Goal: Task Accomplishment & Management: Manage account settings

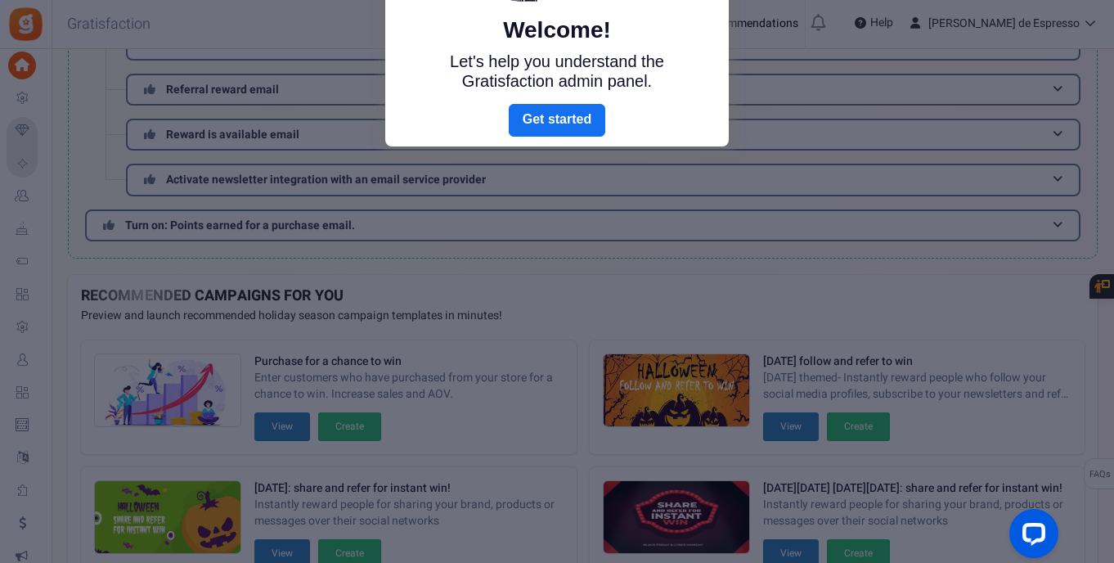
click at [568, 128] on link "Next" at bounding box center [557, 120] width 97 height 33
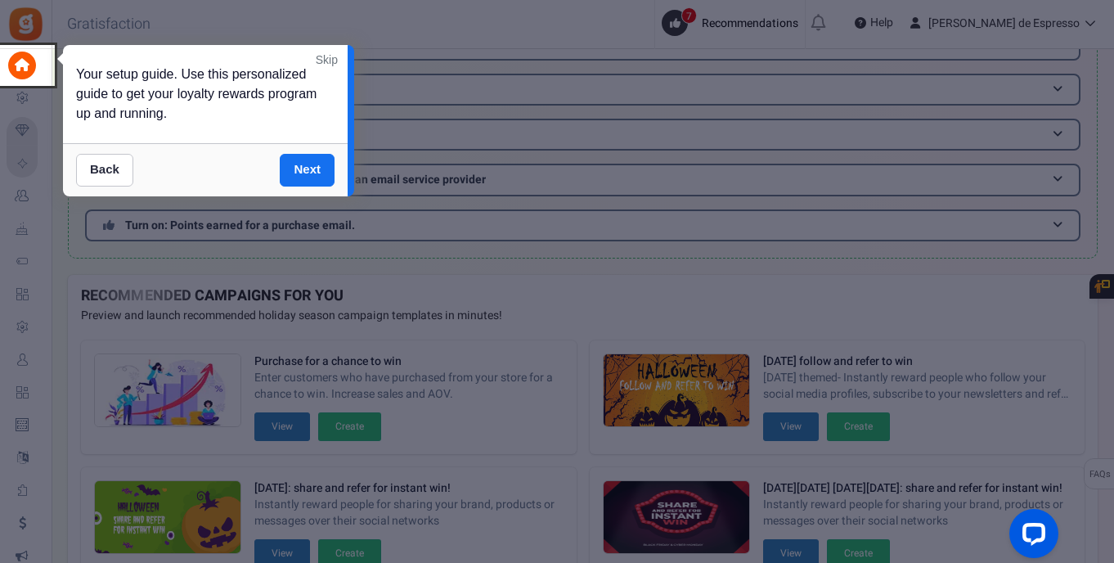
click at [324, 50] on div "Your setup guide. Use this personalized guide to get your loyalty rewards progr…" at bounding box center [205, 94] width 285 height 98
click at [325, 59] on link "Skip" at bounding box center [327, 60] width 22 height 16
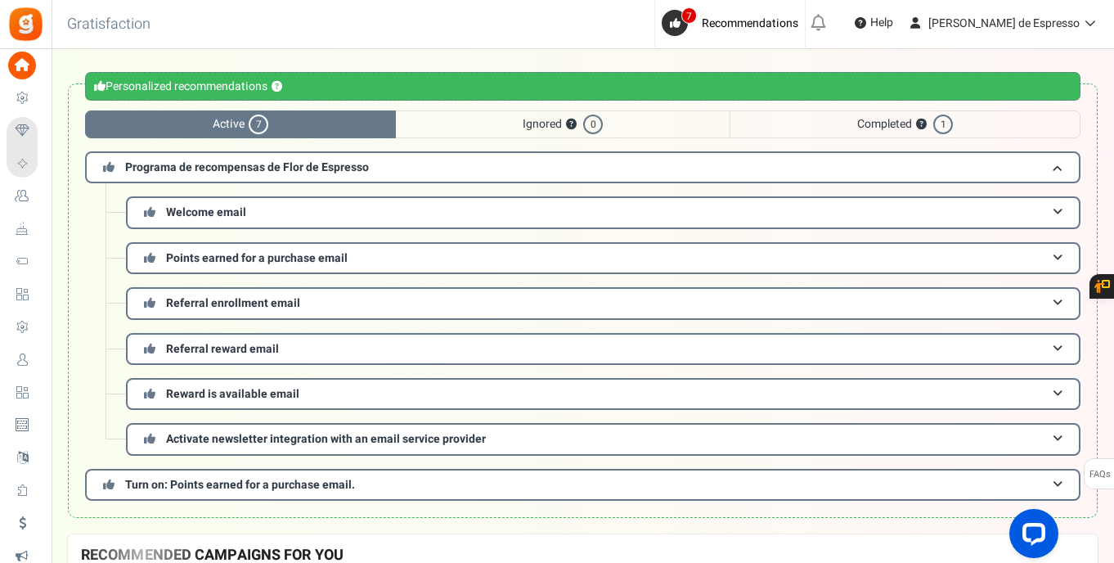
scroll to position [158, 0]
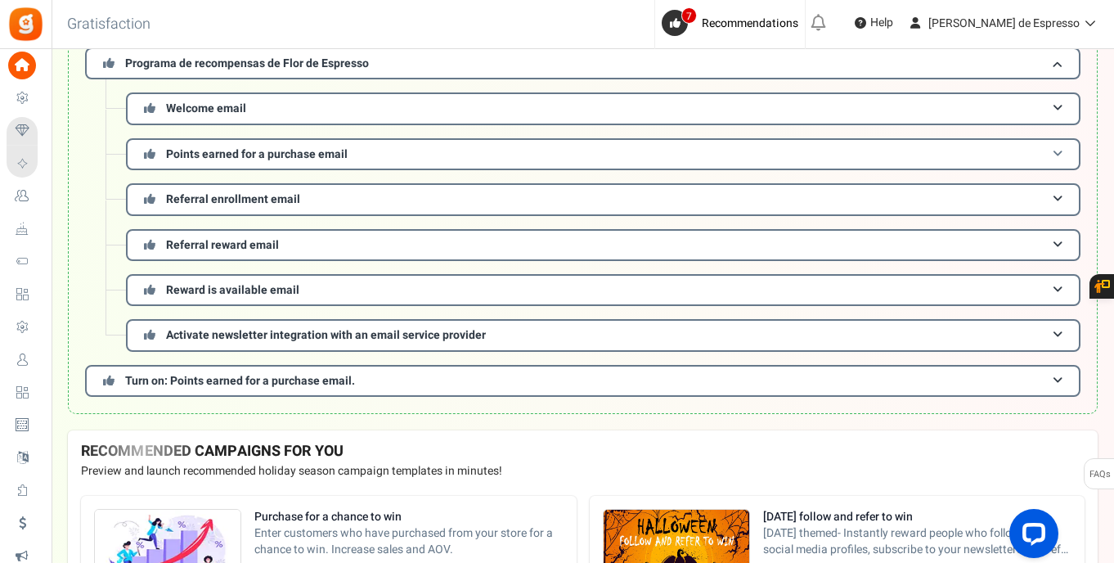
click at [249, 155] on span "Points earned for a purchase email" at bounding box center [257, 154] width 182 height 17
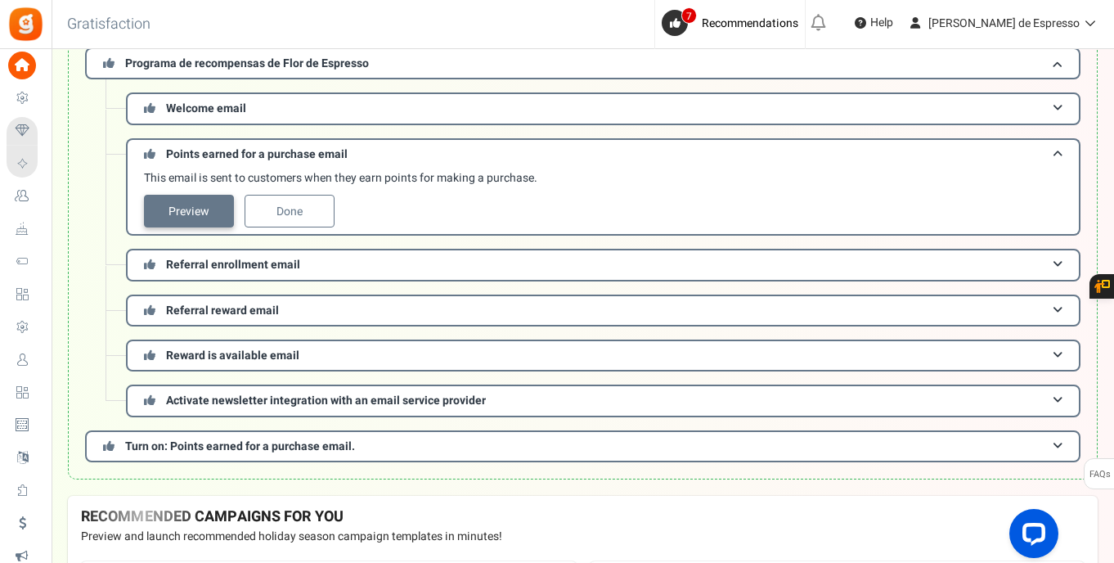
click at [209, 210] on link "Preview" at bounding box center [189, 211] width 90 height 33
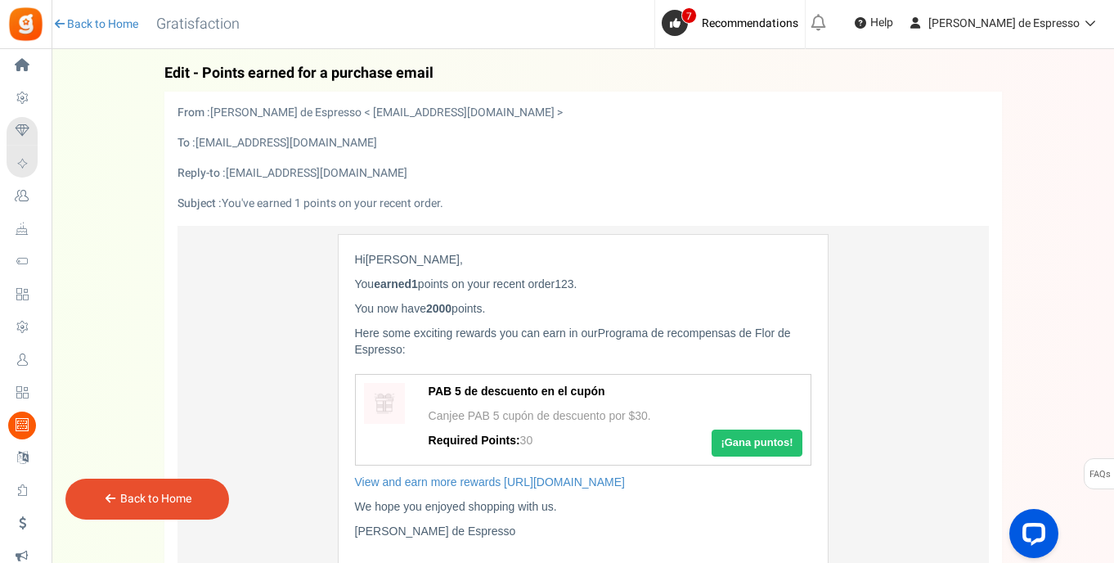
scroll to position [259, 0]
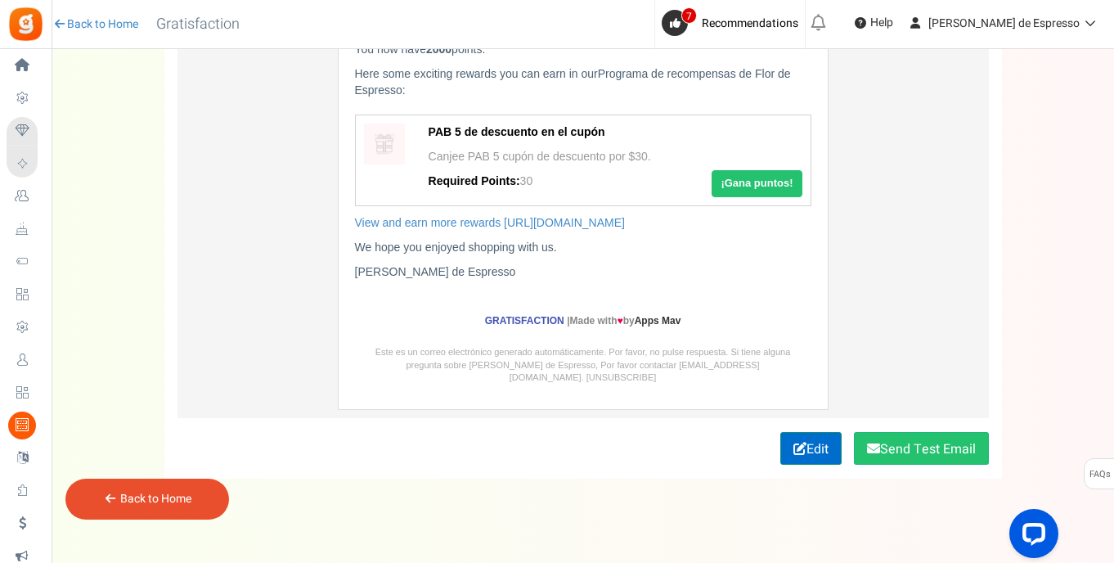
click at [804, 432] on link "Edit" at bounding box center [811, 448] width 61 height 33
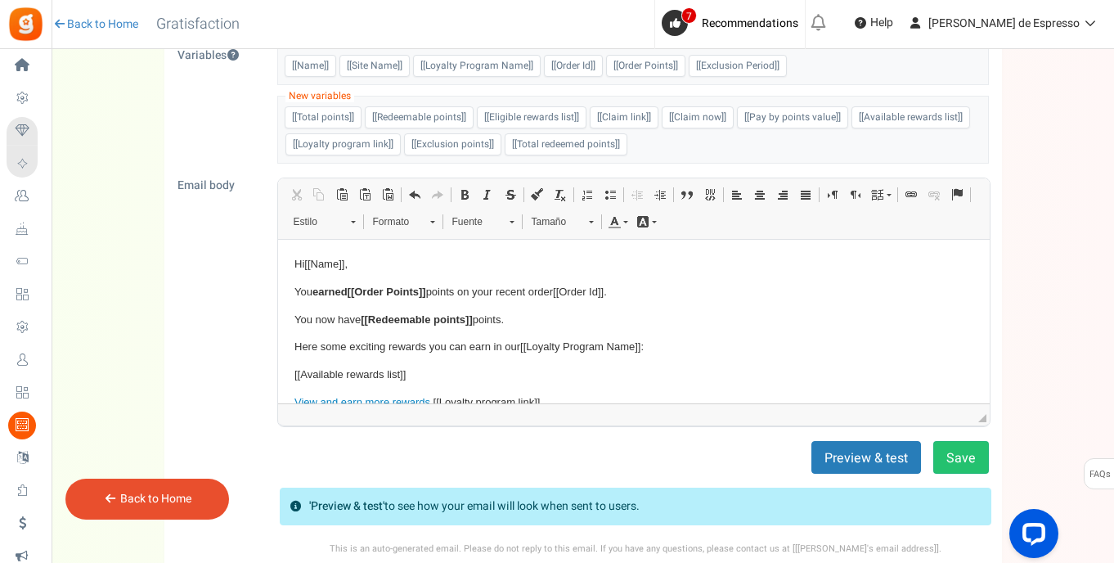
scroll to position [168, 0]
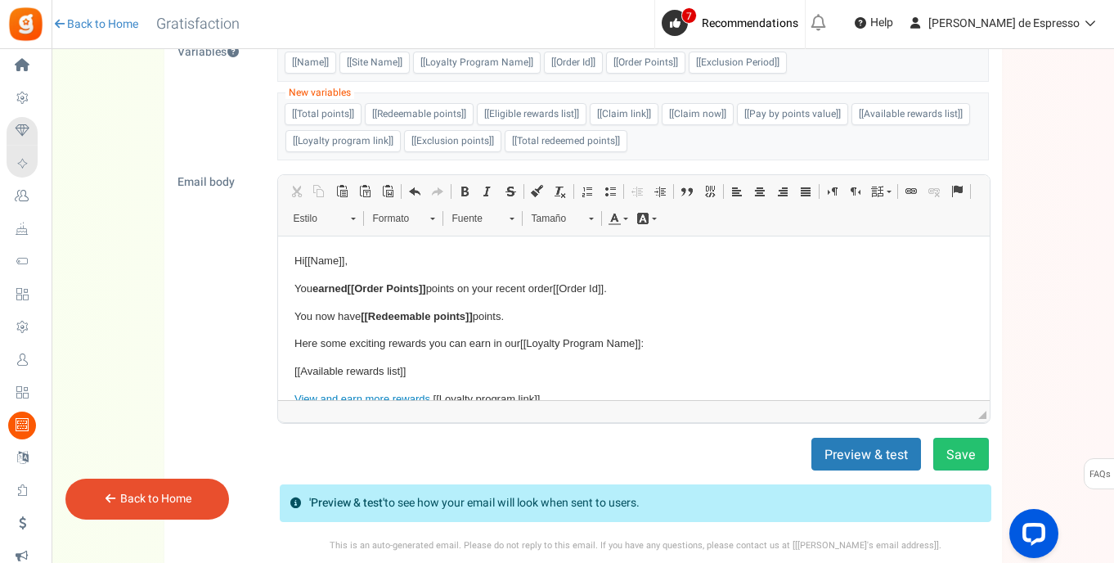
drag, startPoint x: 306, startPoint y: 263, endPoint x: 321, endPoint y: 295, distance: 35.1
click at [306, 263] on span "[[Name]]" at bounding box center [324, 260] width 40 height 12
click at [303, 290] on p "You earned [[Order Points]] points on your recent order [[Order Id]] ." at bounding box center [633, 289] width 679 height 17
drag, startPoint x: 349, startPoint y: 289, endPoint x: 296, endPoint y: 285, distance: 52.5
click at [296, 285] on p "You earned [[Order Points]] points on your recent order [[Order Id]] ." at bounding box center [633, 289] width 679 height 17
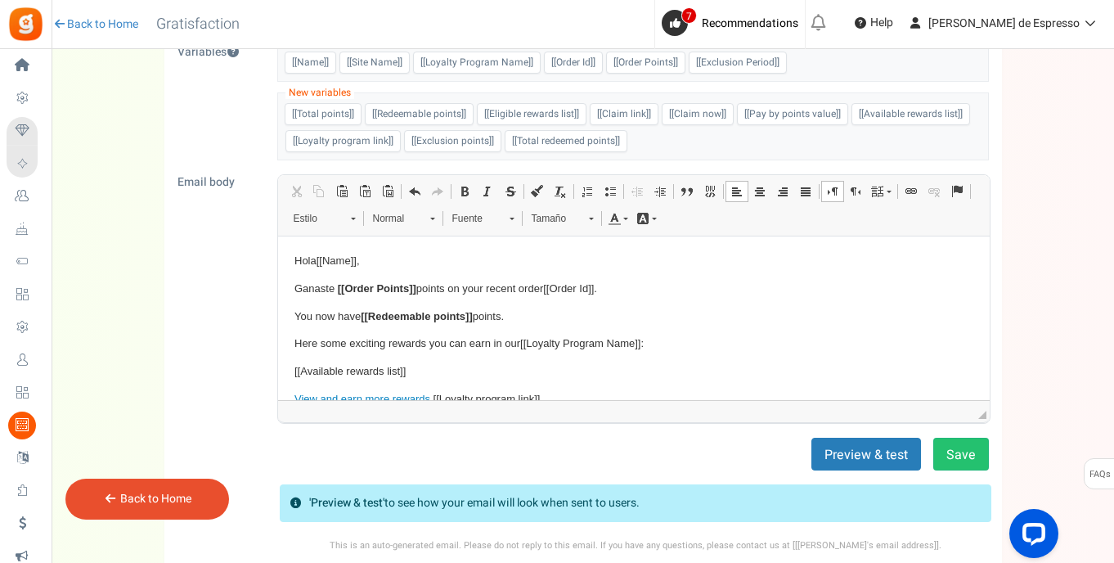
click at [428, 287] on p "Ganaste [[Order Points]] points on your recent order [[Order Id]] ." at bounding box center [633, 289] width 679 height 17
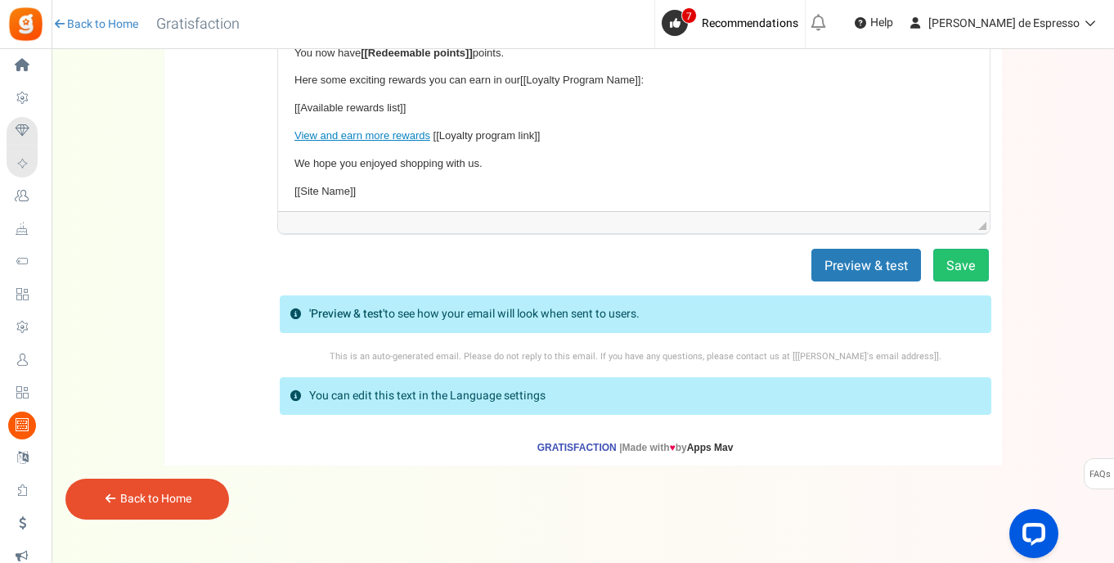
scroll to position [0, 0]
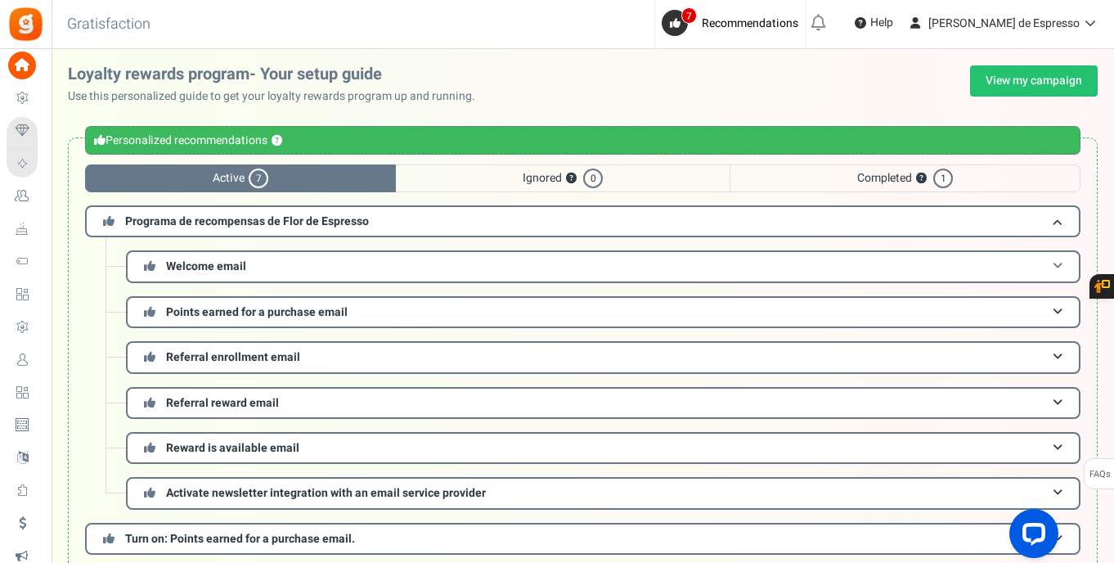
click at [298, 271] on h3 "Welcome email" at bounding box center [603, 266] width 955 height 32
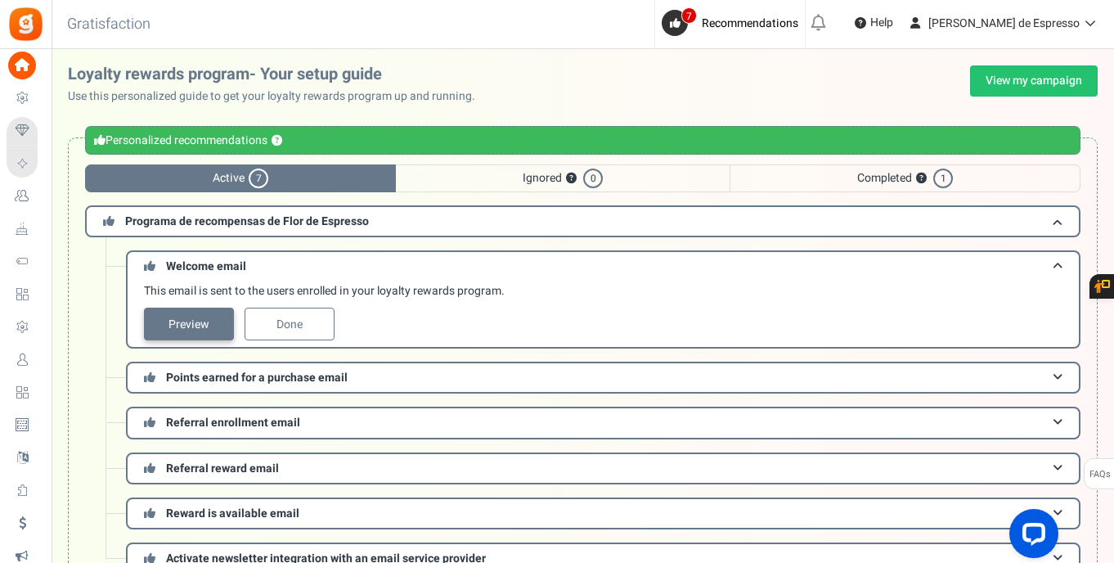
click at [215, 320] on link "Preview" at bounding box center [189, 324] width 90 height 33
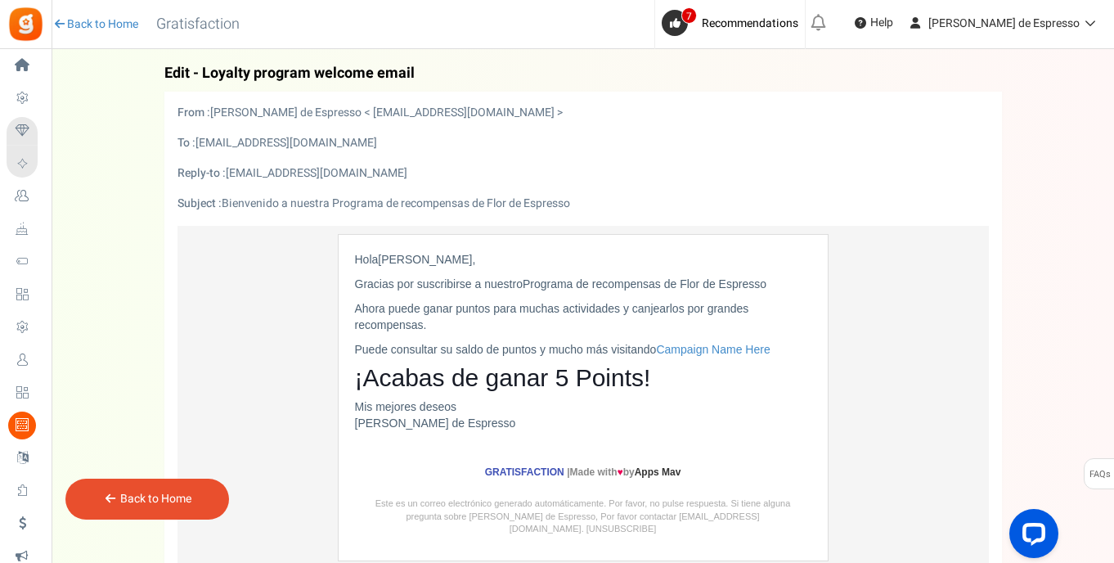
click at [139, 501] on link "Back to Home" at bounding box center [155, 498] width 71 height 17
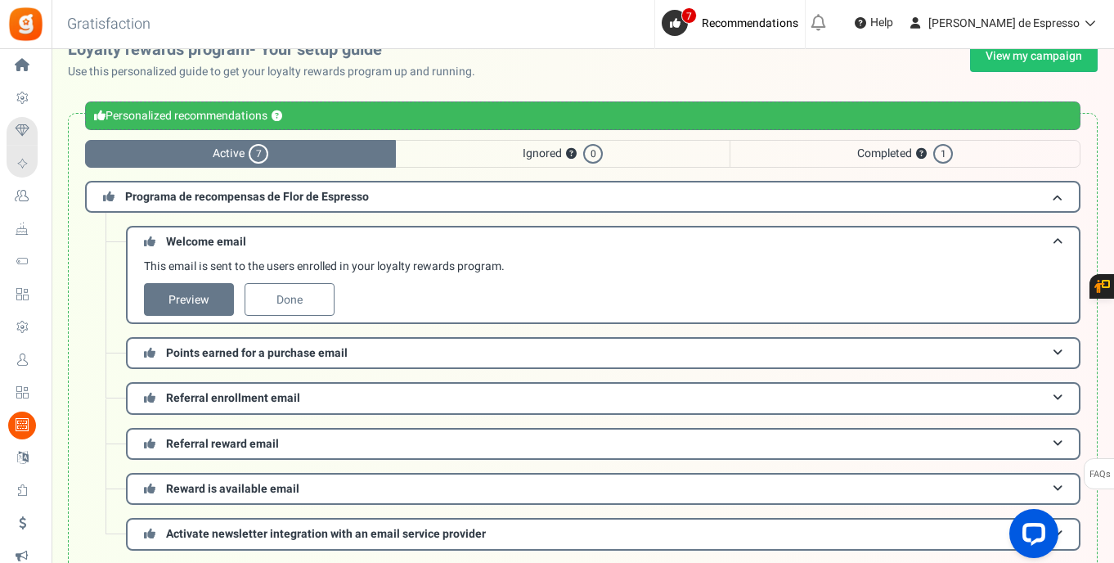
scroll to position [47, 0]
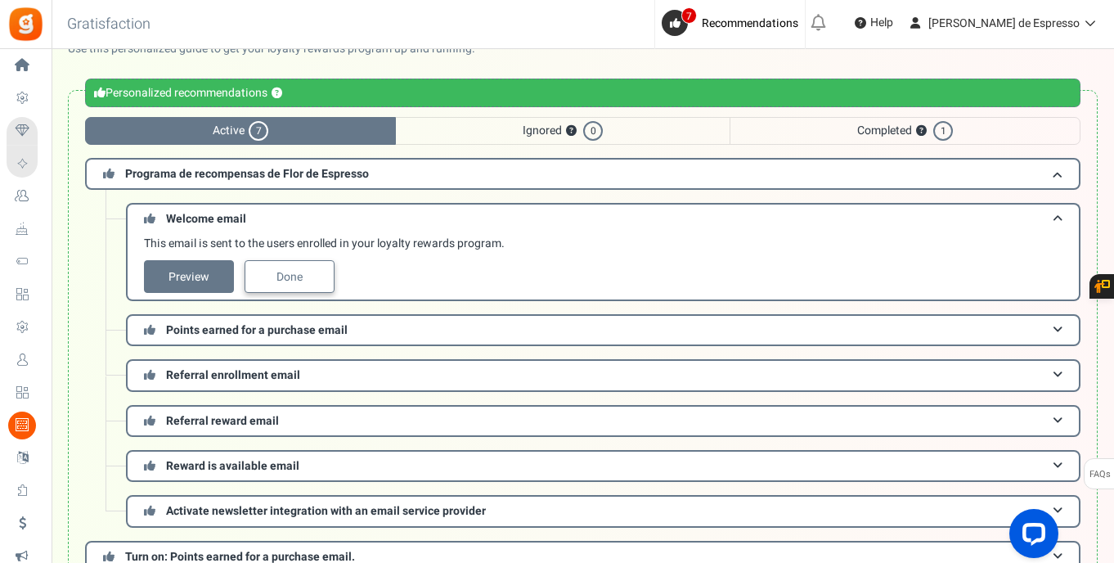
click at [297, 277] on link "Done" at bounding box center [290, 276] width 90 height 33
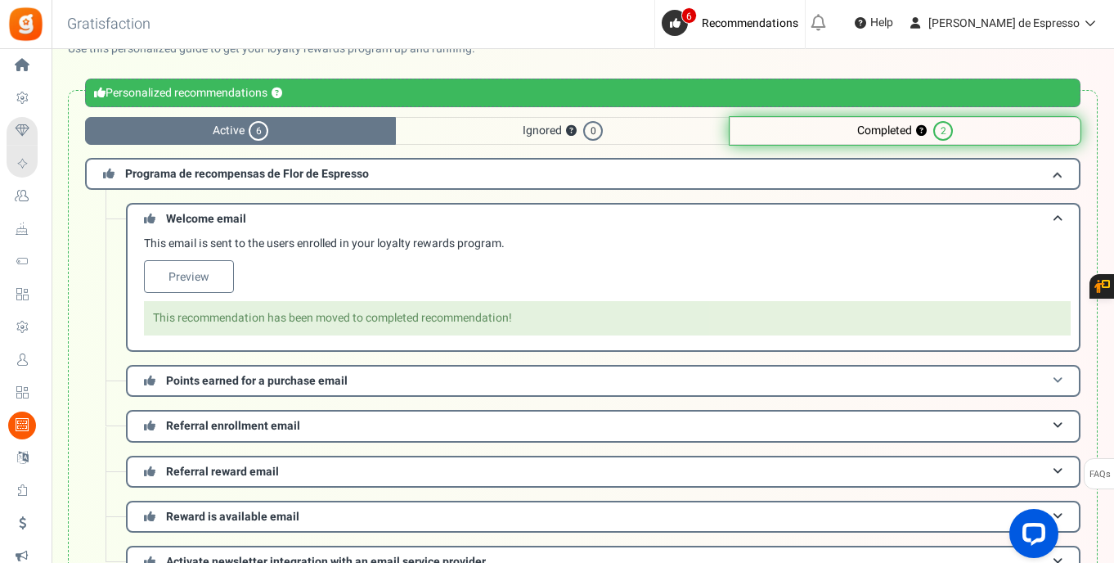
click at [225, 383] on span "Points earned for a purchase email" at bounding box center [257, 380] width 182 height 17
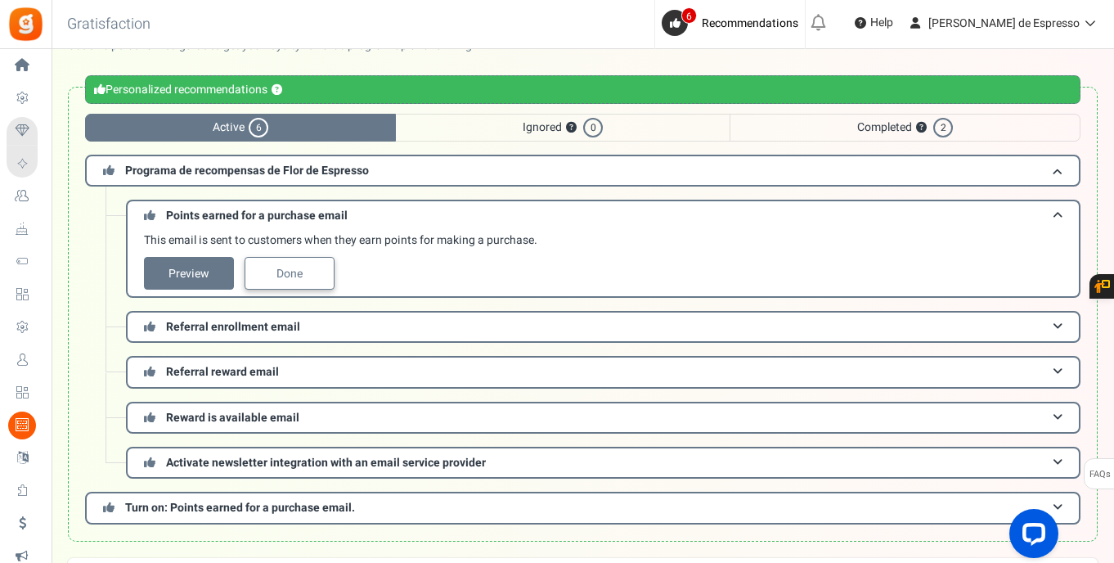
scroll to position [67, 0]
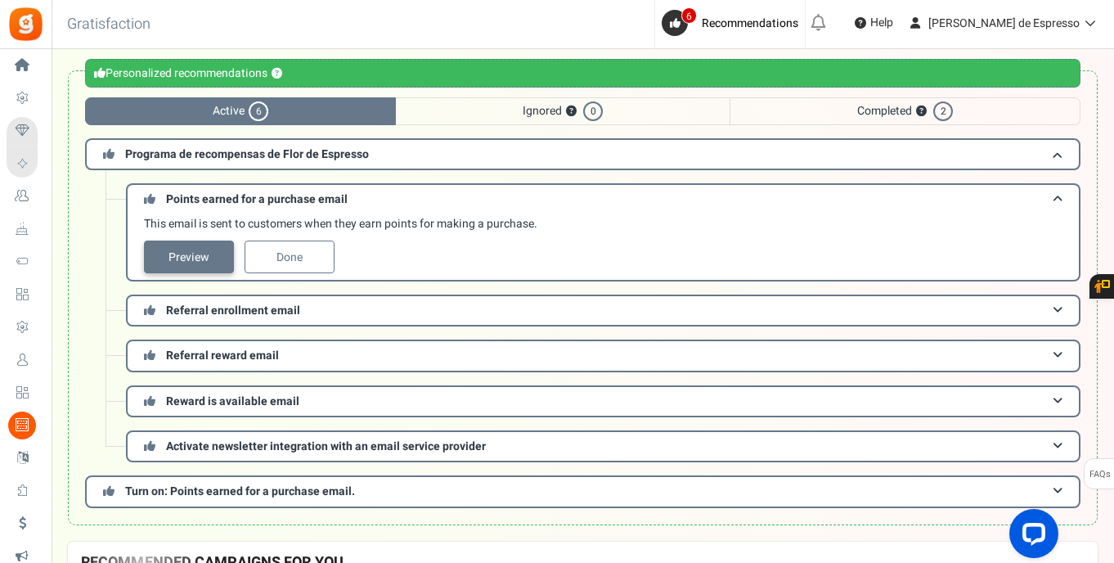
click at [210, 257] on link "Preview" at bounding box center [189, 257] width 90 height 33
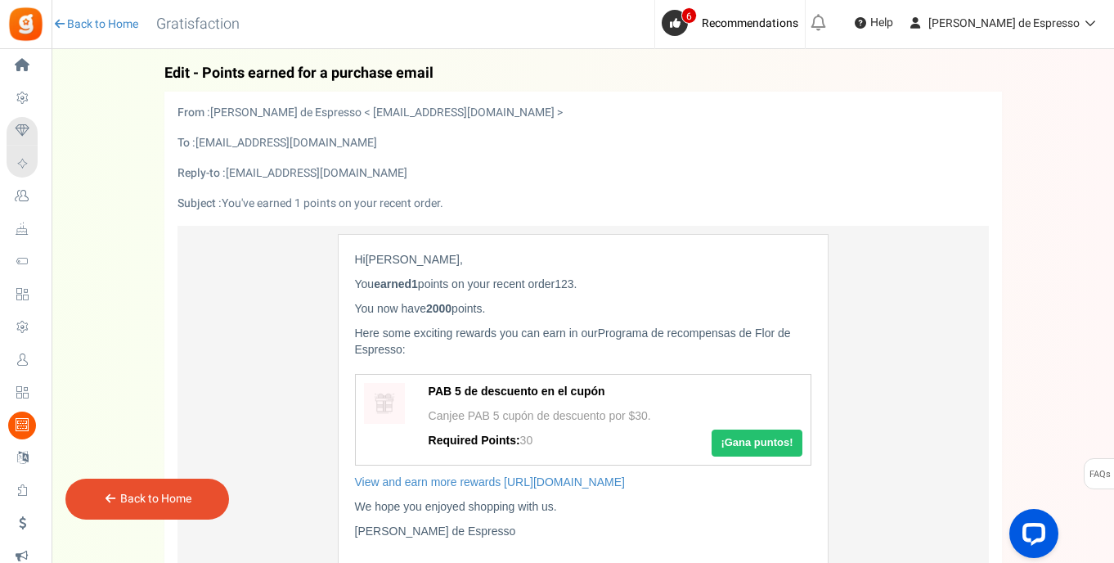
scroll to position [259, 0]
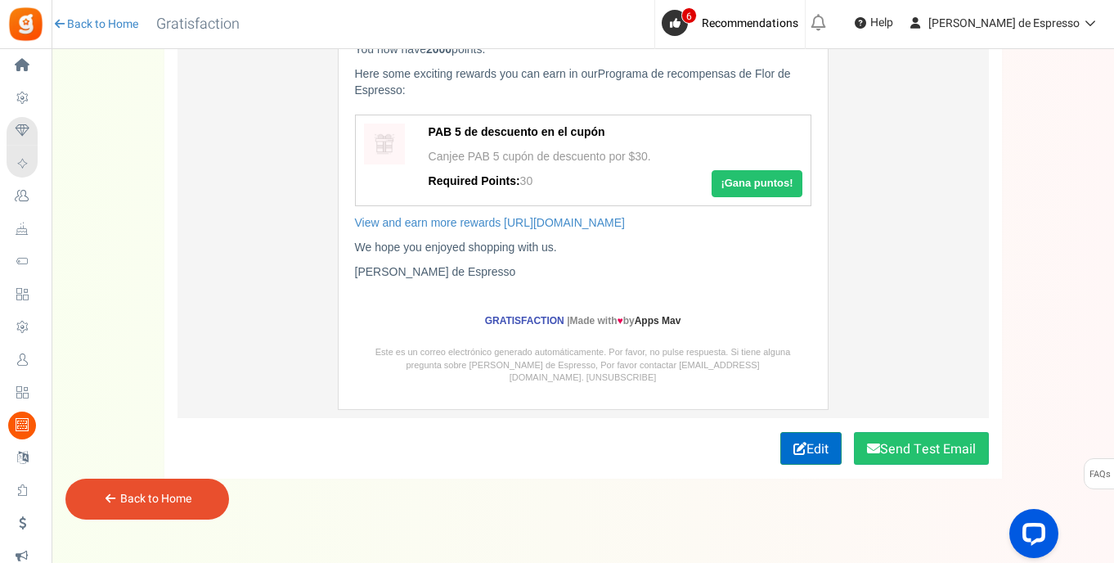
click at [806, 432] on link "Edit" at bounding box center [811, 448] width 61 height 33
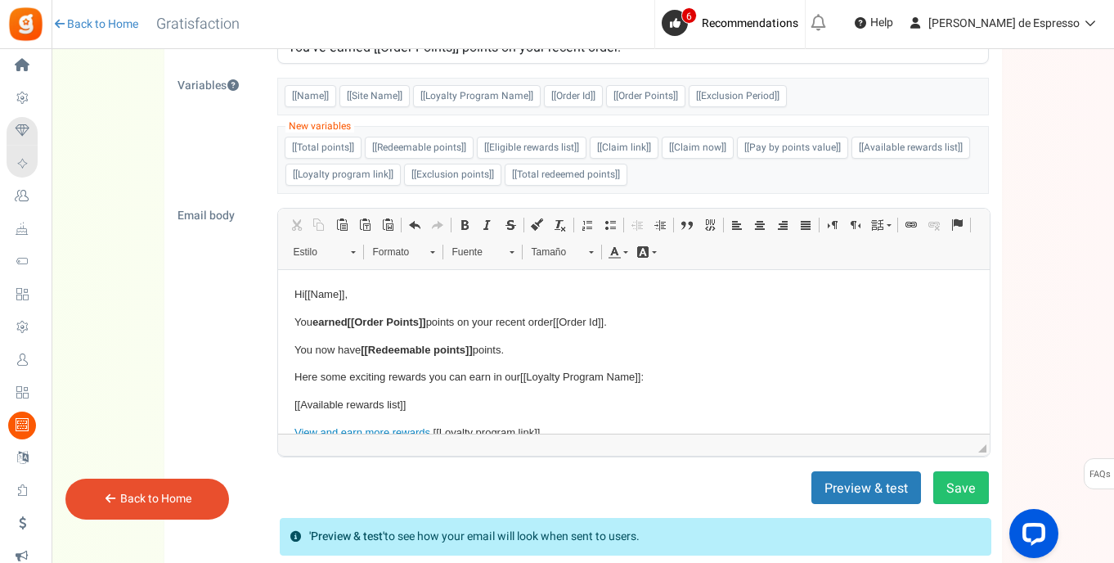
scroll to position [357, 0]
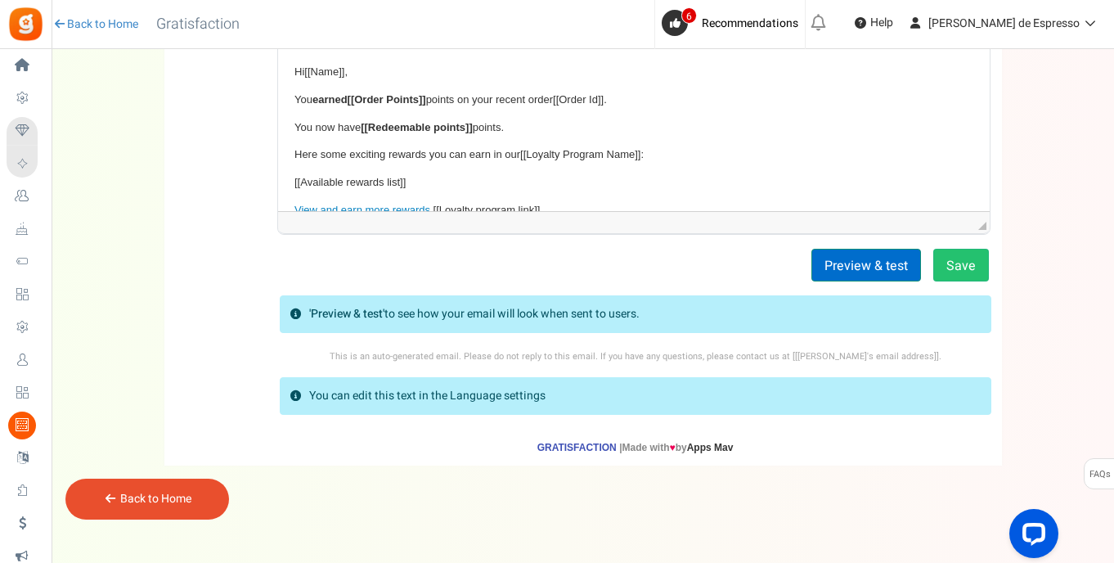
click at [881, 263] on button "Preview & test" at bounding box center [867, 265] width 110 height 33
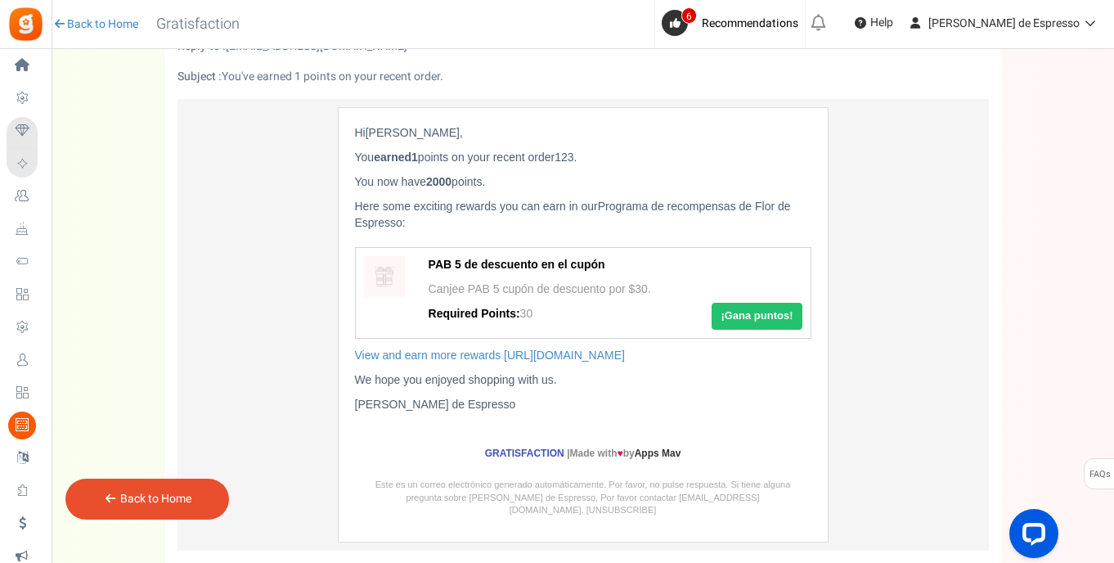
scroll to position [253, 0]
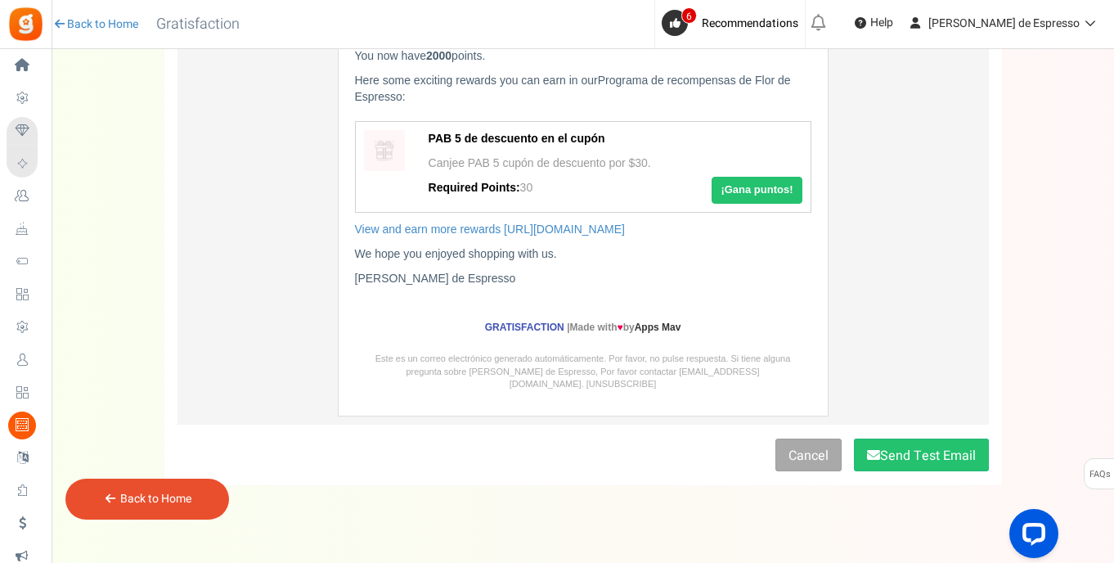
click at [184, 497] on link "Back to Home" at bounding box center [155, 498] width 71 height 17
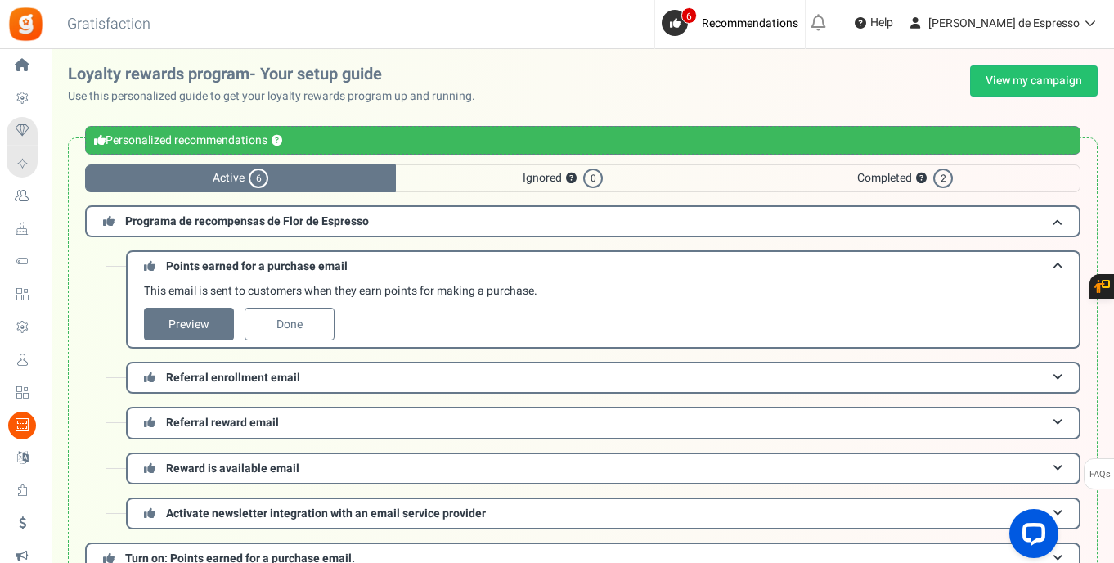
click at [555, 184] on span "Ignored ? 0" at bounding box center [563, 178] width 334 height 28
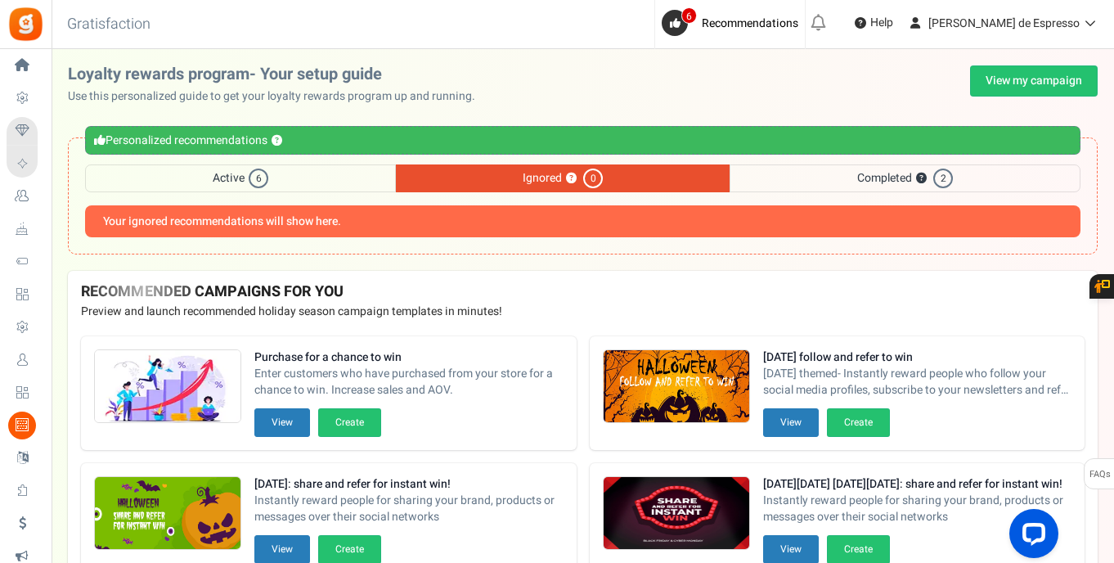
click at [813, 170] on span "Completed ? 2" at bounding box center [905, 178] width 351 height 28
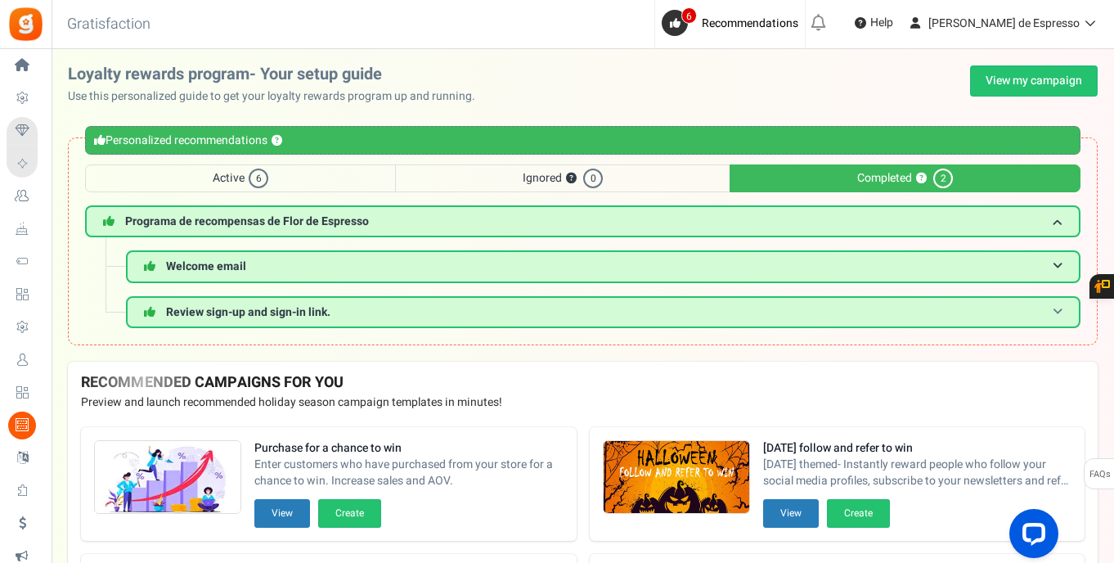
click at [398, 301] on h3 "Review sign-up and sign-in link." at bounding box center [603, 312] width 955 height 32
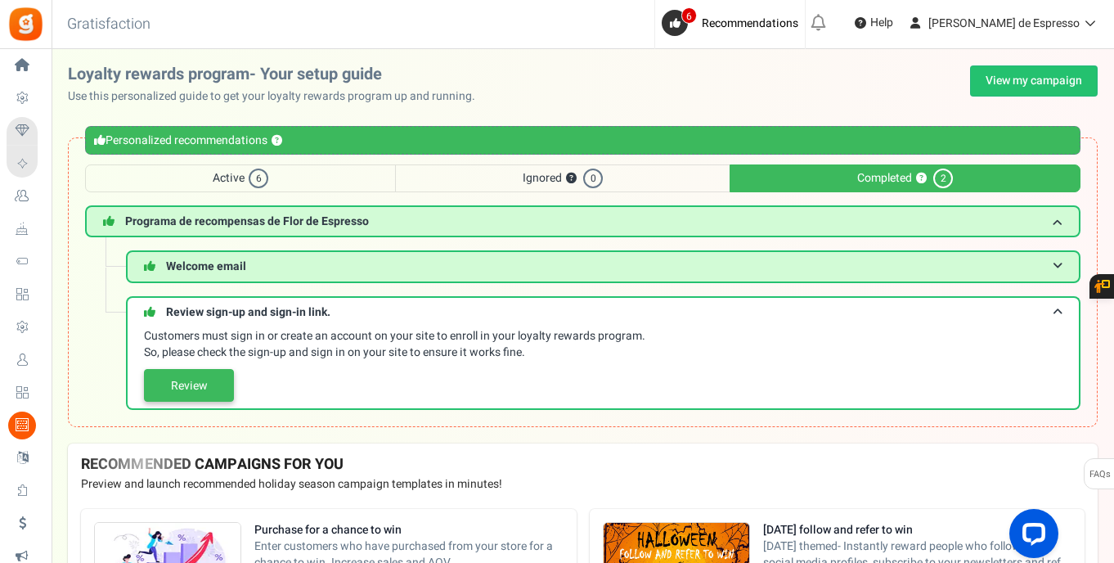
click at [215, 382] on link "Review" at bounding box center [189, 385] width 90 height 33
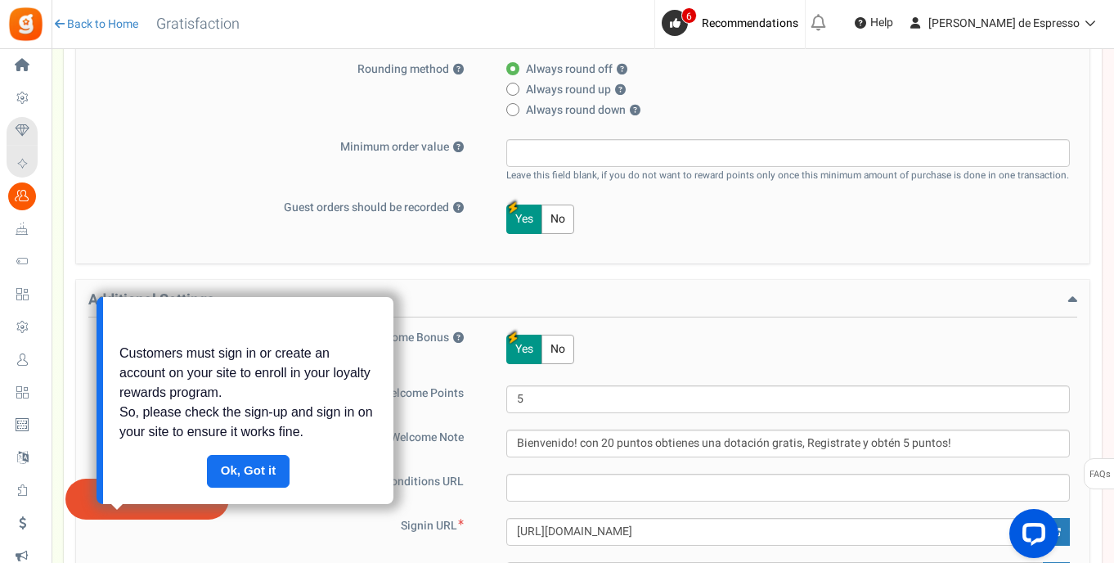
scroll to position [778, 0]
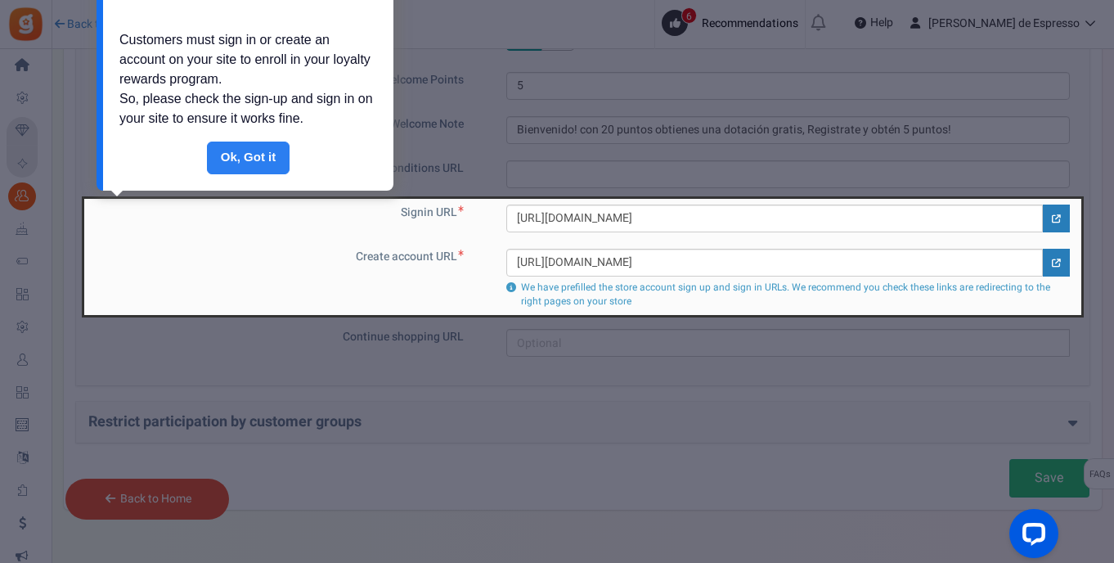
click at [256, 159] on link "Done" at bounding box center [248, 158] width 83 height 33
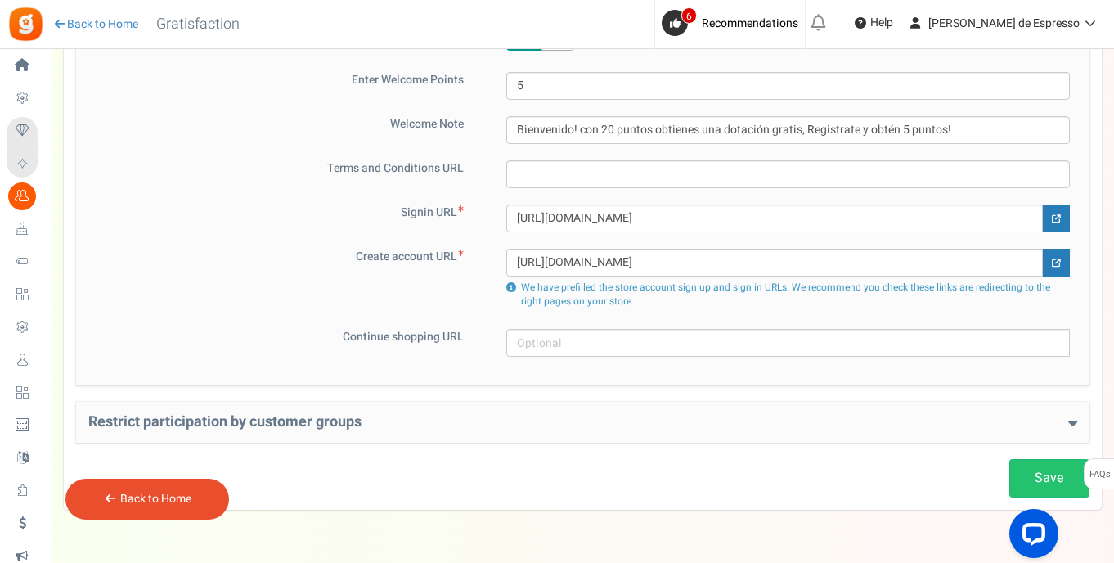
scroll to position [0, 0]
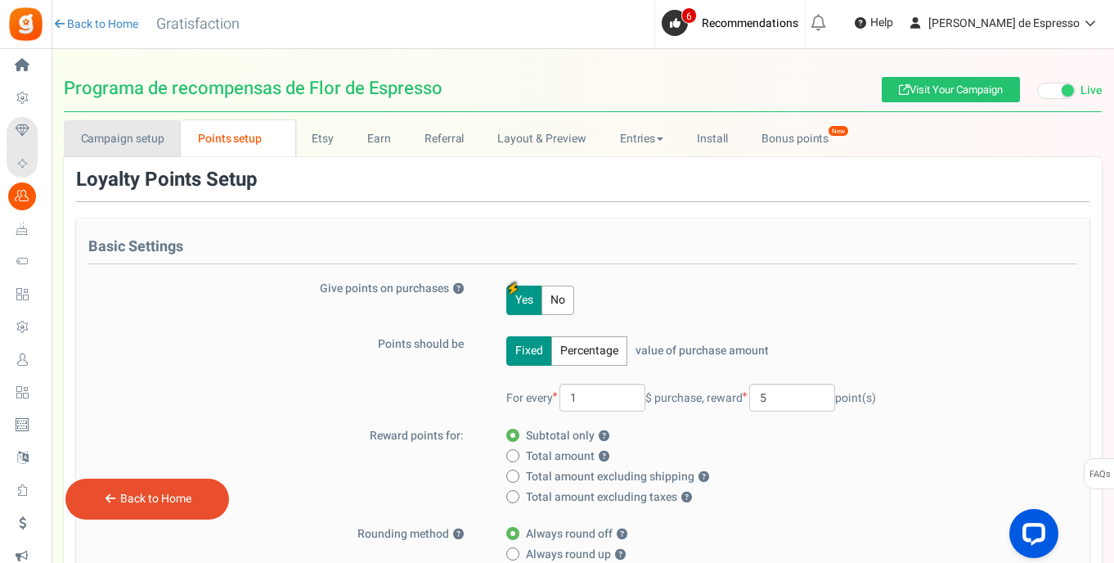
click at [122, 135] on link "Campaign setup" at bounding box center [122, 138] width 117 height 37
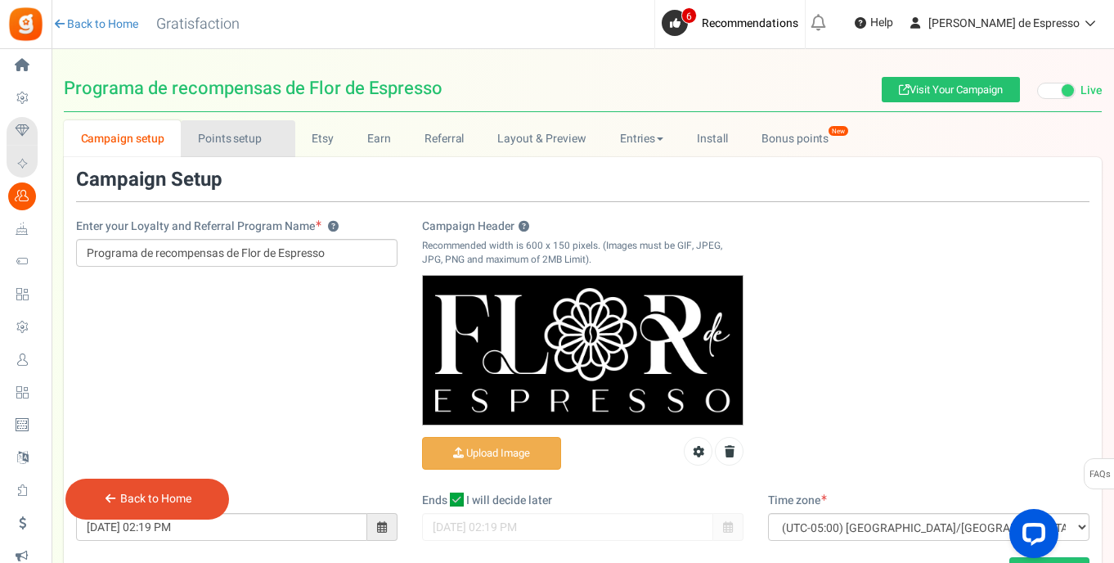
click at [219, 144] on link "Points setup New" at bounding box center [238, 138] width 114 height 37
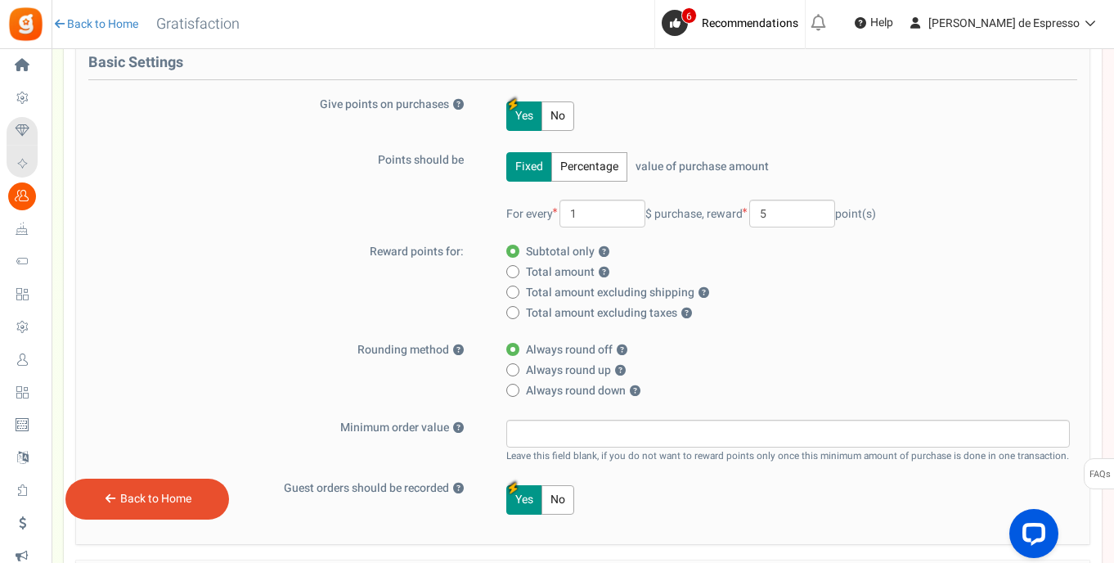
scroll to position [206, 0]
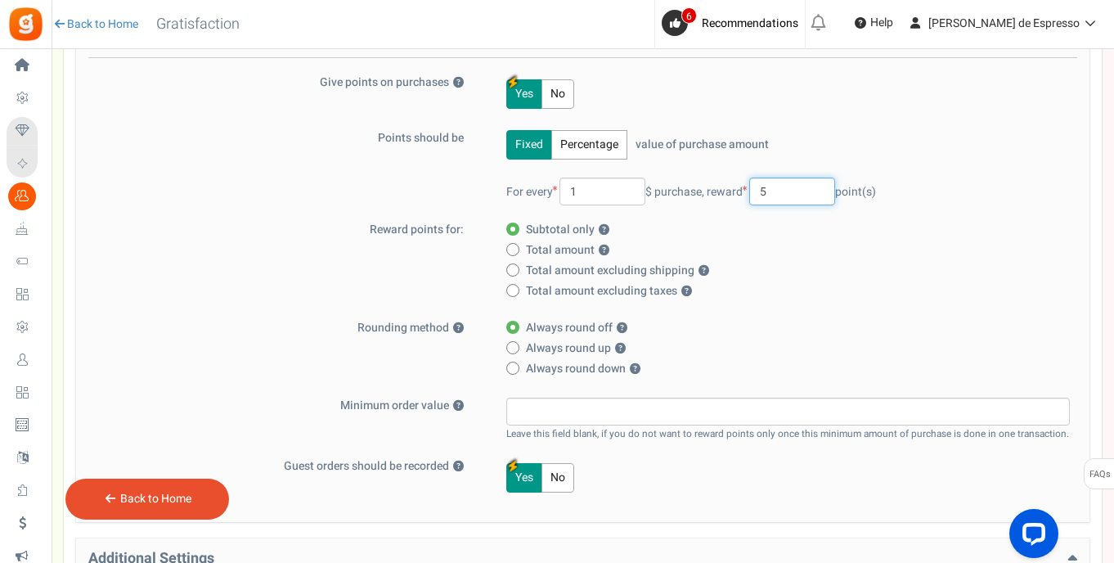
drag, startPoint x: 795, startPoint y: 192, endPoint x: 742, endPoint y: 188, distance: 53.3
click at [743, 188] on span "reward 5 point(s)" at bounding box center [791, 191] width 169 height 17
click at [605, 156] on button "Percentage" at bounding box center [589, 144] width 76 height 29
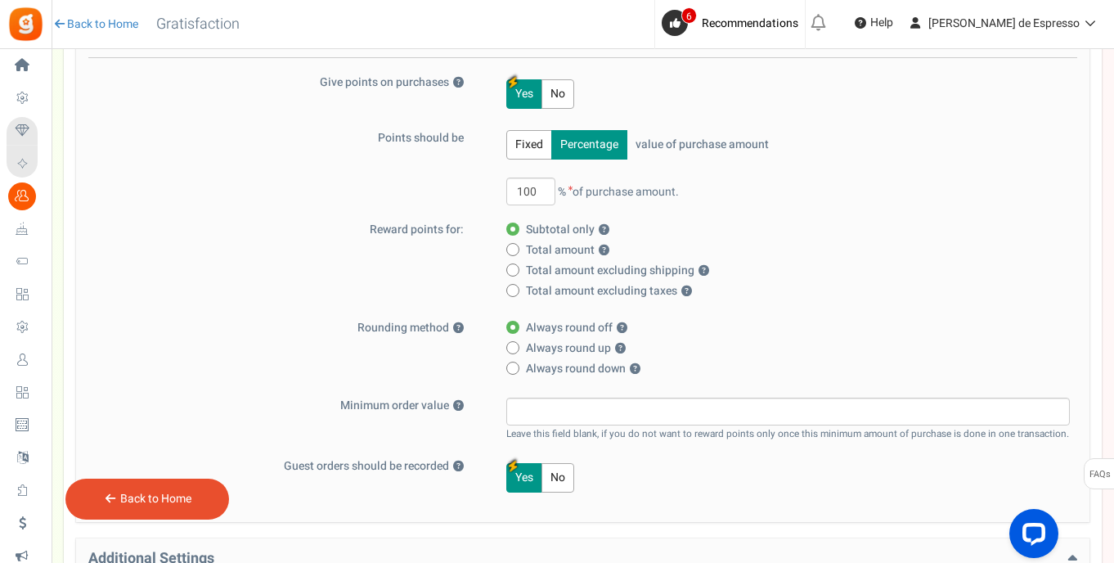
click at [515, 246] on span at bounding box center [512, 249] width 13 height 13
click at [515, 246] on input "Total amount ?" at bounding box center [511, 250] width 11 height 11
radio input "true"
radio input "false"
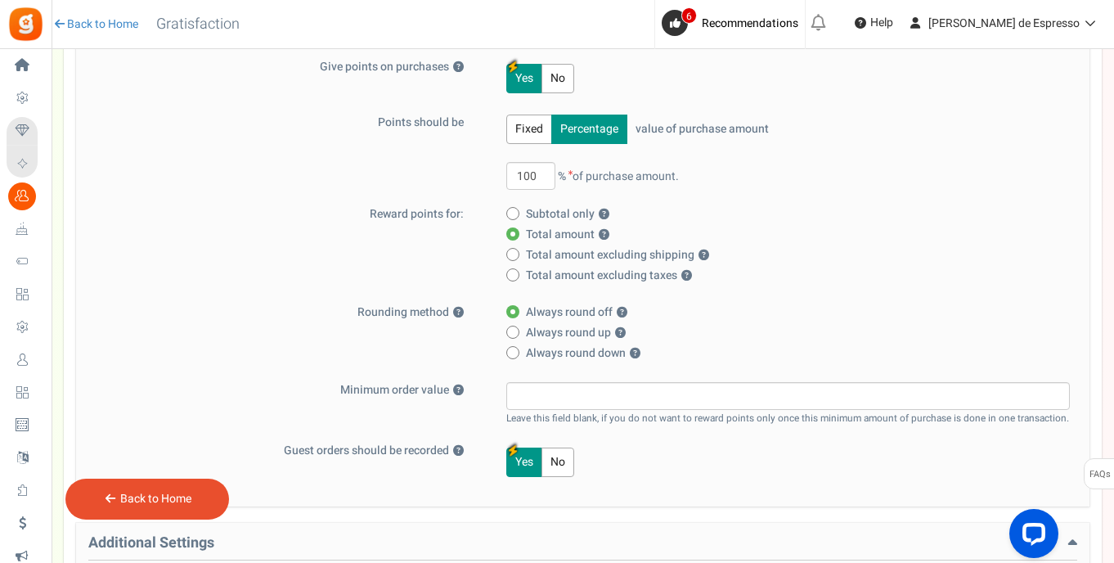
scroll to position [239, 0]
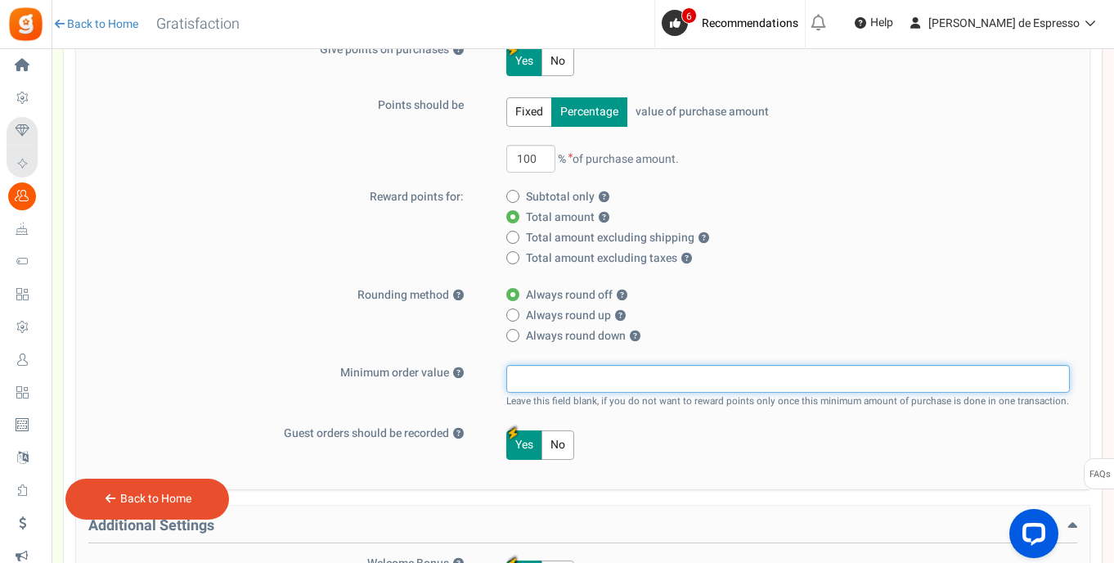
click at [592, 374] on input "text" at bounding box center [788, 379] width 564 height 28
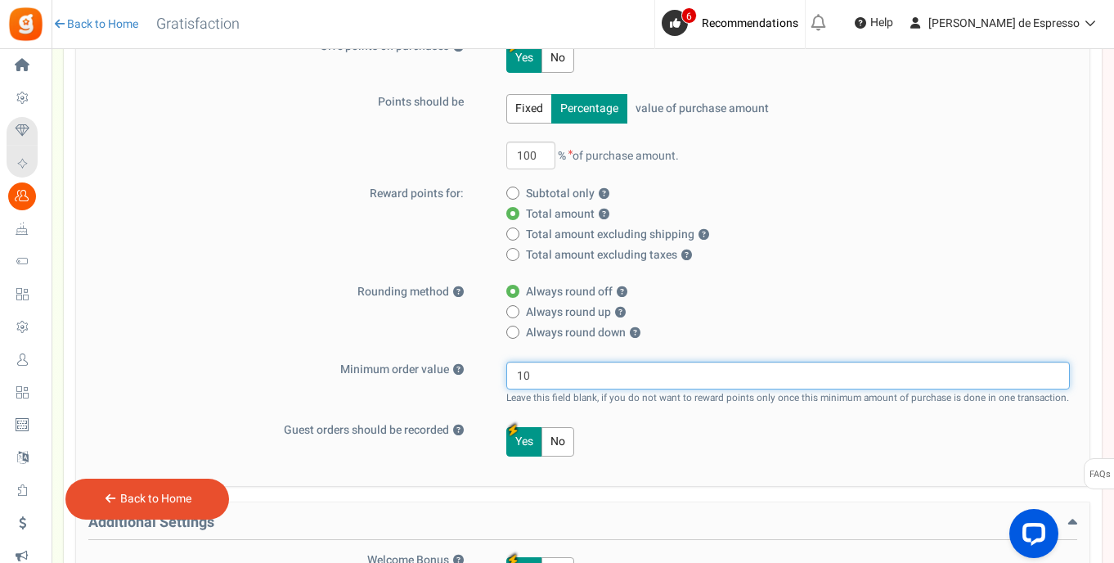
scroll to position [346, 0]
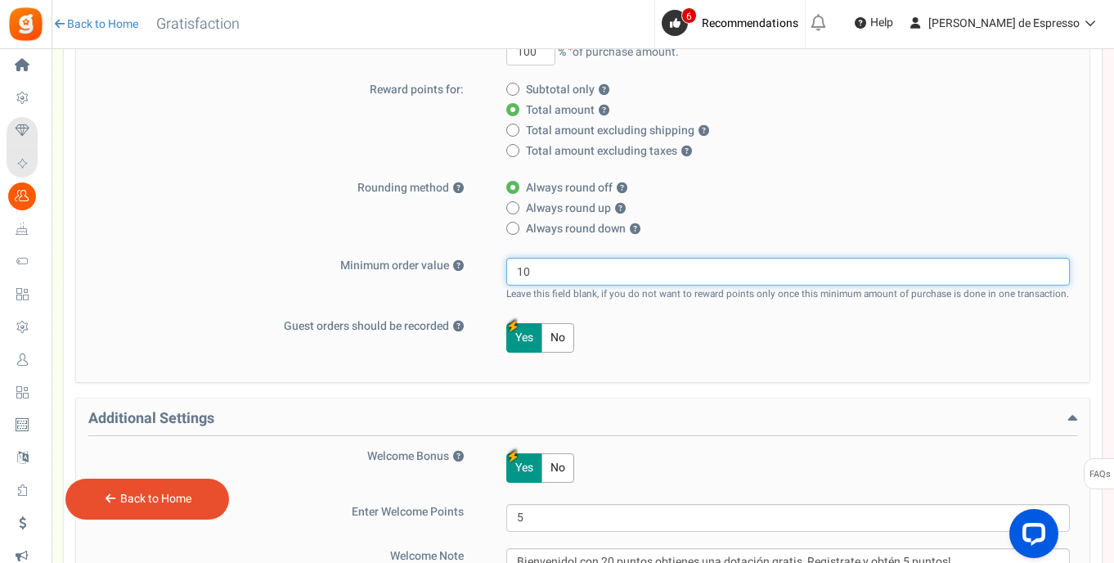
type input "10"
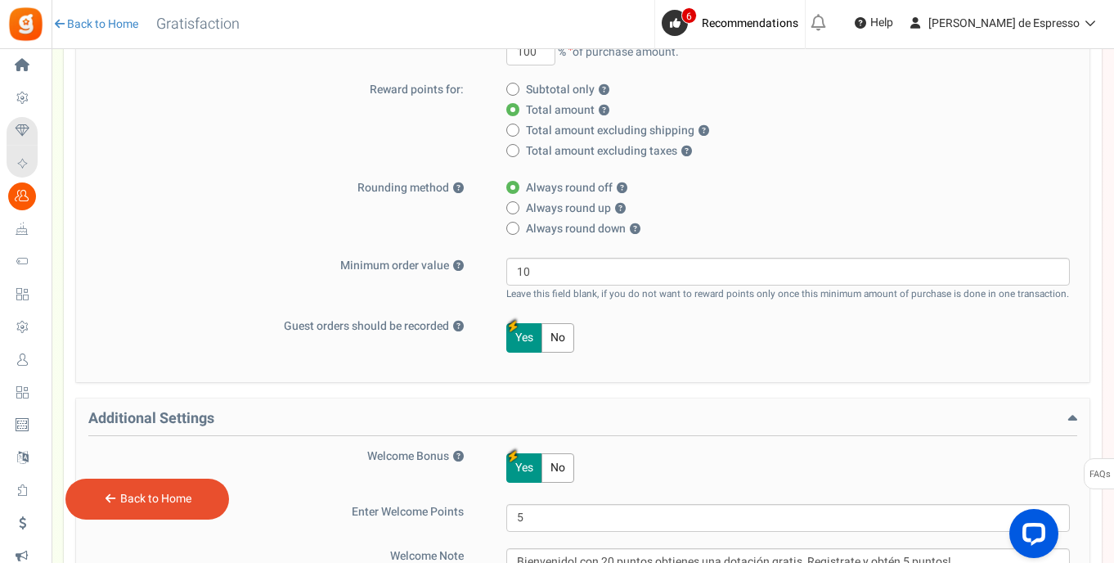
click at [637, 349] on div "Yes No" at bounding box center [778, 337] width 583 height 39
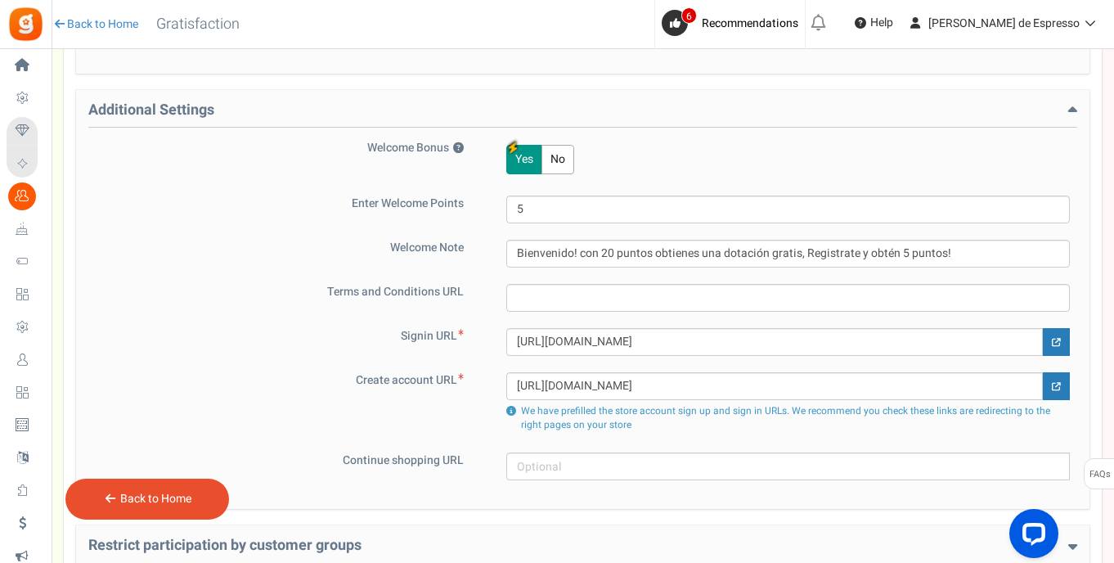
scroll to position [658, 0]
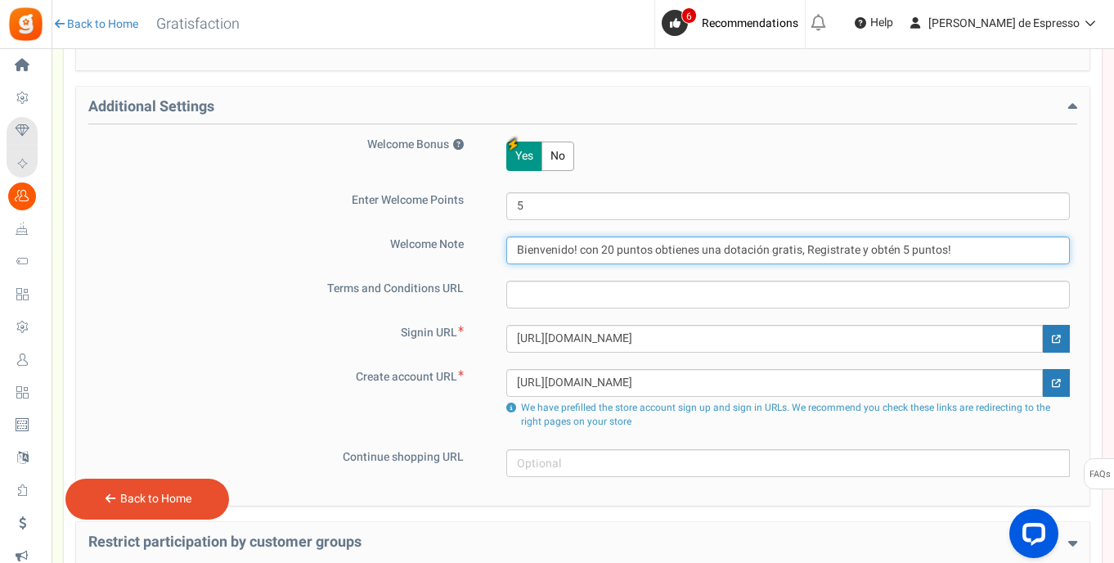
click at [608, 246] on input "Bienvenido! con 20 puntos obtienes una dotación gratis, Registrate y obtén 5 pu…" at bounding box center [788, 250] width 564 height 28
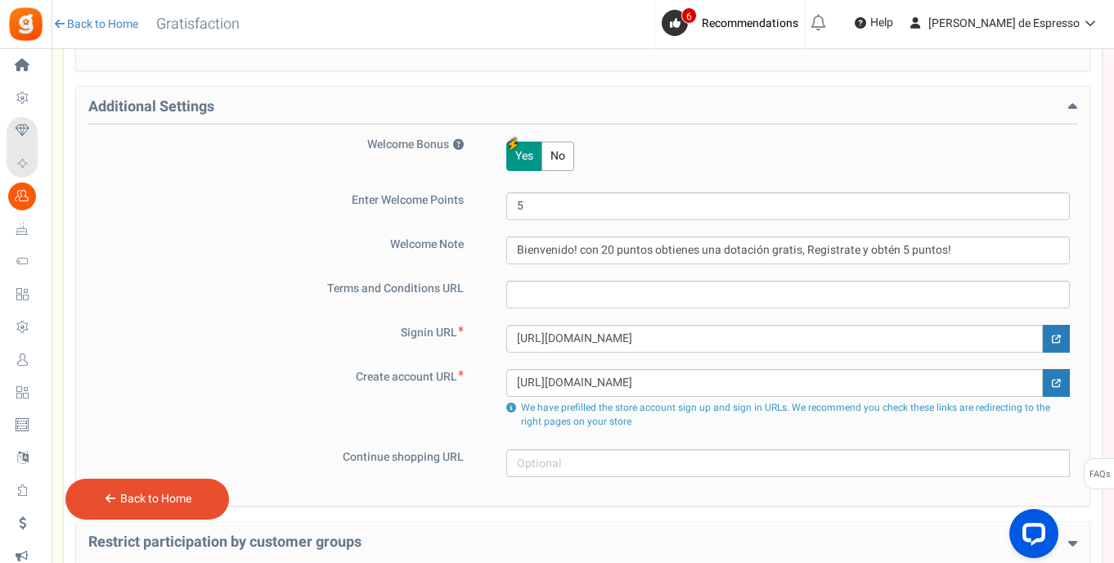
click at [262, 223] on div "Welcome Bonus ? Yes No Enter Welcome Points 5 Welcome Note Bienvenido! con 20 p…" at bounding box center [582, 307] width 989 height 340
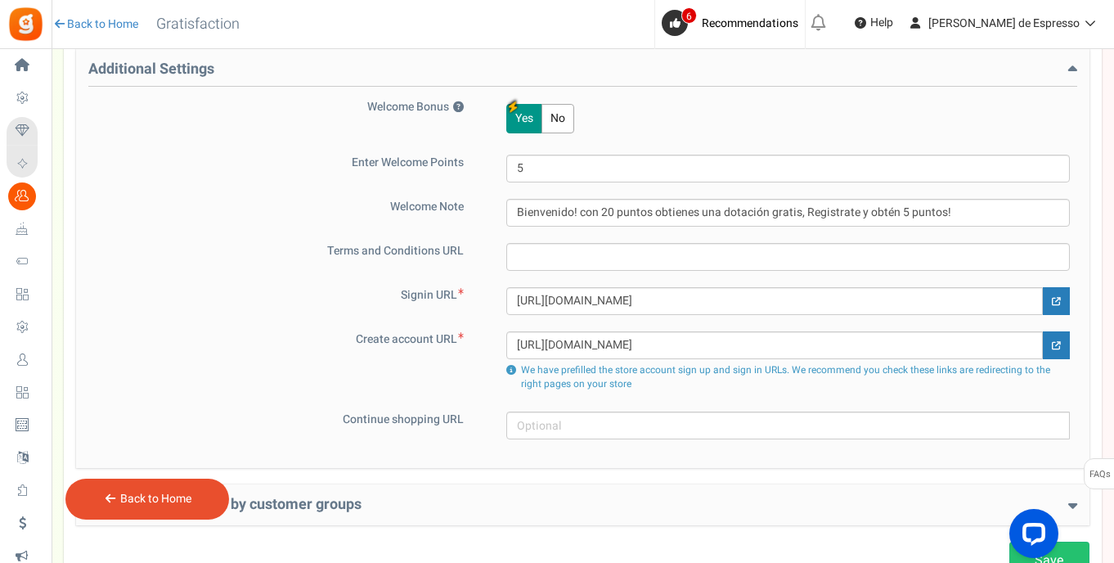
scroll to position [810, 0]
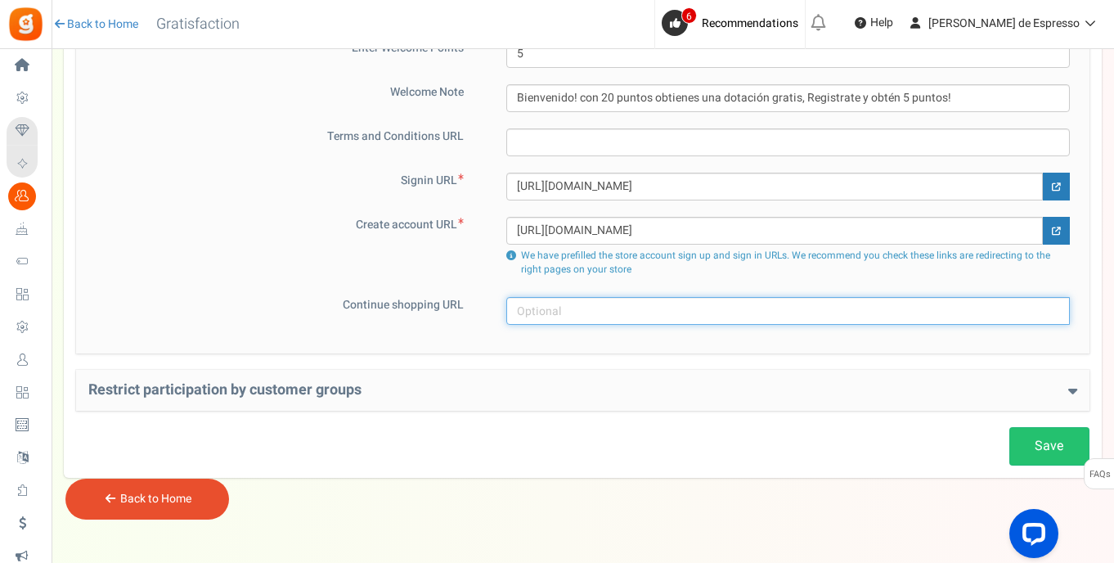
click at [611, 313] on input "text" at bounding box center [788, 311] width 564 height 28
type input "√"
paste input "https://florespresso.company.site"
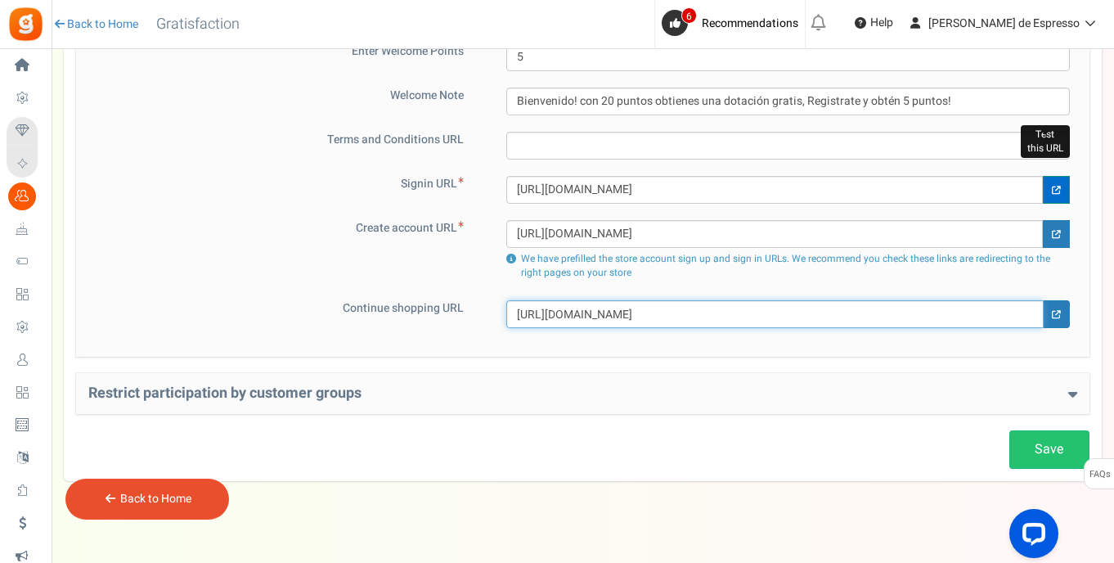
type input "https://florespresso.company.site"
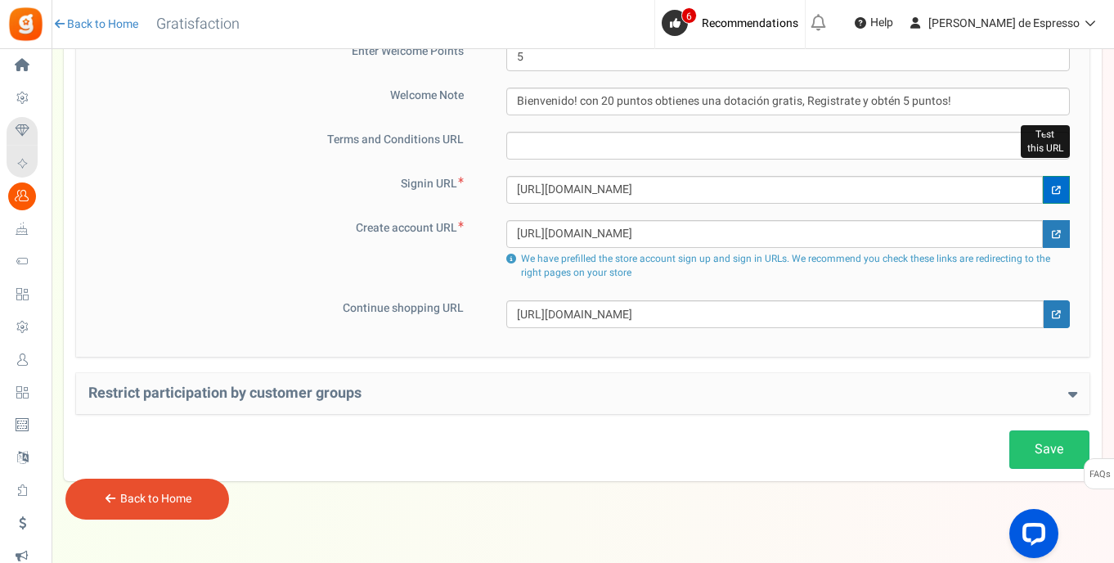
click at [1055, 189] on icon at bounding box center [1056, 190] width 9 height 9
click at [1062, 241] on link at bounding box center [1056, 234] width 27 height 28
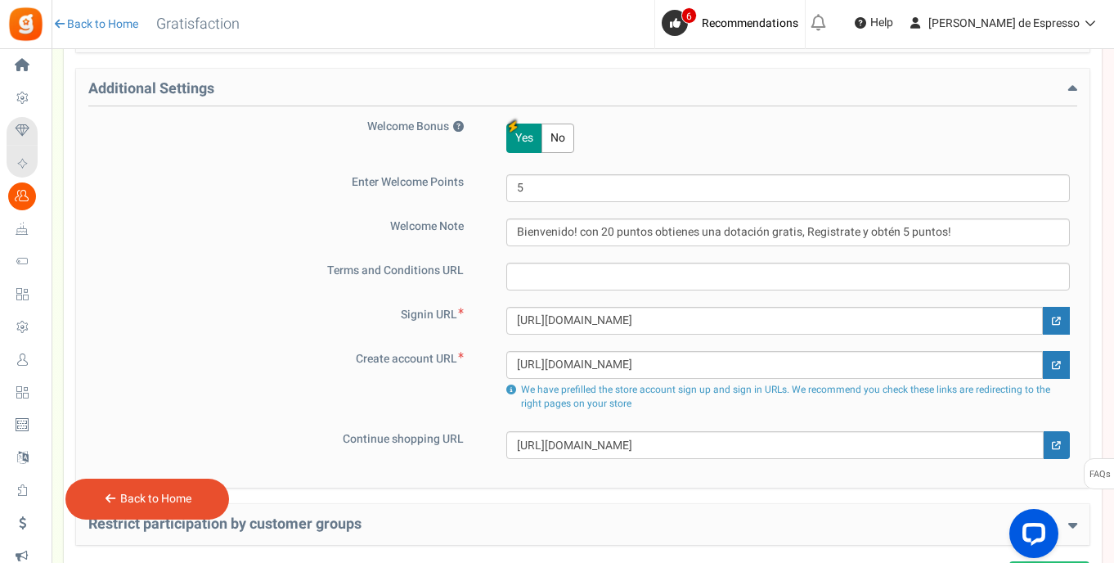
scroll to position [629, 0]
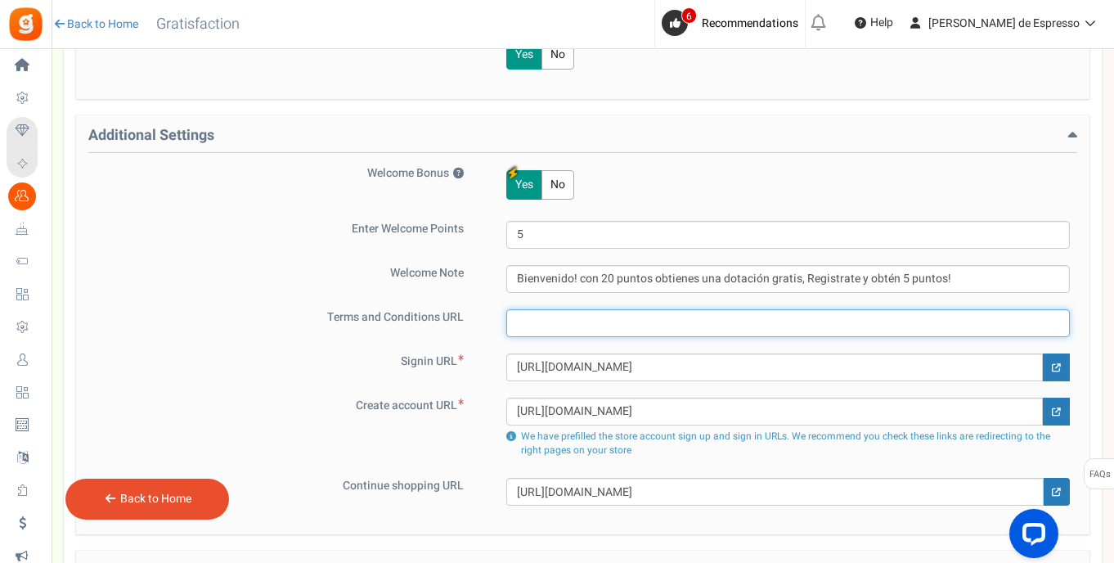
click at [543, 322] on input "text" at bounding box center [788, 323] width 564 height 28
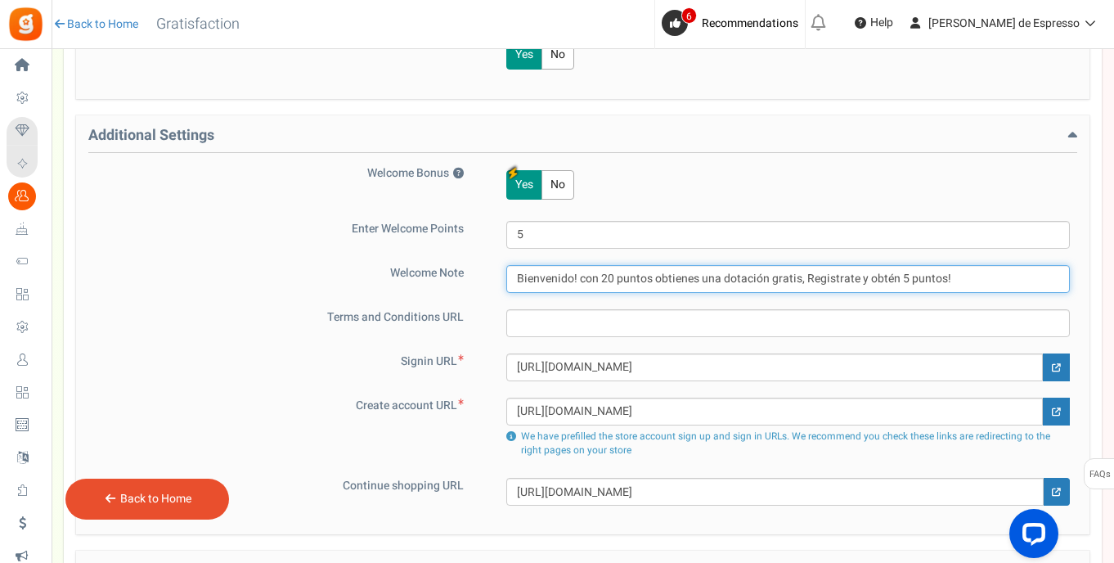
click at [619, 277] on input "Bienvenido! con 20 puntos obtienes una dotación gratis, Registrate y obtén 5 pu…" at bounding box center [788, 279] width 564 height 28
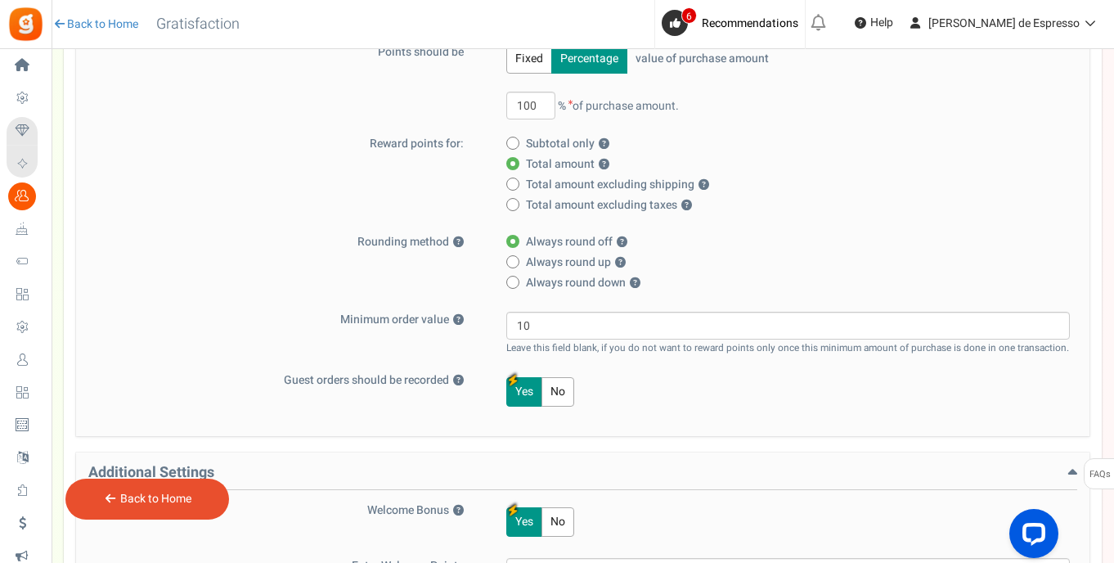
scroll to position [168, 0]
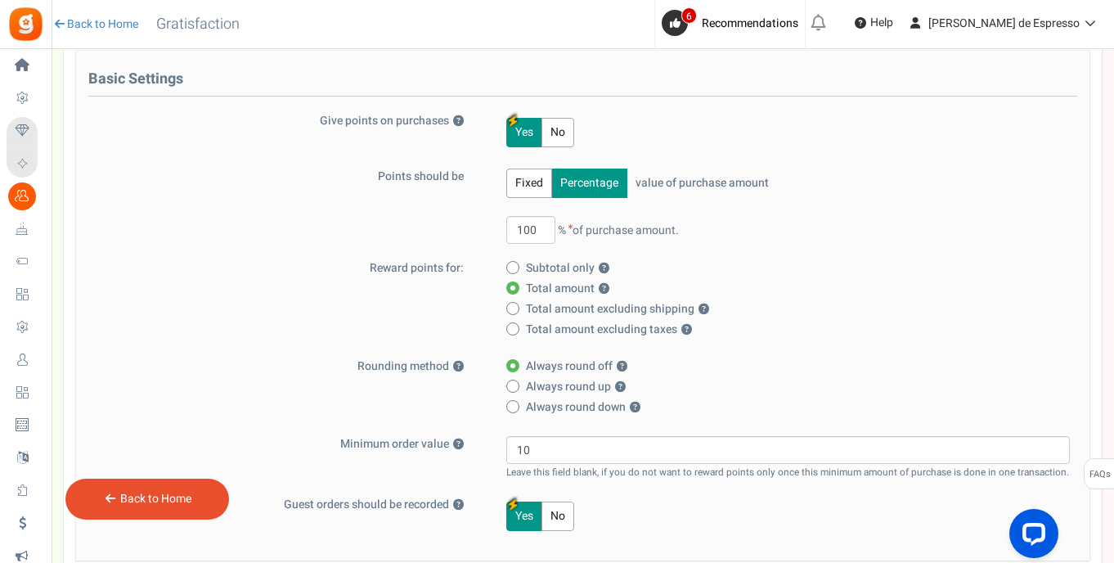
click at [532, 176] on button "Fixed" at bounding box center [529, 183] width 46 height 29
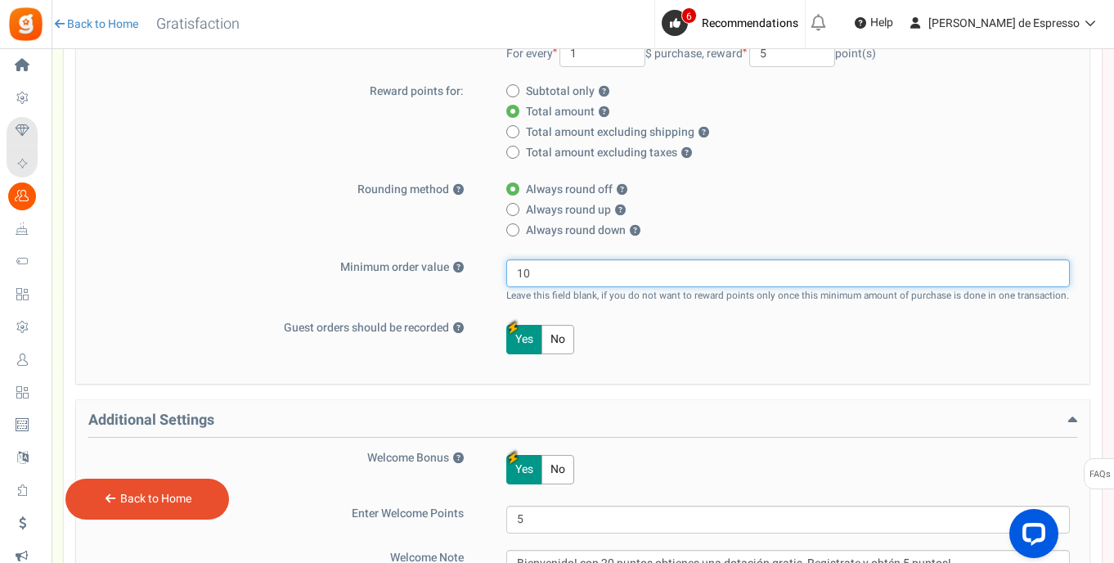
drag, startPoint x: 581, startPoint y: 270, endPoint x: 503, endPoint y: 269, distance: 77.7
click at [503, 269] on div "10 Leave this field blank, if you do not want to reward points only once this m…" at bounding box center [778, 281] width 583 height 44
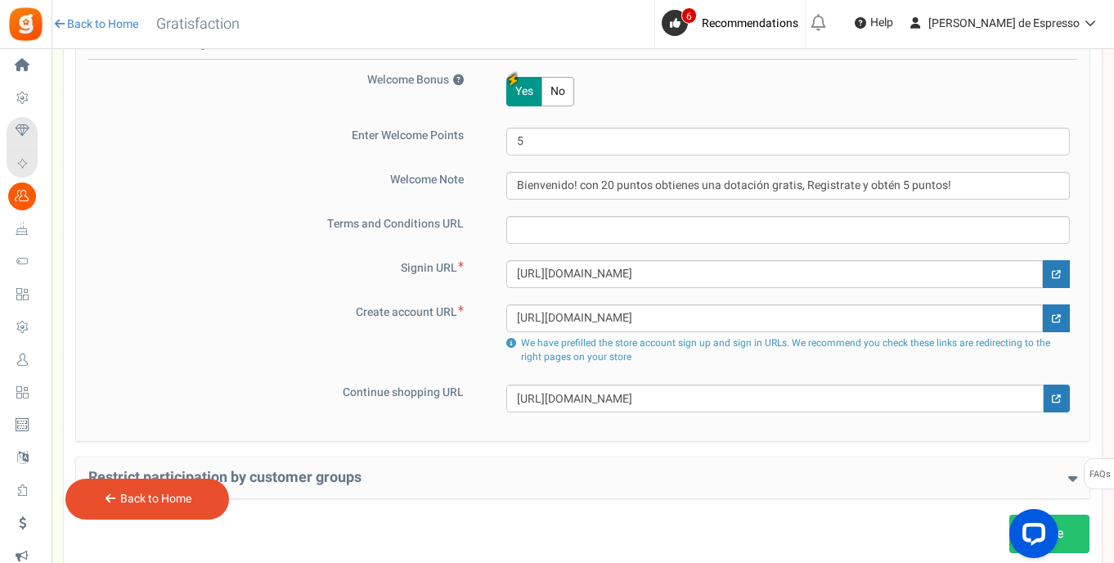
scroll to position [821, 0]
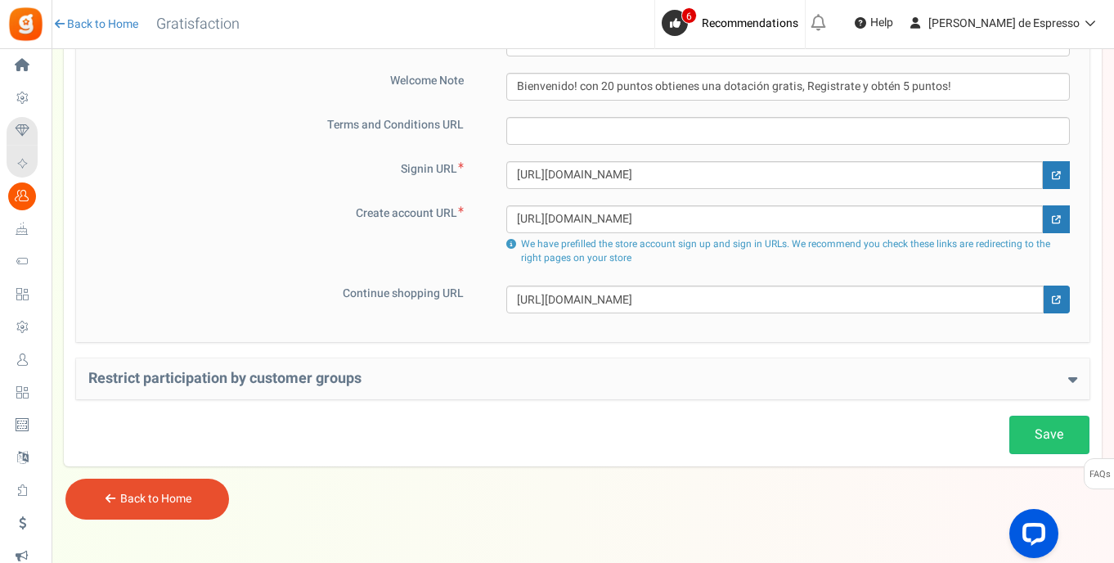
click at [1036, 425] on link "Save" at bounding box center [1050, 435] width 80 height 38
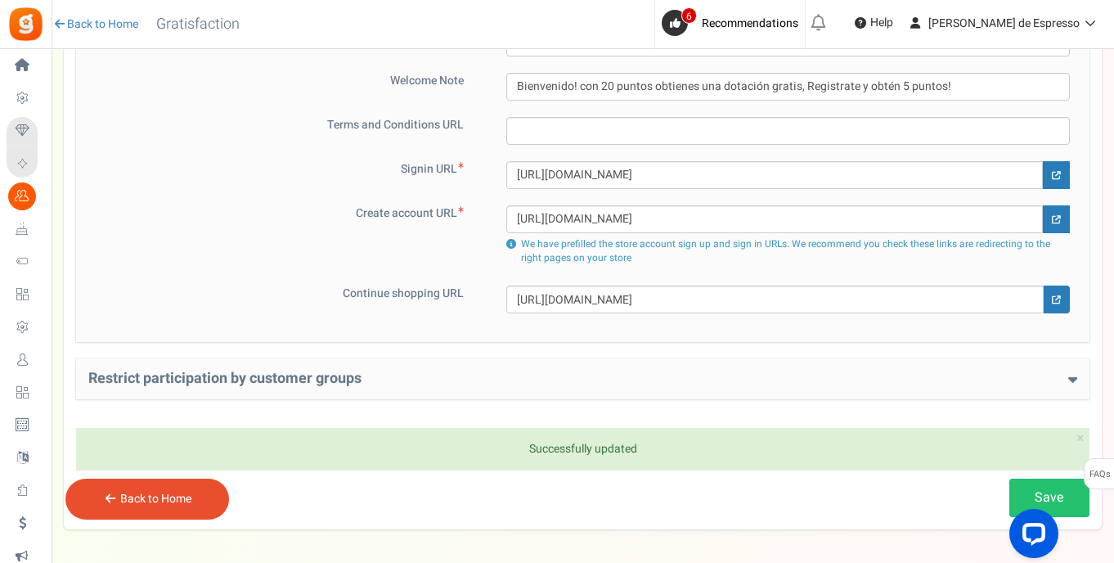
scroll to position [59, 0]
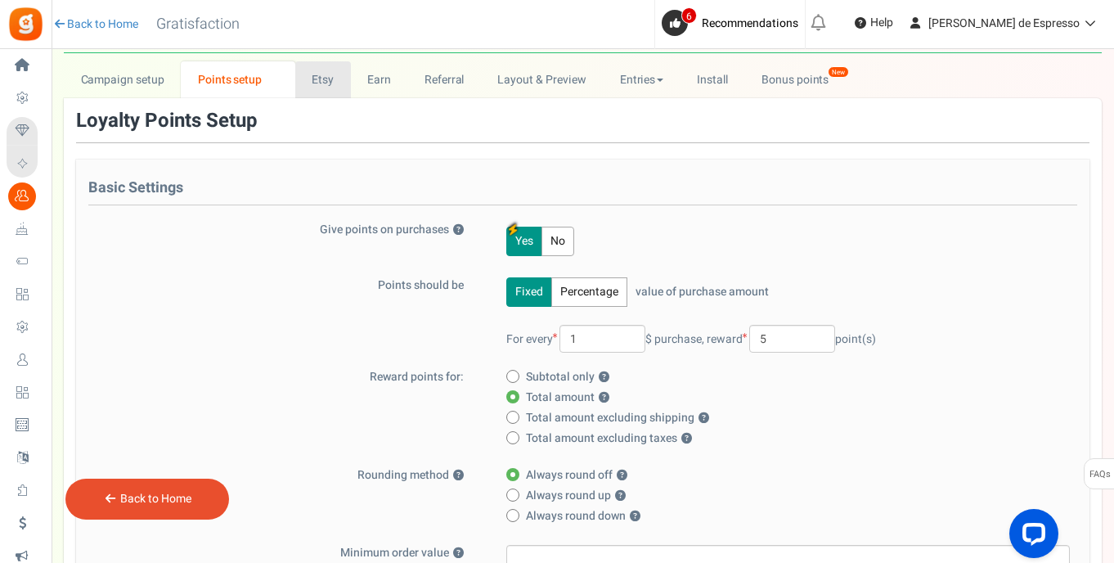
click at [320, 81] on link "Etsy" at bounding box center [323, 79] width 56 height 37
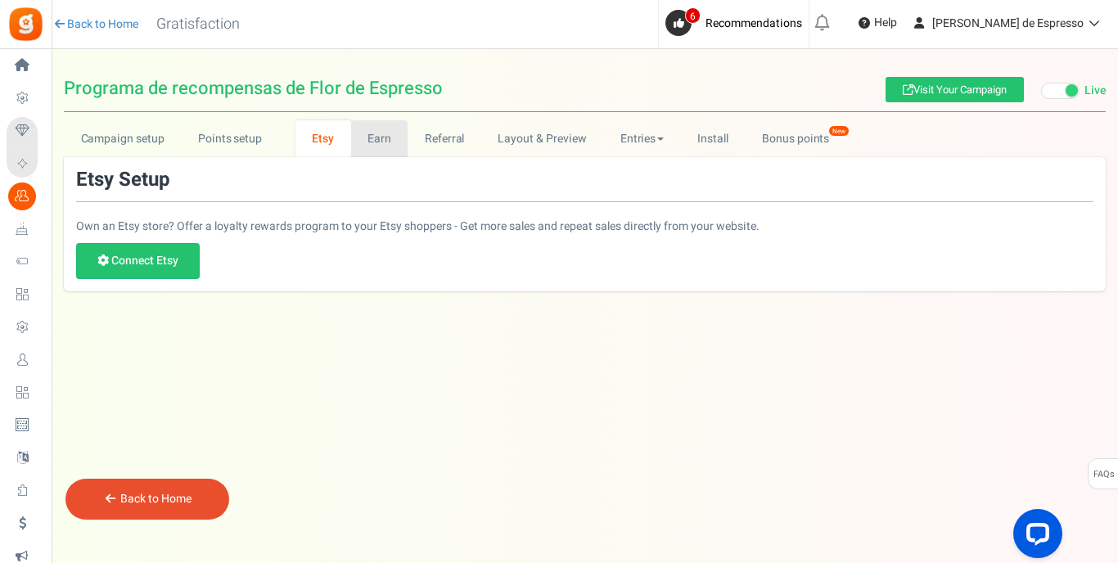
click at [381, 136] on link "Earn" at bounding box center [379, 138] width 57 height 37
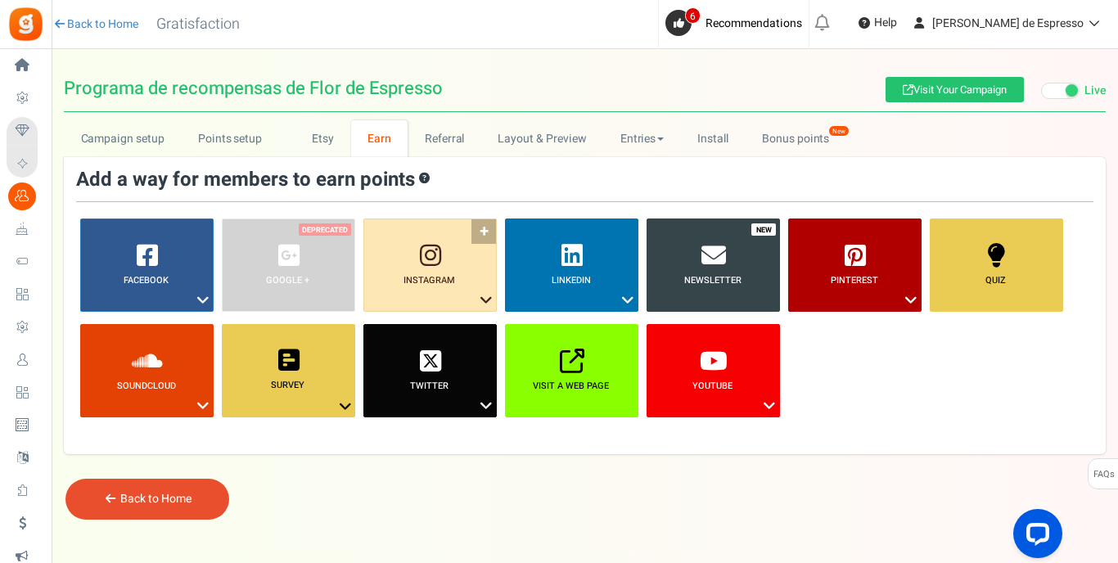
click at [482, 299] on icon at bounding box center [486, 300] width 20 height 21
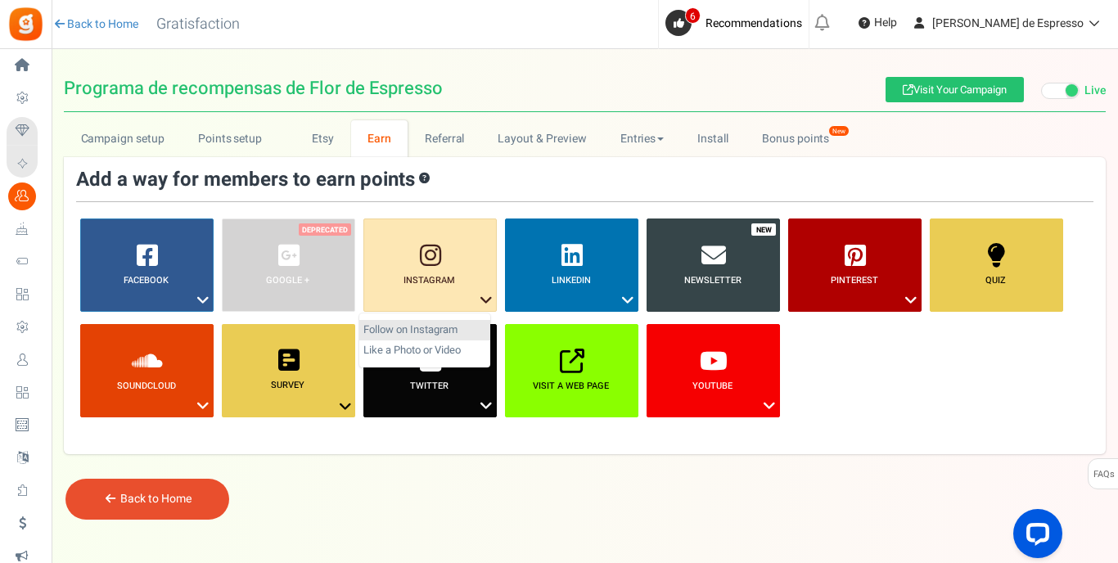
click at [464, 323] on link "Follow on Instagram" at bounding box center [424, 330] width 131 height 20
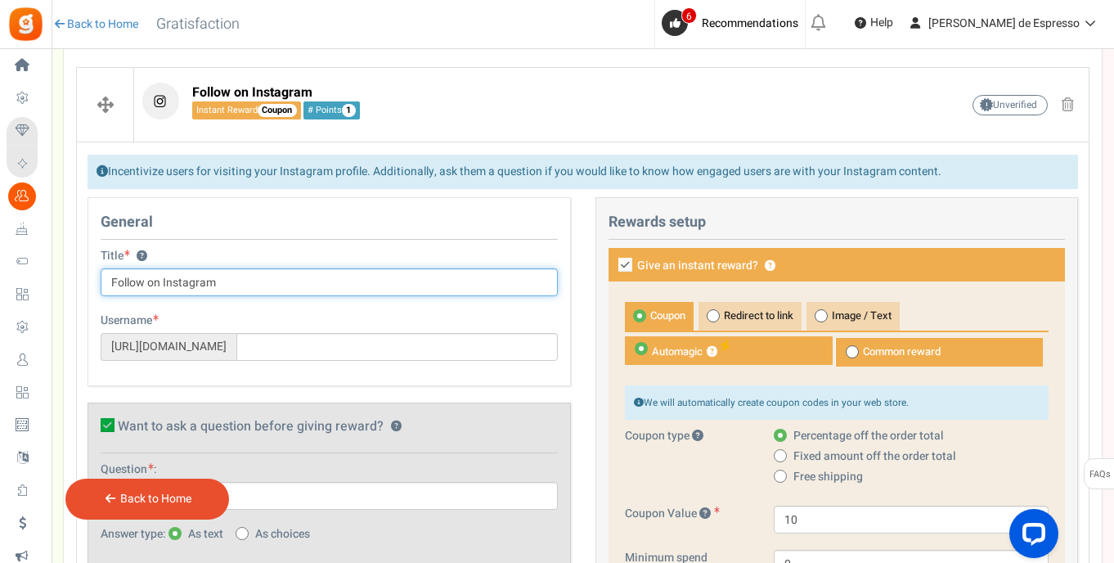
scroll to position [416, 0]
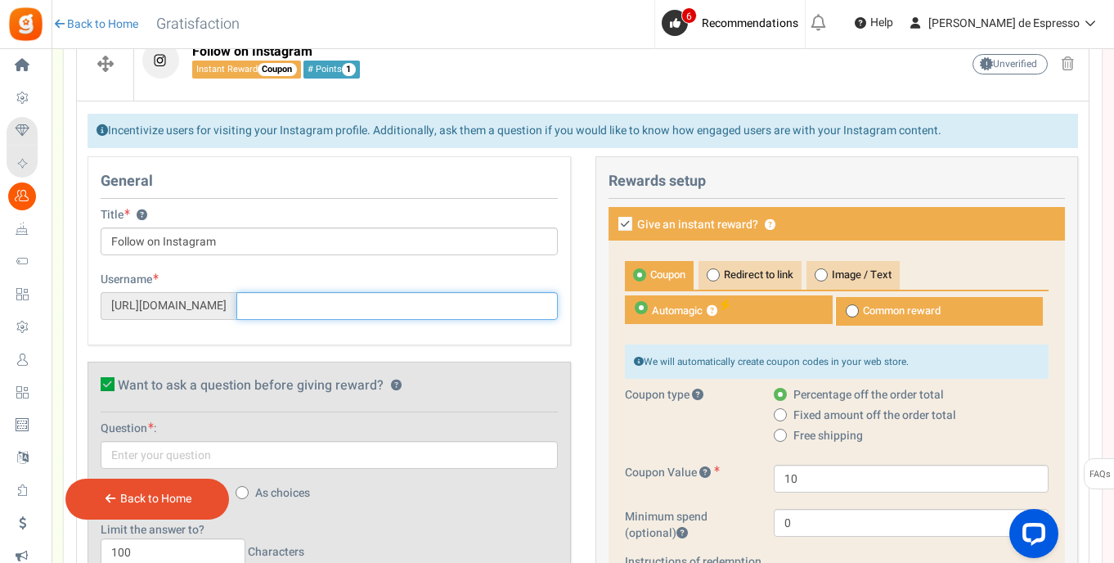
click at [317, 310] on input "text" at bounding box center [397, 306] width 322 height 28
paste input "https://www.instagram.com/florespresso?utm_source=ig_web_button_share_sheet&igs…"
drag, startPoint x: 211, startPoint y: 297, endPoint x: 225, endPoint y: 296, distance: 13.9
click at [209, 296] on div "https://www.instagram.com/ https://www.instagram.com/florespresso?utm_source=ig…" at bounding box center [329, 306] width 457 height 28
drag, startPoint x: 365, startPoint y: 309, endPoint x: 106, endPoint y: 293, distance: 259.9
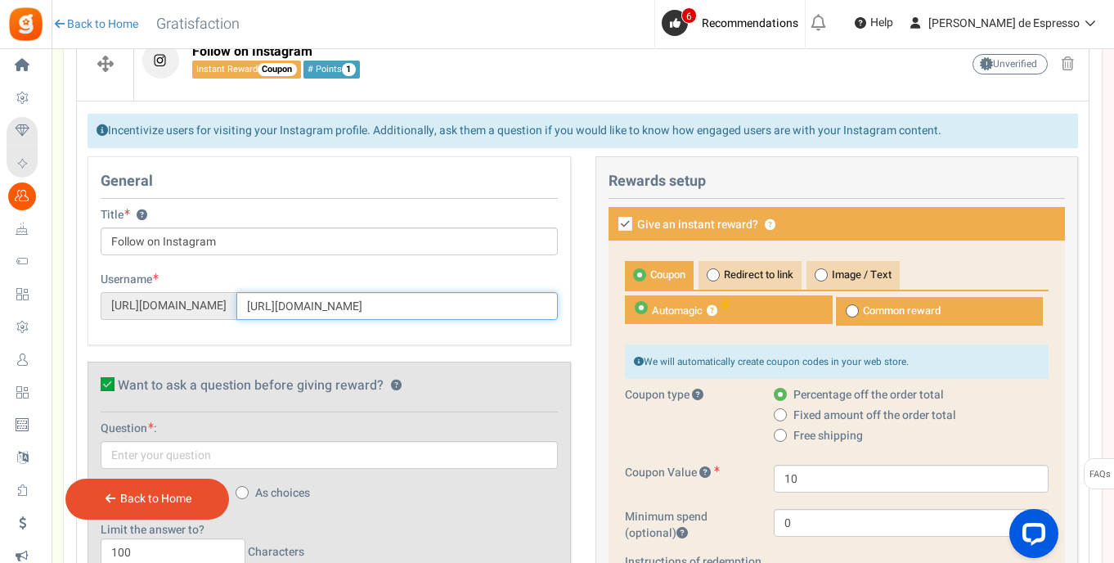
click at [106, 293] on div "https://www.instagram.com/ https://www.instagram.com/florespresso?utm_source=ig…" at bounding box center [329, 306] width 457 height 28
click at [497, 306] on input "https://www.instagram.com/florespresso?utm_source=ig_web_button_share_sheet&igs…" at bounding box center [397, 306] width 322 height 28
click at [505, 306] on input "https://www.instagram.com/florespresso?utm_source=ig_web_button_share_sheet&igs…" at bounding box center [397, 306] width 322 height 28
drag, startPoint x: 492, startPoint y: 305, endPoint x: 826, endPoint y: 317, distance: 334.8
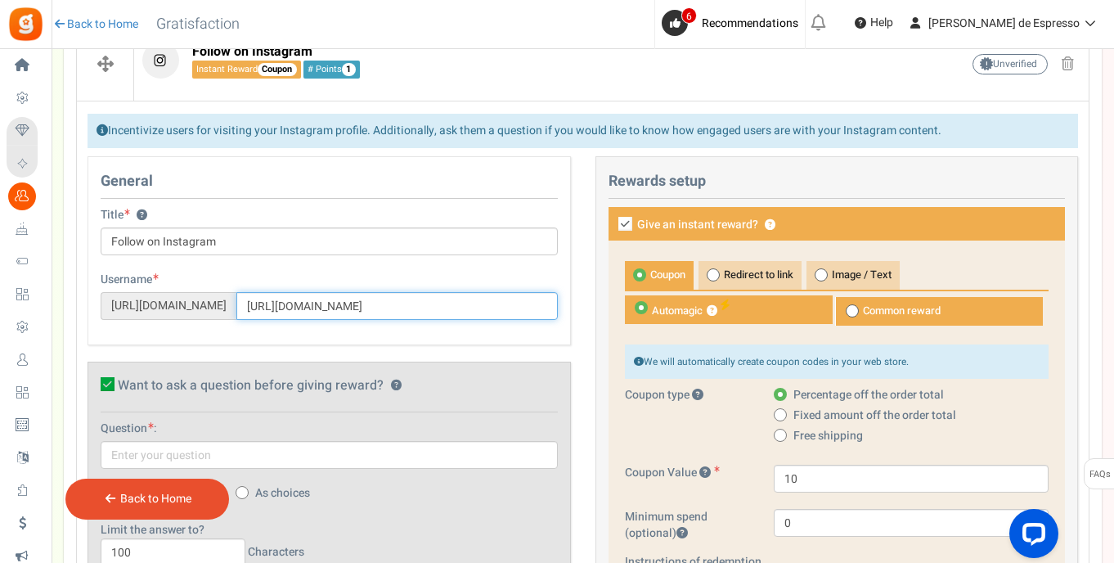
type input "florespresso"
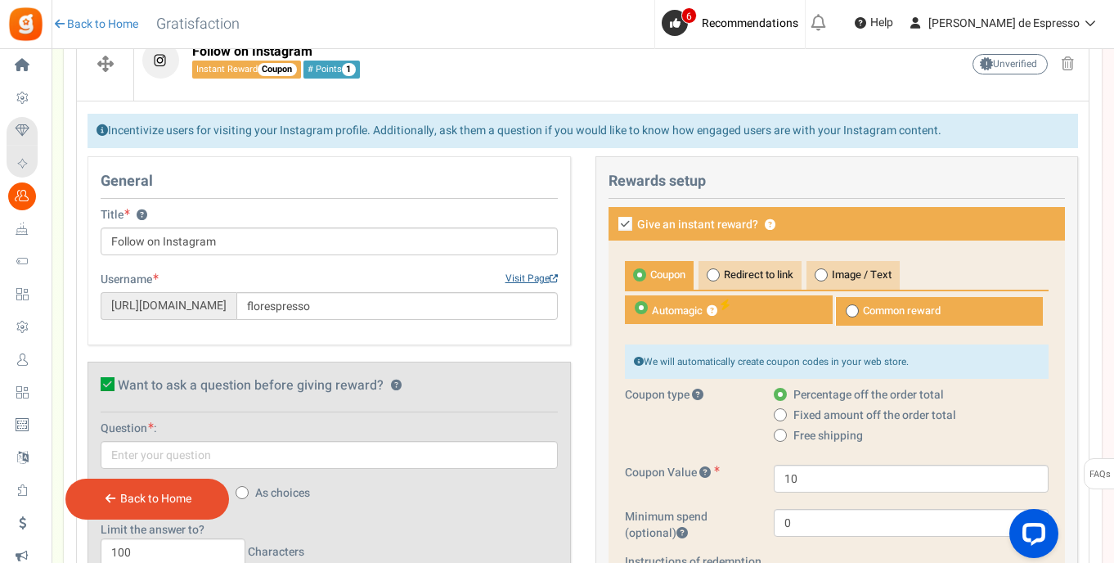
click at [516, 276] on link "Visit Page" at bounding box center [532, 279] width 52 height 14
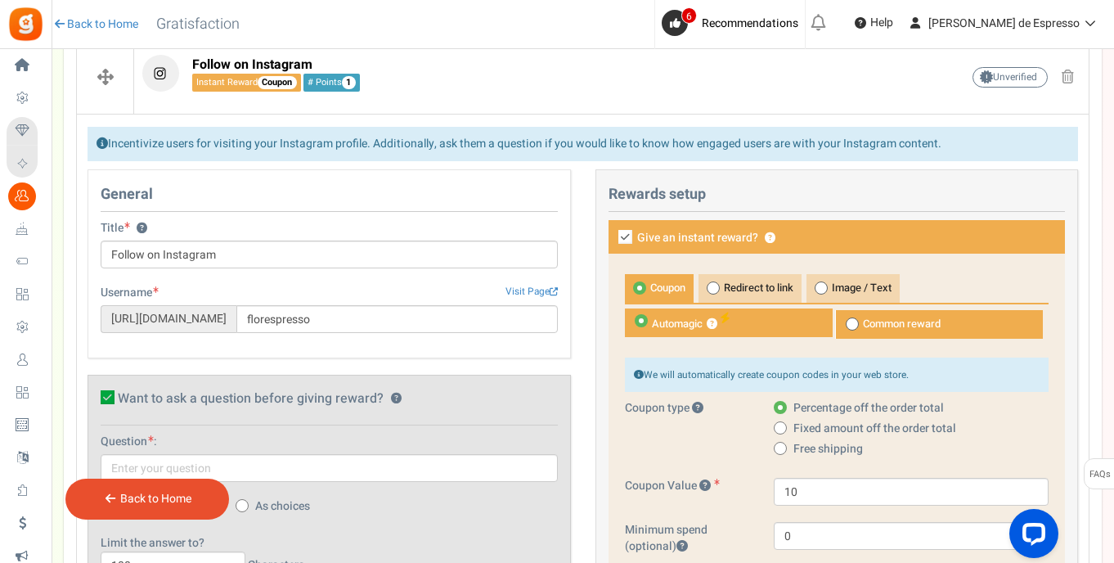
scroll to position [510, 0]
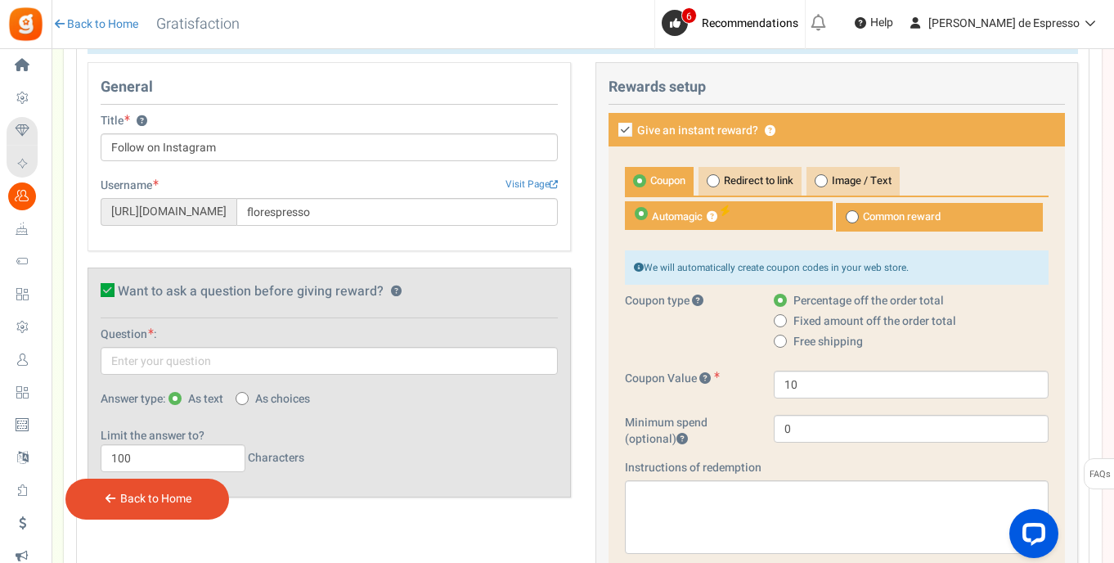
click at [824, 315] on span "Fixed amount off the order total" at bounding box center [875, 321] width 163 height 16
click at [785, 317] on input "Fixed amount off the order total" at bounding box center [779, 322] width 11 height 11
radio input "true"
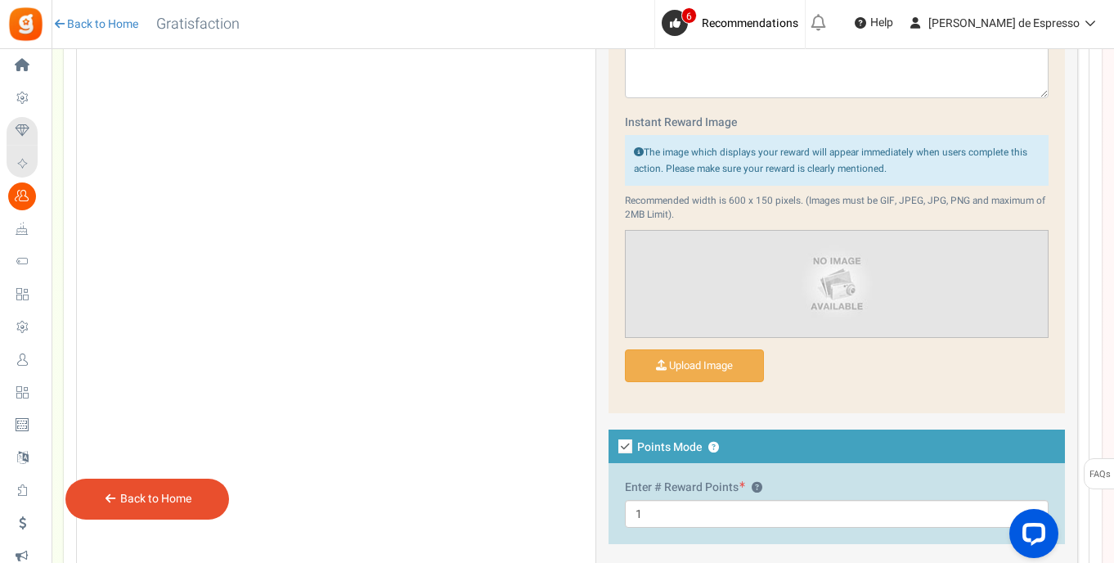
scroll to position [1072, 0]
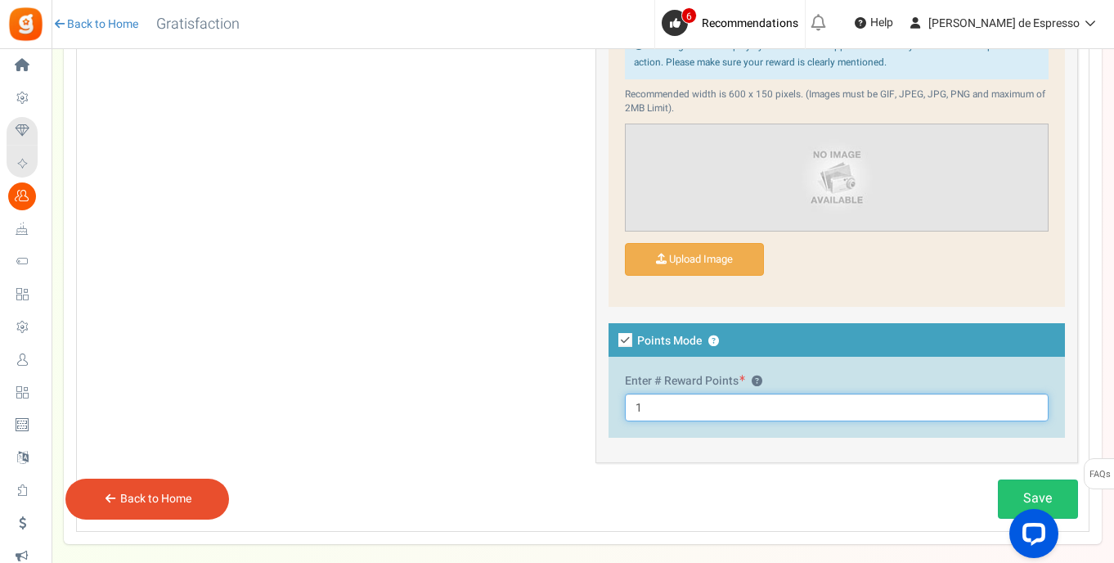
drag, startPoint x: 726, startPoint y: 410, endPoint x: 607, endPoint y: 398, distance: 119.2
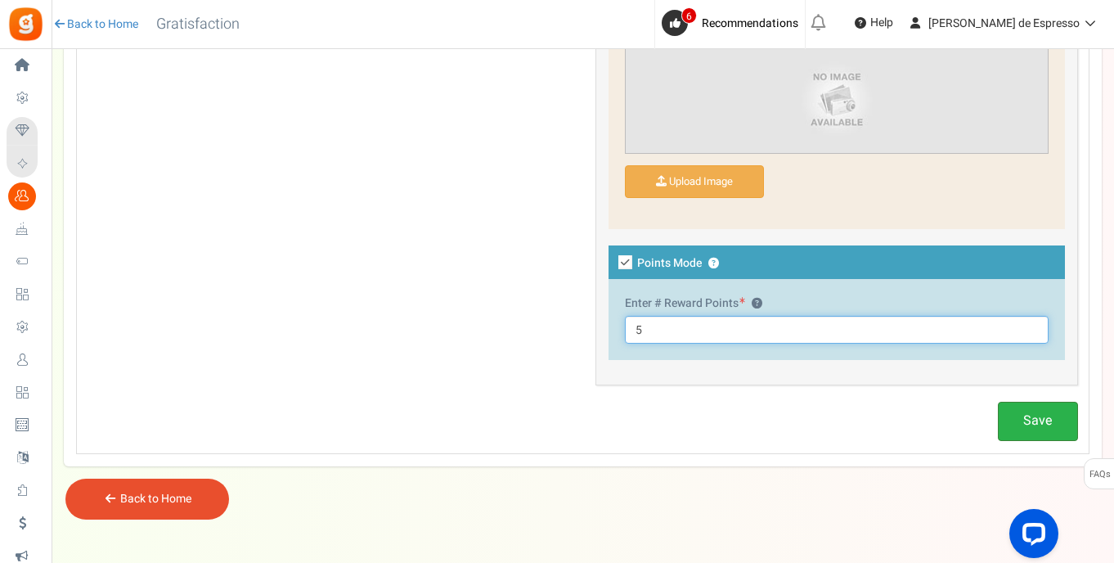
type input "5"
click at [1037, 423] on link "Save" at bounding box center [1038, 421] width 80 height 38
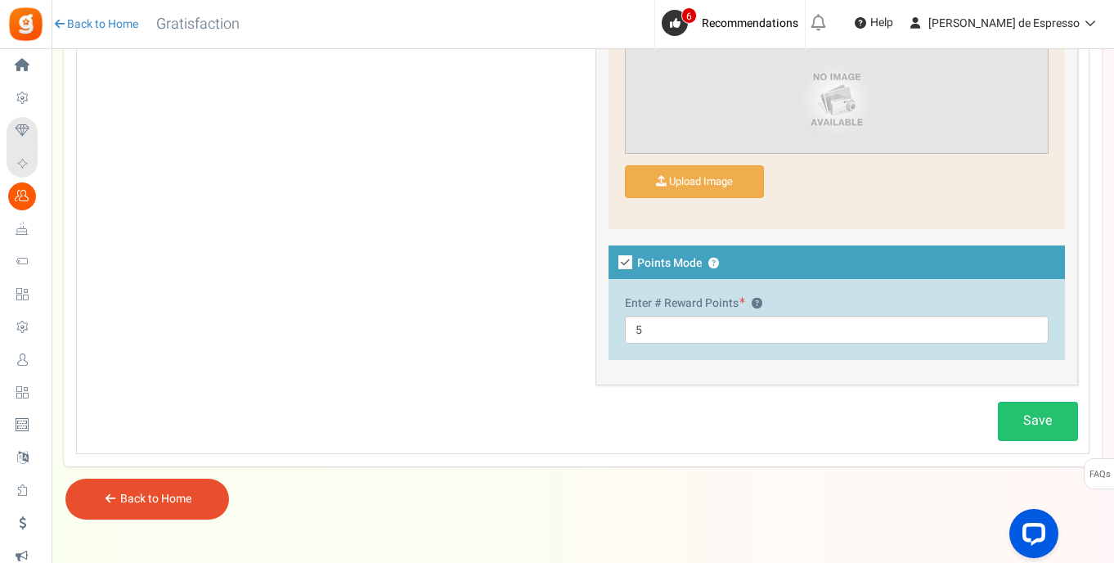
scroll to position [588, 0]
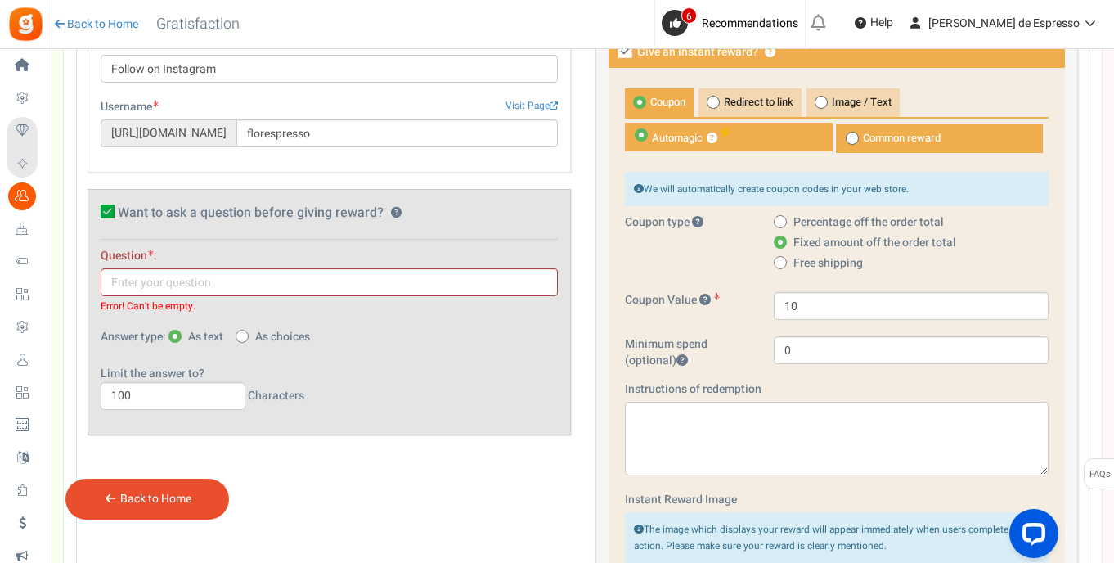
click at [110, 206] on icon at bounding box center [108, 212] width 14 height 14
click at [95, 209] on input "Want to ask a question before giving reward? ?" at bounding box center [89, 214] width 11 height 11
checkbox input "false"
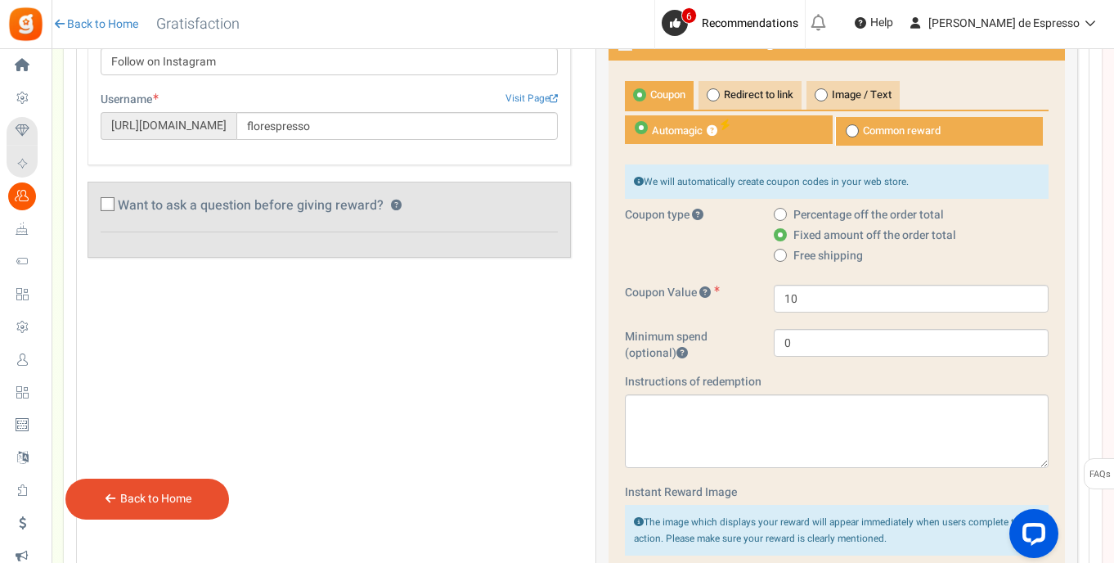
scroll to position [1122, 0]
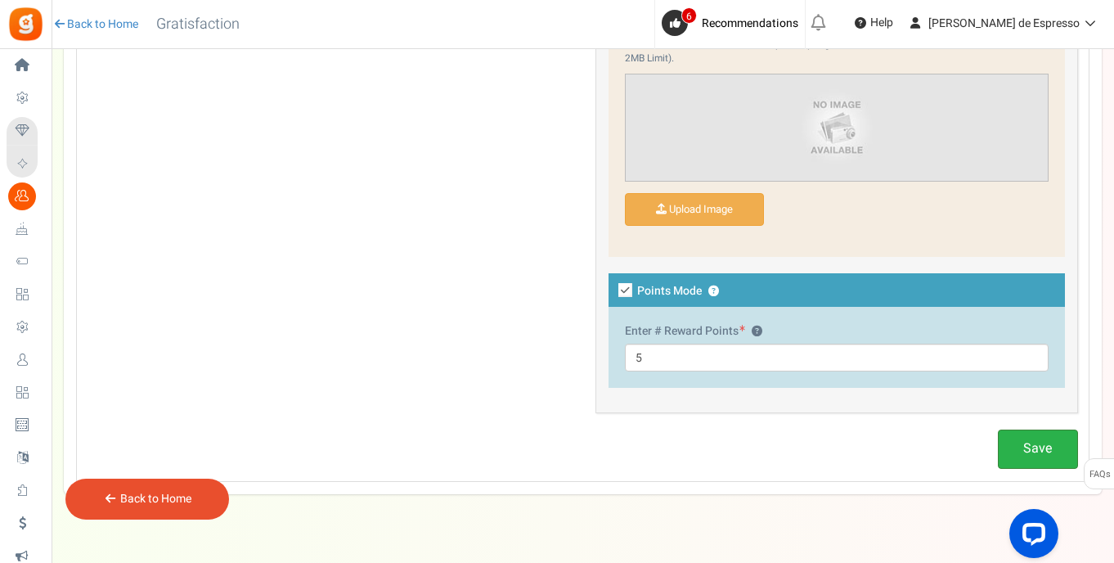
click at [1034, 452] on link "Save" at bounding box center [1038, 449] width 80 height 38
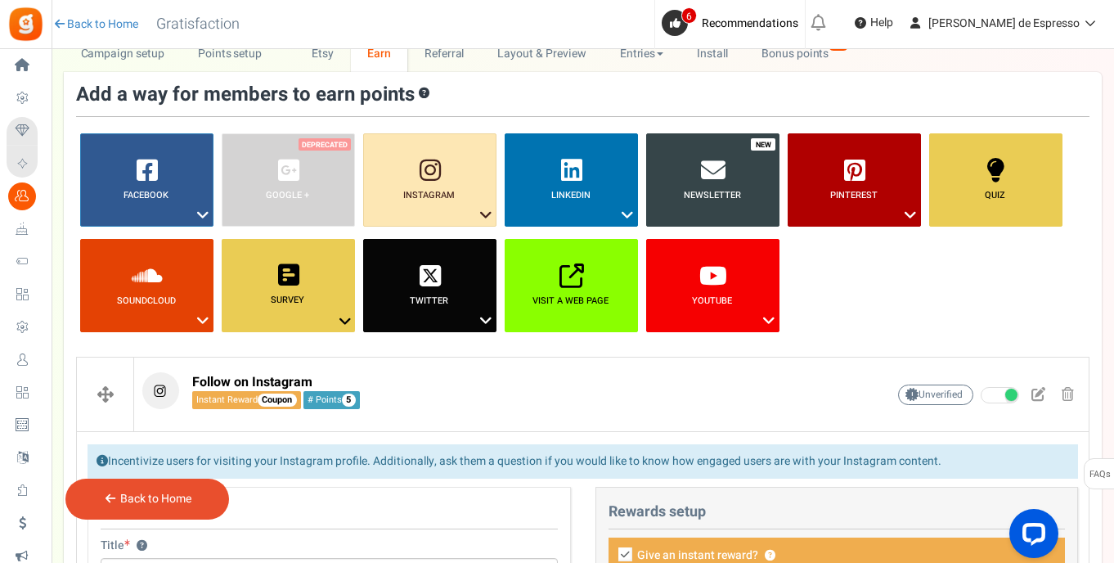
scroll to position [0, 0]
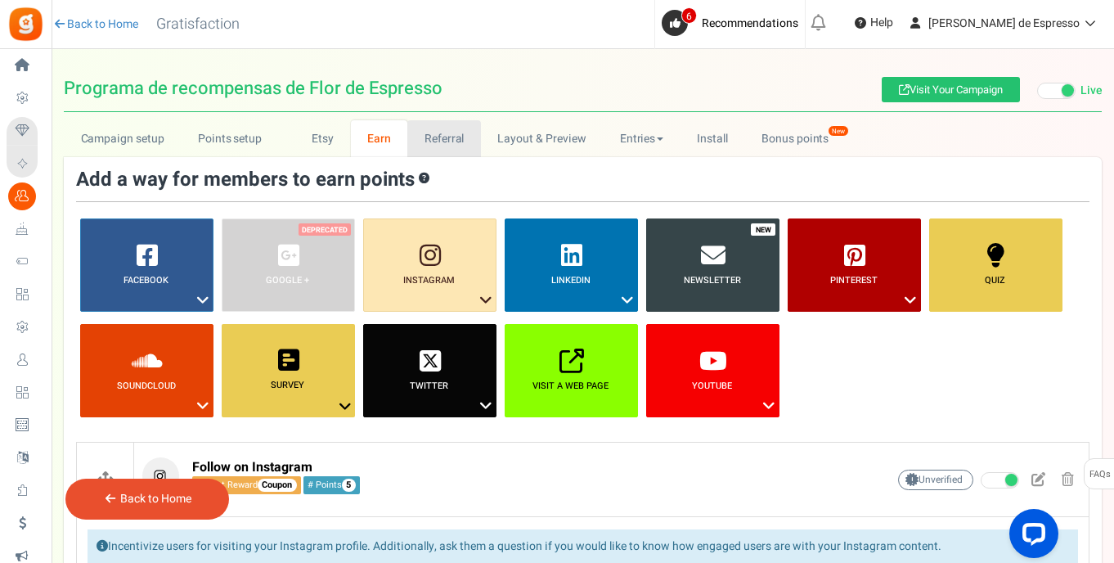
click at [439, 129] on link "Referral" at bounding box center [444, 138] width 74 height 37
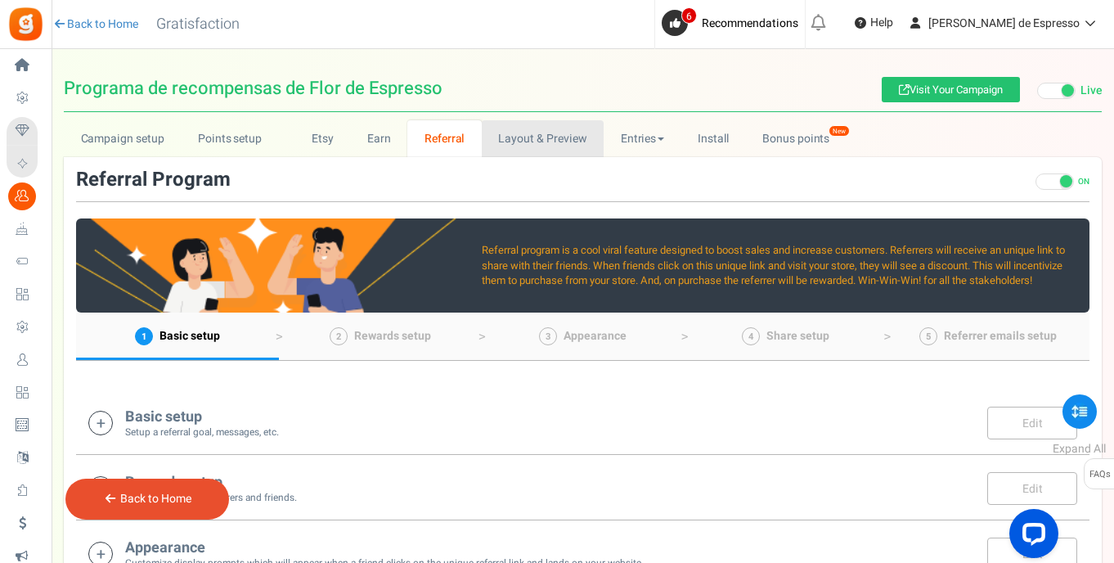
click at [523, 146] on link "Layout & Preview" at bounding box center [543, 138] width 122 height 37
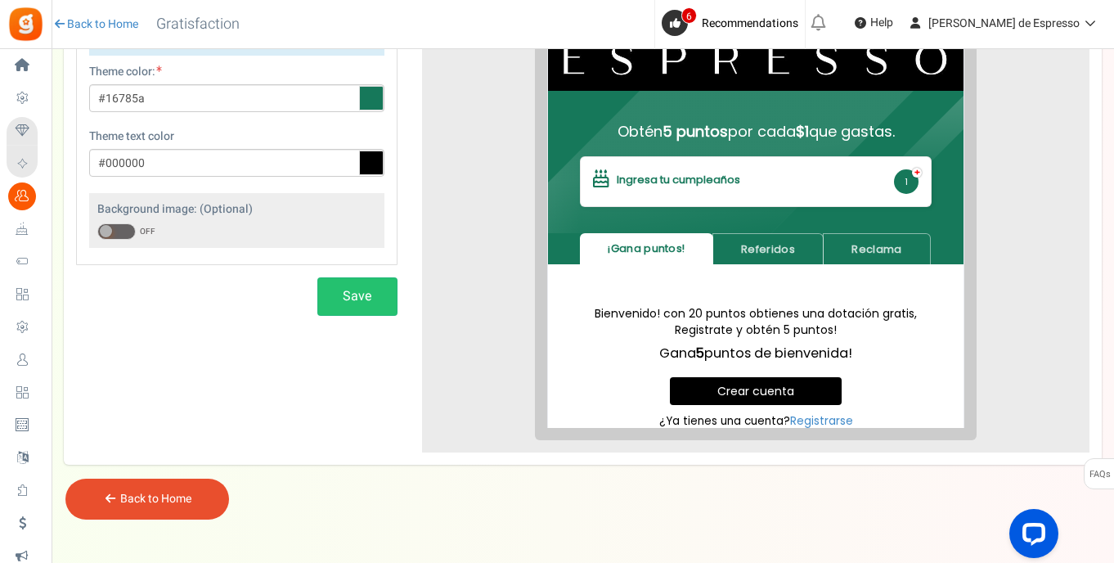
scroll to position [55, 0]
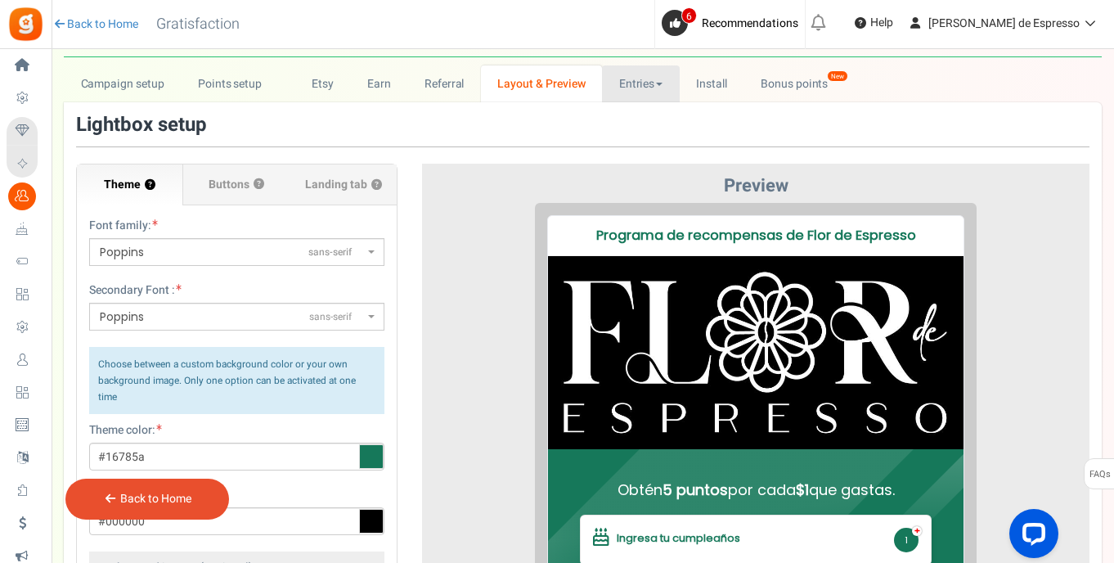
click at [648, 86] on link "Entries" at bounding box center [641, 83] width 78 height 37
click at [651, 123] on link "Entries" at bounding box center [667, 120] width 131 height 24
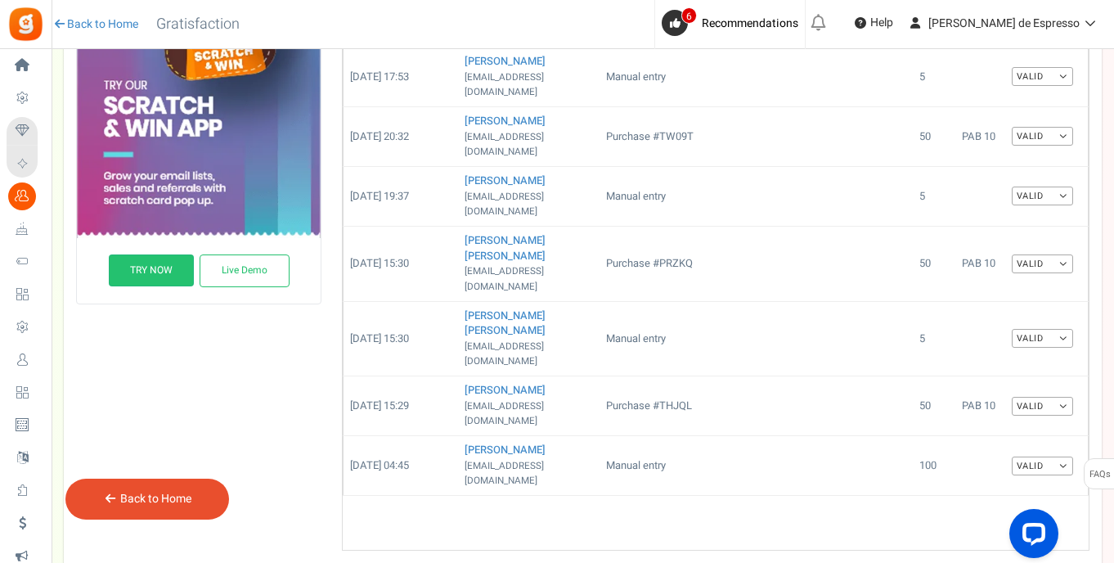
scroll to position [0, 0]
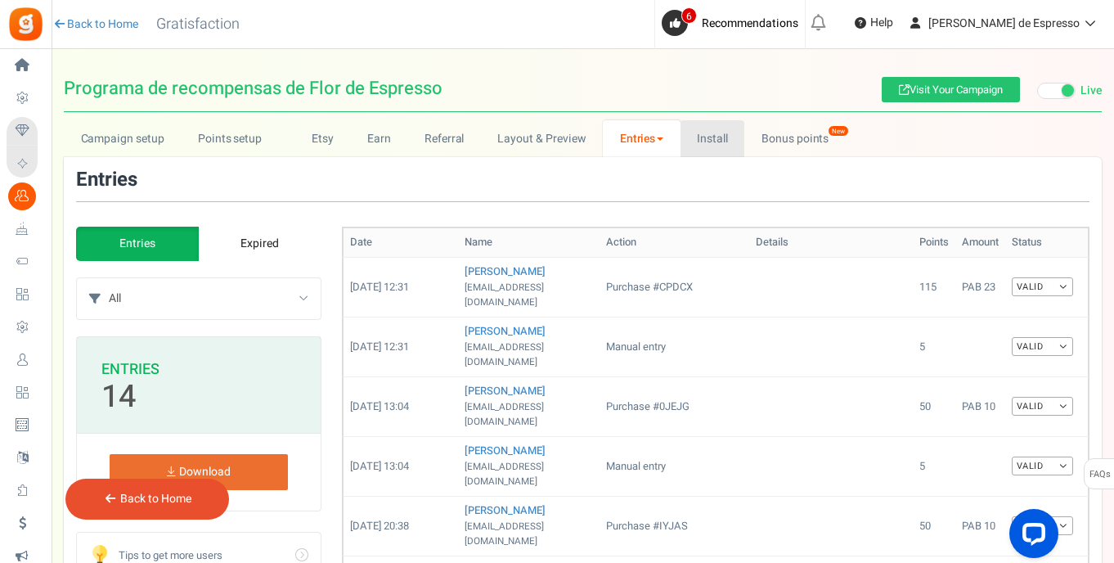
click at [713, 141] on link "Install" at bounding box center [713, 138] width 65 height 37
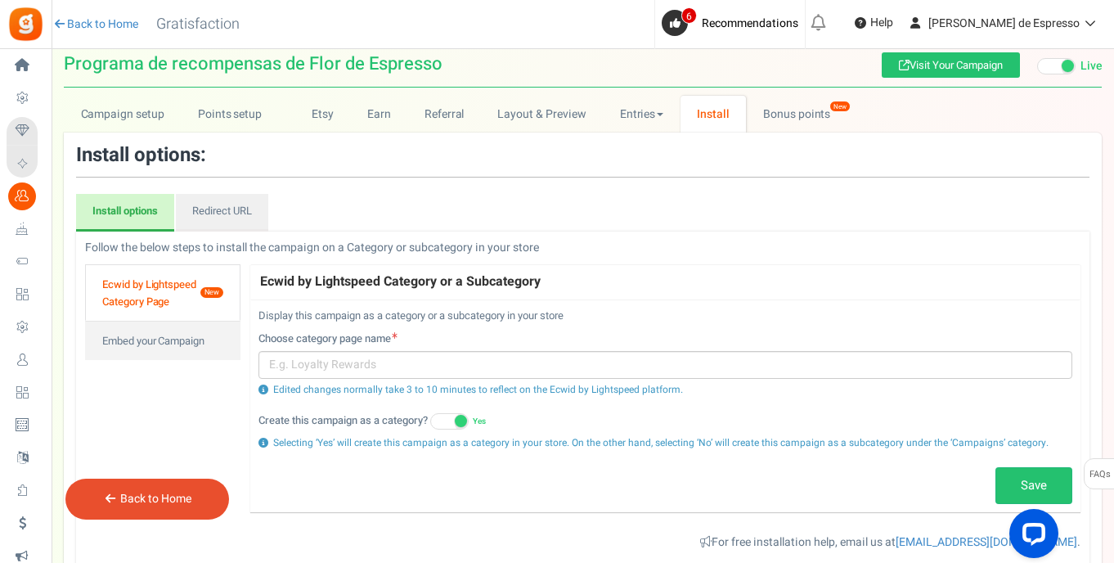
scroll to position [62, 0]
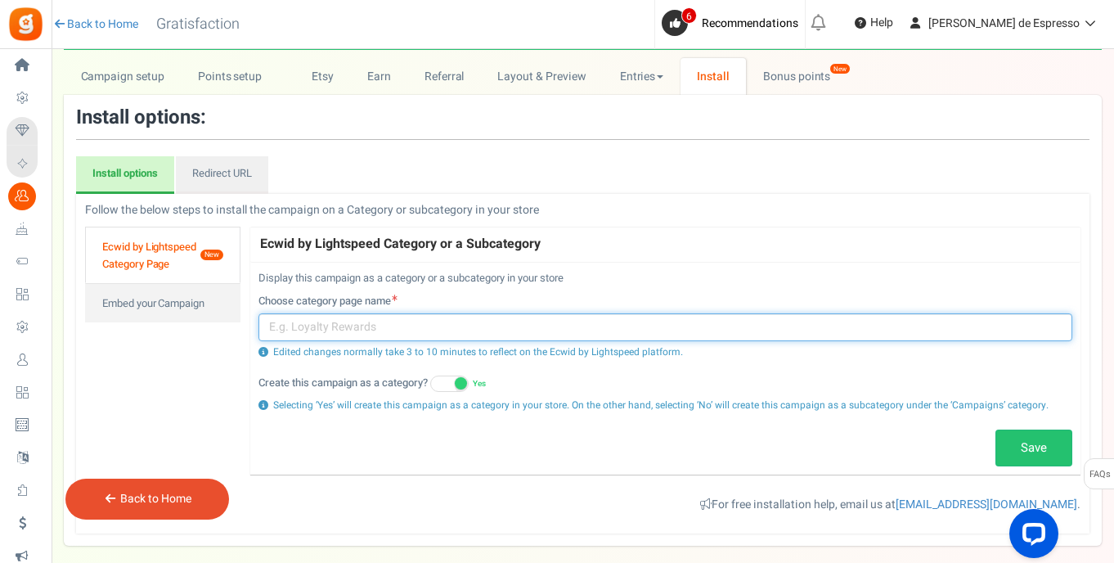
click at [344, 322] on input "text" at bounding box center [666, 327] width 814 height 28
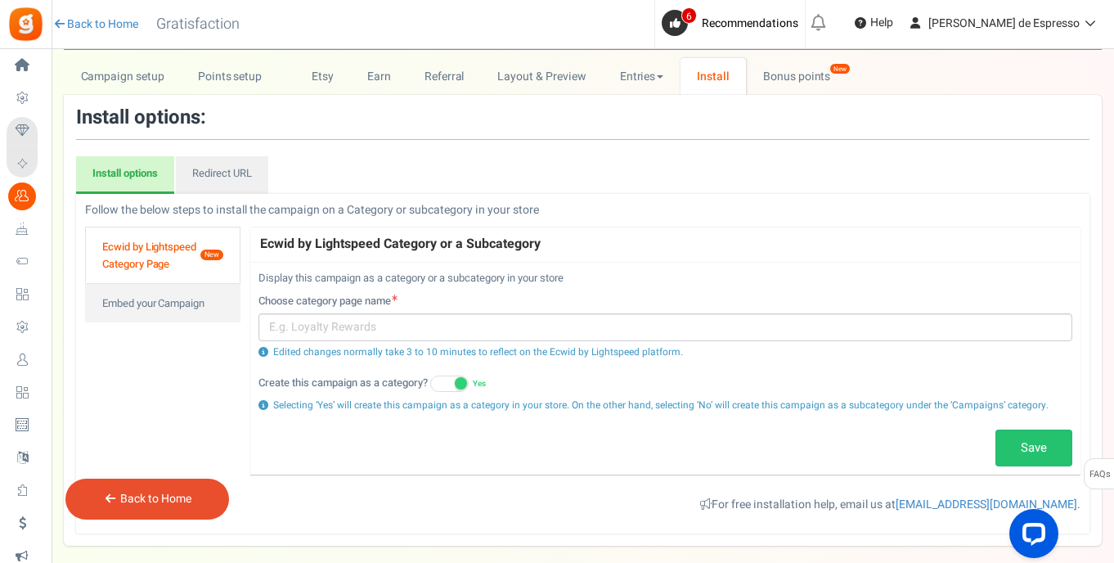
click at [324, 299] on label "Choose category page name" at bounding box center [328, 302] width 139 height 16
click at [0, 0] on input "Programa de recompensas de Flor de Espresso" at bounding box center [0, 0] width 0 height 0
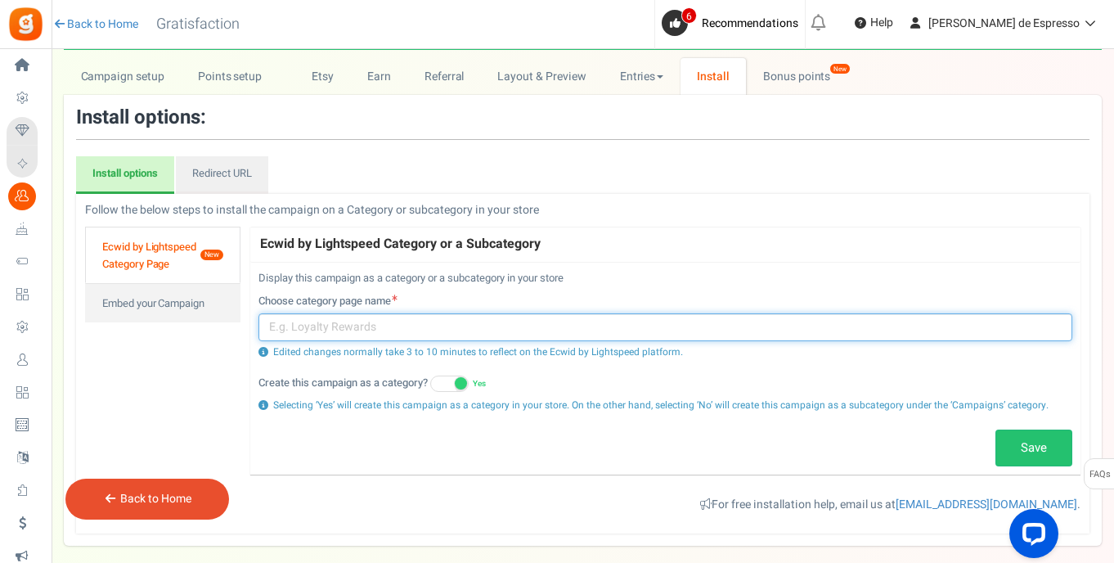
click at [393, 326] on input "text" at bounding box center [666, 327] width 814 height 28
type input "Programa de lealtad Flor de Espresso"
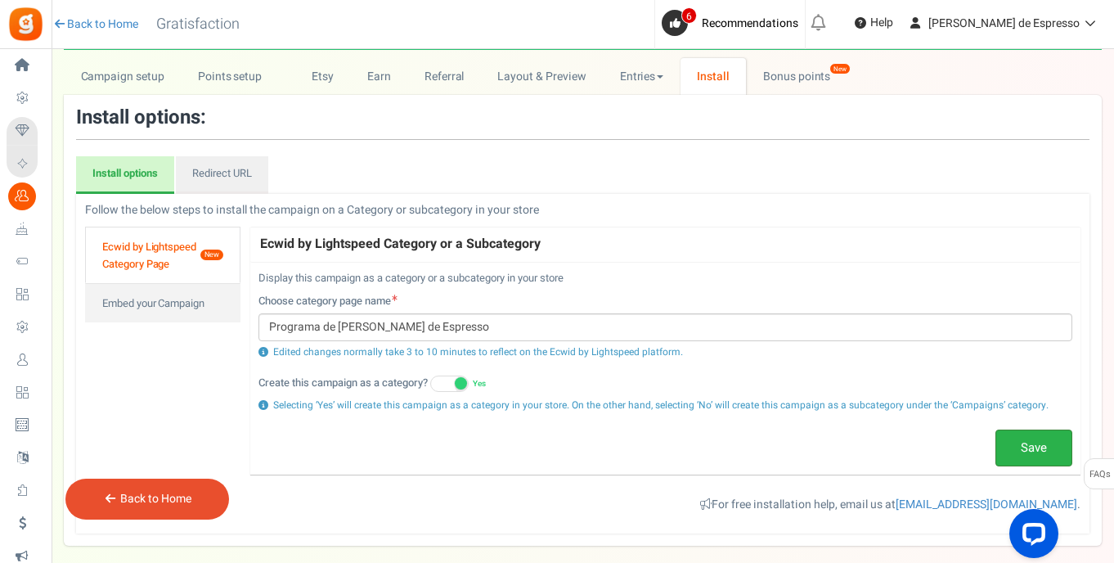
click at [1021, 443] on link "Save" at bounding box center [1034, 449] width 77 height 38
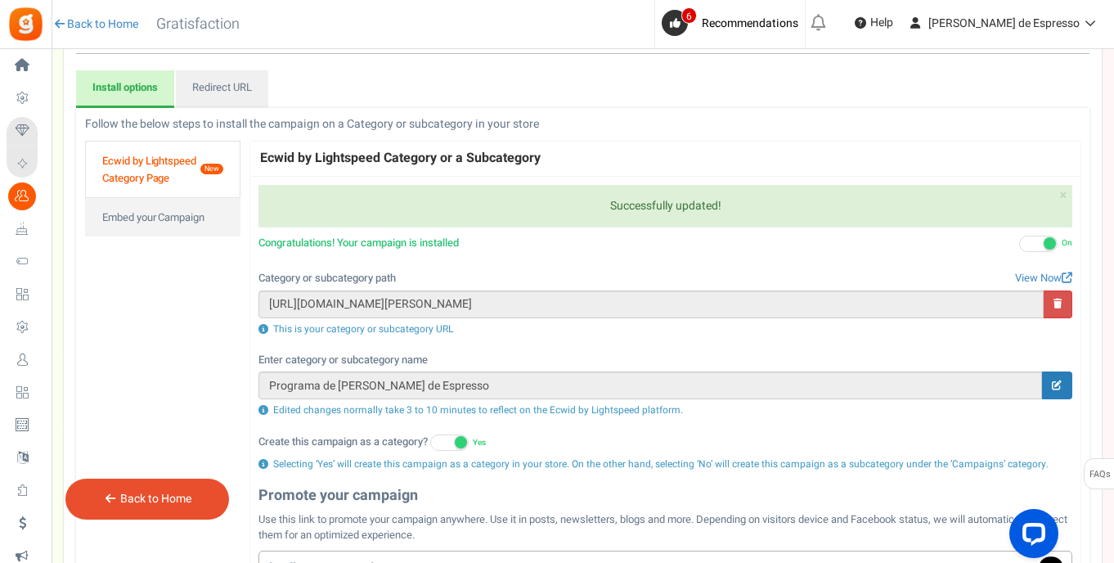
scroll to position [164, 0]
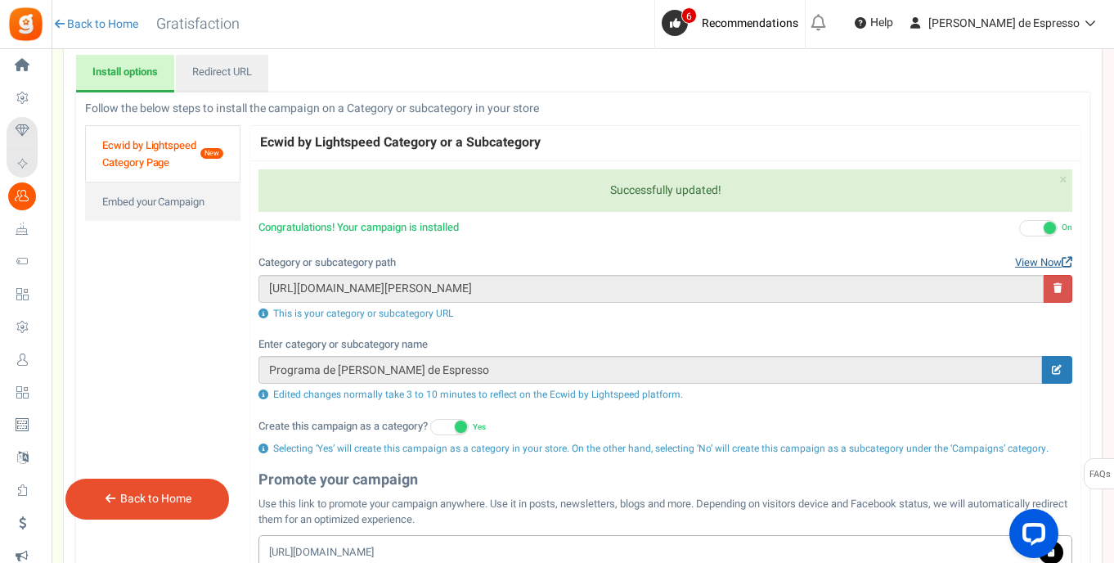
click at [1037, 259] on link "View Now" at bounding box center [1043, 263] width 57 height 16
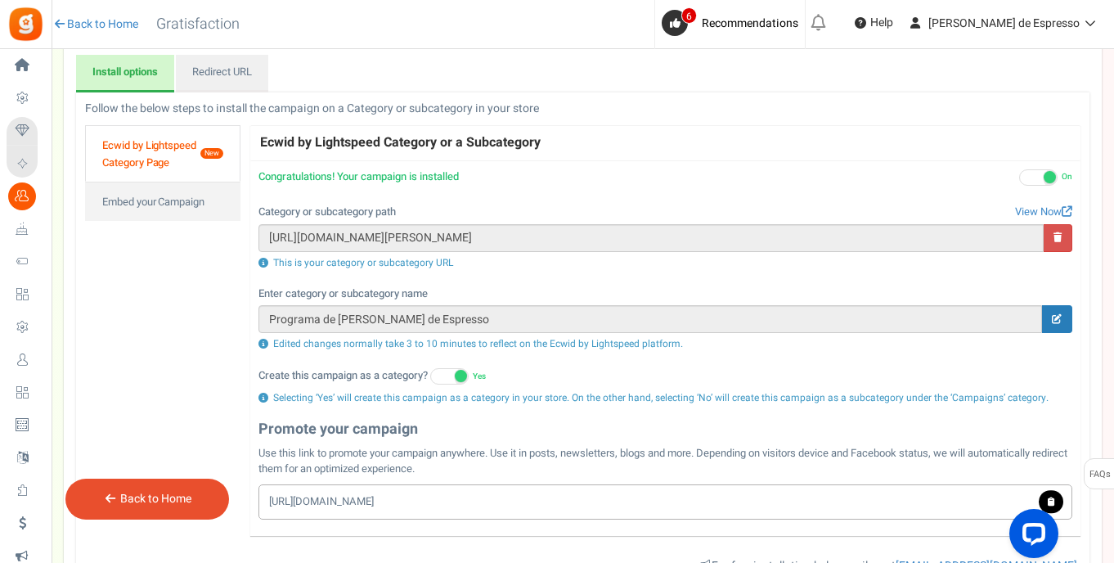
click at [161, 158] on link "Ecwid by Lightspeed Category Page New" at bounding box center [162, 153] width 155 height 56
click at [176, 153] on link "Ecwid by Lightspeed Category Page New" at bounding box center [162, 153] width 155 height 56
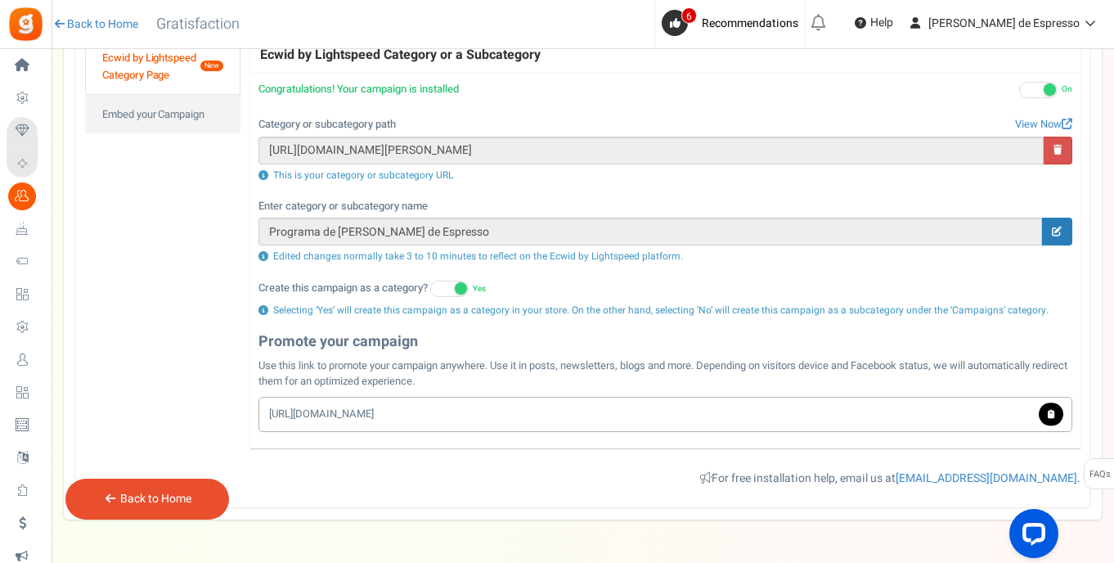
scroll to position [302, 0]
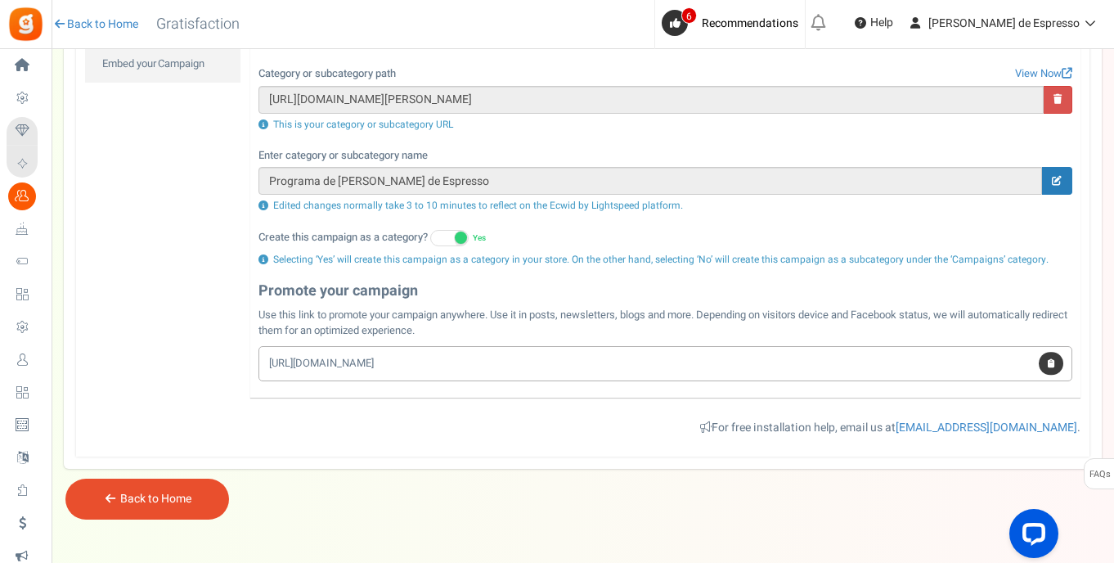
click at [1061, 362] on link at bounding box center [1051, 364] width 25 height 23
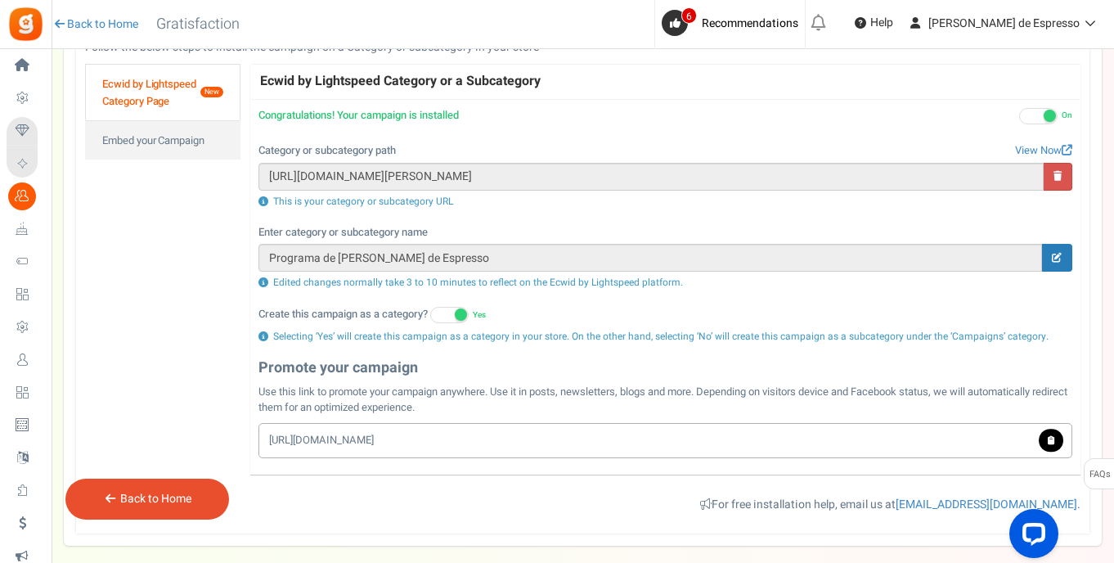
scroll to position [172, 0]
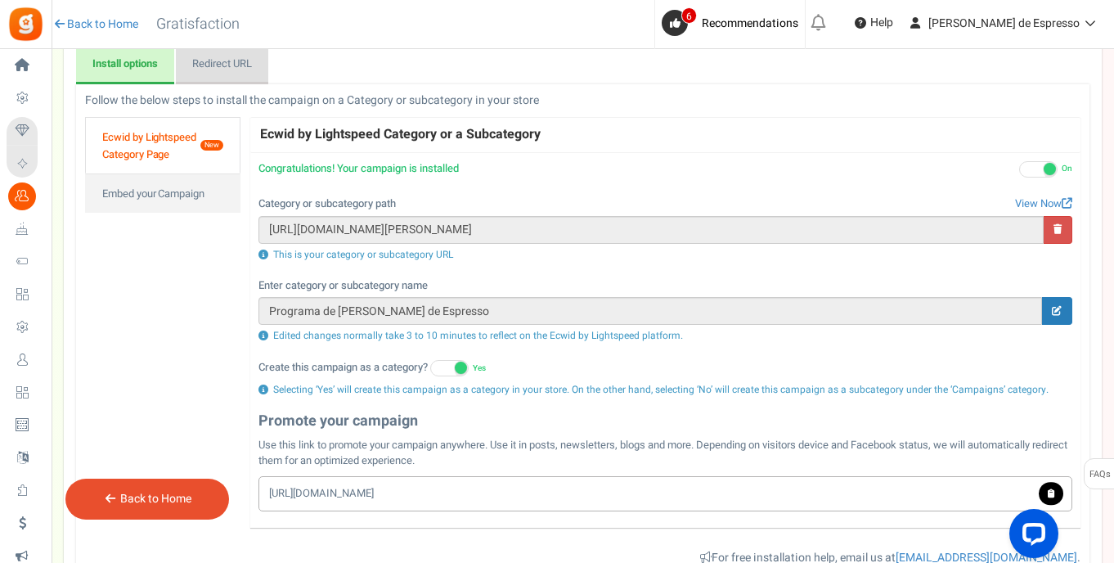
click at [239, 65] on link "Redirect URL" at bounding box center [222, 66] width 92 height 38
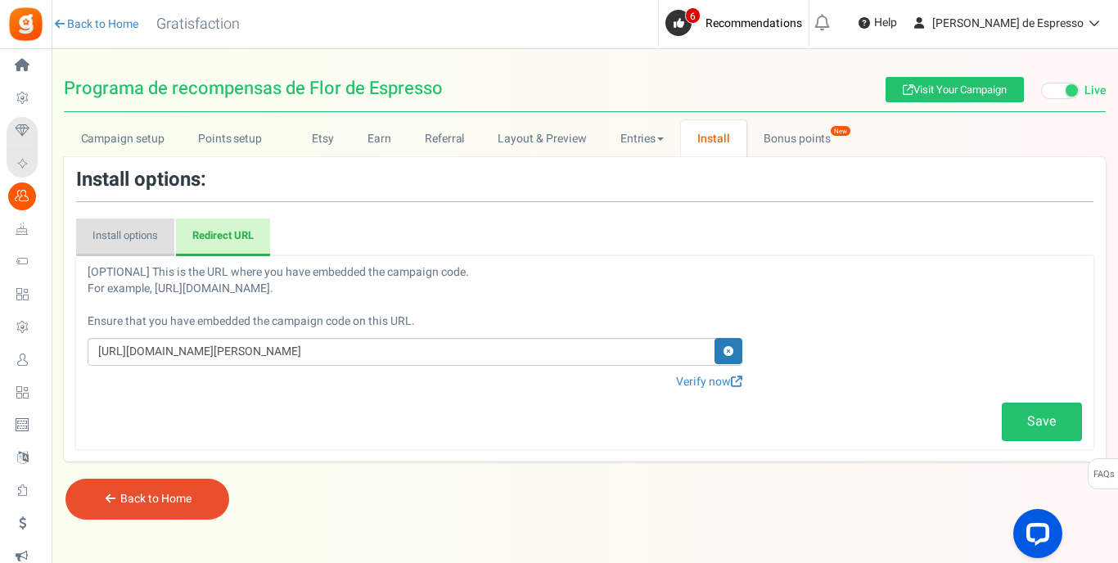
click at [131, 239] on link "Install options" at bounding box center [125, 237] width 98 height 38
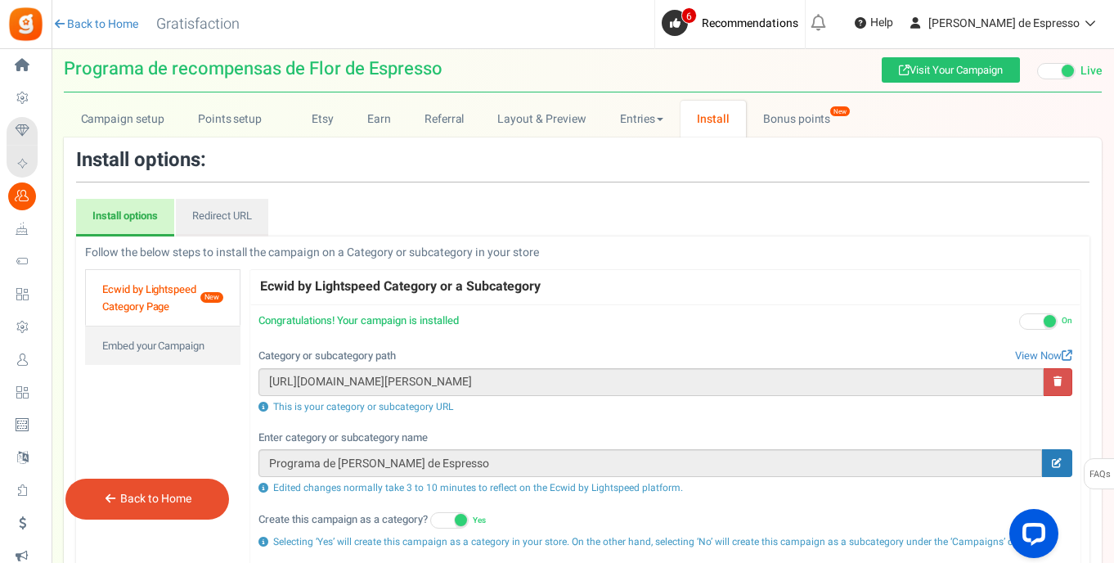
scroll to position [52, 0]
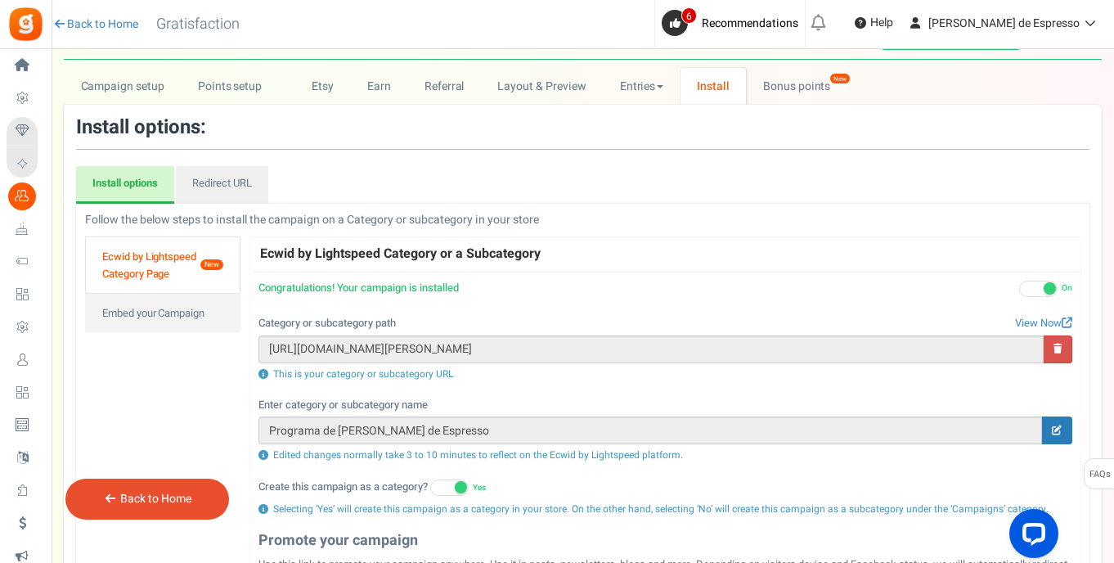
click at [596, 428] on input "Programa de lealtad Flor de Espresso" at bounding box center [651, 430] width 784 height 28
click at [357, 425] on input "Programa de lealtad Flor de Espresso" at bounding box center [651, 430] width 784 height 28
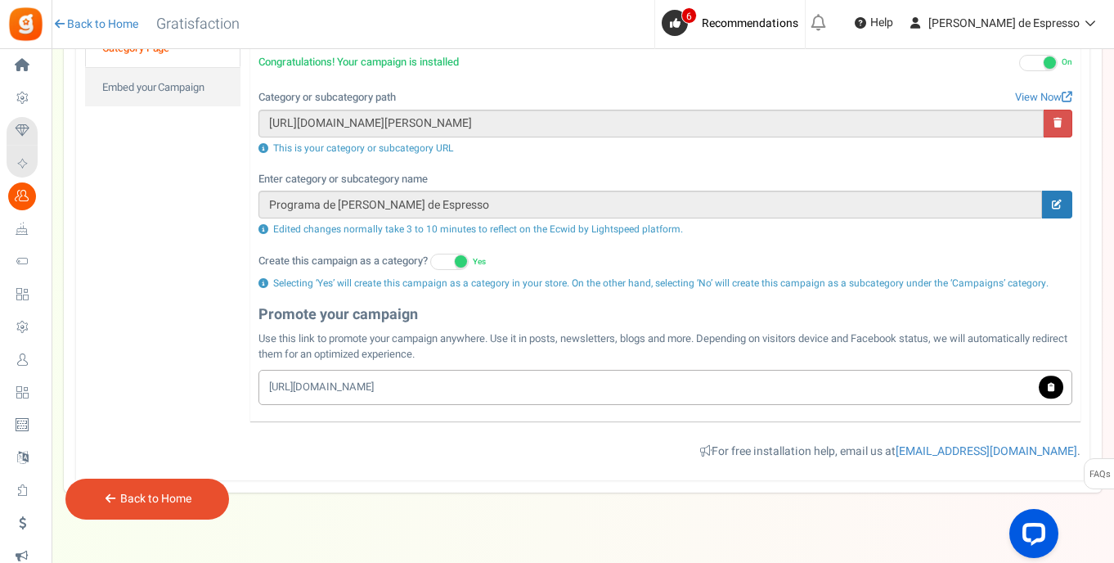
scroll to position [214, 0]
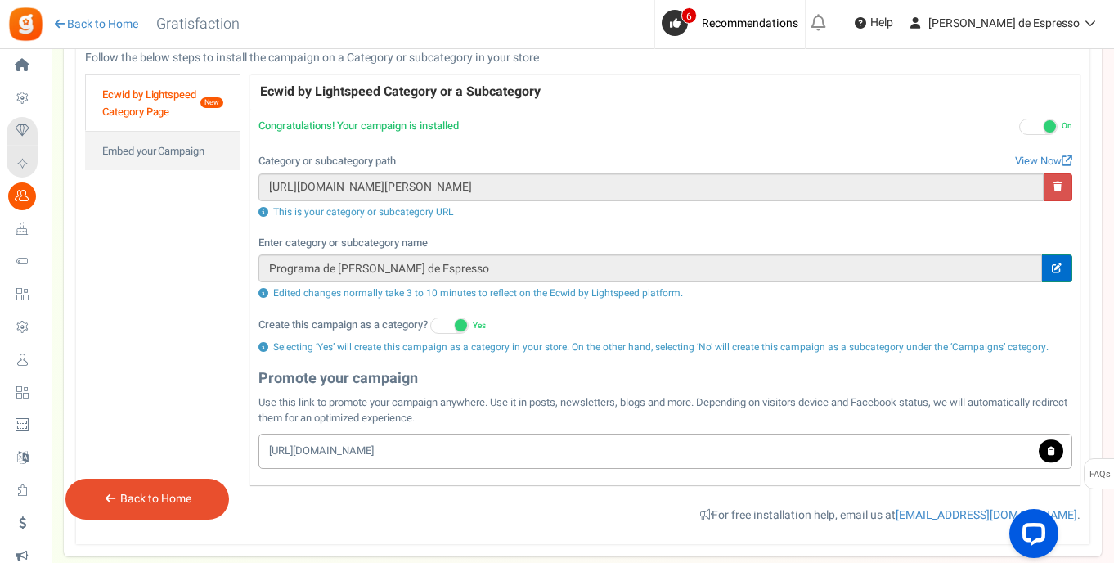
click at [1052, 264] on icon at bounding box center [1057, 268] width 10 height 10
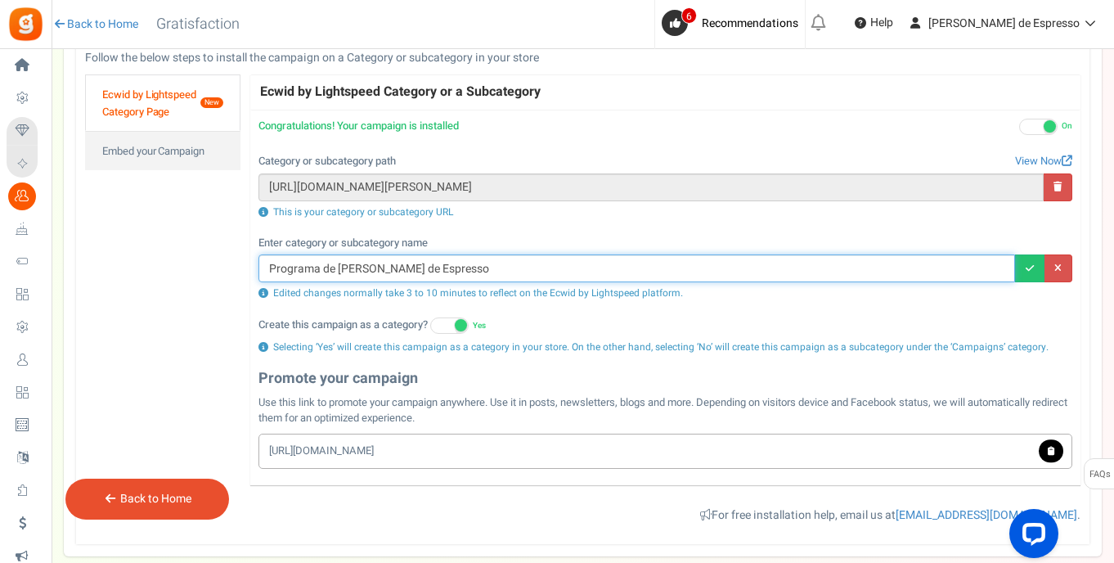
drag, startPoint x: 464, startPoint y: 263, endPoint x: 417, endPoint y: 286, distance: 52.0
click at [375, 266] on input "Programa de lealtad Flor de Espresso" at bounding box center [637, 268] width 757 height 28
type input "Programa de lealtad"
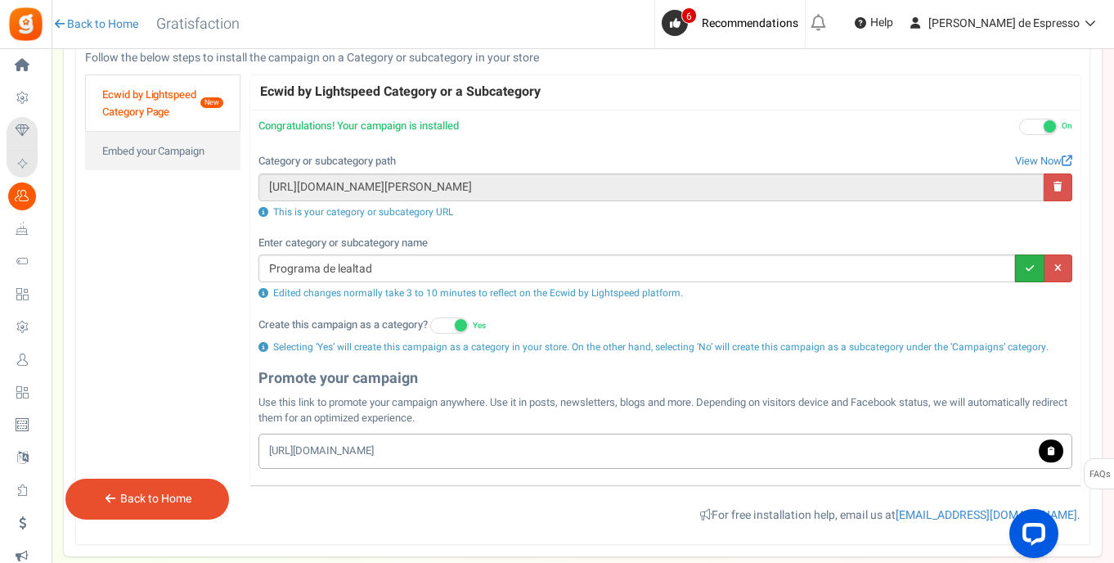
click at [1038, 264] on link at bounding box center [1029, 268] width 29 height 28
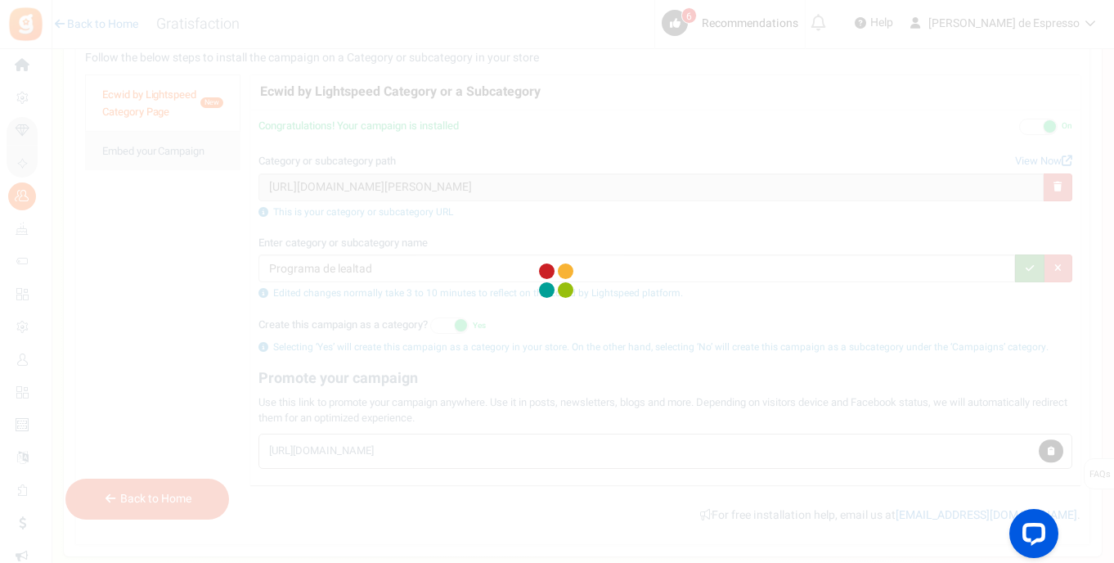
type input "https://florespresso.company.site/products/programa-de-lealtad"
type input "Programa de lealtad"
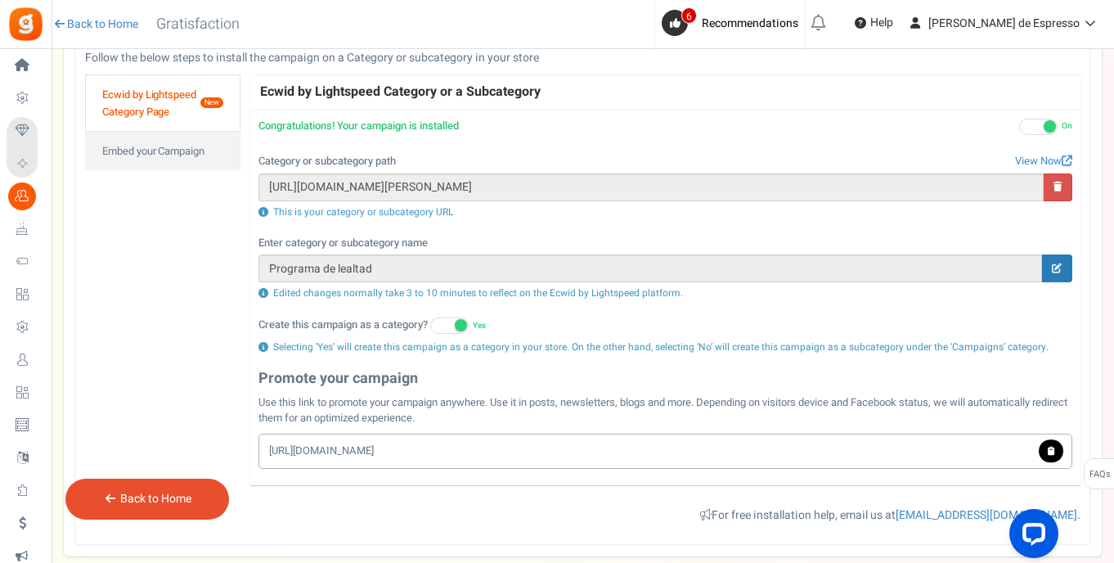
click at [332, 194] on input "https://florespresso.company.site/products/programa-de-lealtad" at bounding box center [651, 187] width 785 height 28
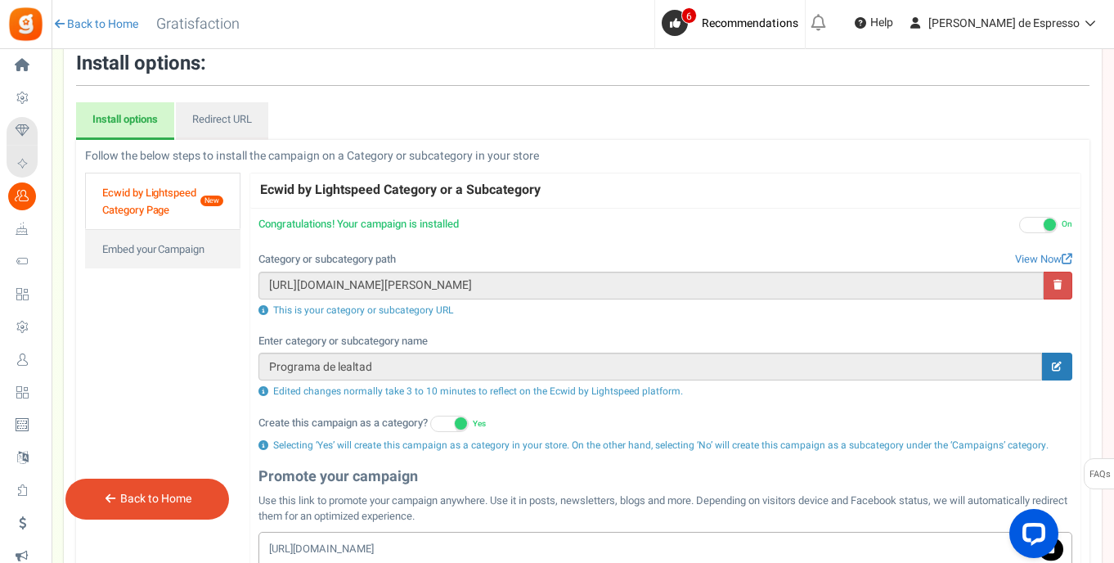
click at [164, 197] on link "Ecwid by Lightspeed Category Page New" at bounding box center [162, 201] width 155 height 56
click at [192, 245] on link "Embed your Campaign" at bounding box center [162, 248] width 155 height 39
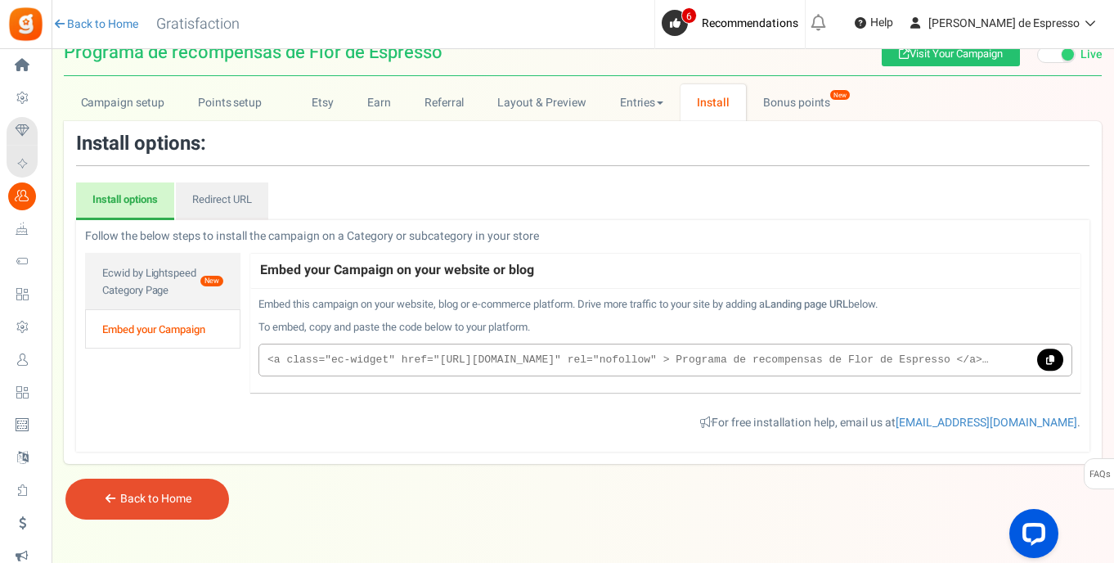
scroll to position [34, 0]
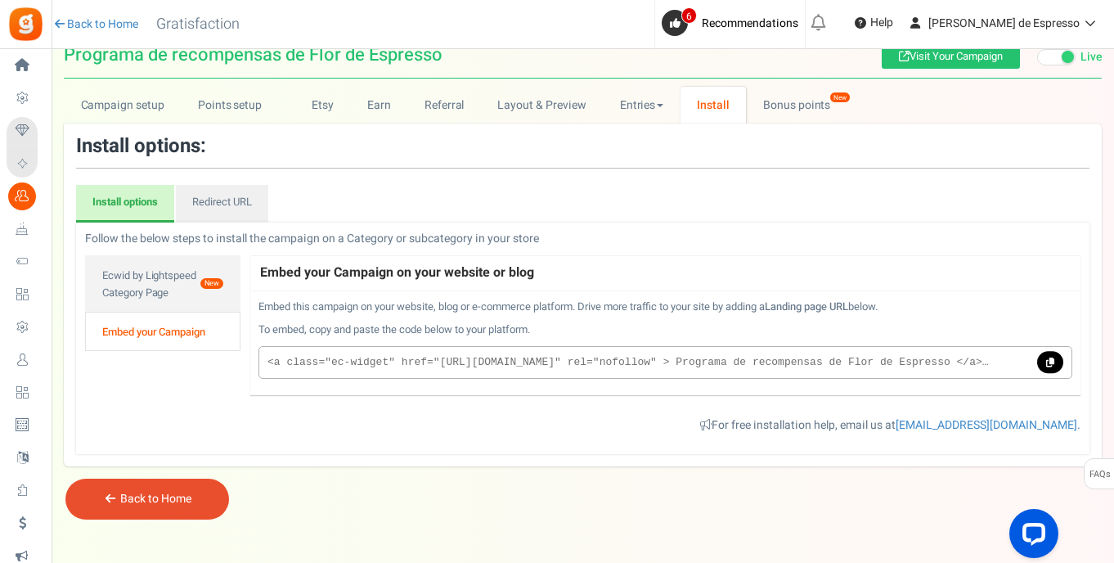
click at [151, 201] on link "Install options" at bounding box center [125, 204] width 98 height 38
click at [200, 201] on link "Redirect URL" at bounding box center [222, 204] width 92 height 38
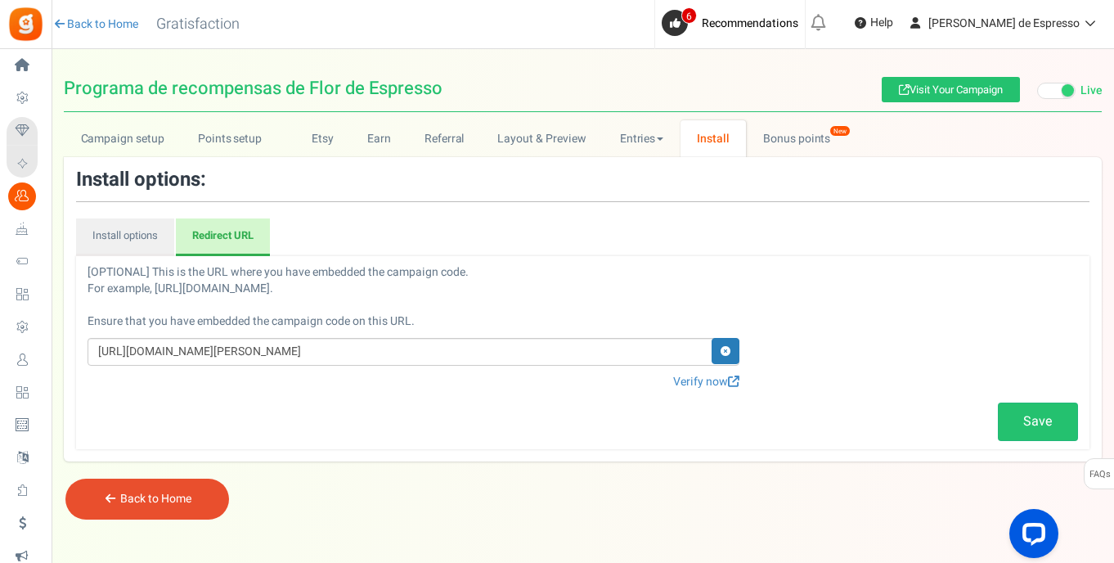
scroll to position [0, 0]
click at [124, 227] on link "Install options" at bounding box center [125, 237] width 98 height 38
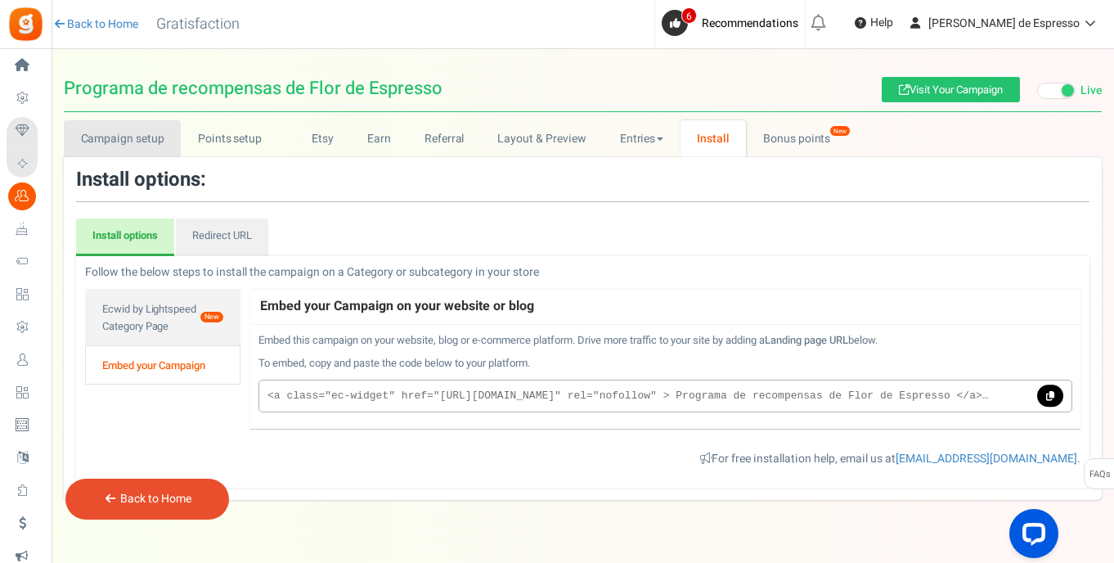
click at [116, 136] on link "Campaign setup" at bounding box center [122, 138] width 117 height 37
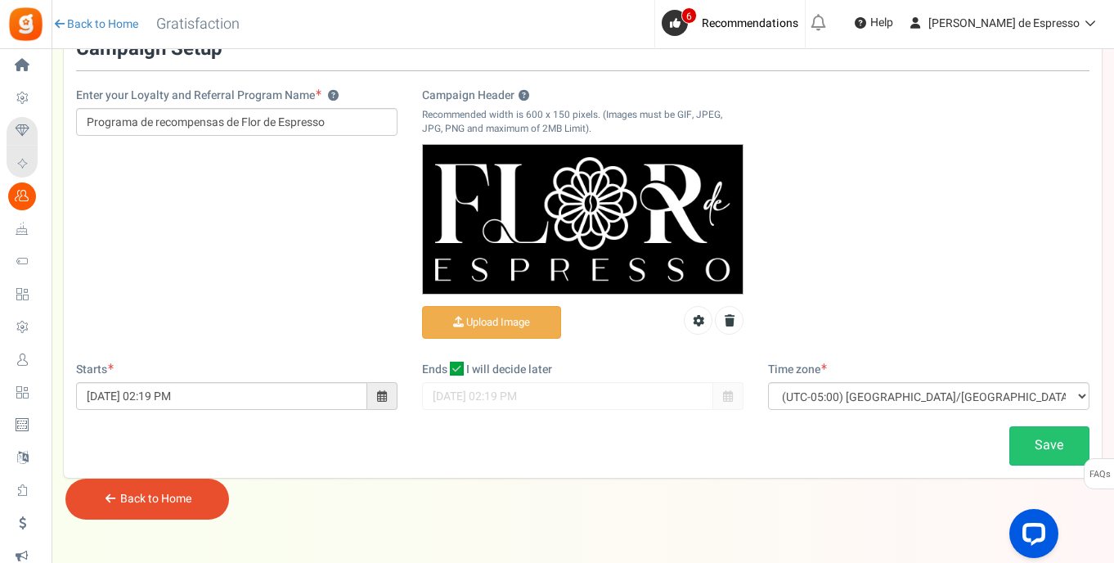
scroll to position [93, 0]
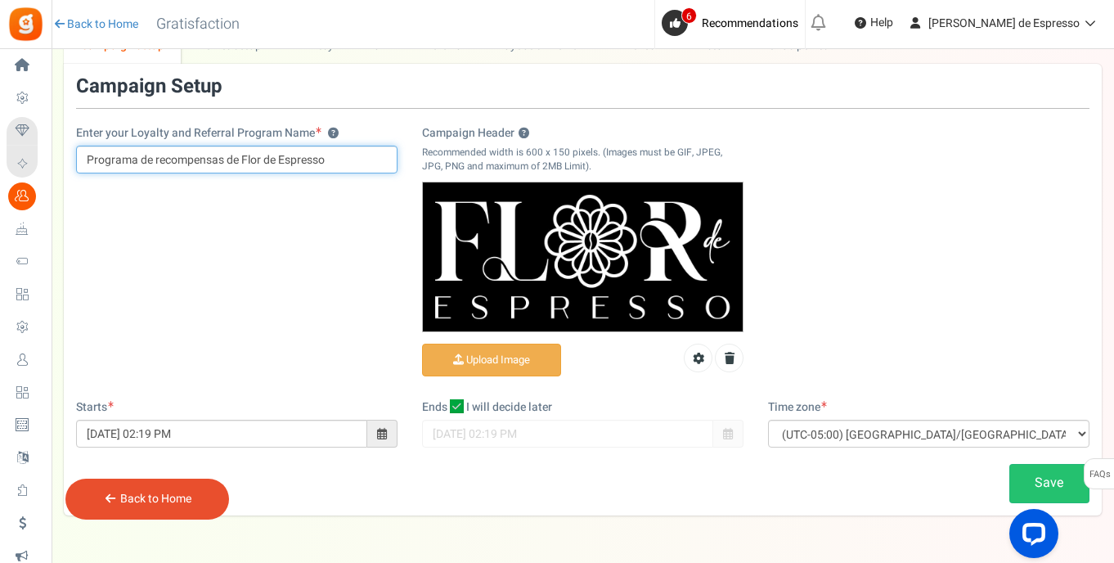
drag, startPoint x: 336, startPoint y: 158, endPoint x: 235, endPoint y: 163, distance: 101.6
click at [231, 161] on input "Programa de recompensas de Flor de Espresso" at bounding box center [237, 160] width 322 height 28
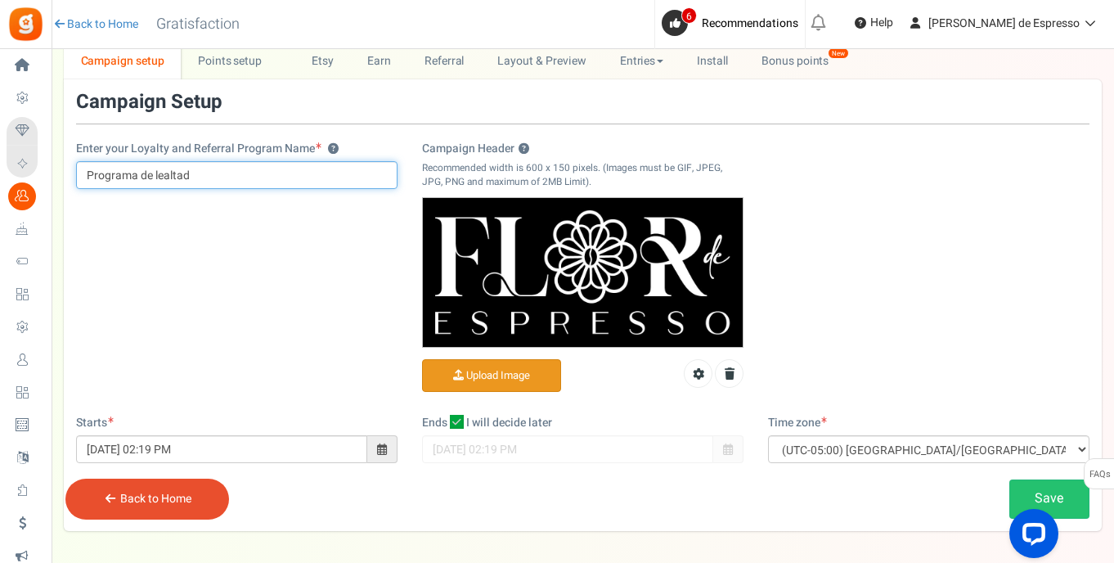
scroll to position [143, 0]
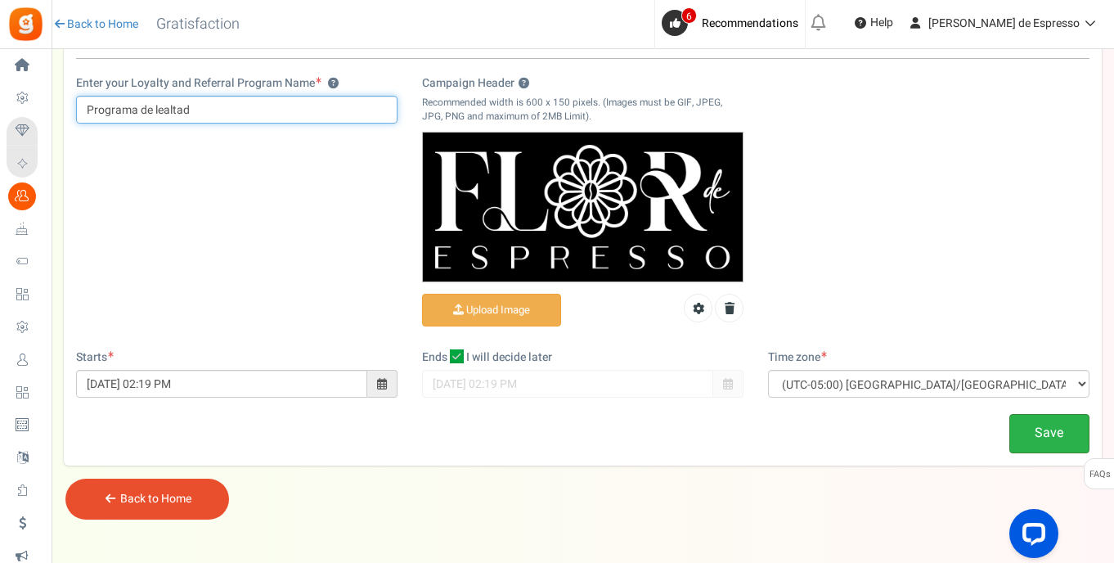
type input "Programa de lealtad"
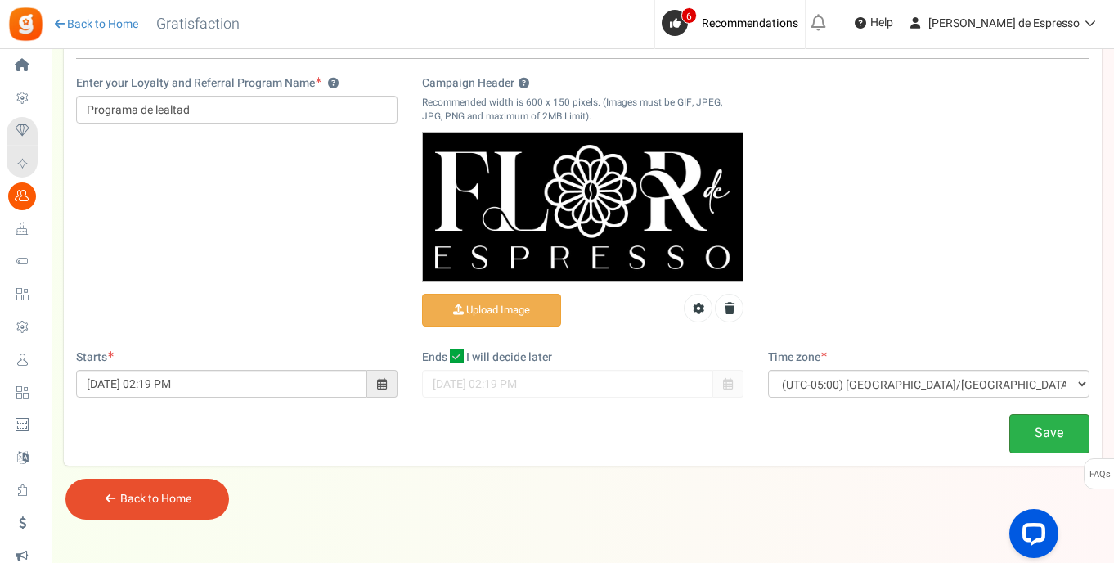
click at [1039, 437] on link "Save" at bounding box center [1050, 433] width 80 height 38
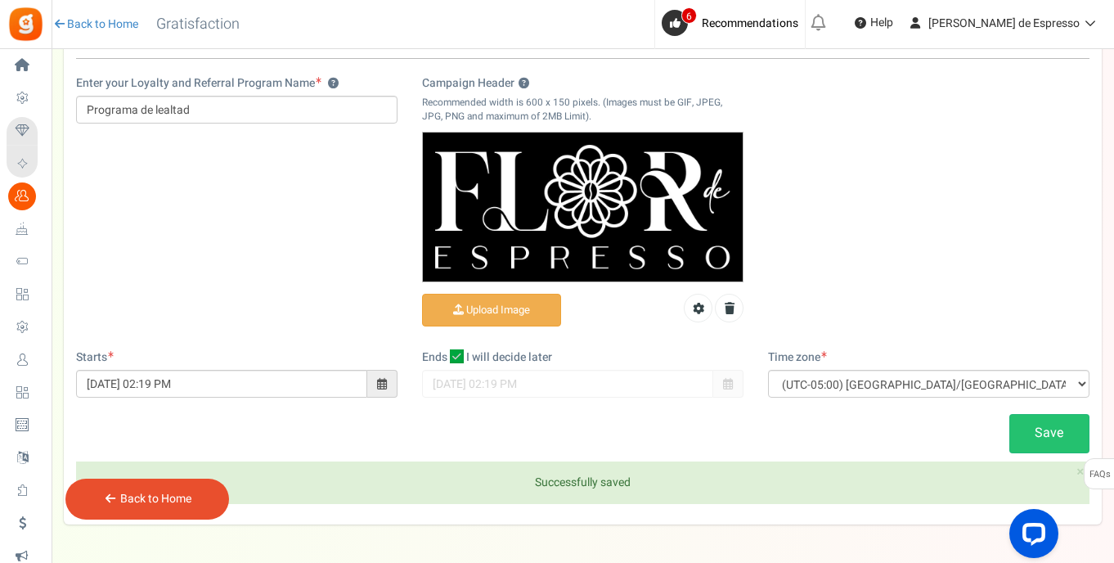
scroll to position [16, 0]
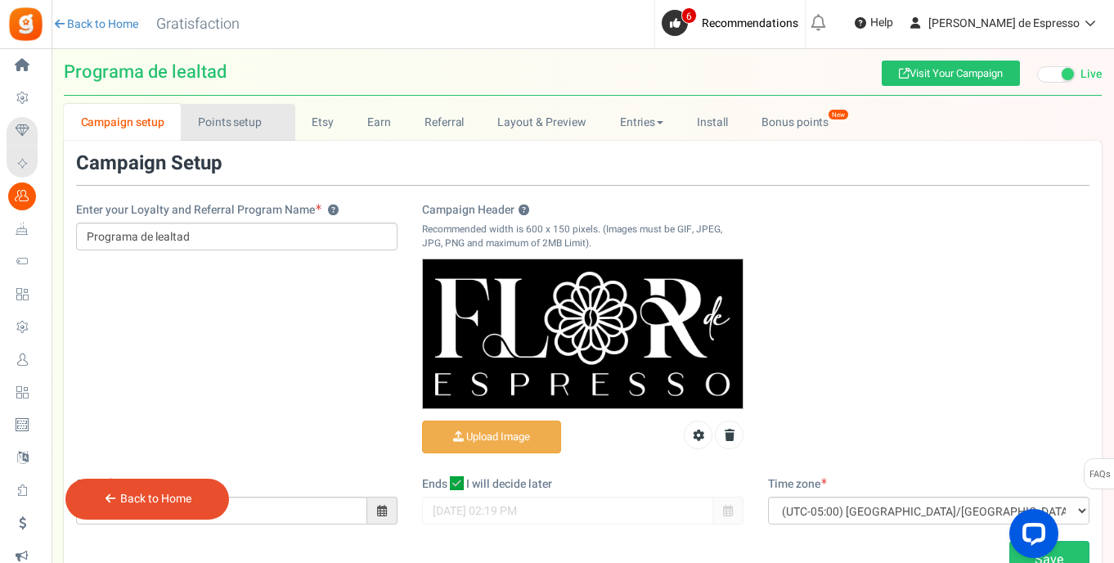
click at [230, 124] on link "Points setup New" at bounding box center [238, 122] width 114 height 37
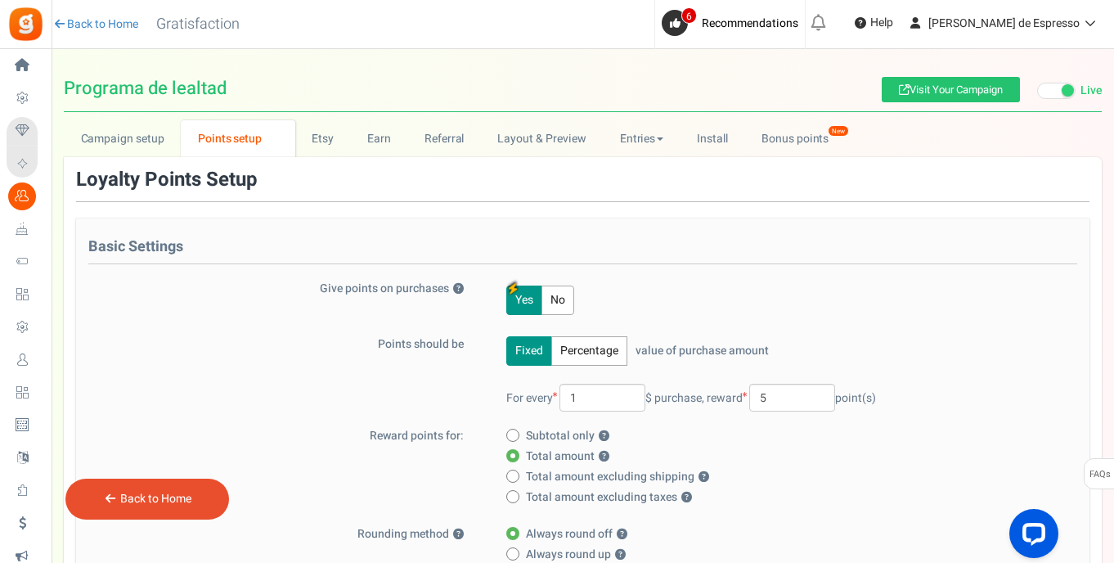
scroll to position [137, 0]
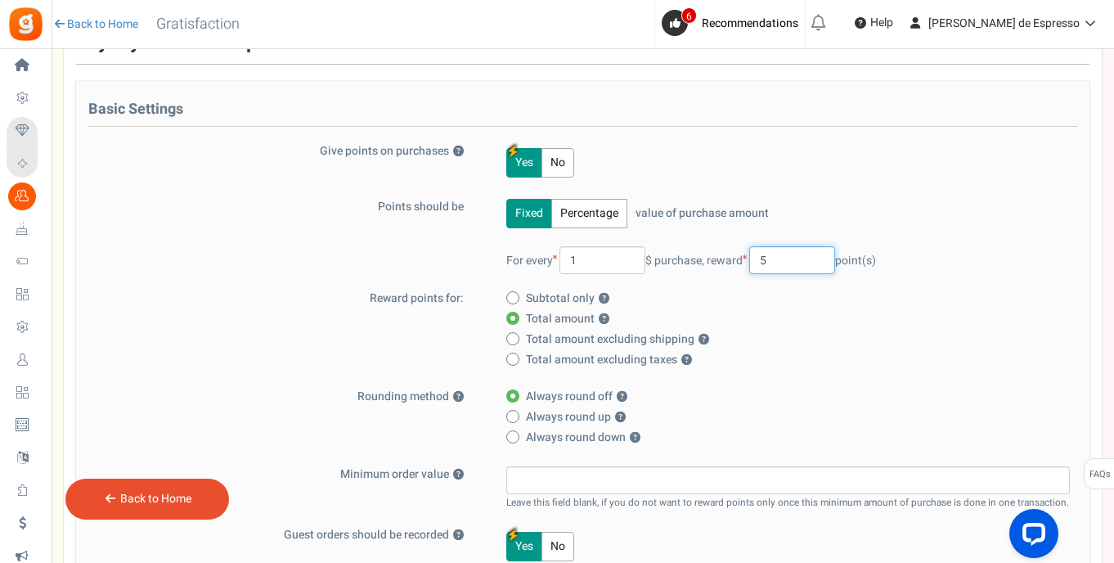
drag, startPoint x: 790, startPoint y: 263, endPoint x: 746, endPoint y: 259, distance: 43.6
click at [746, 259] on span "reward 5 point(s)" at bounding box center [791, 260] width 169 height 17
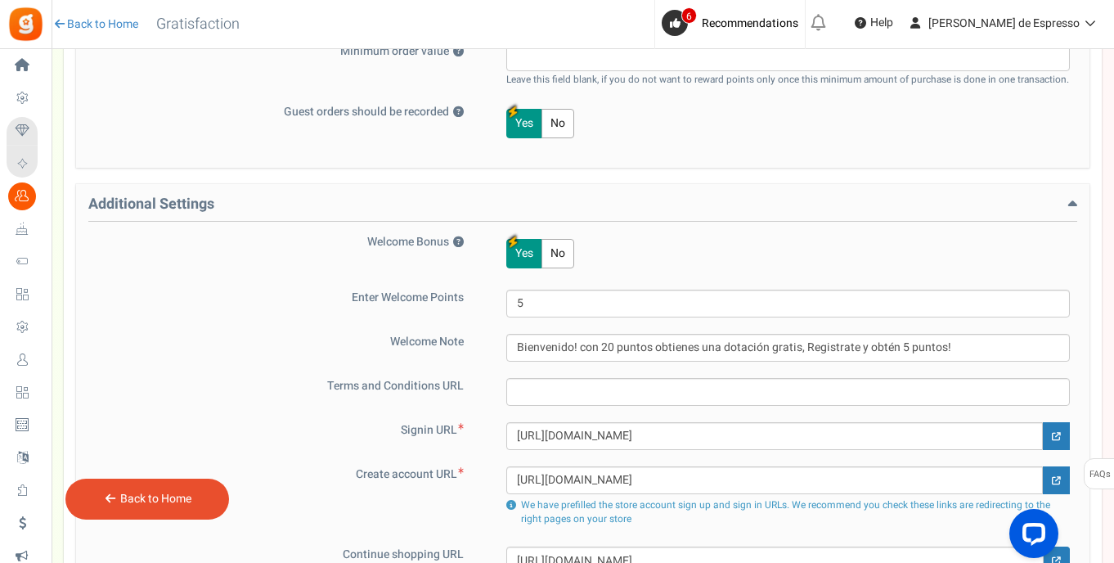
scroll to position [821, 0]
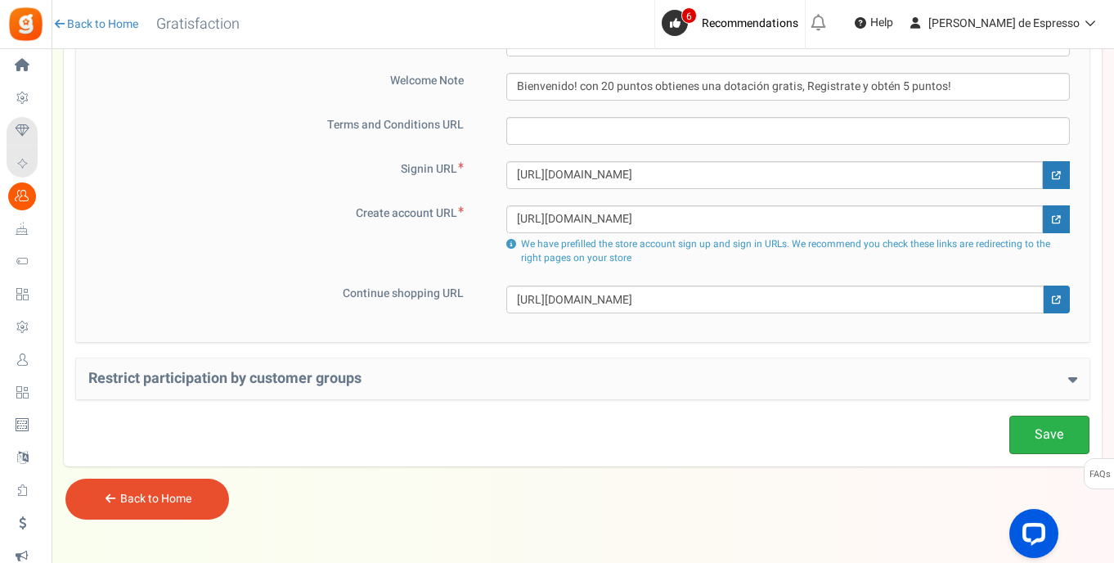
click at [1023, 421] on link "Save" at bounding box center [1050, 435] width 80 height 38
click at [1056, 443] on link "Save" at bounding box center [1050, 435] width 80 height 38
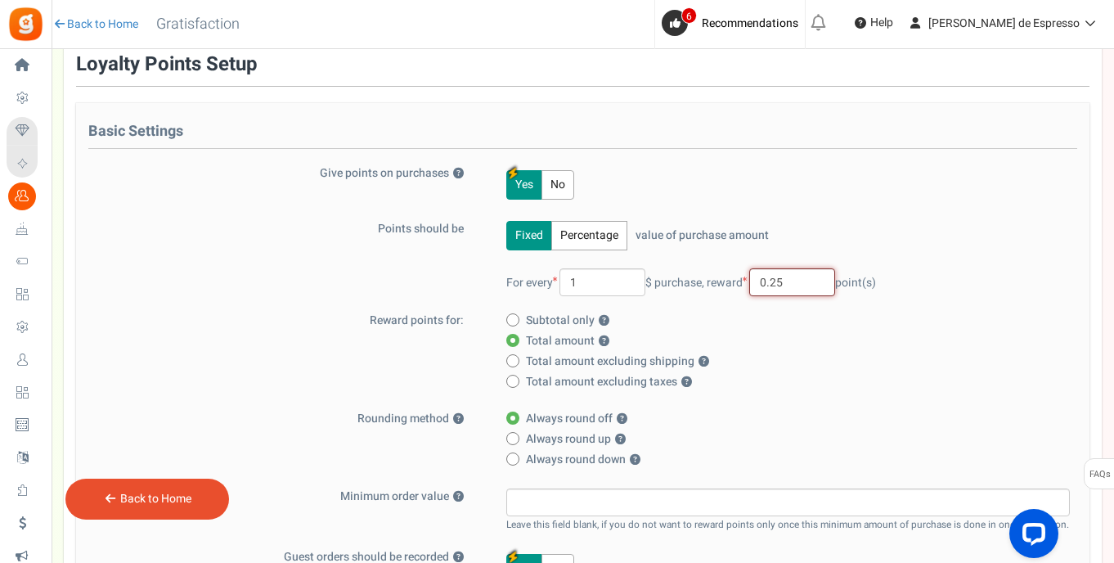
drag, startPoint x: 796, startPoint y: 281, endPoint x: 746, endPoint y: 281, distance: 49.9
click at [746, 281] on span "reward 0.25 point(s)" at bounding box center [791, 282] width 169 height 17
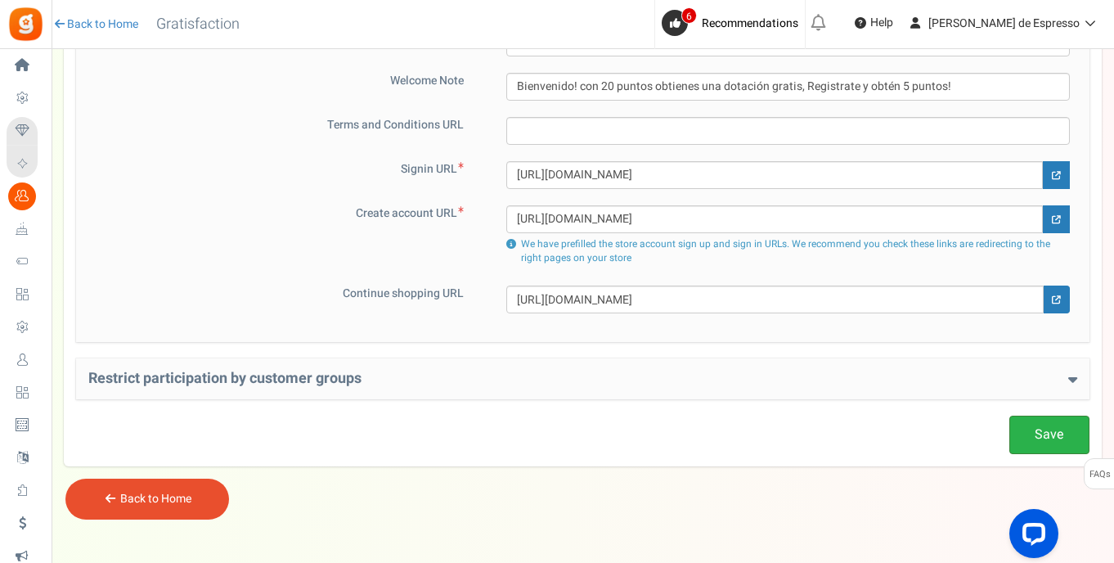
type input "1"
click at [1039, 425] on link "Save" at bounding box center [1050, 435] width 80 height 38
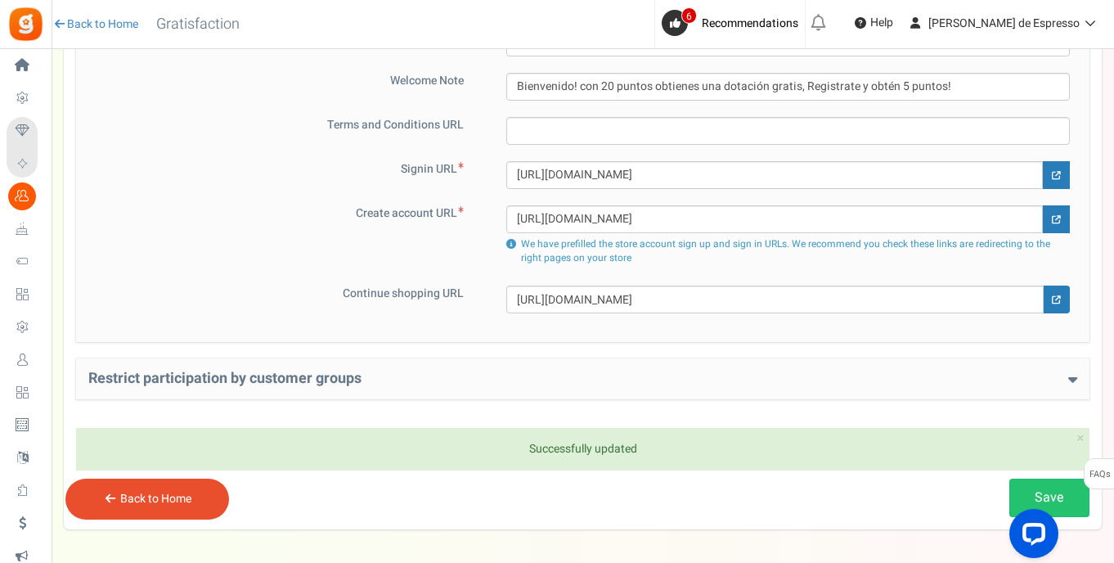
scroll to position [37, 0]
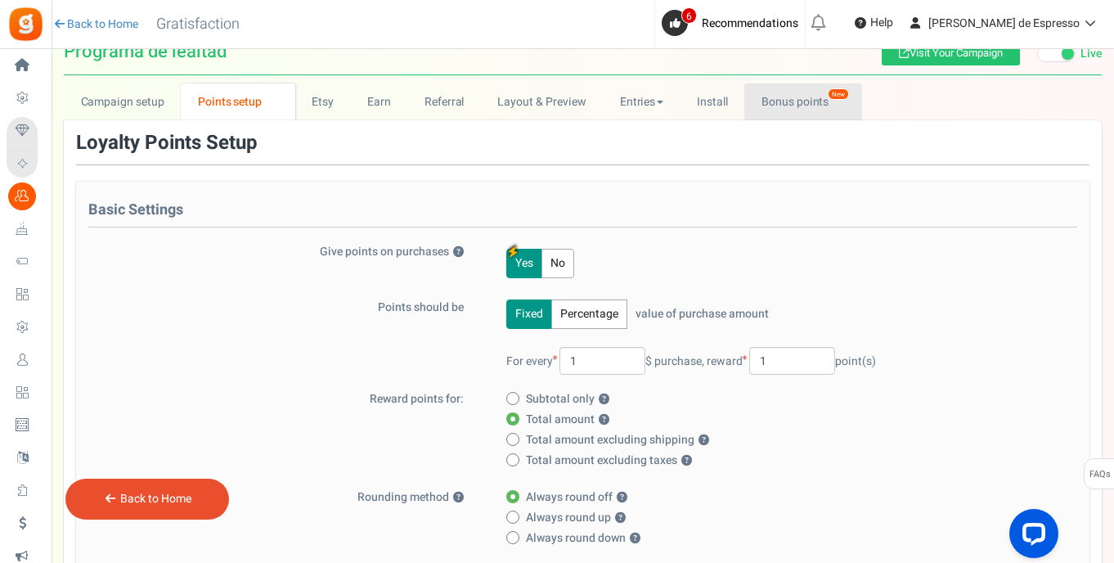
click at [779, 106] on link "Bonus points New" at bounding box center [803, 101] width 117 height 37
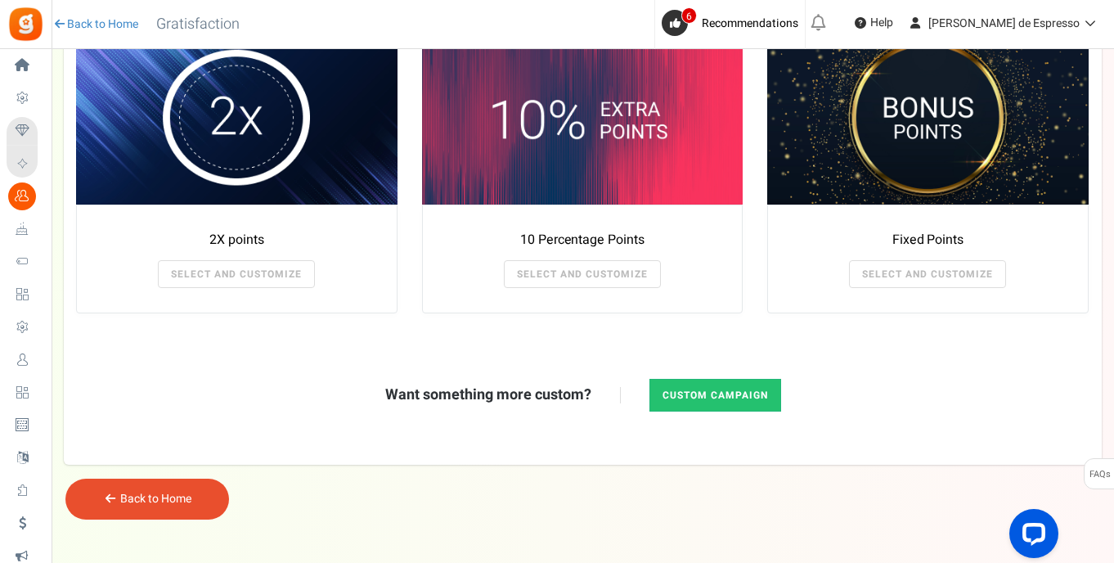
scroll to position [0, 0]
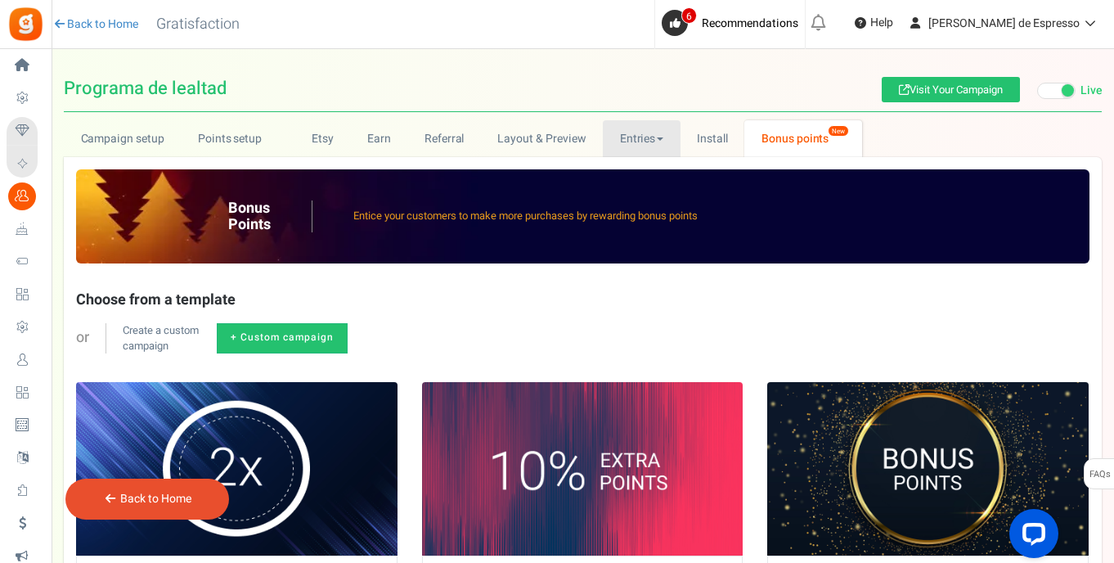
click at [641, 139] on link "Entries" at bounding box center [642, 138] width 78 height 37
click at [638, 173] on link "Entries" at bounding box center [668, 175] width 131 height 24
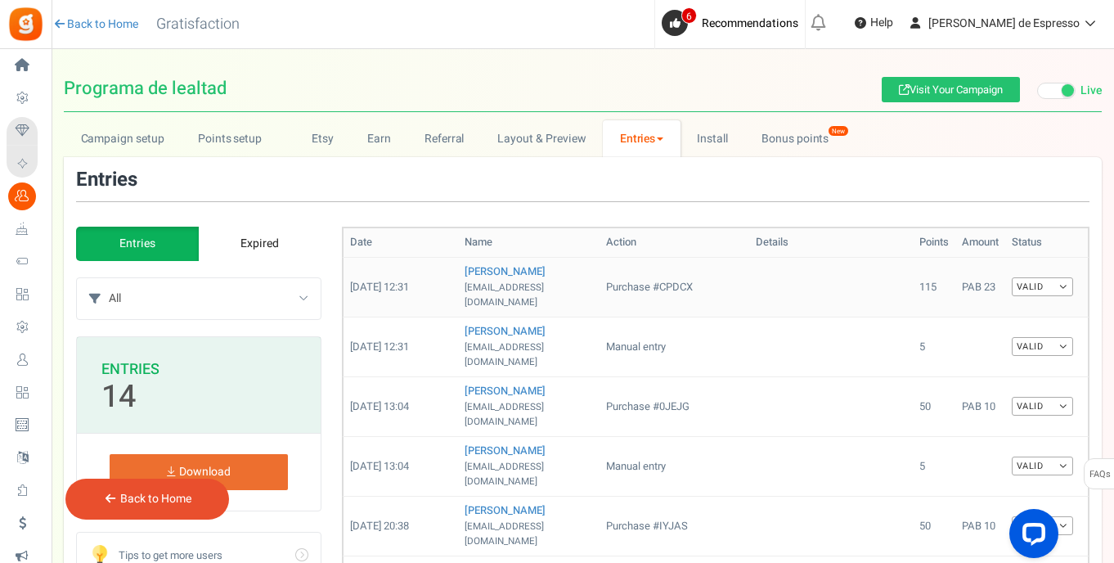
click at [1023, 283] on link "Valid" at bounding box center [1042, 286] width 61 height 19
click at [254, 249] on link "Expired" at bounding box center [259, 244] width 123 height 34
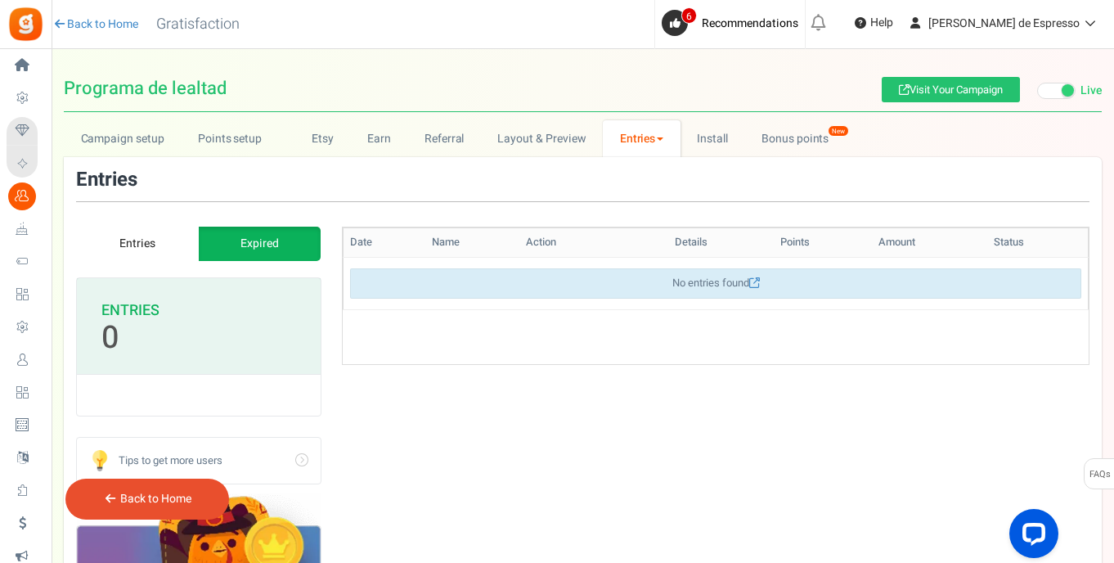
click at [168, 241] on link "Entries" at bounding box center [137, 244] width 123 height 34
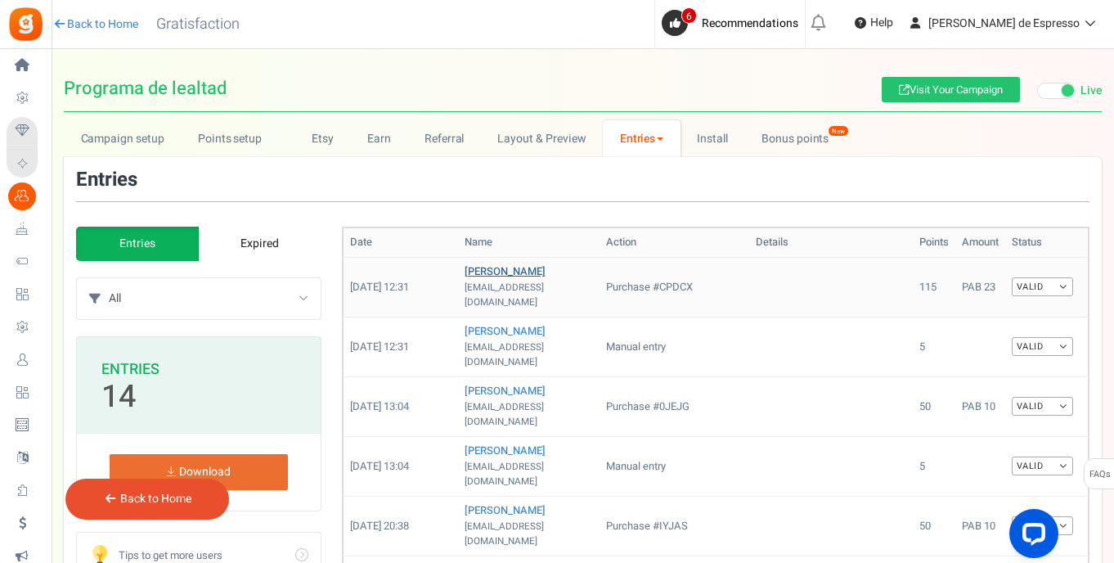
click at [480, 273] on link "Karool Batista" at bounding box center [505, 271] width 81 height 16
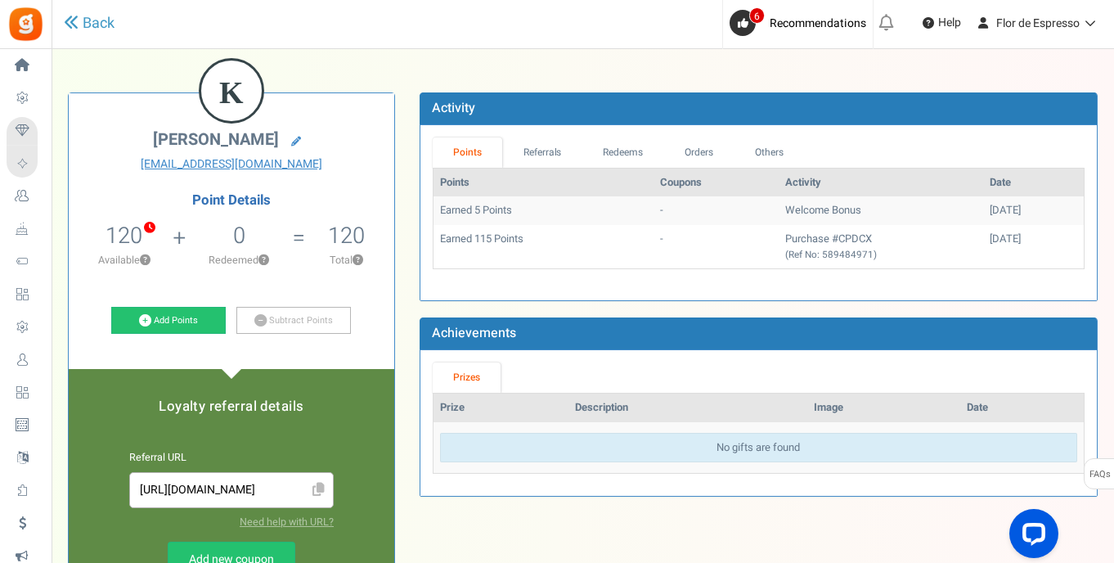
scroll to position [65, 0]
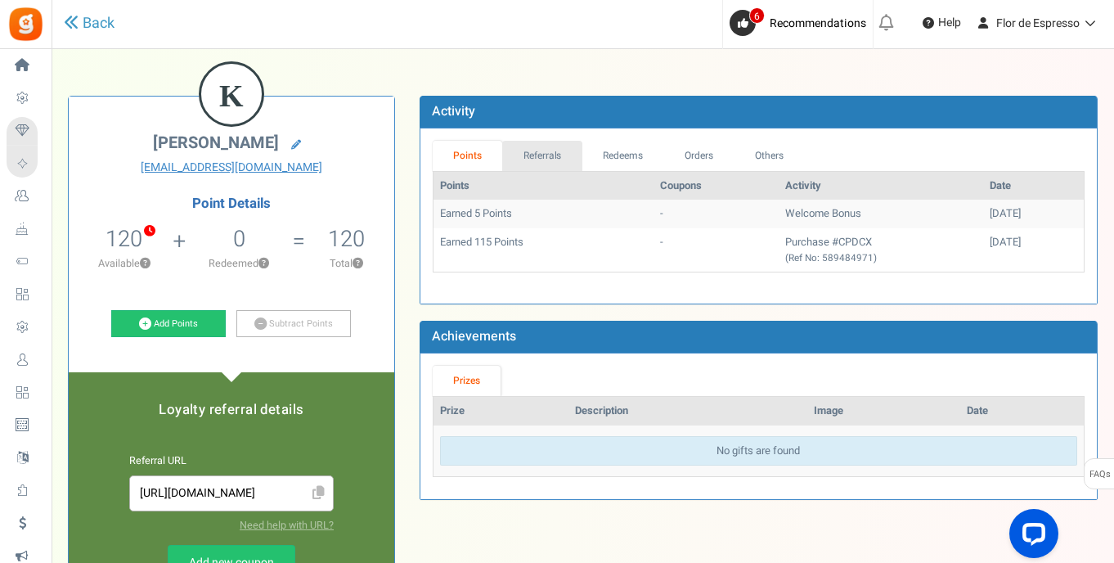
click at [552, 151] on link "Referrals" at bounding box center [542, 156] width 80 height 30
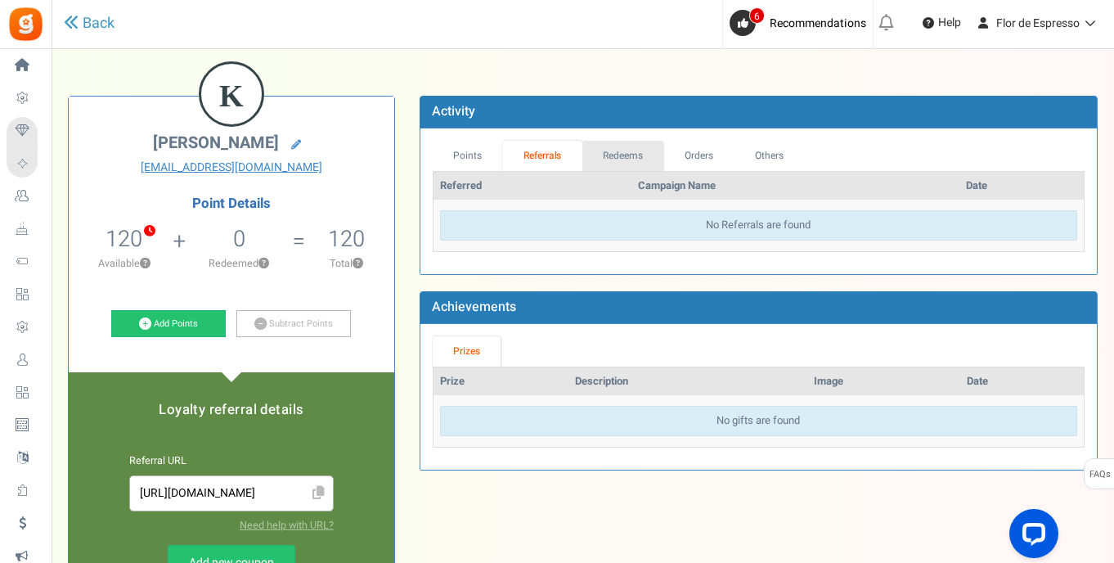
click at [611, 153] on link "Redeems" at bounding box center [624, 156] width 82 height 30
click at [698, 153] on link "Orders" at bounding box center [699, 156] width 70 height 30
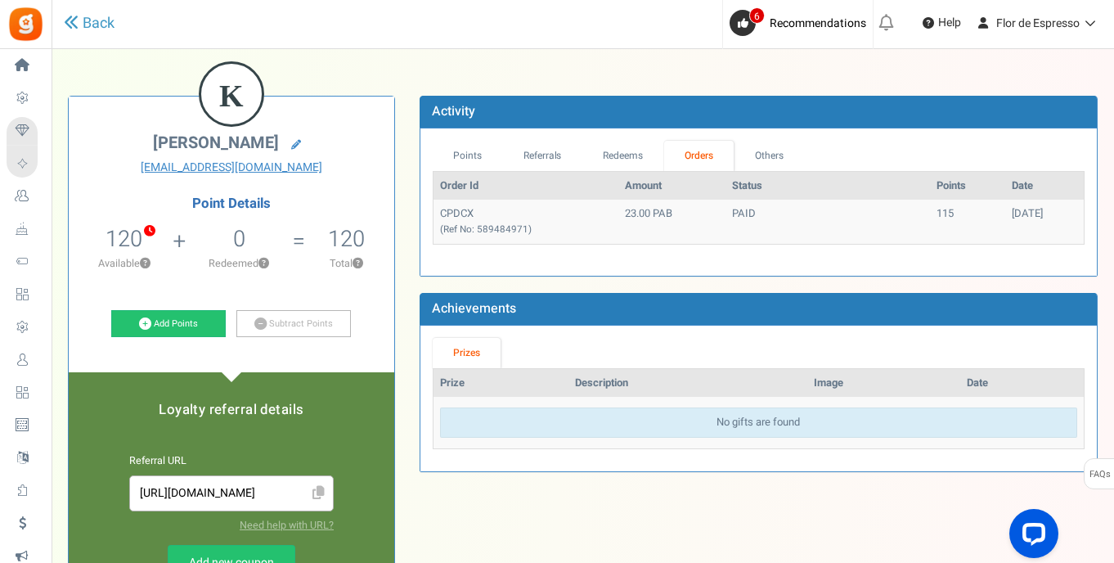
click at [692, 218] on td "23.00 PAB" at bounding box center [672, 221] width 107 height 43
click at [577, 223] on td "CPDCX (Ref No: 589484971)" at bounding box center [527, 221] width 186 height 43
click at [776, 155] on link "Others" at bounding box center [769, 156] width 70 height 30
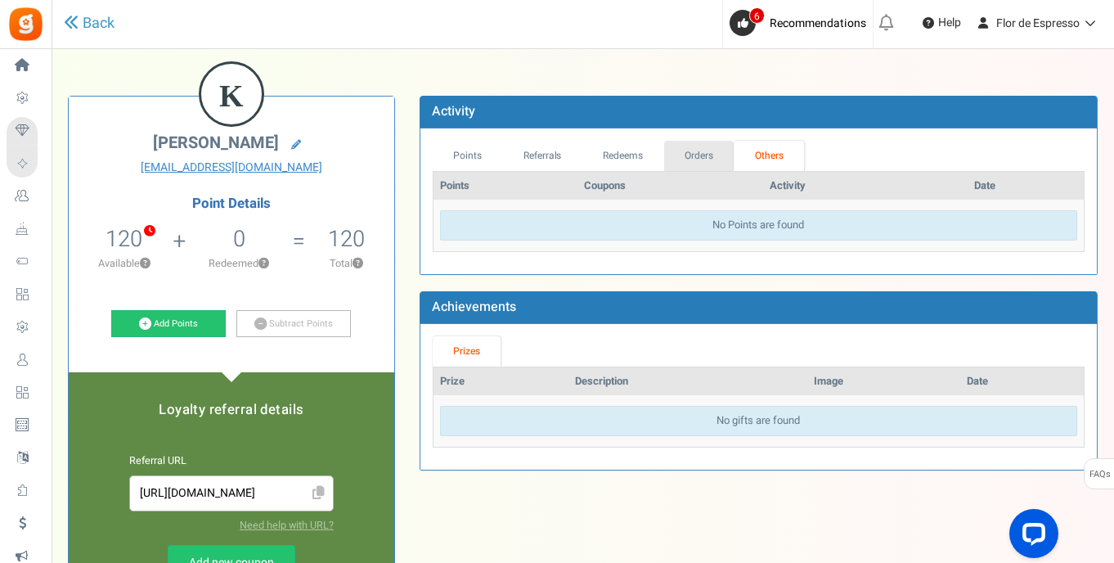
click at [720, 159] on link "Orders" at bounding box center [699, 156] width 70 height 30
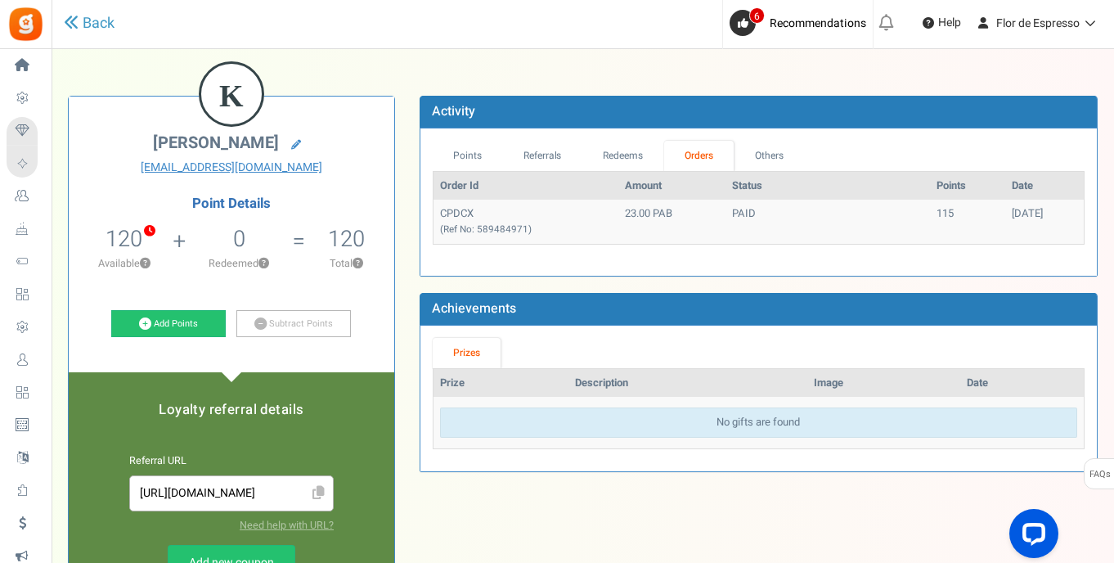
drag, startPoint x: 983, startPoint y: 214, endPoint x: 946, endPoint y: 214, distance: 36.8
click at [1012, 214] on div "10/12/2025" at bounding box center [1044, 214] width 65 height 16
click at [840, 208] on td "PAID" at bounding box center [828, 221] width 205 height 43
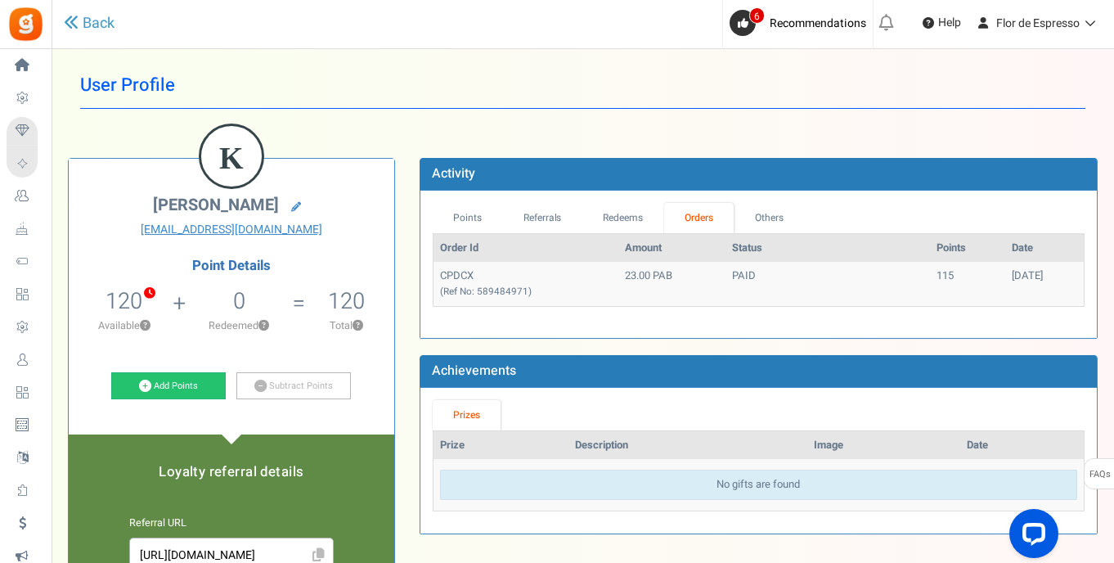
scroll to position [109, 0]
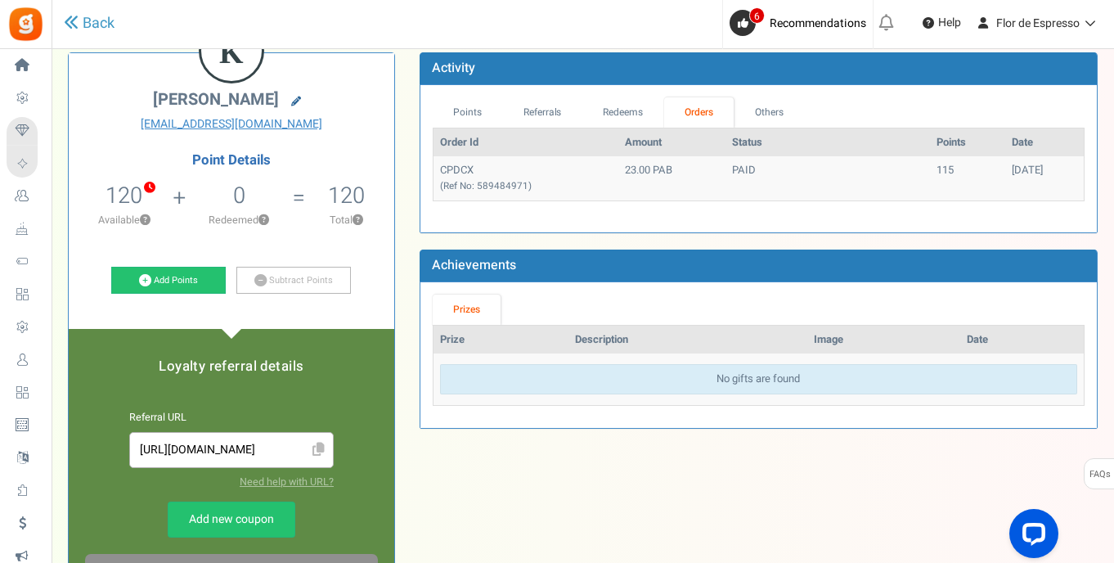
click at [291, 99] on icon at bounding box center [296, 102] width 10 height 10
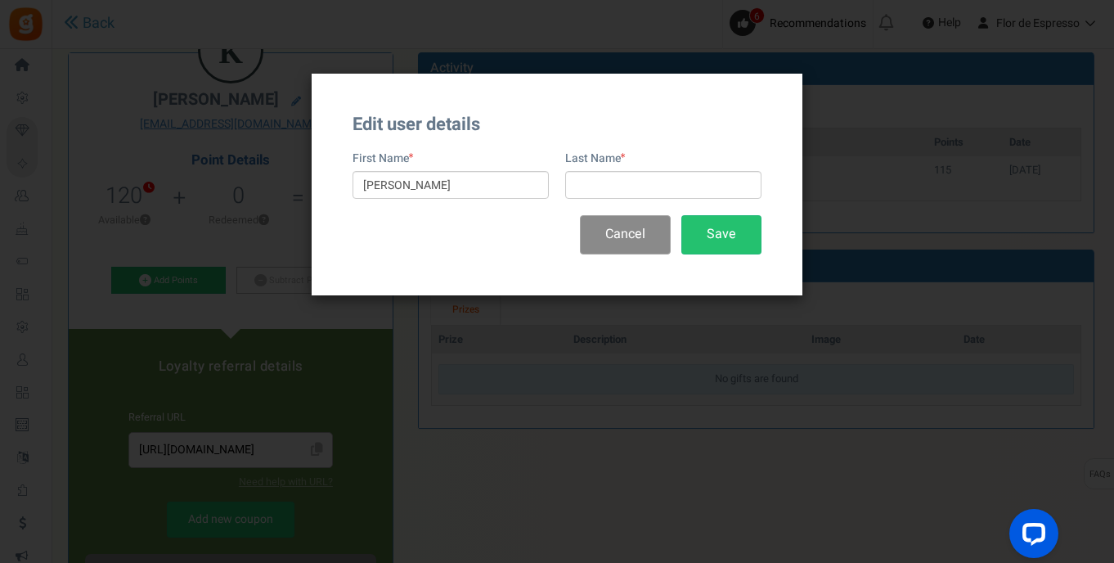
click at [642, 237] on button "Cancel" at bounding box center [625, 234] width 91 height 38
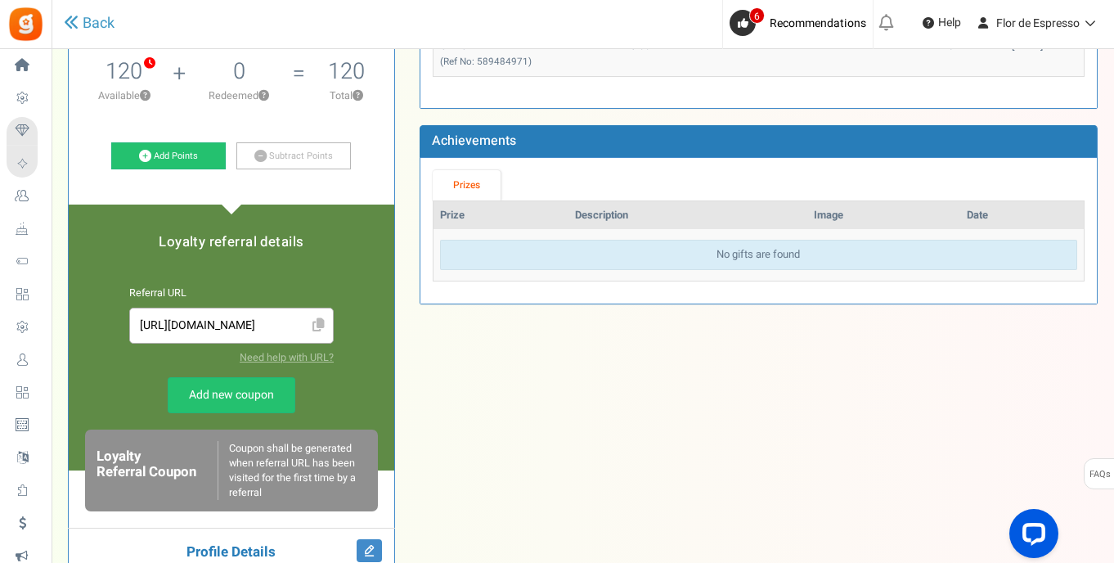
scroll to position [629, 0]
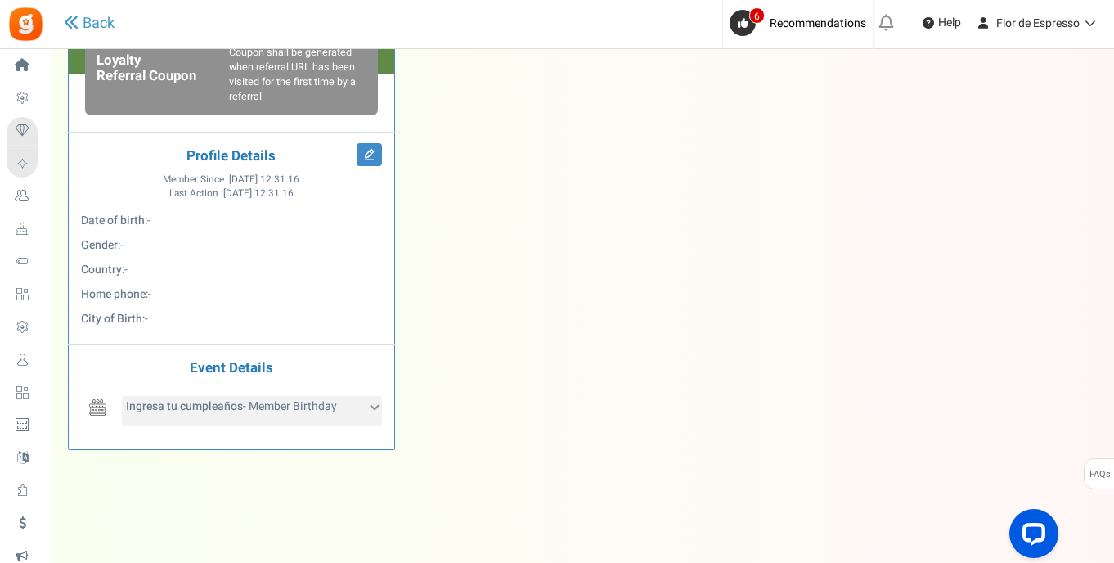
click at [371, 403] on icon at bounding box center [374, 405] width 9 height 9
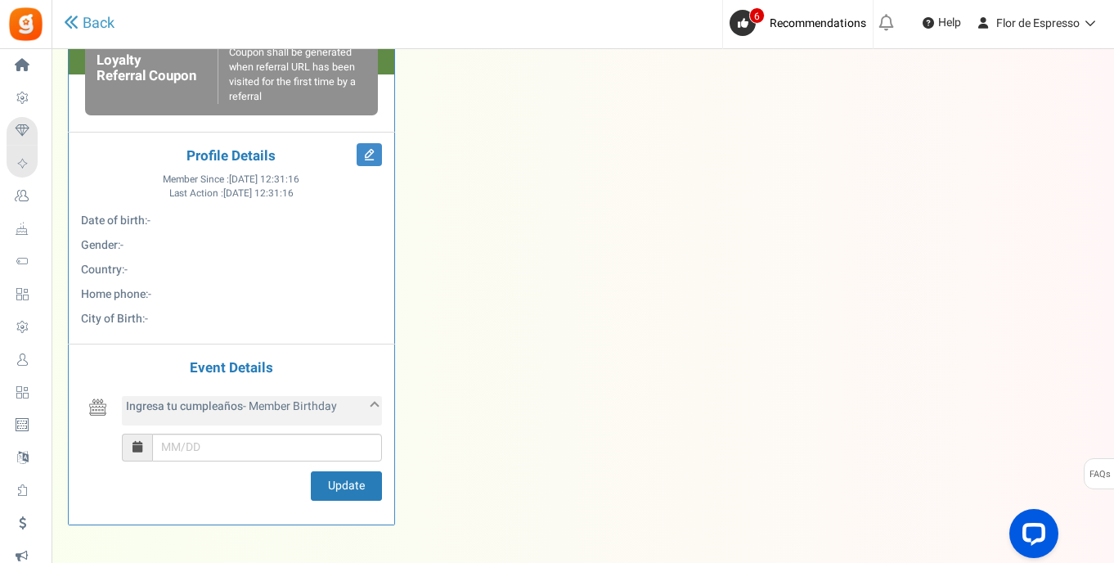
click at [371, 403] on icon at bounding box center [374, 405] width 9 height 9
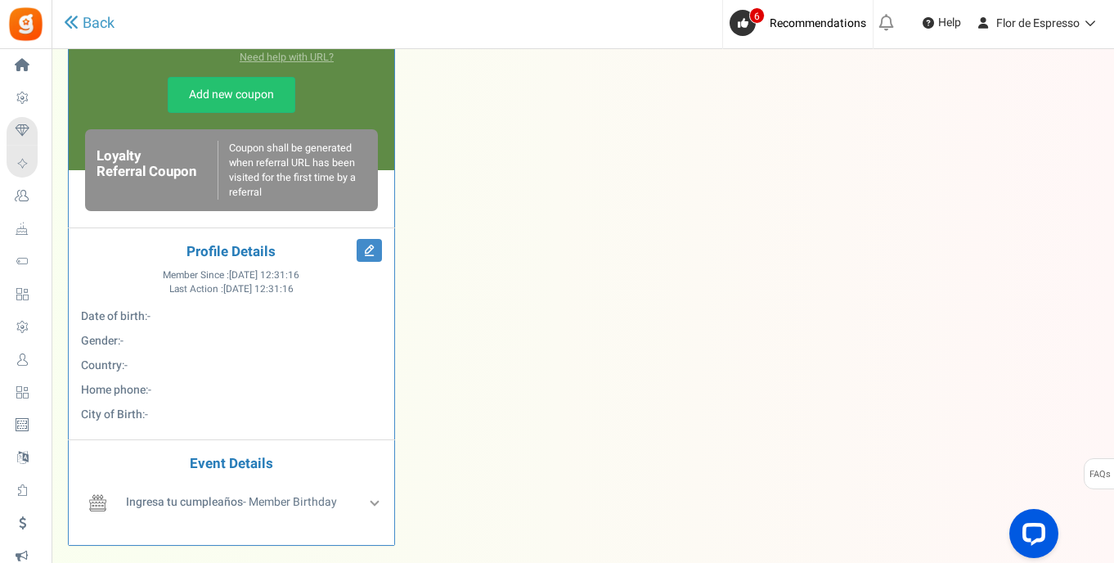
scroll to position [0, 0]
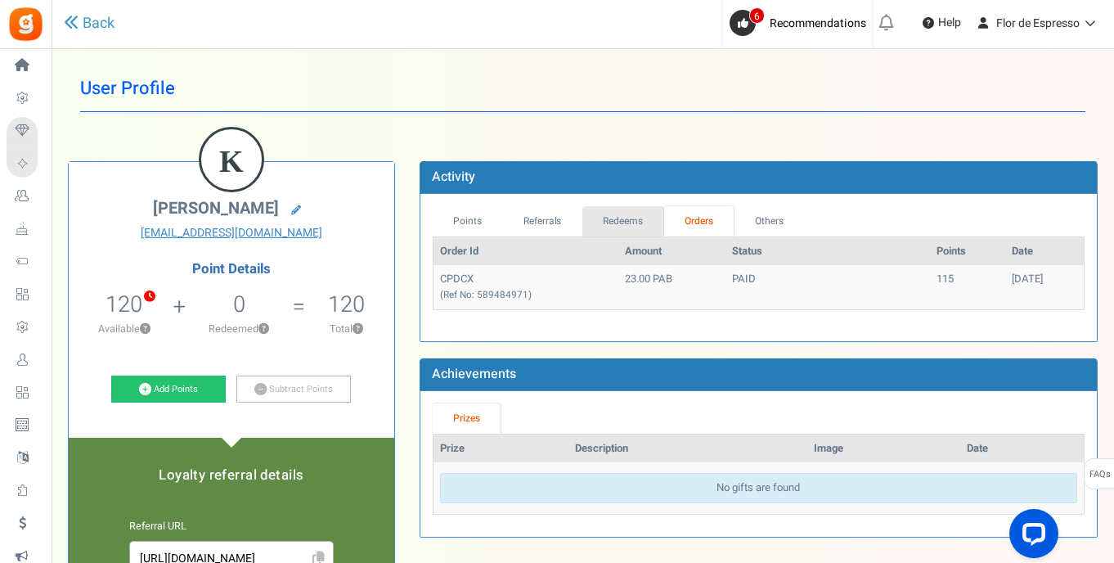
click at [618, 217] on link "Redeems" at bounding box center [624, 221] width 82 height 30
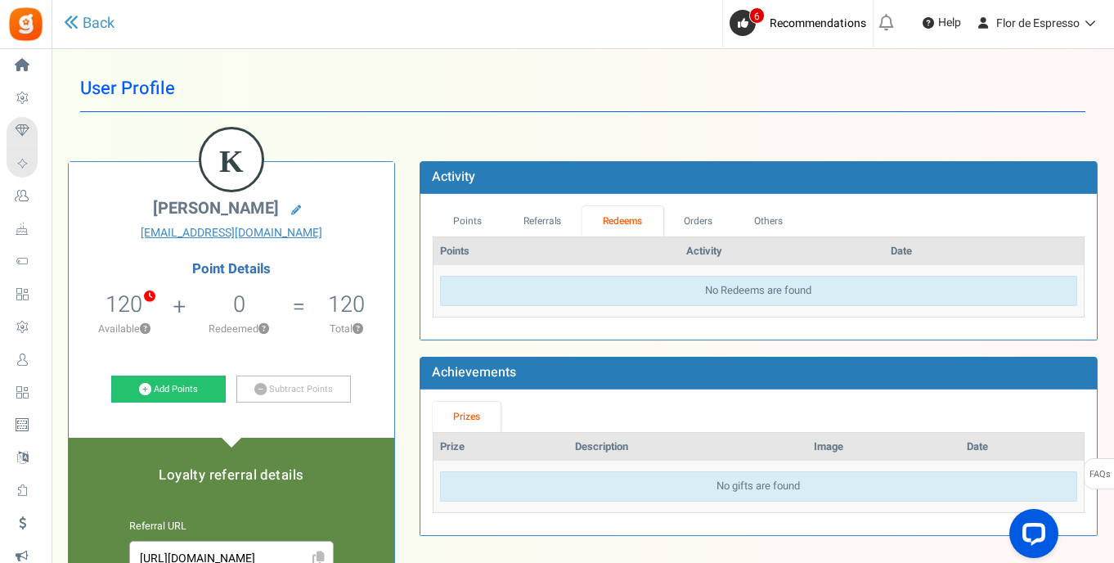
click at [520, 225] on link "Referrals" at bounding box center [542, 221] width 80 height 30
click at [479, 219] on link "Points" at bounding box center [468, 221] width 70 height 30
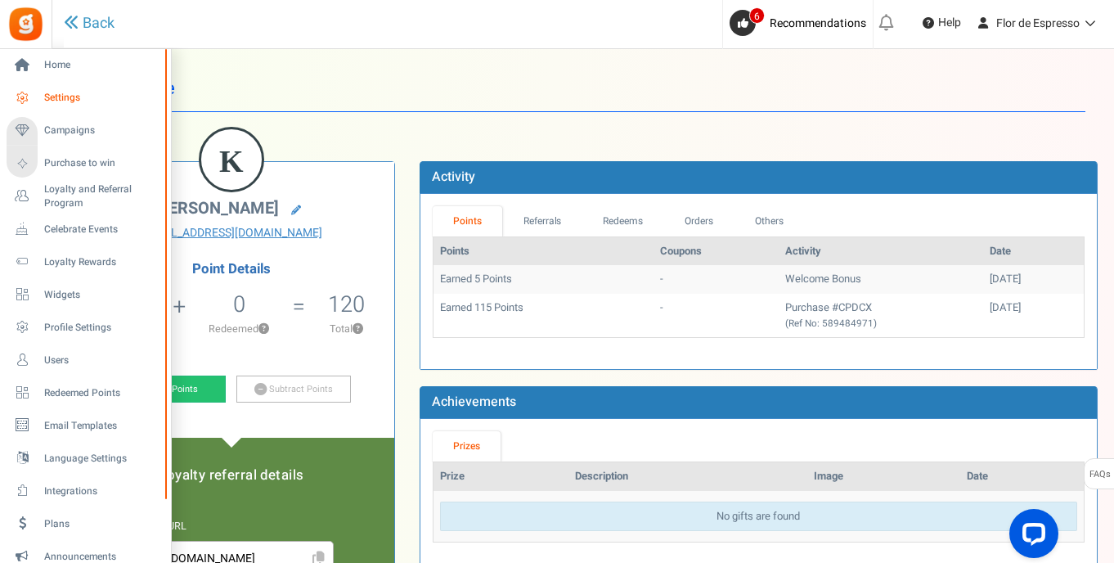
click at [68, 93] on span "Settings" at bounding box center [101, 98] width 115 height 14
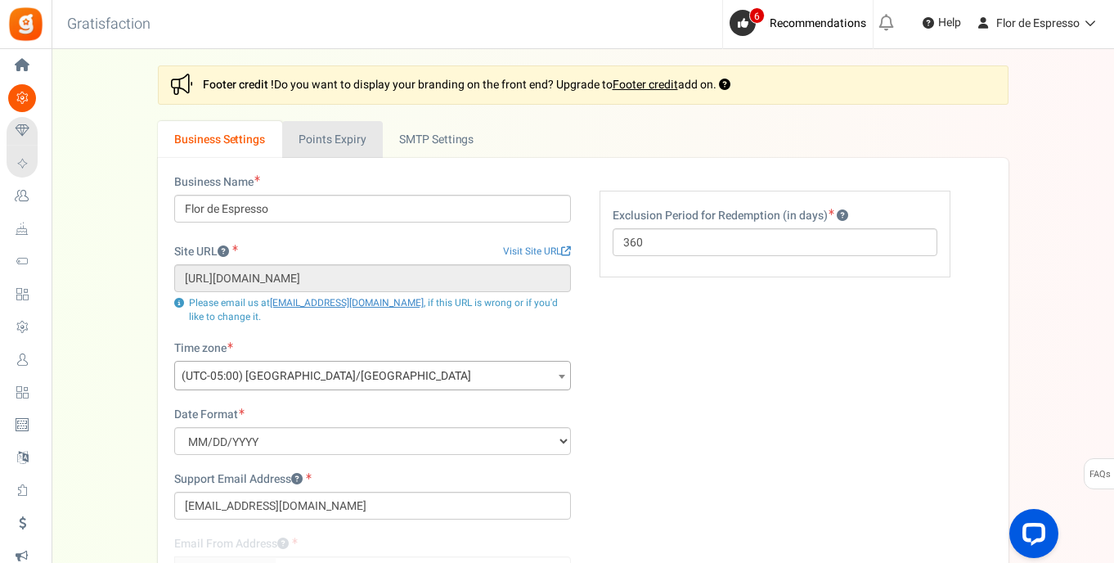
click at [333, 141] on link "Points Expiry" at bounding box center [332, 139] width 101 height 37
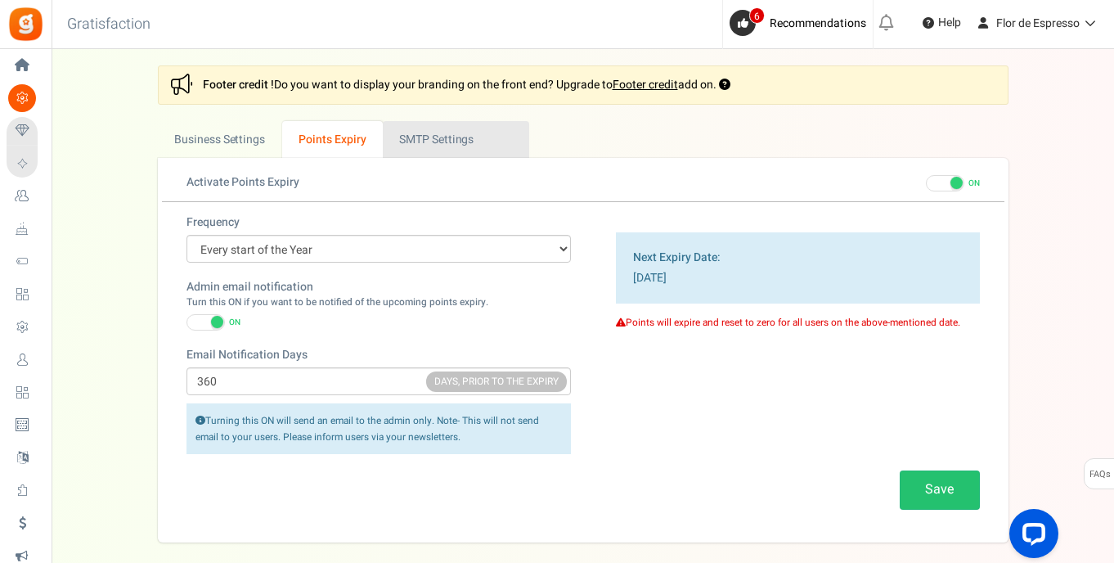
click at [416, 142] on link "Active SMTP Settings" at bounding box center [456, 139] width 146 height 37
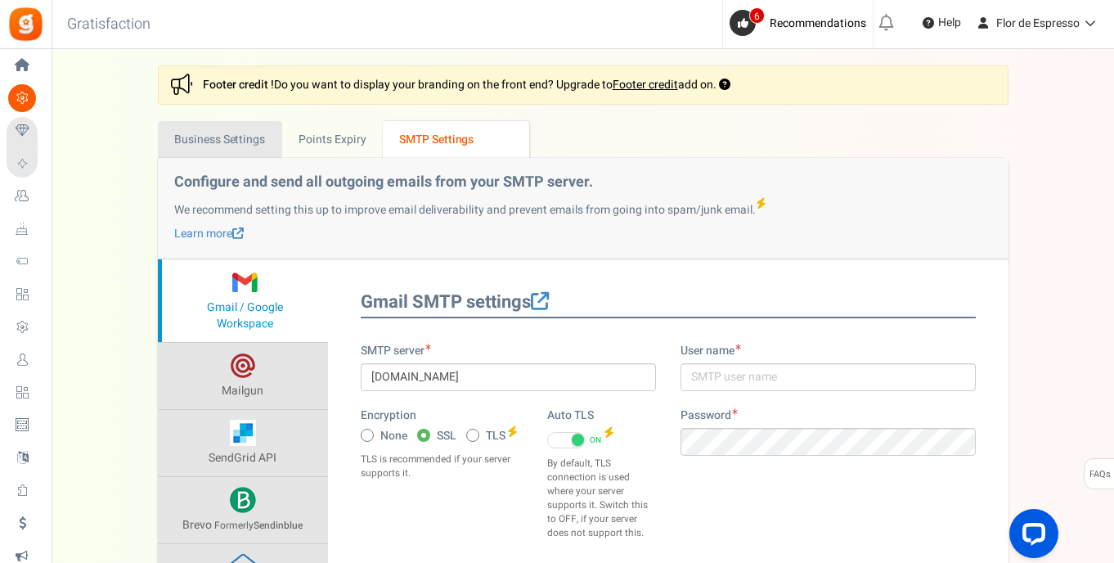
click at [209, 139] on link "Business Settings" at bounding box center [220, 139] width 124 height 37
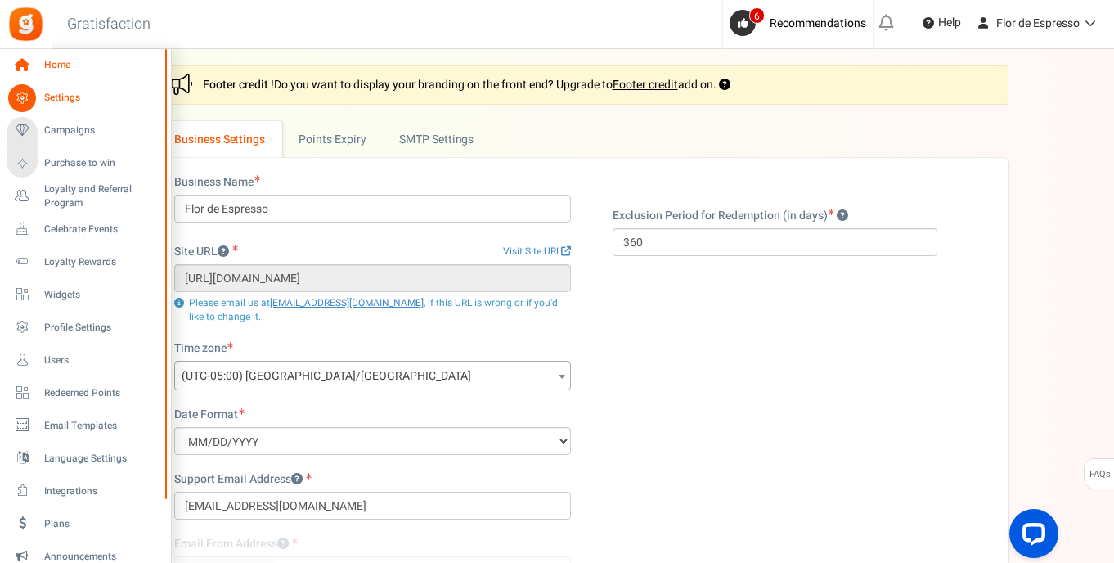
click at [62, 65] on span "Home" at bounding box center [101, 65] width 115 height 14
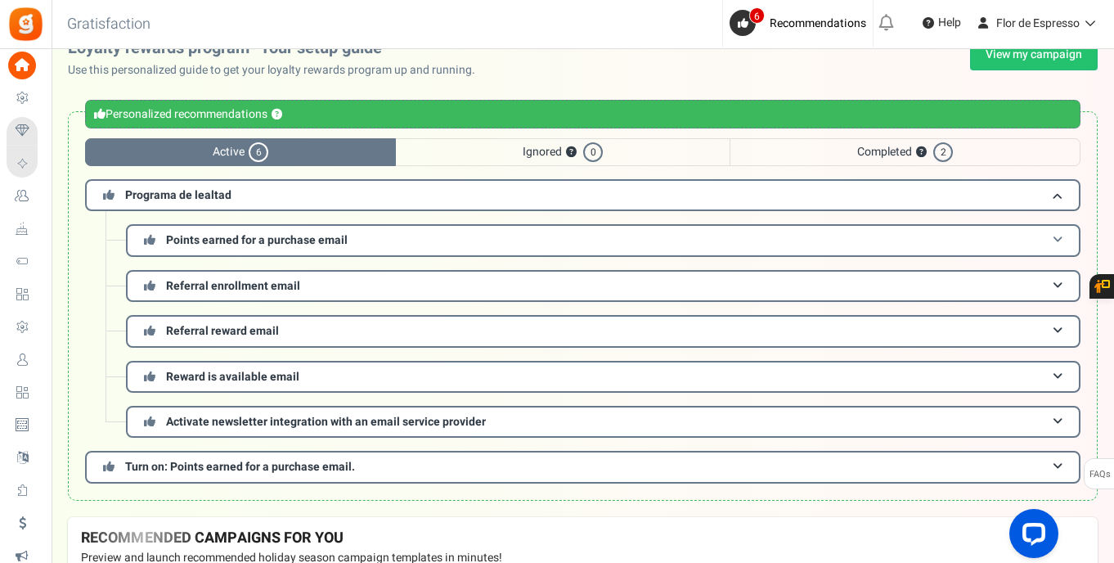
scroll to position [64, 0]
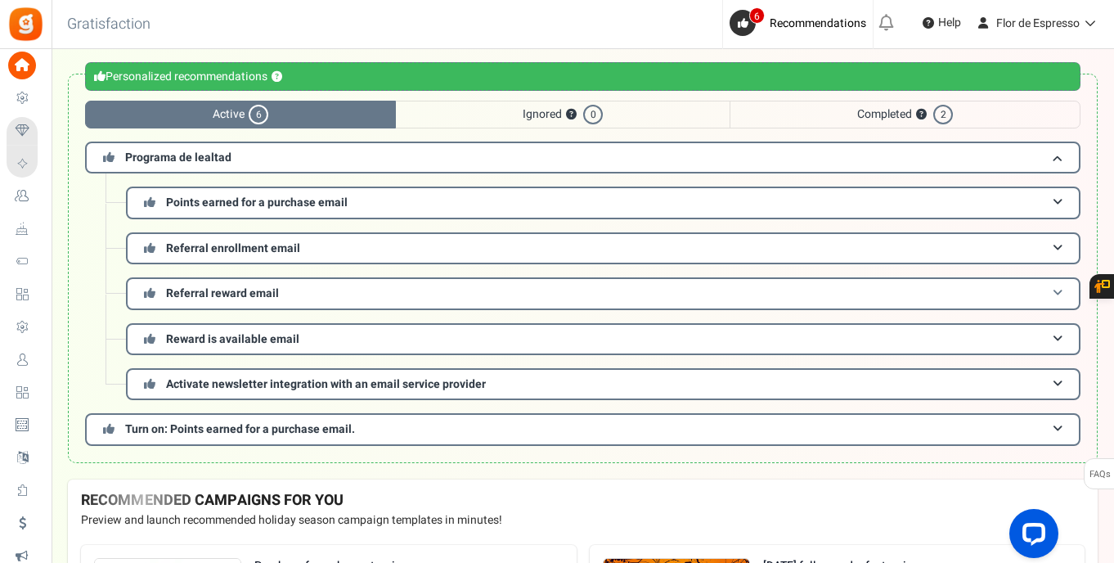
click at [297, 292] on h3 "Referral reward email" at bounding box center [603, 293] width 955 height 32
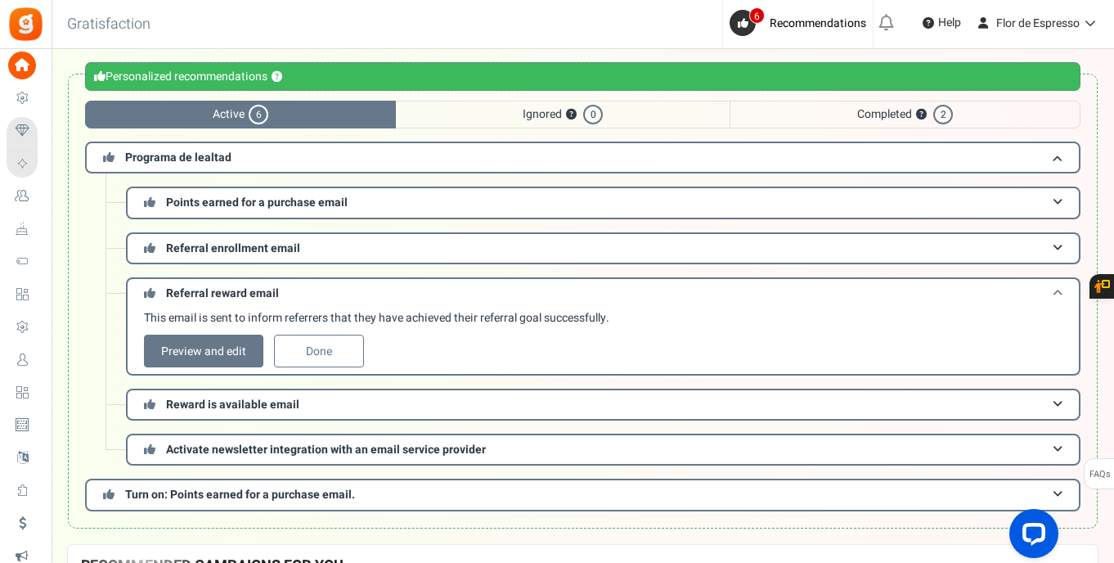
click at [297, 292] on h3 "Referral reward email" at bounding box center [603, 292] width 955 height 30
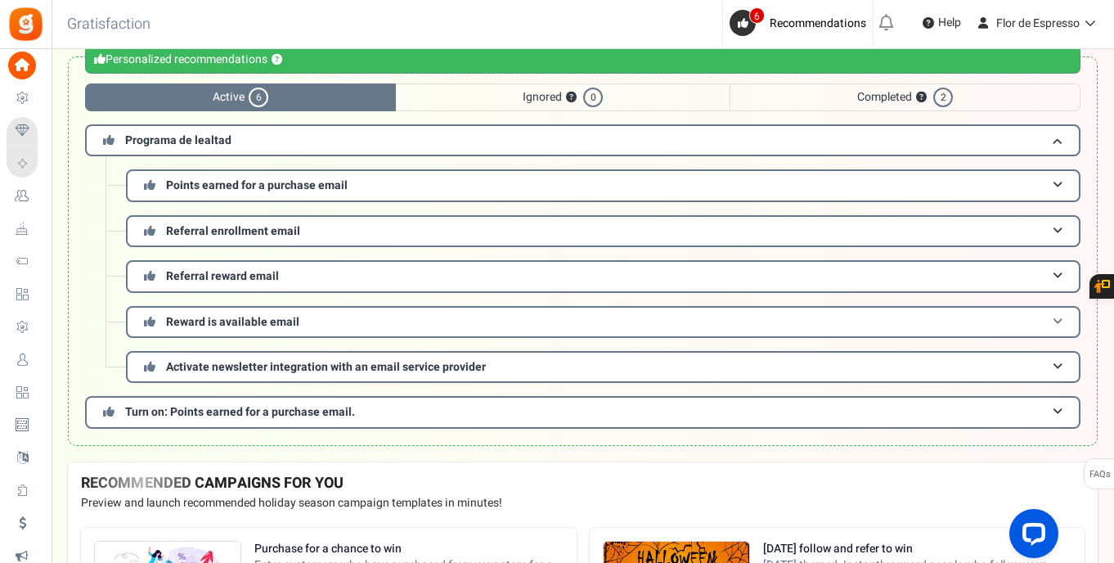
scroll to position [118, 0]
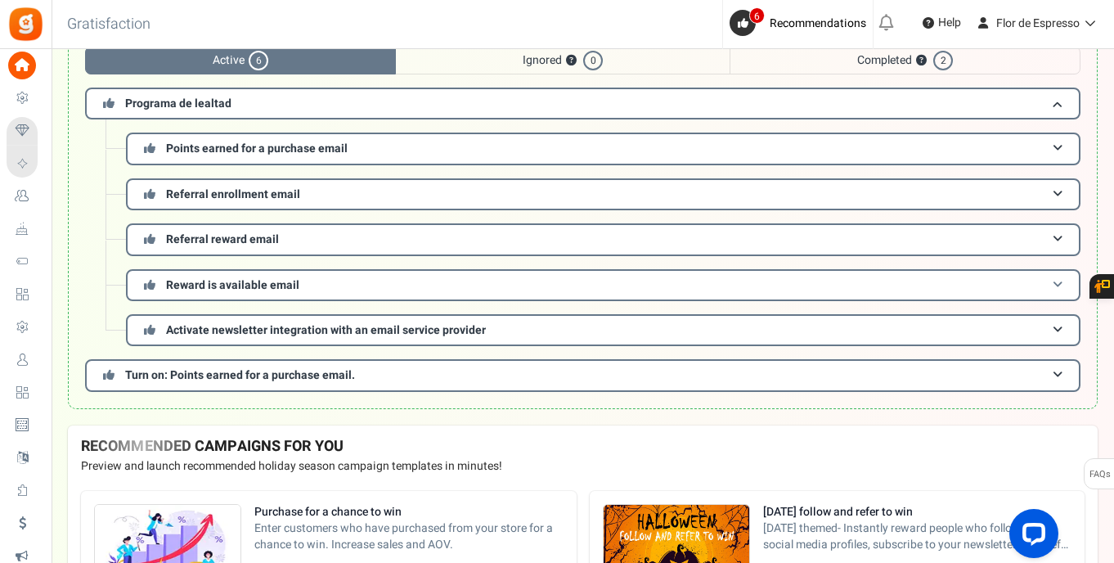
click at [313, 283] on h3 "Reward is available email" at bounding box center [603, 285] width 955 height 32
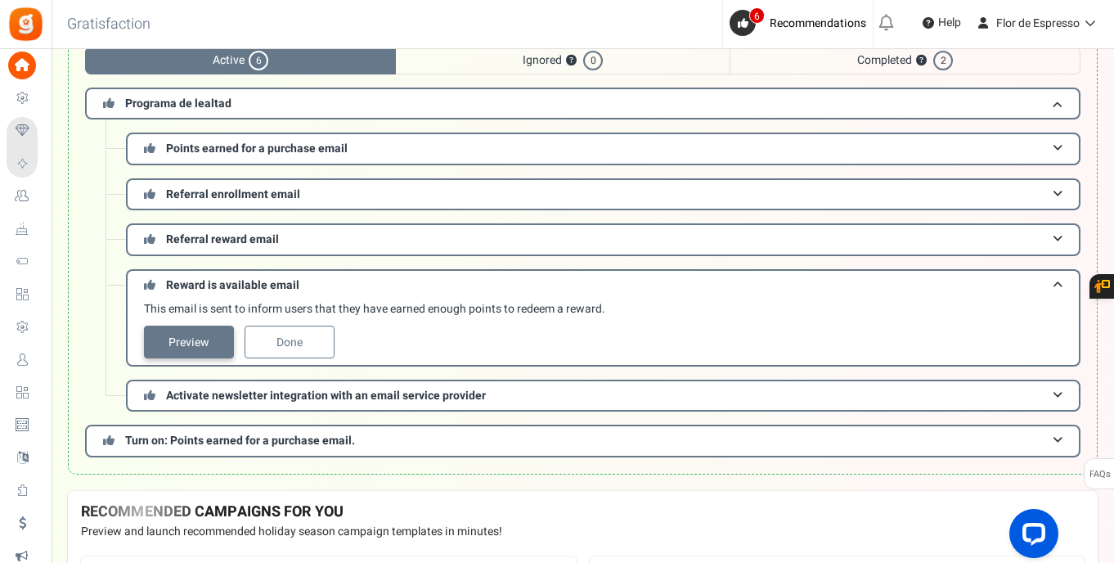
click at [207, 334] on link "Preview" at bounding box center [189, 342] width 90 height 33
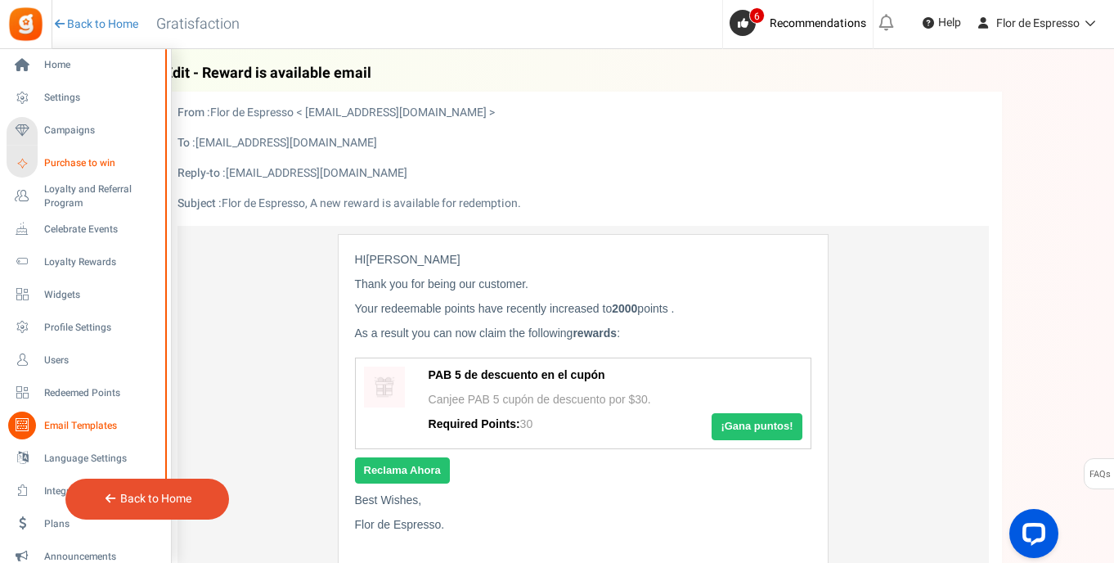
click at [87, 164] on span "Purchase to win" at bounding box center [101, 163] width 115 height 14
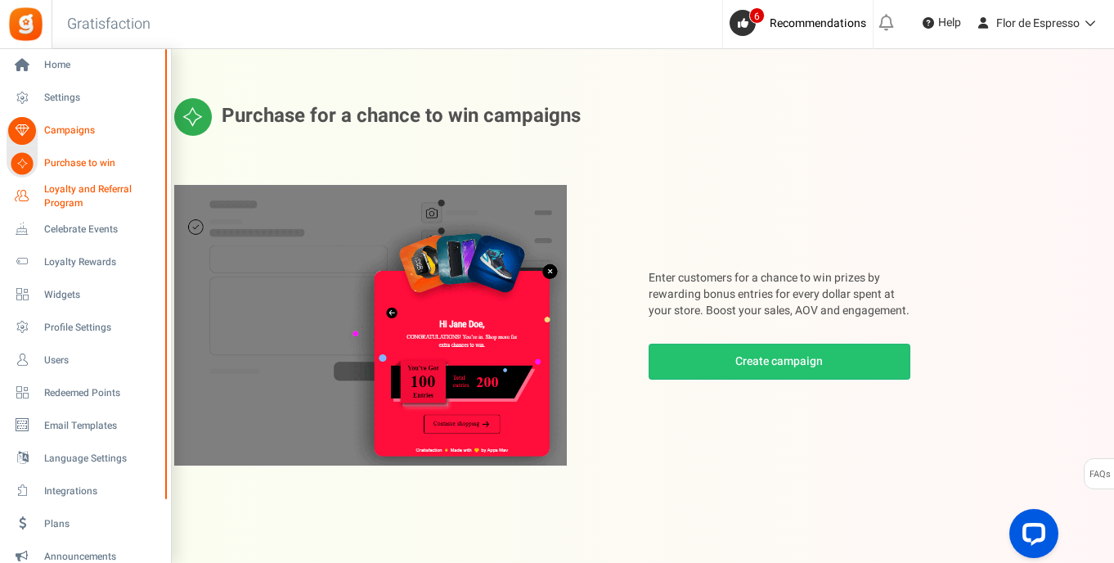
click at [57, 196] on span "Loyalty and Referral Program" at bounding box center [103, 196] width 119 height 28
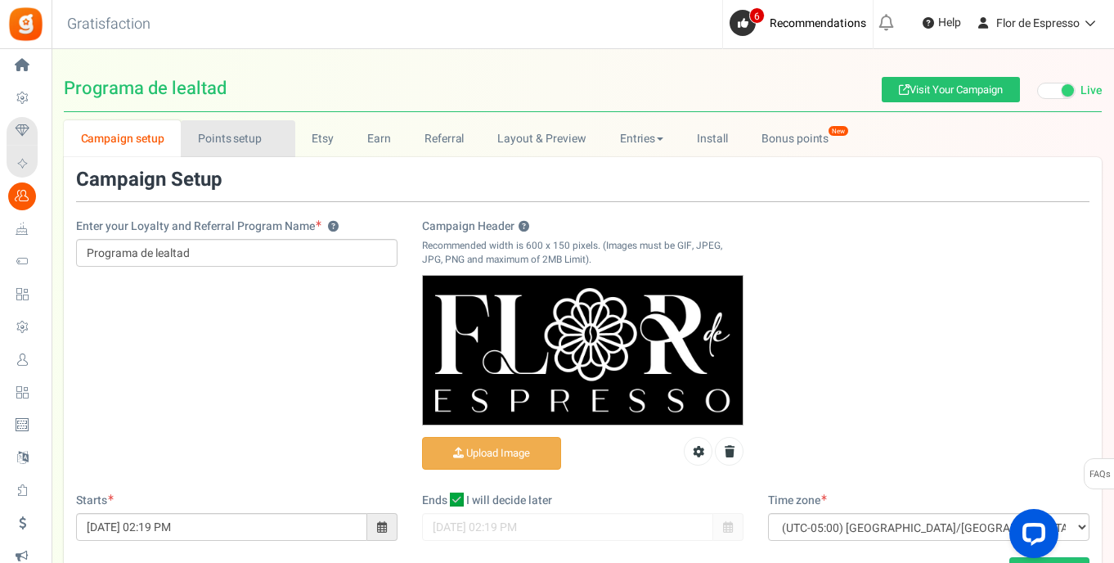
click at [187, 141] on link "Points setup New" at bounding box center [238, 138] width 114 height 37
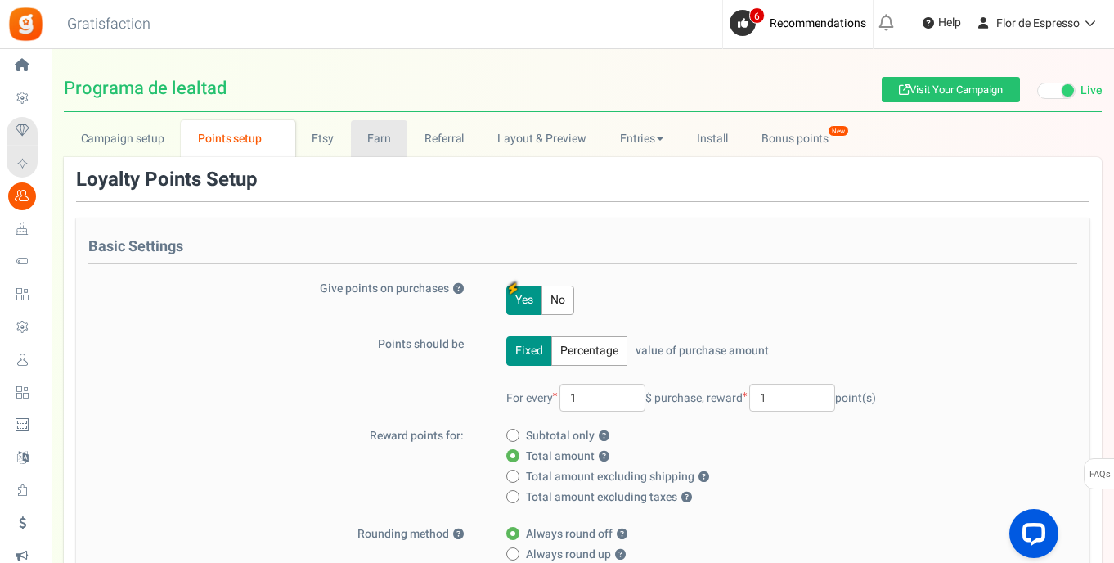
click at [382, 146] on link "Earn" at bounding box center [379, 138] width 57 height 37
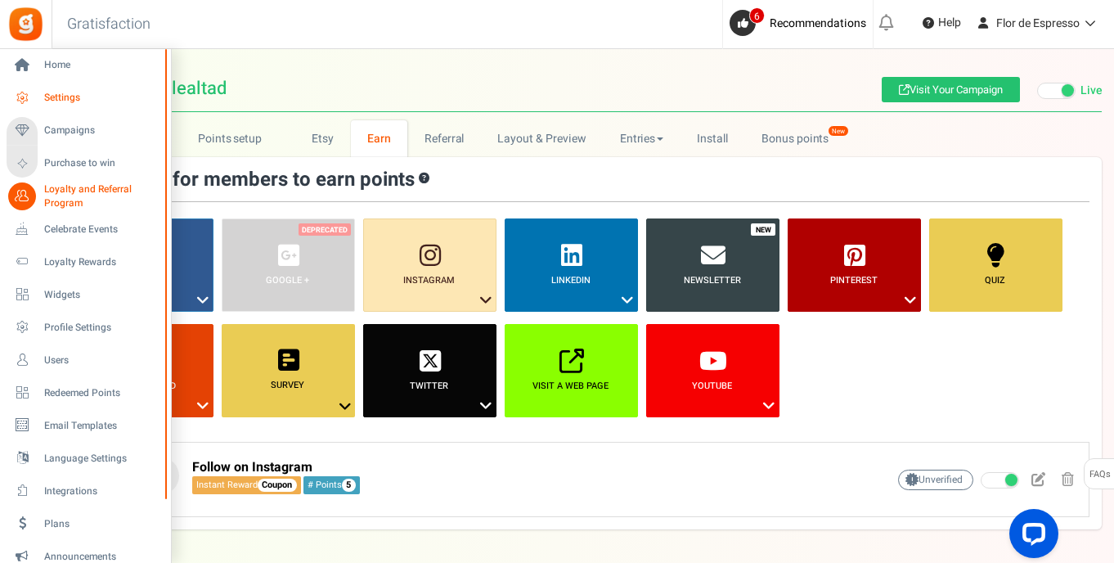
click at [28, 97] on icon at bounding box center [22, 98] width 28 height 28
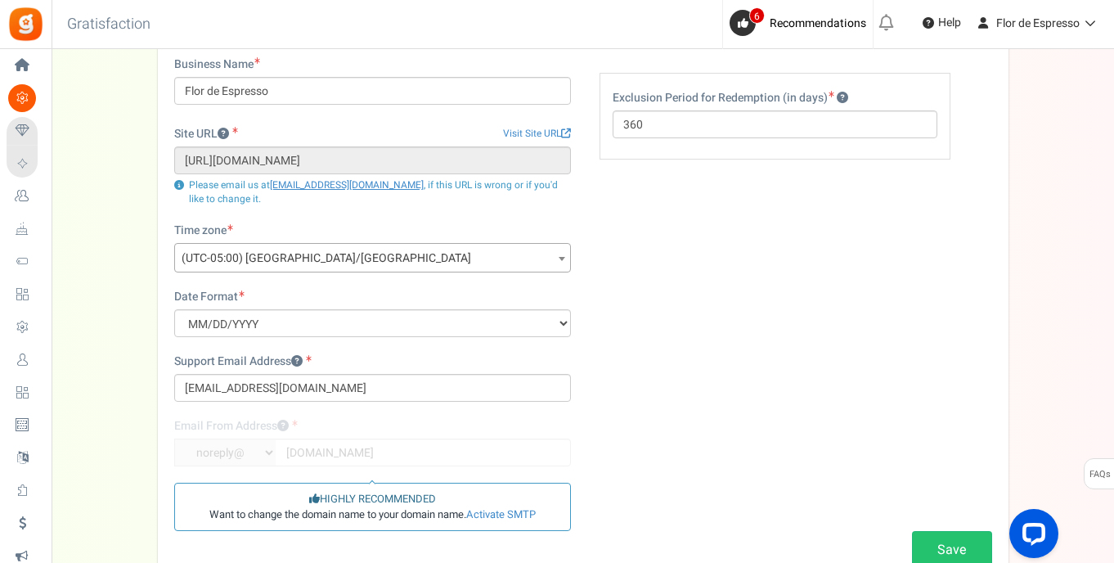
scroll to position [239, 0]
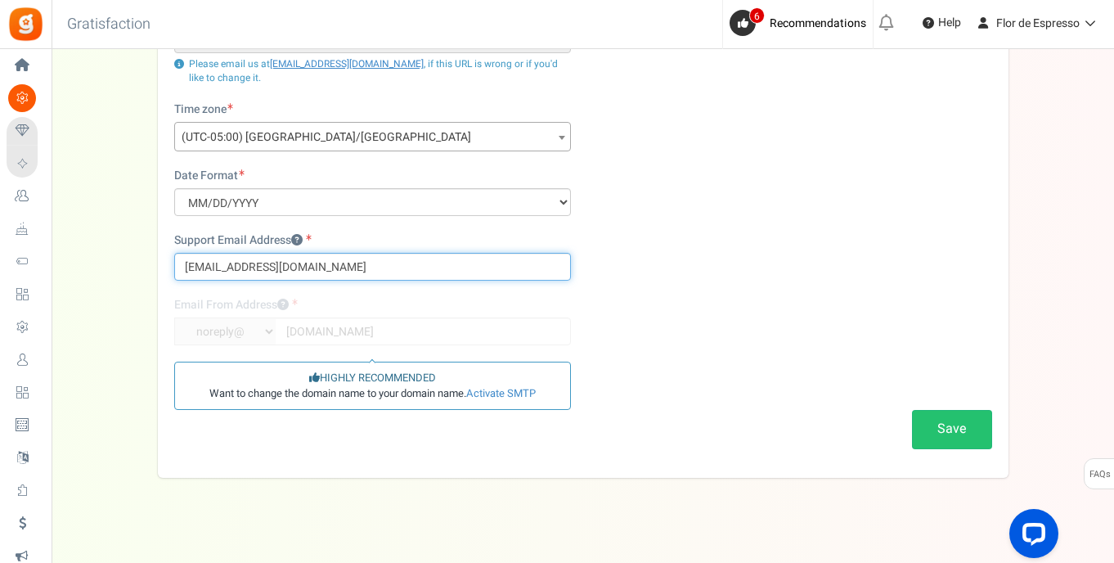
click at [290, 267] on input "leonardoaceve31@hotmail.com" at bounding box center [372, 267] width 397 height 28
type input "flordeespresso@gmail.com"
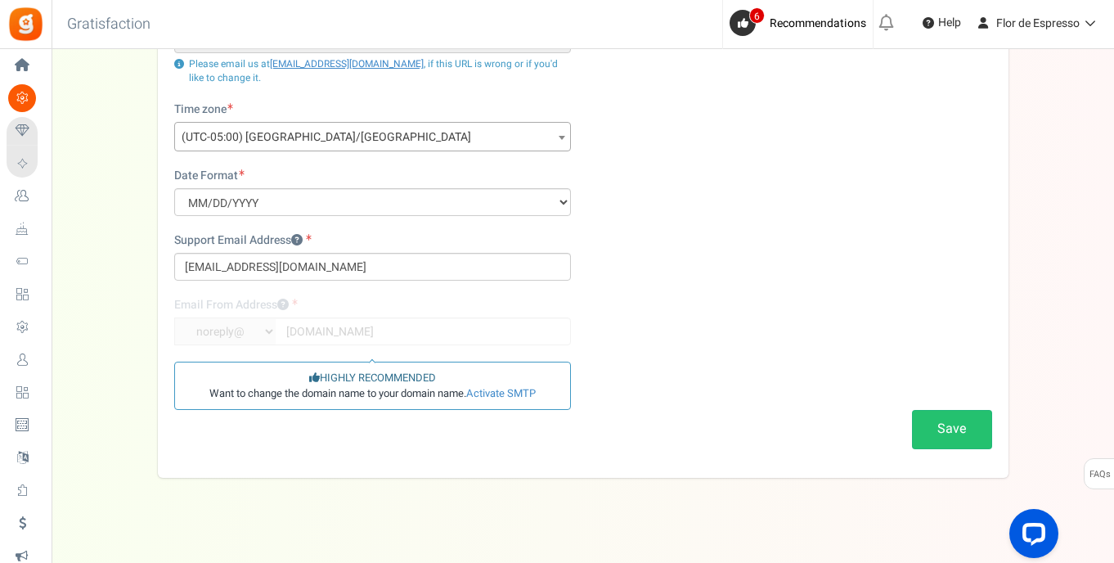
click at [679, 290] on div "Business Name Flor de Espresso Site URL Visit Site URL https://florespresso.com…" at bounding box center [583, 198] width 843 height 526
click at [947, 425] on button "Save" at bounding box center [952, 429] width 80 height 38
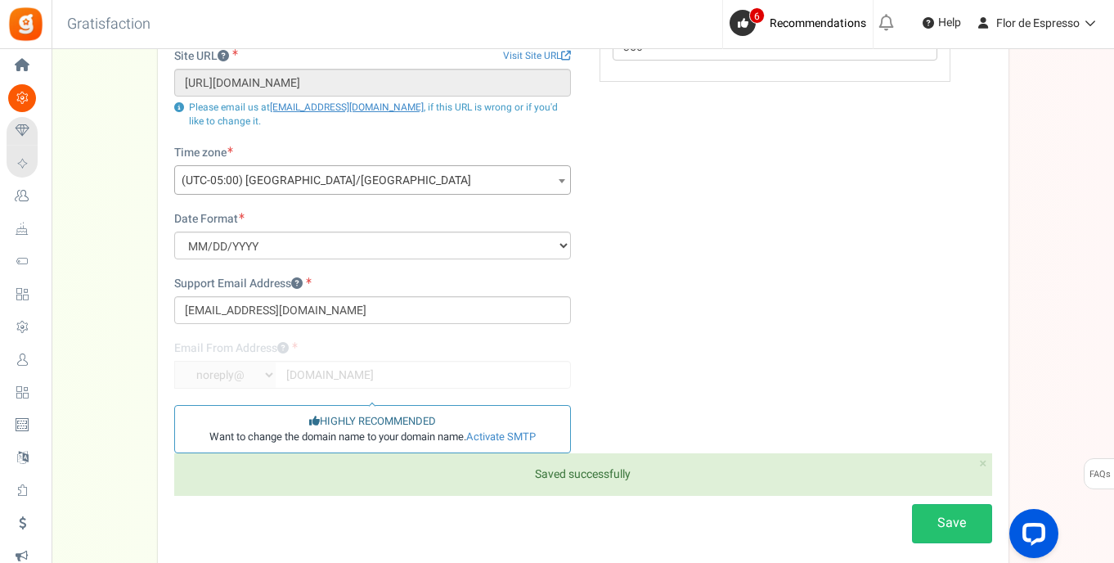
scroll to position [0, 0]
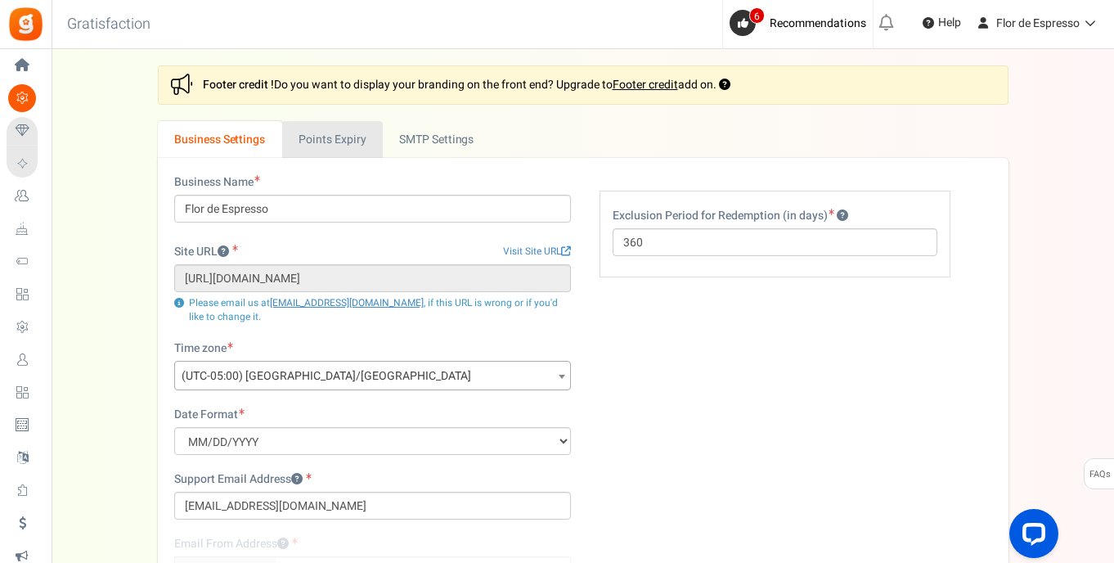
click at [353, 137] on link "Points Expiry" at bounding box center [332, 139] width 101 height 37
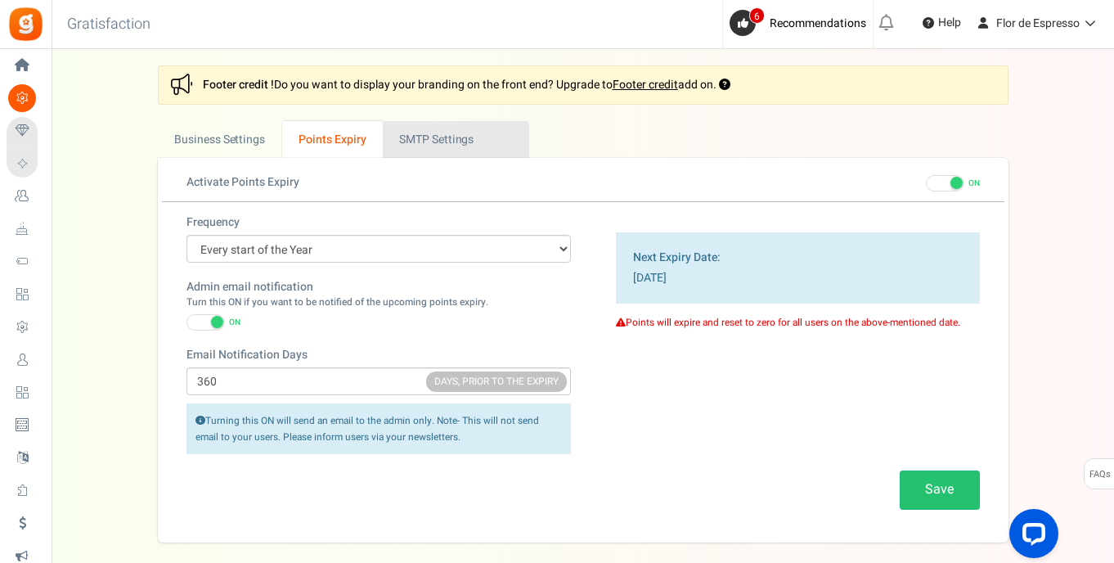
click at [455, 137] on link "Active SMTP Settings" at bounding box center [456, 139] width 146 height 37
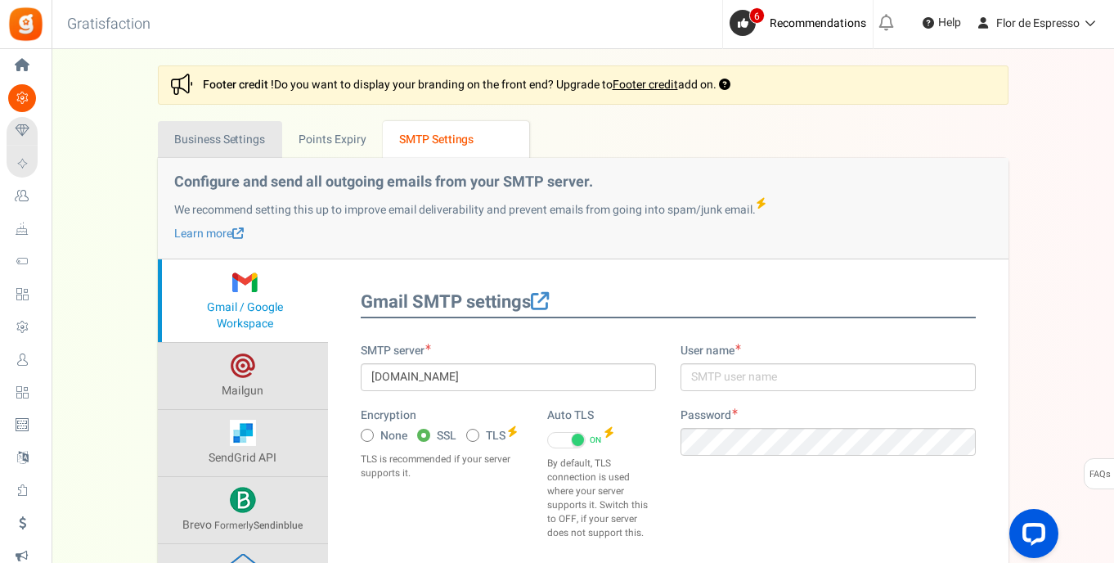
click at [222, 143] on link "Business Settings" at bounding box center [220, 139] width 124 height 37
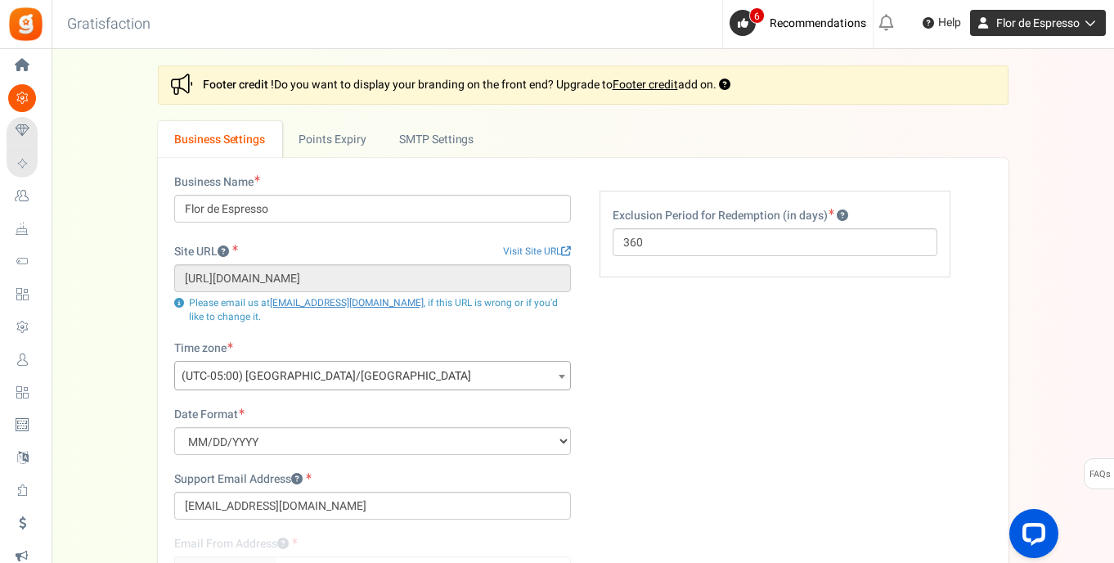
click at [1037, 23] on span "Flor de Espresso" at bounding box center [1037, 23] width 83 height 17
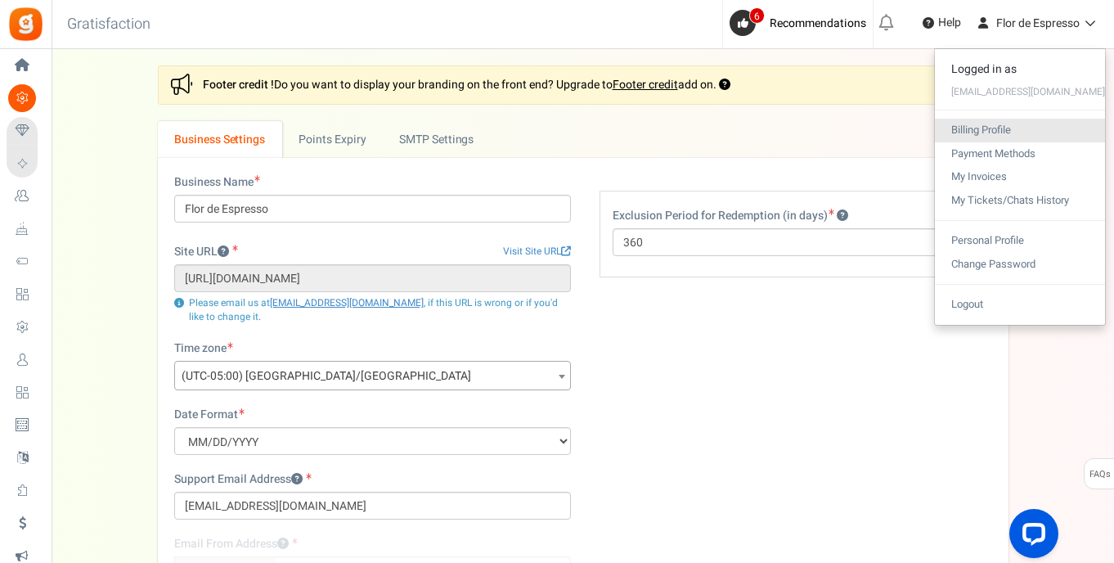
click at [1052, 130] on link "Billing Profile" at bounding box center [1020, 131] width 170 height 24
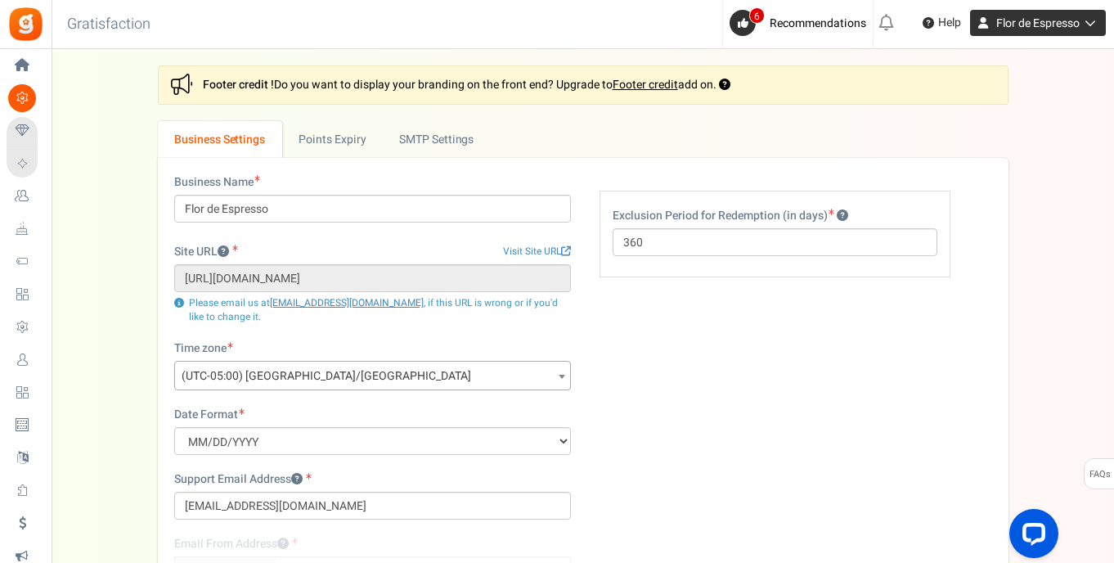
click at [1091, 22] on icon at bounding box center [1088, 22] width 16 height 11
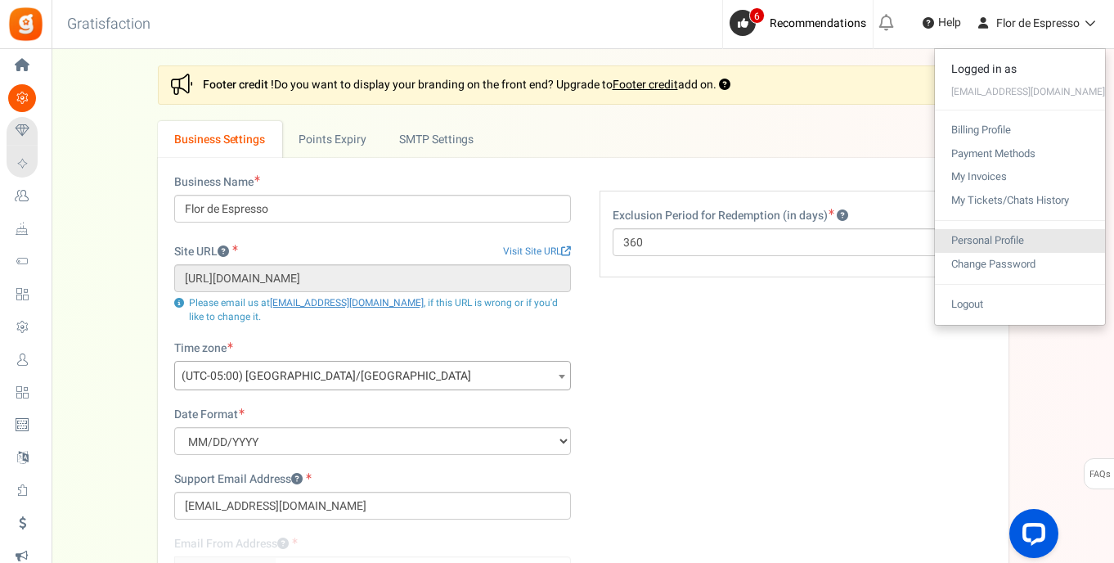
click at [1033, 233] on link "Personal Profile" at bounding box center [1020, 241] width 170 height 24
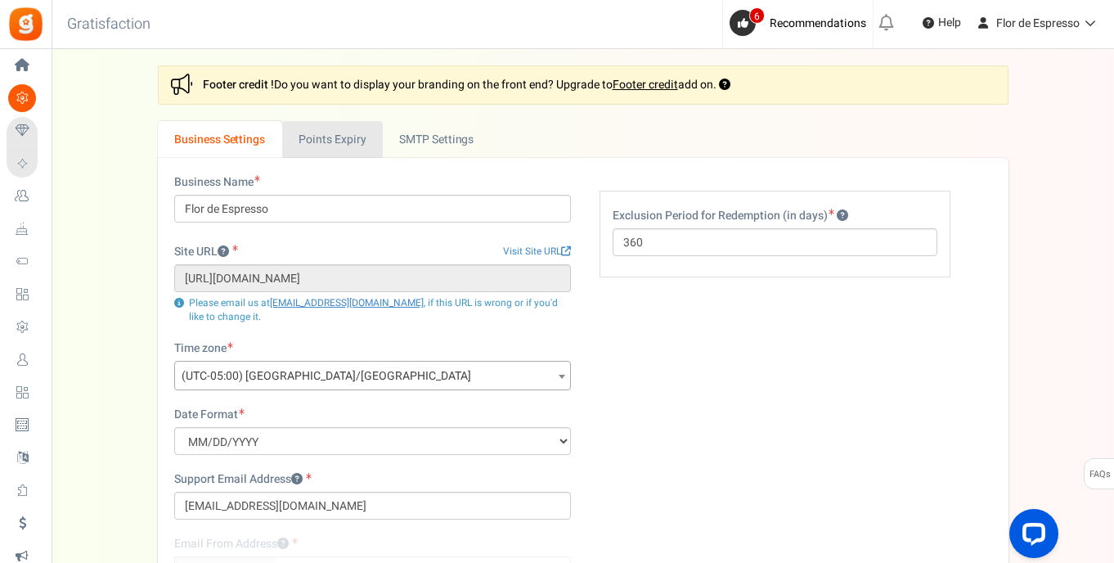
click at [344, 137] on link "Points Expiry" at bounding box center [332, 139] width 101 height 37
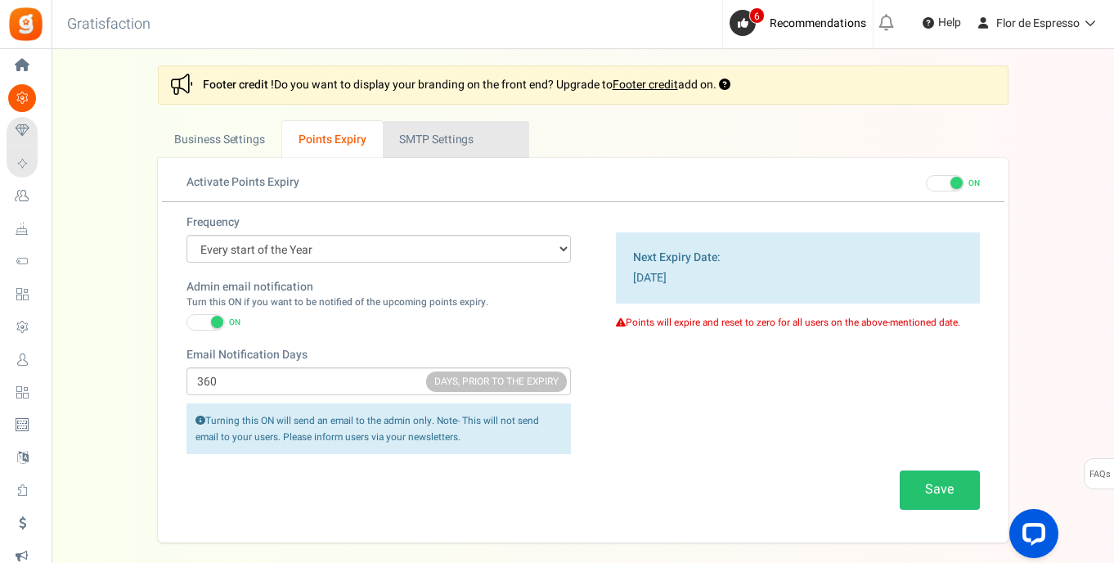
click at [428, 138] on link "Active SMTP Settings" at bounding box center [456, 139] width 146 height 37
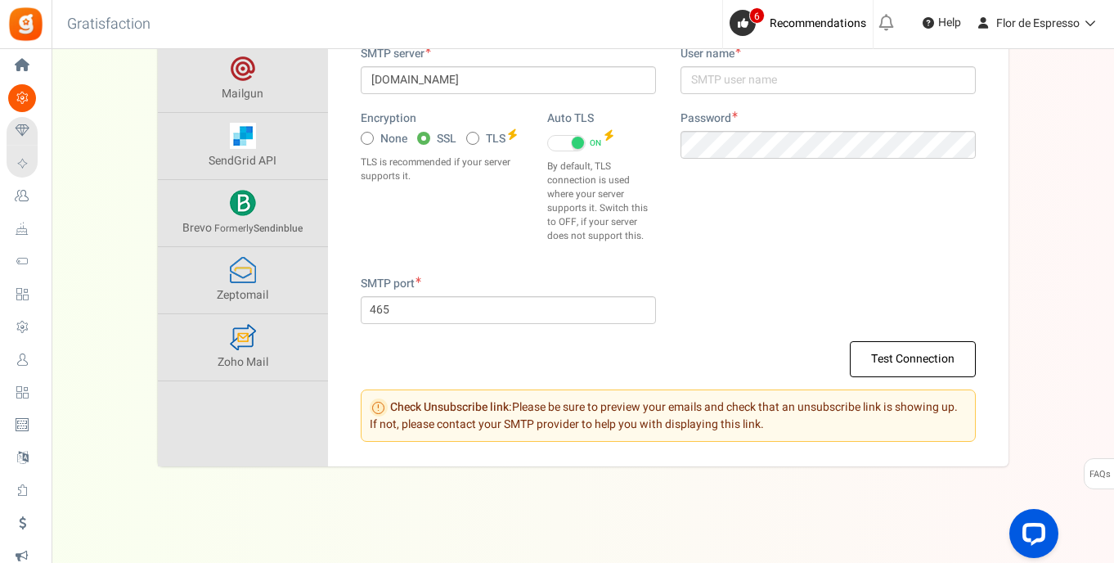
scroll to position [160, 0]
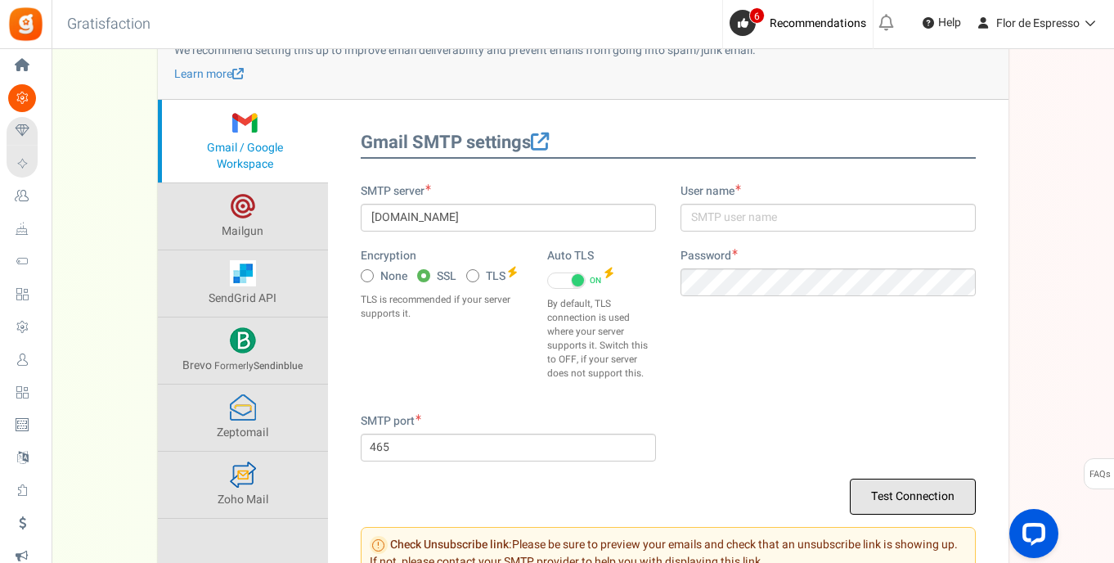
click at [919, 487] on button "Test Connection" at bounding box center [913, 497] width 126 height 36
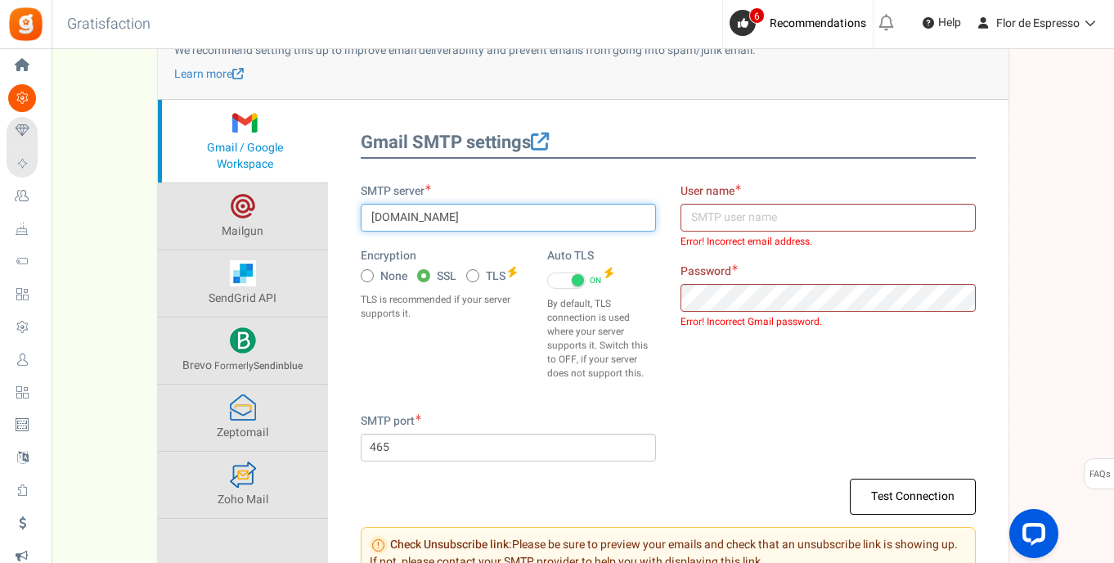
click at [497, 219] on input "smtp.gmail.com" at bounding box center [508, 218] width 295 height 28
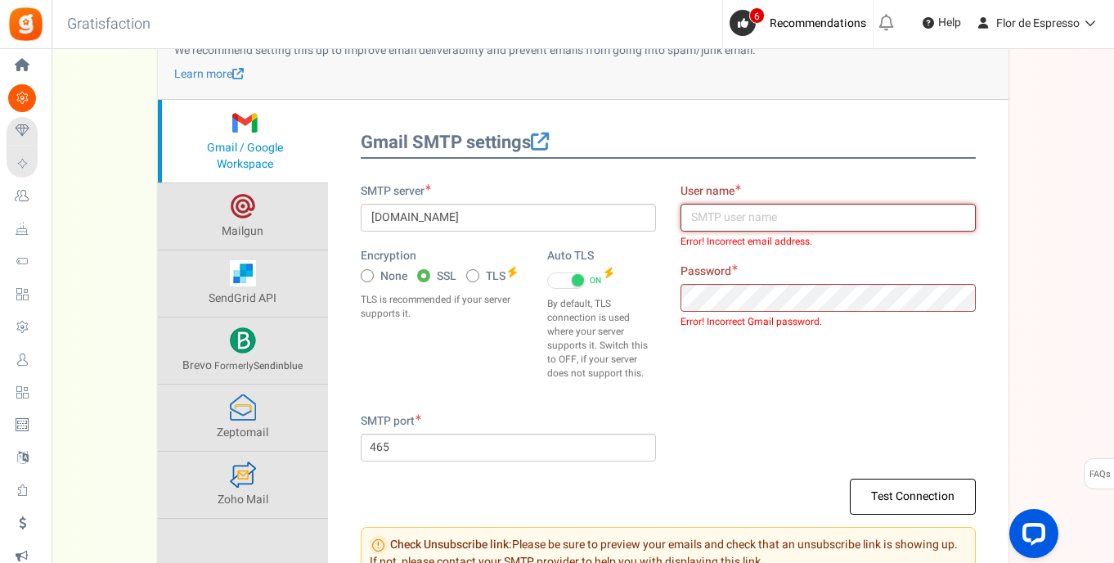
click at [724, 211] on input "text" at bounding box center [828, 218] width 295 height 28
type input "cafeflordeespresso"
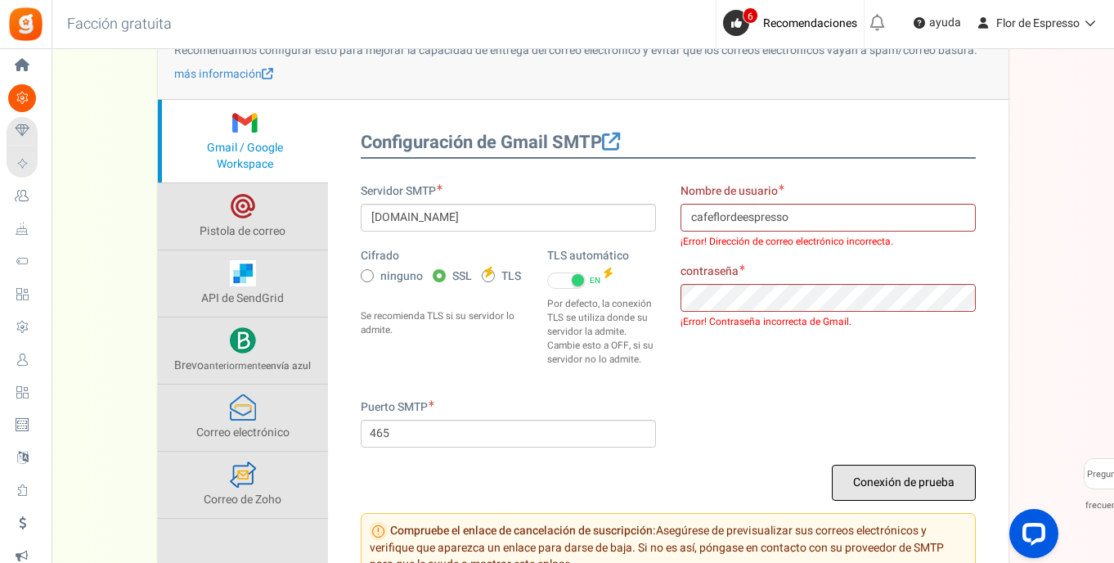
click at [900, 476] on button "Conexión de prueba" at bounding box center [904, 483] width 144 height 36
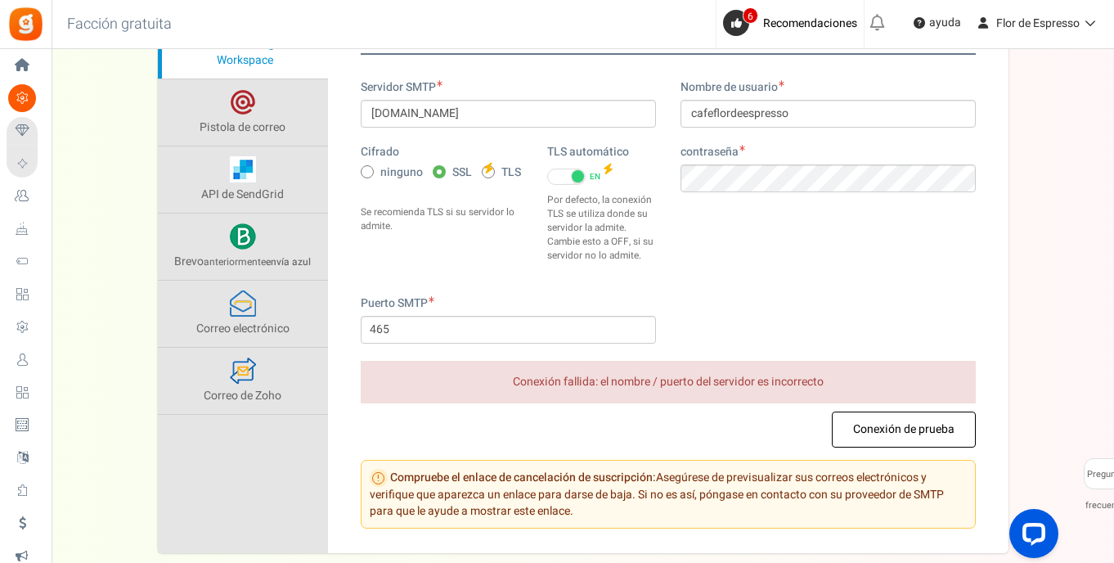
scroll to position [129, 0]
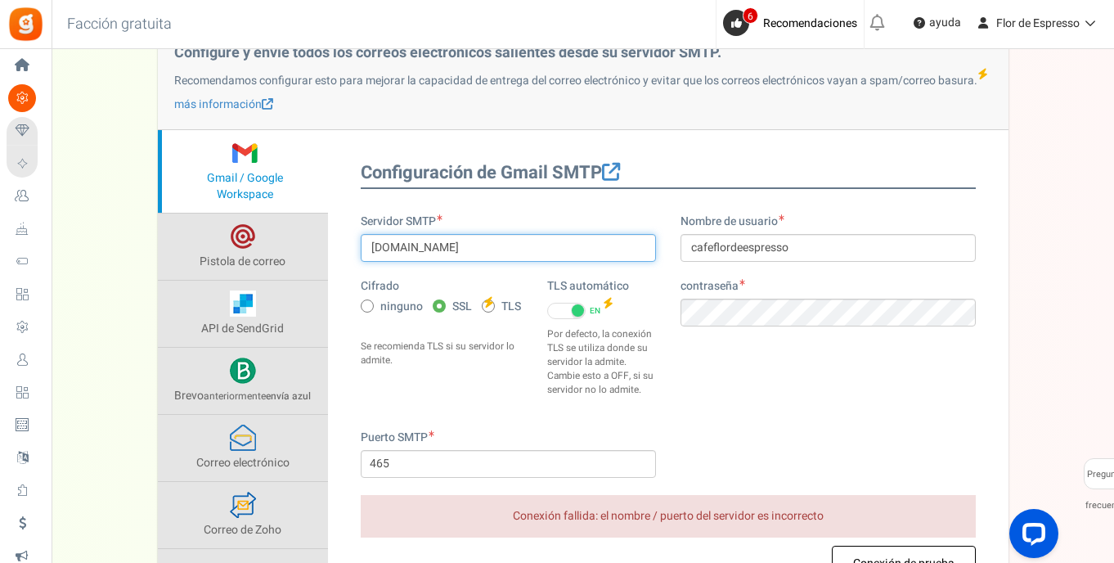
click at [478, 242] on input "smtp.gmail.com" at bounding box center [508, 248] width 295 height 28
paste input "aspmx.l.google.com."
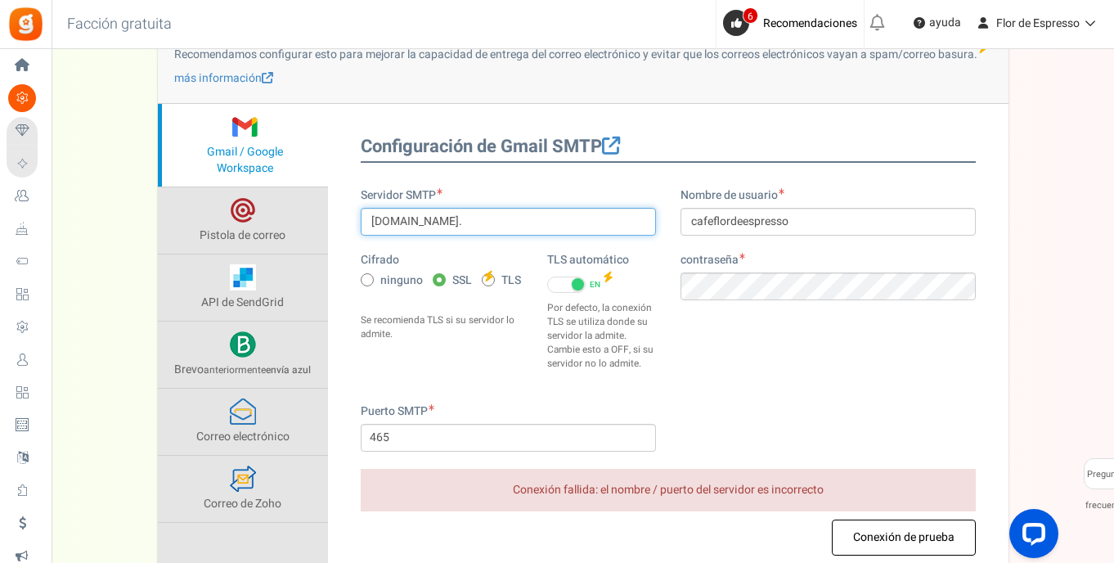
scroll to position [269, 0]
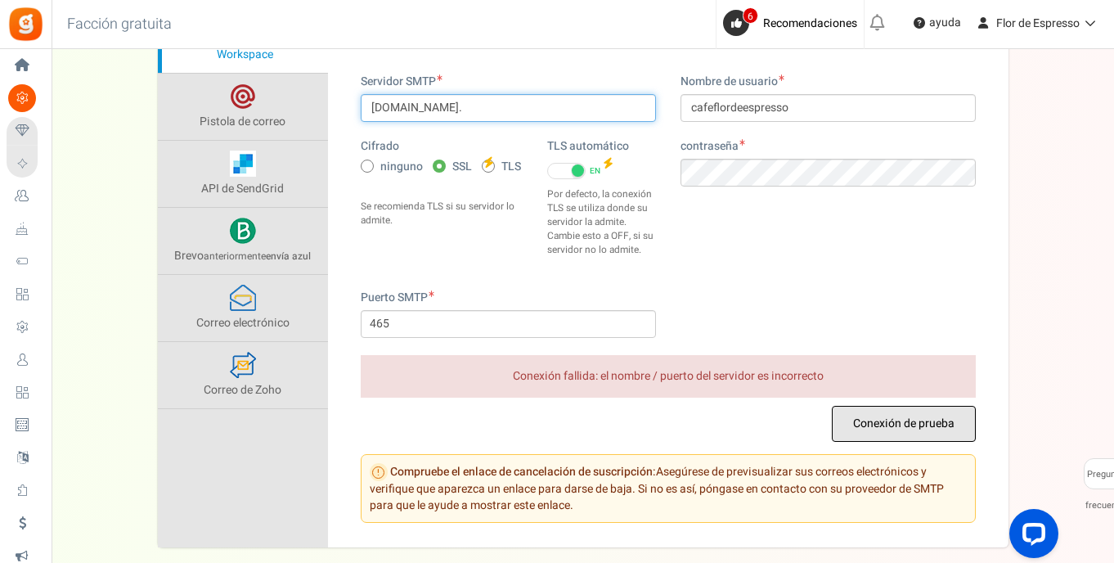
type input "aspmx.l.google.com."
click at [889, 421] on button "Conexión de prueba" at bounding box center [904, 424] width 144 height 36
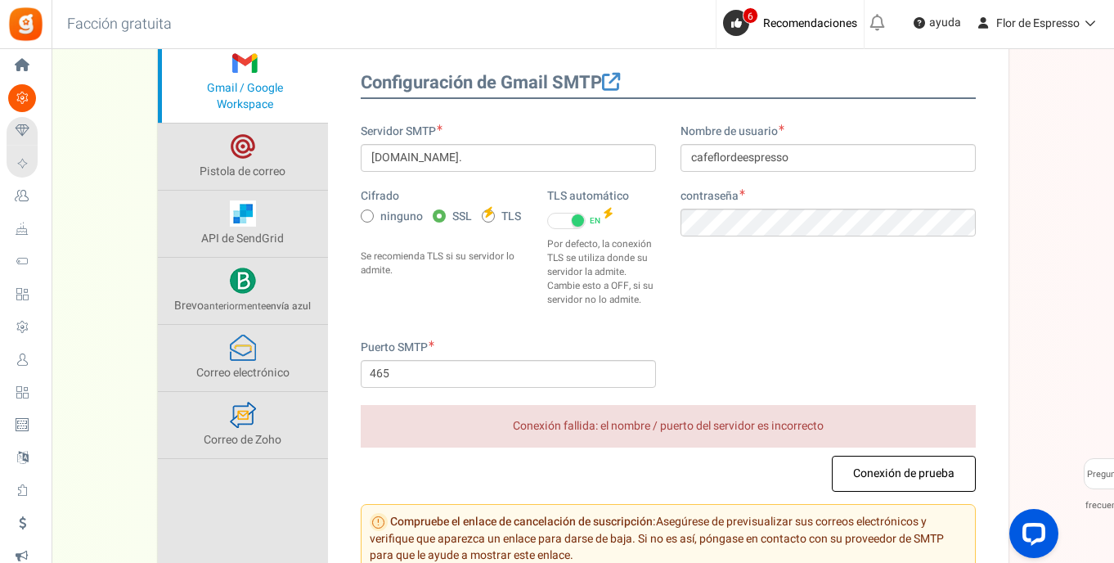
scroll to position [236, 0]
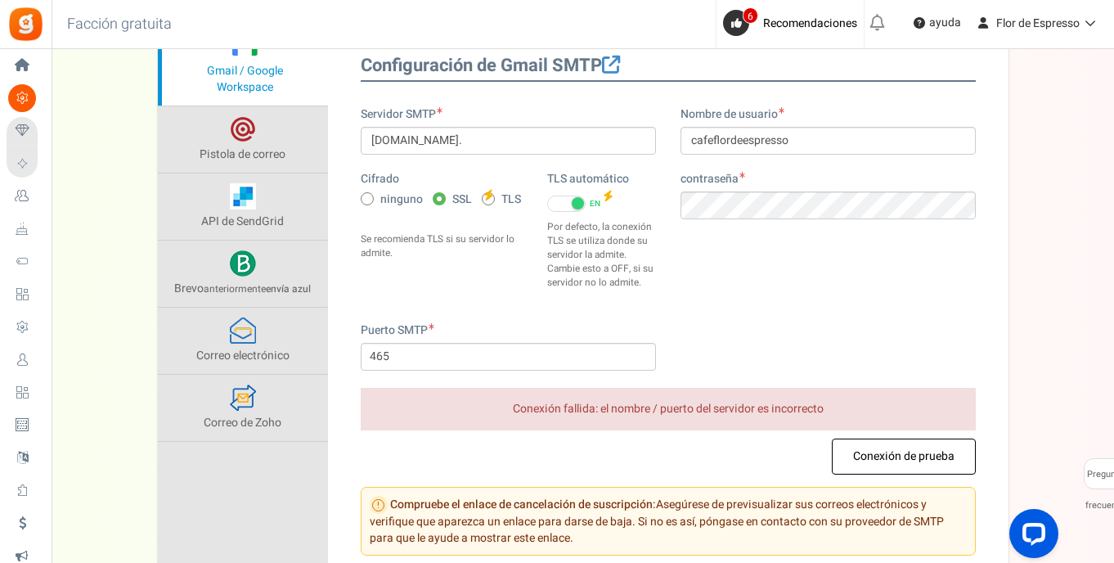
click at [498, 200] on label "TLS" at bounding box center [501, 199] width 39 height 17
click at [493, 200] on input "TLS" at bounding box center [487, 200] width 11 height 11
radio input "true"
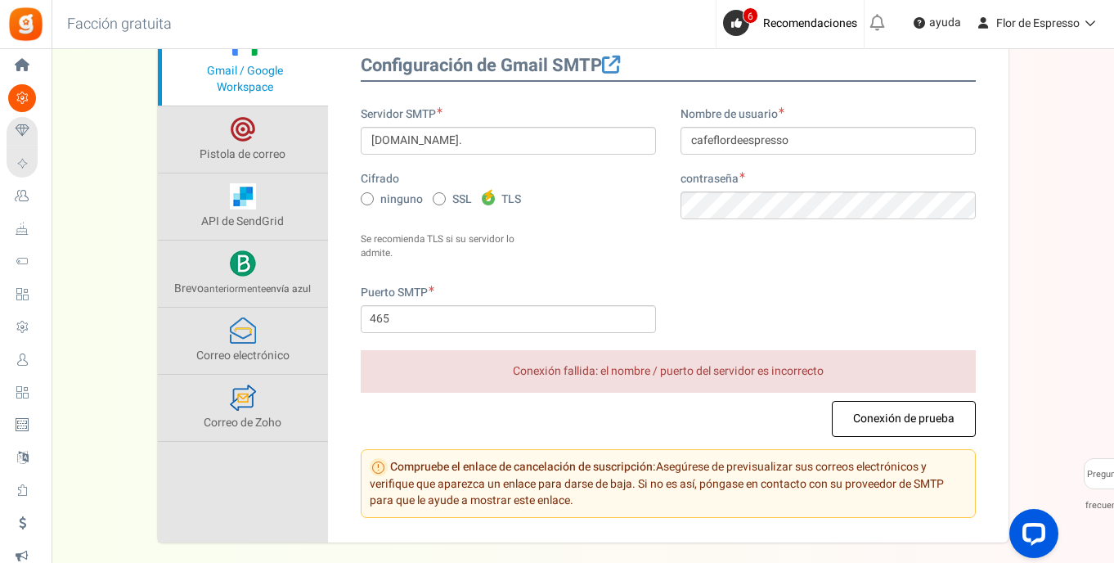
type input "587"
click at [919, 405] on button "Conexión de prueba" at bounding box center [904, 419] width 144 height 36
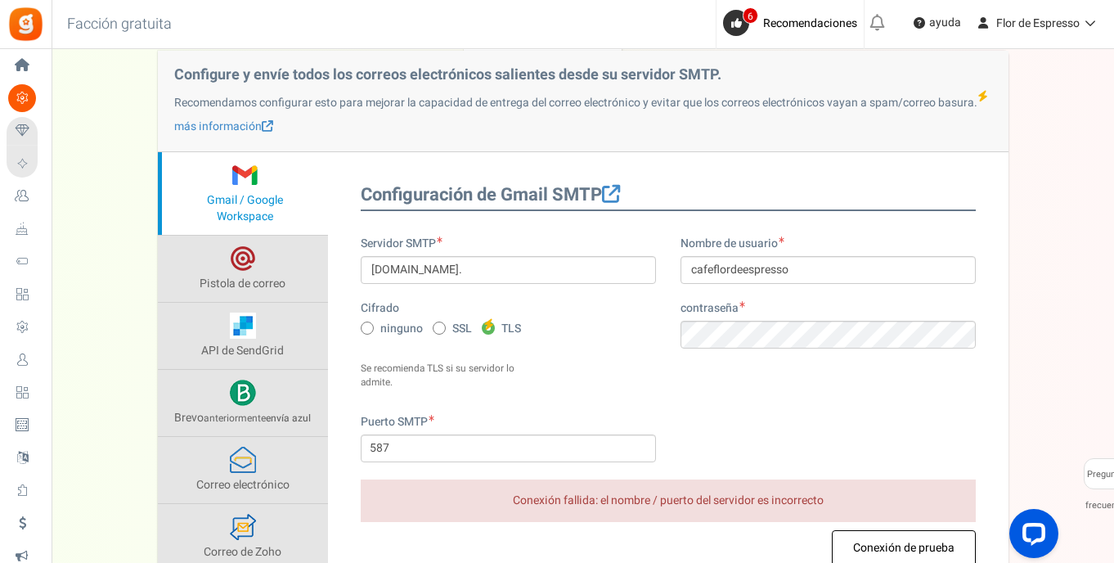
scroll to position [128, 0]
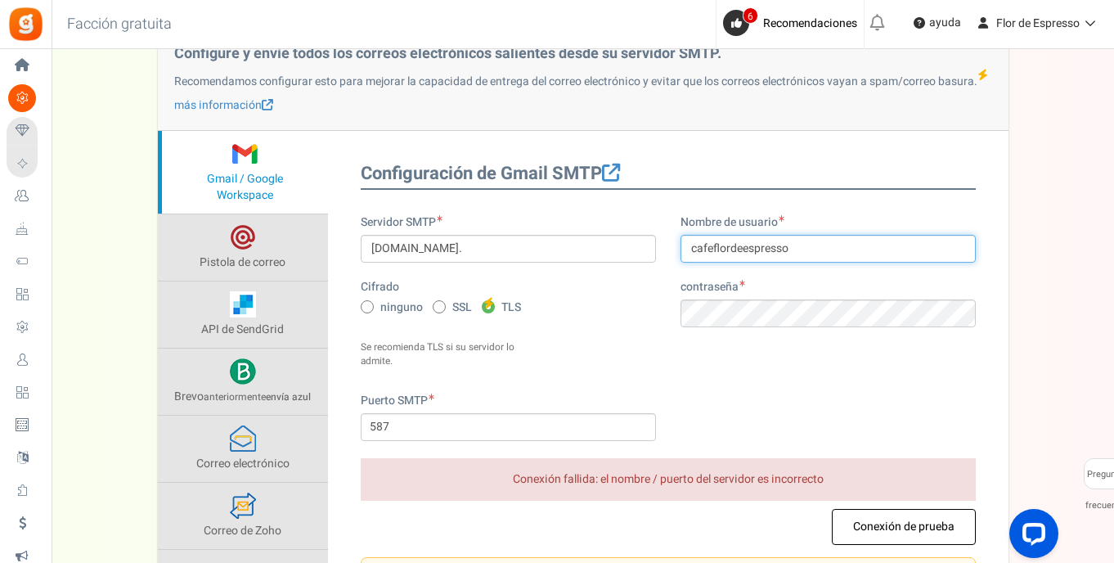
click at [818, 245] on input "cafeflordeespresso" at bounding box center [828, 249] width 295 height 28
type input "[EMAIL_ADDRESS][DOMAIN_NAME]"
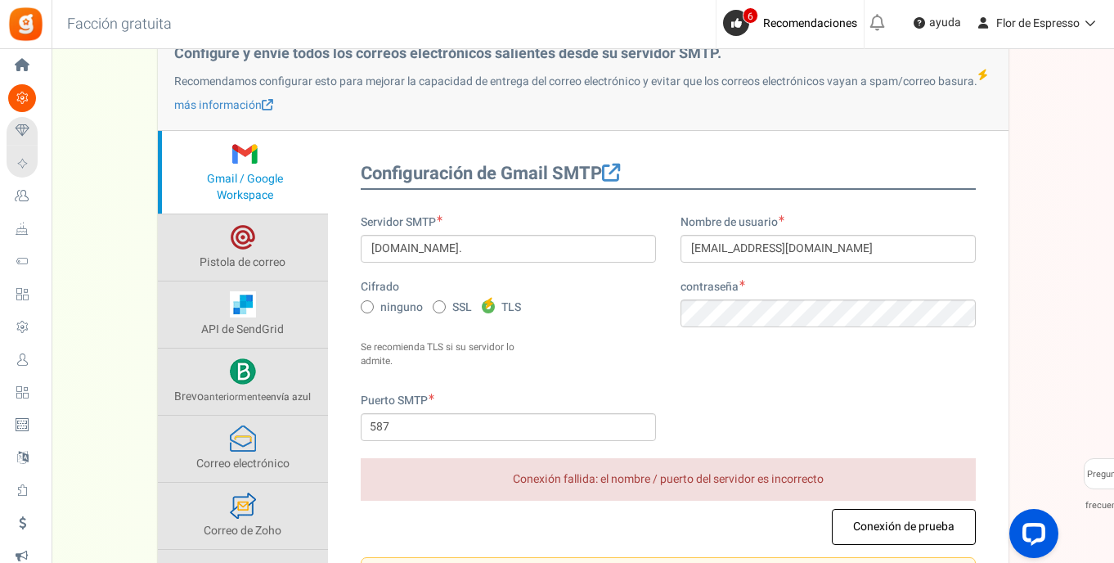
click at [453, 302] on span "SSL" at bounding box center [462, 307] width 20 height 16
click at [443, 303] on input "SSL" at bounding box center [438, 308] width 11 height 11
radio input "true"
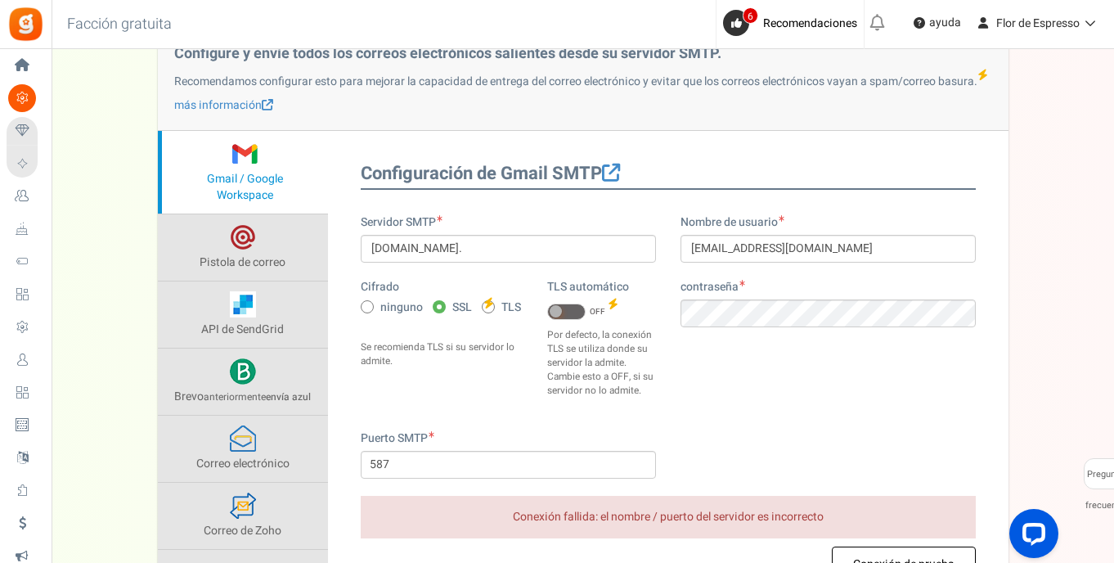
type input "465"
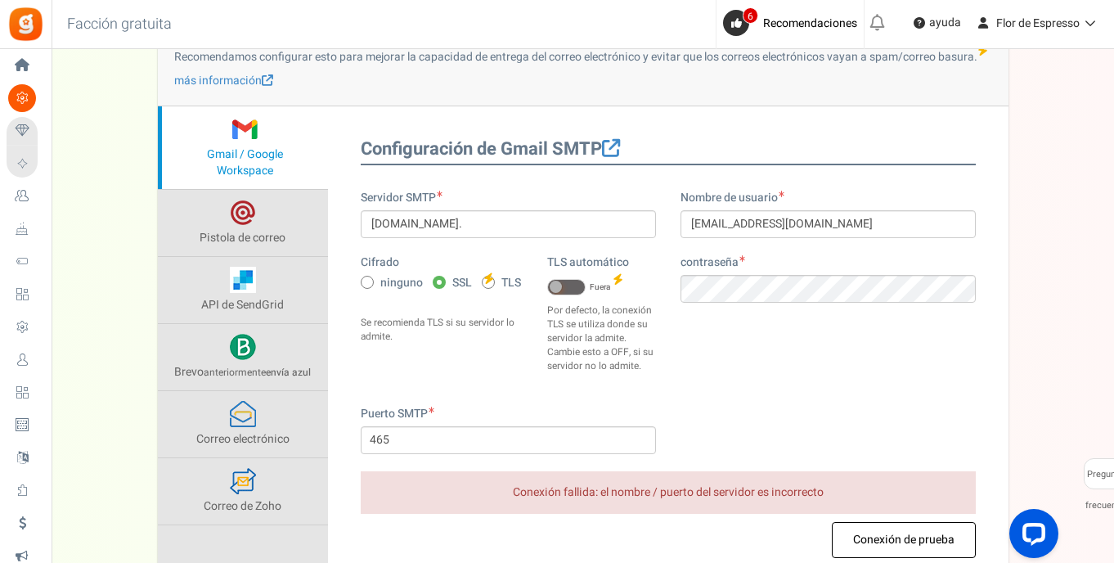
scroll to position [277, 0]
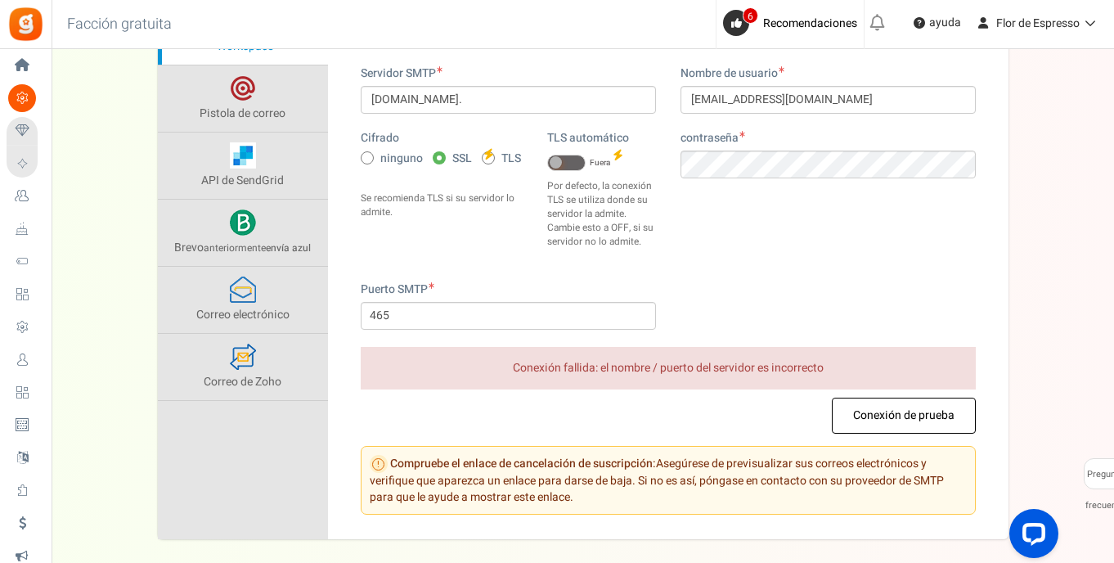
drag, startPoint x: 867, startPoint y: 406, endPoint x: 812, endPoint y: 392, distance: 57.3
click at [867, 405] on button "Conexión de prueba" at bounding box center [904, 416] width 144 height 36
click at [653, 160] on div "Servidor SMTP aspmx.l.google.com. Cifrado ninguno SSL TLS TLS automático" at bounding box center [669, 173] width 640 height 216
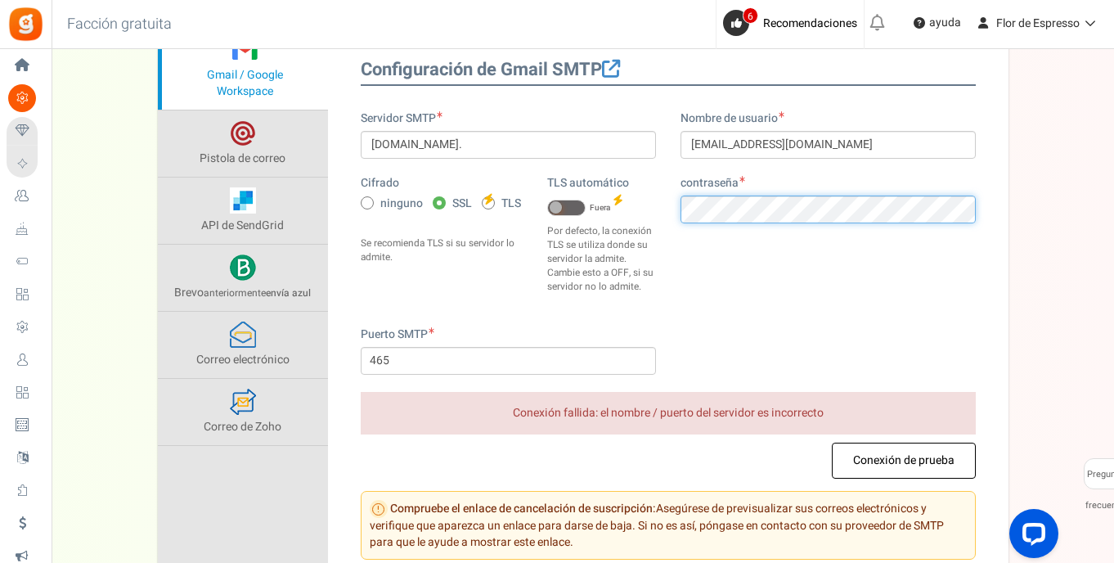
scroll to position [229, 0]
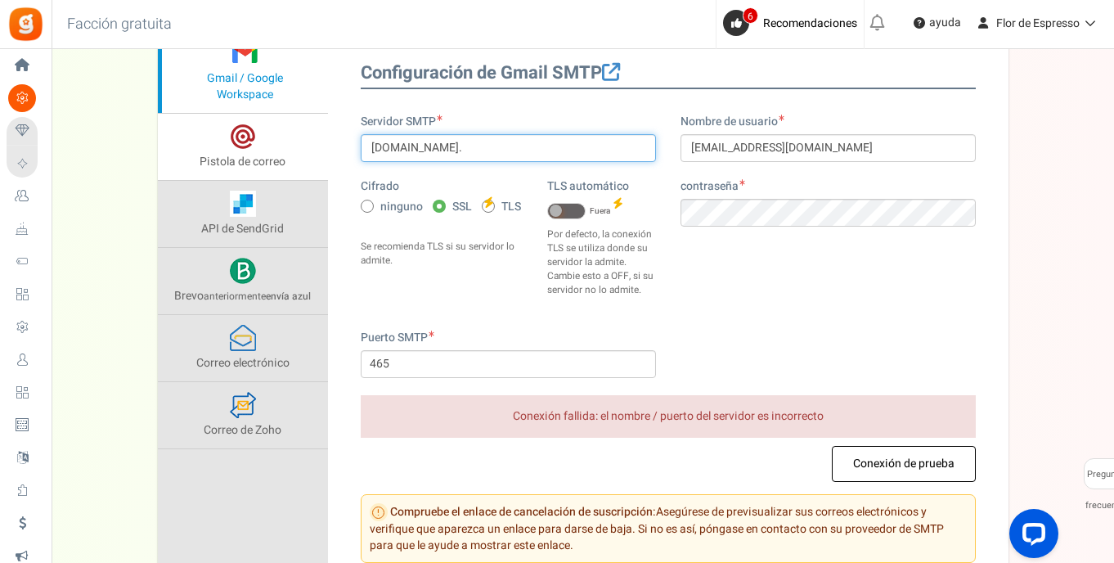
drag, startPoint x: 506, startPoint y: 143, endPoint x: 311, endPoint y: 143, distance: 194.7
click at [311, 143] on div "Gmail / Google Workspace Pistola de correo API de SendGrid Brevo anteriormente …" at bounding box center [583, 308] width 851 height 556
paste input "smtp.gmail.com"
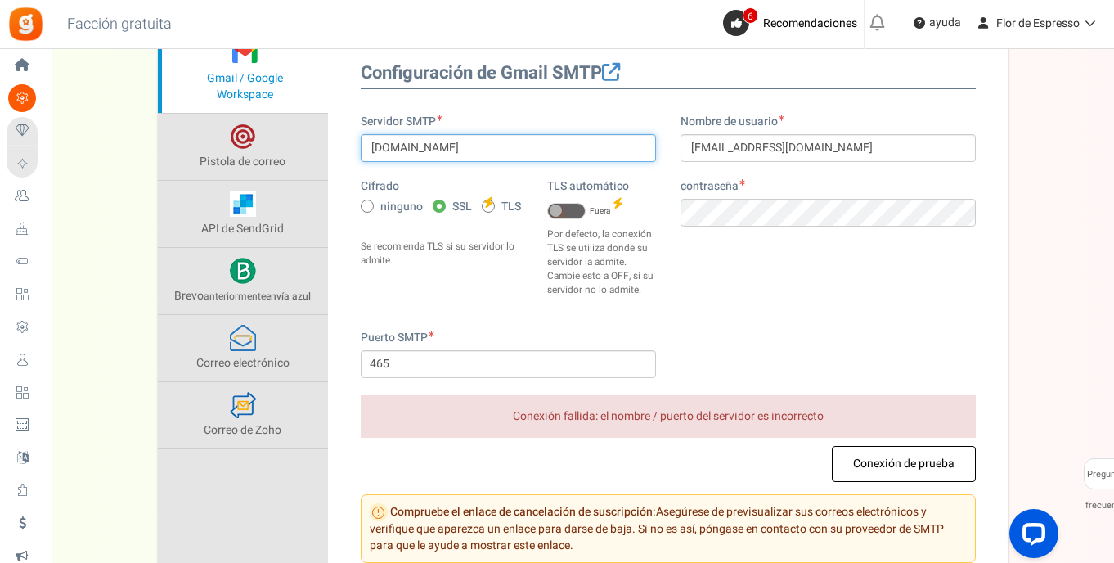
type input "smtp.gmail.com"
click at [498, 209] on label "TLS" at bounding box center [501, 206] width 39 height 17
click at [493, 209] on input "TLS" at bounding box center [487, 207] width 11 height 11
radio input "true"
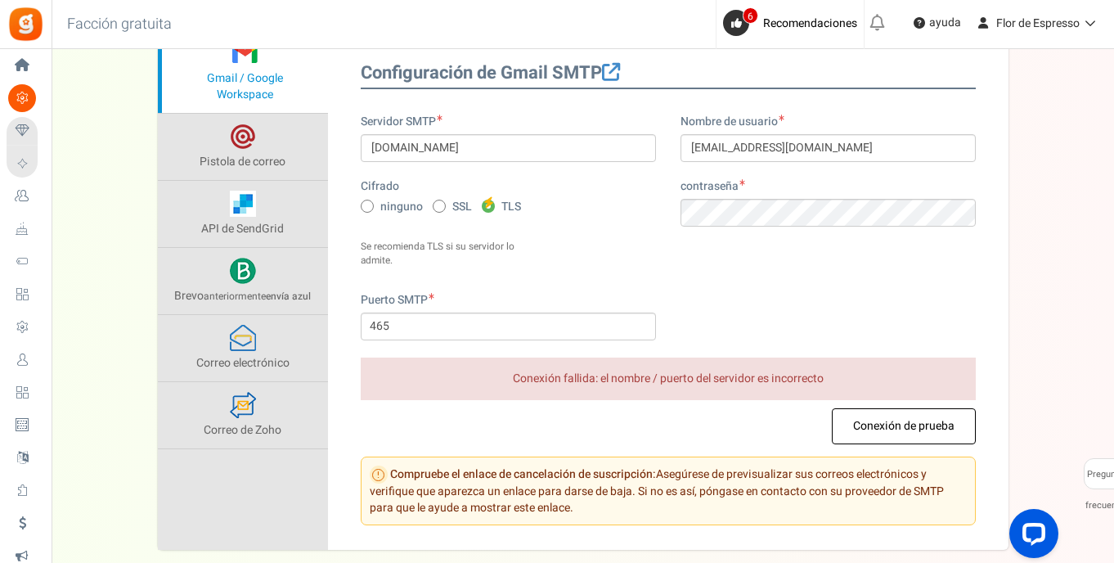
type input "587"
click at [912, 408] on button "Conexión de prueba" at bounding box center [904, 426] width 144 height 36
click at [880, 408] on button "Conexión de prueba" at bounding box center [904, 426] width 144 height 36
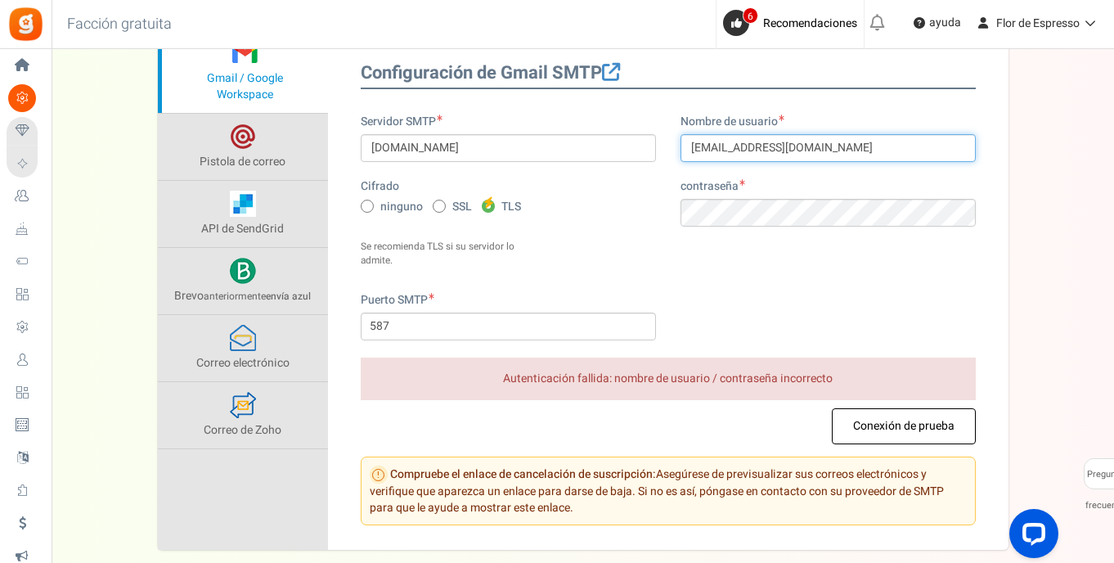
click at [697, 152] on input "[EMAIL_ADDRESS][DOMAIN_NAME]" at bounding box center [828, 148] width 295 height 28
click at [816, 148] on input "[EMAIL_ADDRESS][DOMAIN_NAME]" at bounding box center [828, 148] width 295 height 28
paste input "C"
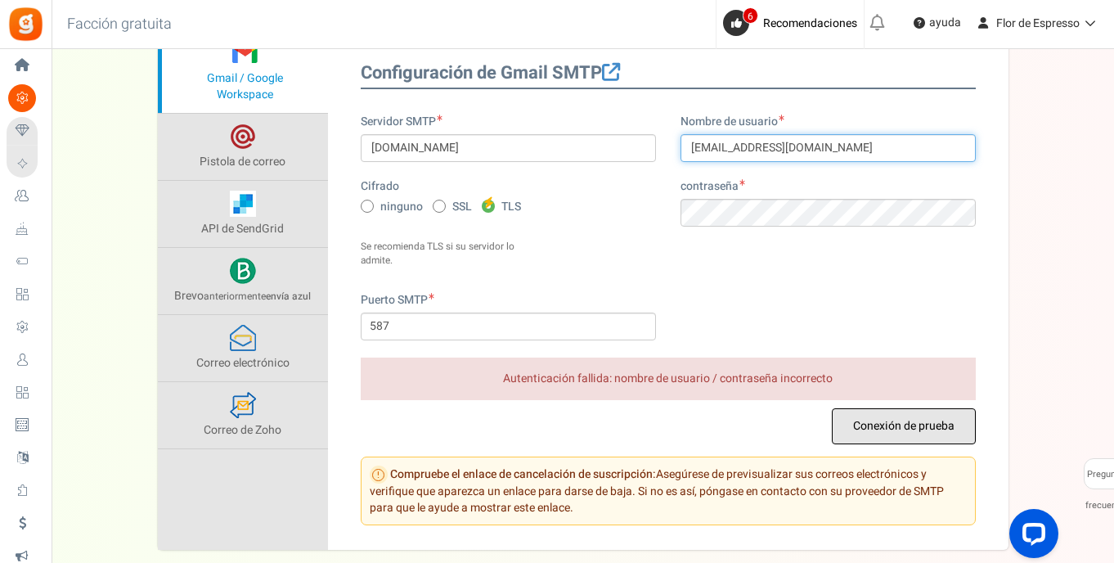
type input "Cafeflordeespresso@gmail.com"
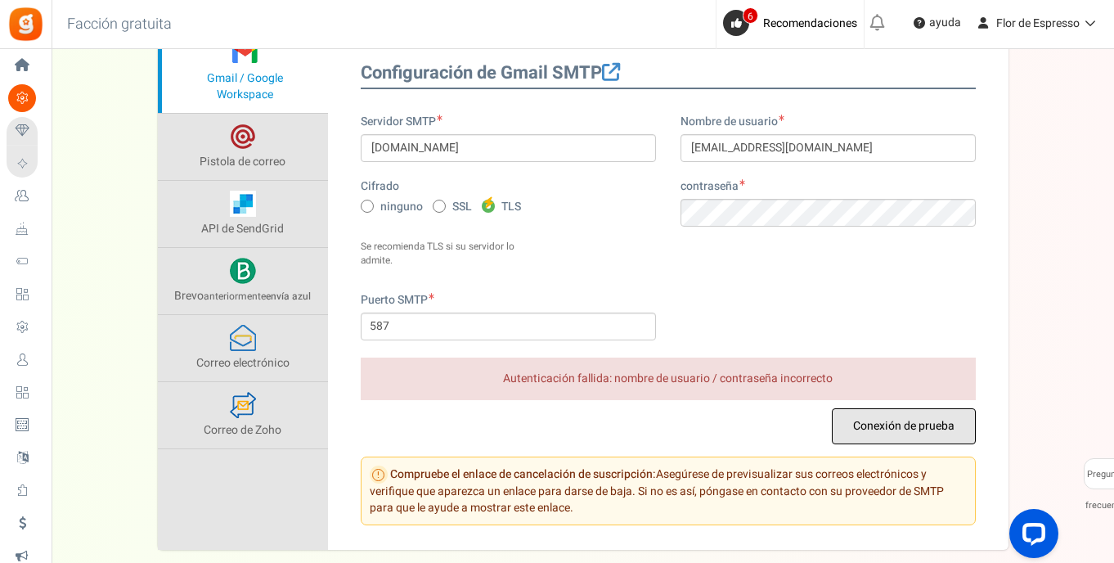
click at [886, 408] on button "Conexión de prueba" at bounding box center [904, 426] width 144 height 36
click at [388, 206] on span "ninguno" at bounding box center [401, 207] width 43 height 16
click at [371, 206] on input "ninguno" at bounding box center [366, 207] width 11 height 11
radio input "true"
type input "25"
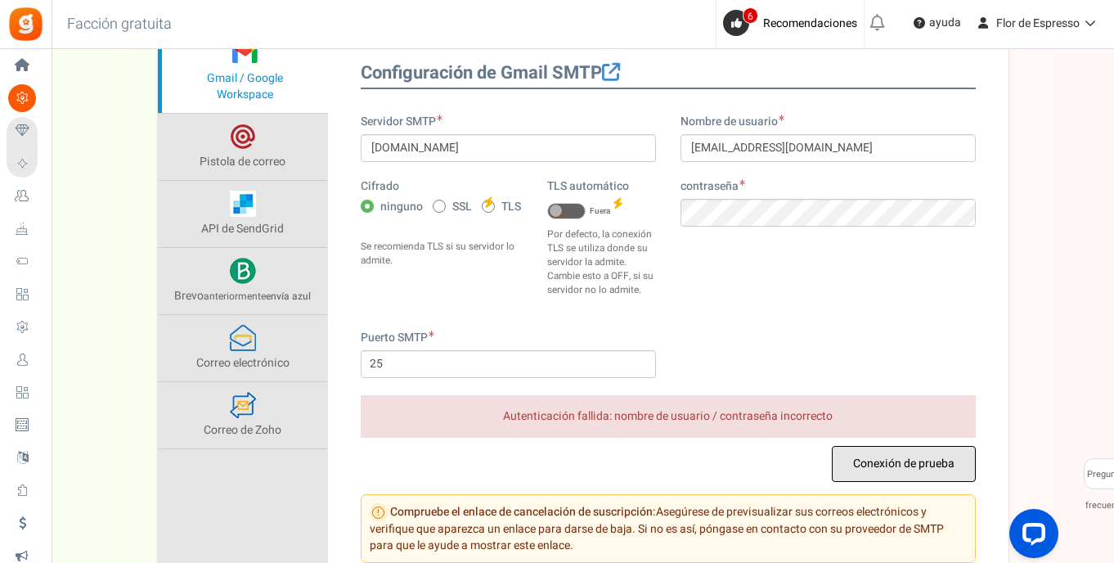
click at [894, 456] on button "Conexión de prueba" at bounding box center [904, 464] width 144 height 36
click at [453, 206] on span "SSL" at bounding box center [462, 207] width 20 height 16
click at [443, 206] on input "SSL" at bounding box center [438, 207] width 11 height 11
radio input "true"
type input "465"
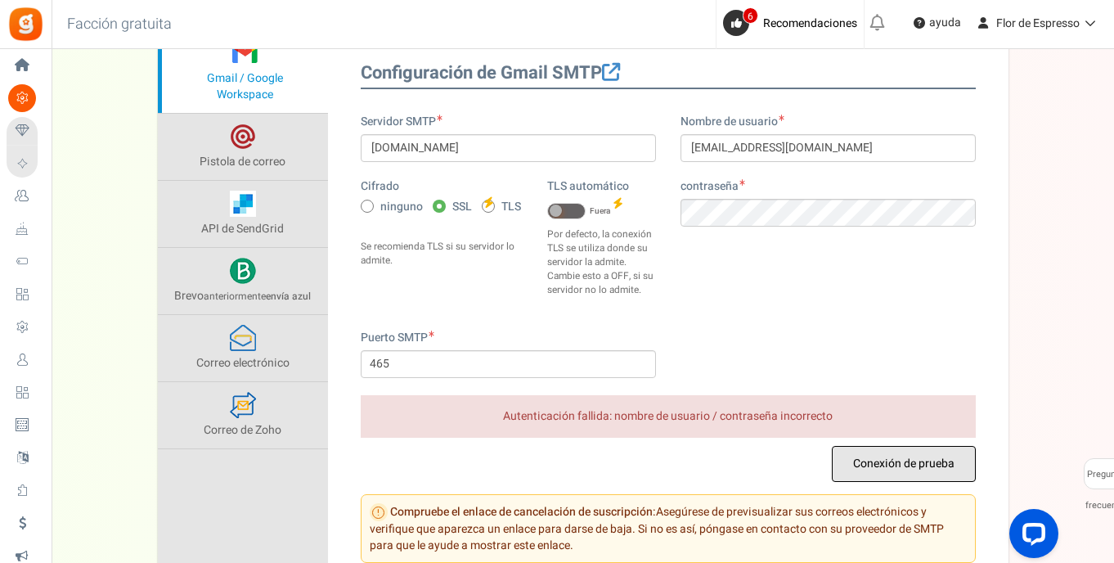
click at [878, 460] on button "Conexión de prueba" at bounding box center [904, 464] width 144 height 36
click at [614, 70] on span at bounding box center [611, 72] width 18 height 18
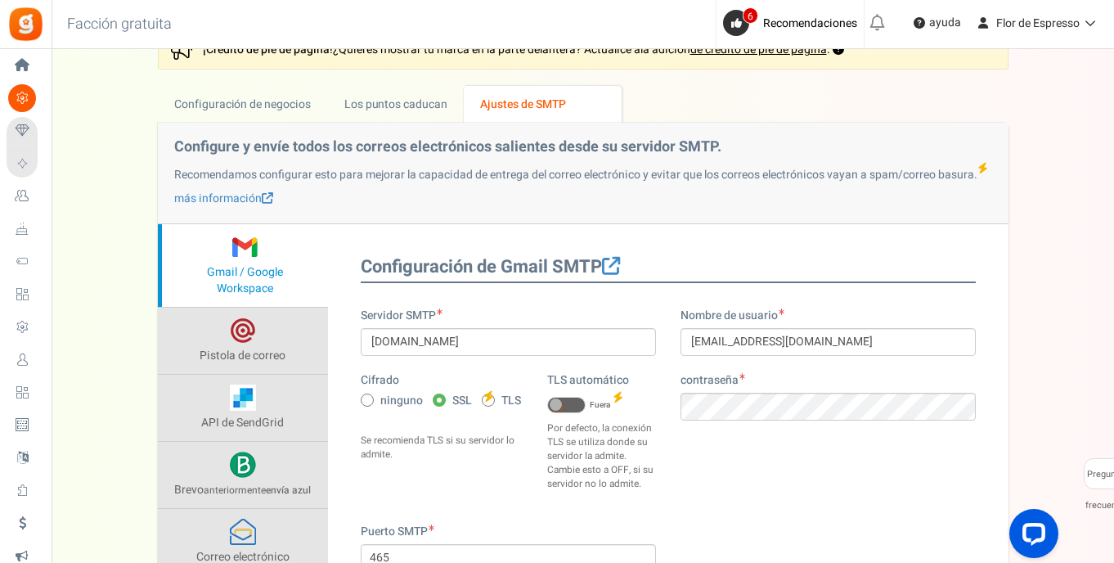
scroll to position [167, 0]
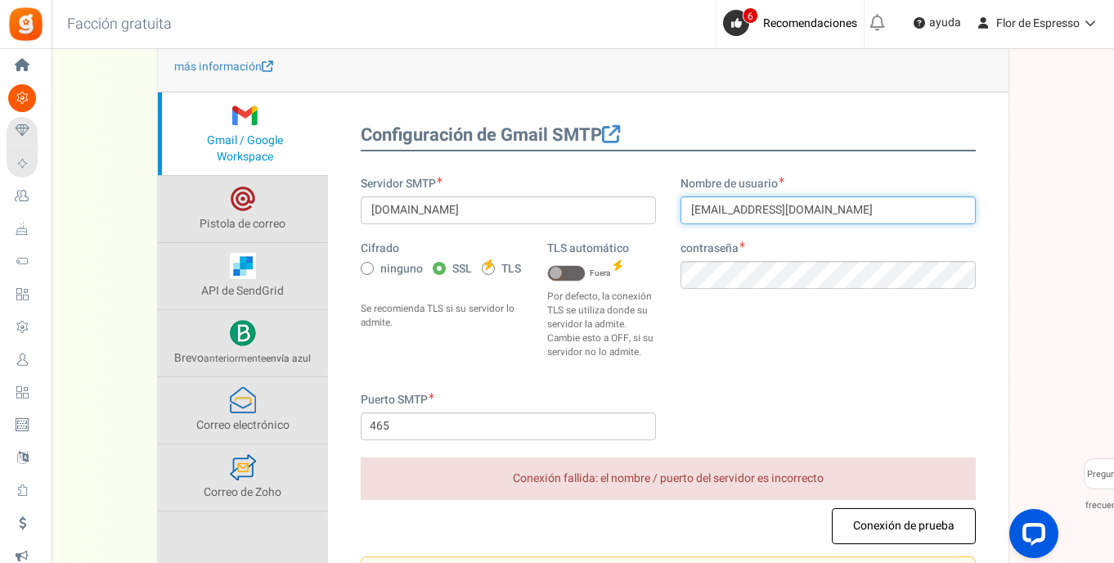
drag, startPoint x: 698, startPoint y: 206, endPoint x: 669, endPoint y: 205, distance: 28.7
click at [669, 205] on div "Nombre de usuario Cafeflordeespresso@gmail.com contraseña" at bounding box center [828, 240] width 320 height 129
type input "[EMAIL_ADDRESS][DOMAIN_NAME]"
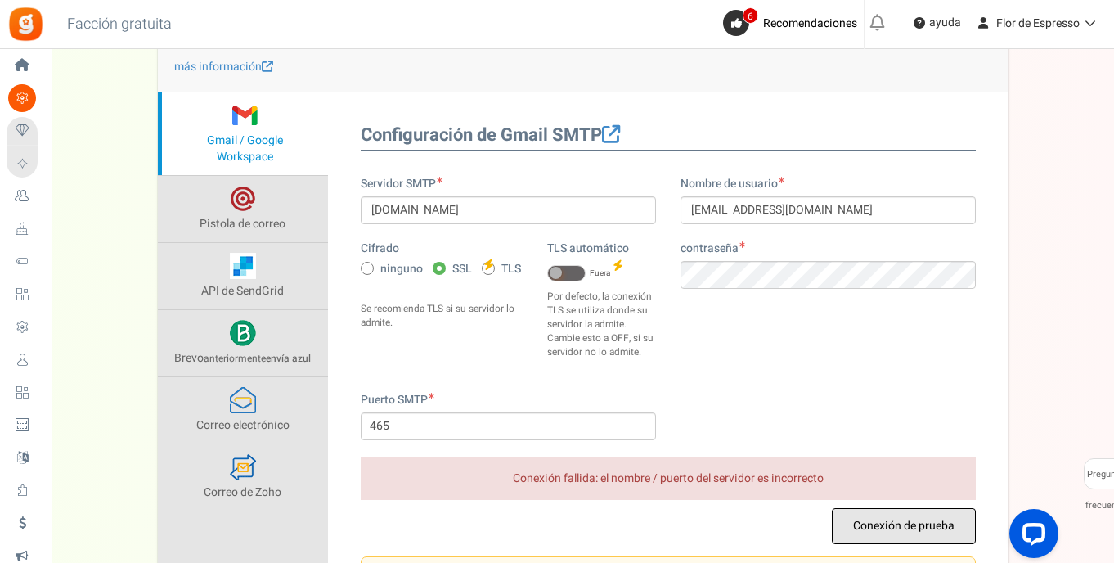
click at [906, 524] on button "Conexión de prueba" at bounding box center [904, 526] width 144 height 36
click at [573, 274] on span at bounding box center [566, 273] width 38 height 16
click at [547, 274] on input "EN Fuera" at bounding box center [547, 273] width 0 height 11
click at [897, 531] on button "Conexión de prueba" at bounding box center [904, 526] width 144 height 36
click at [502, 268] on span "TLS" at bounding box center [512, 269] width 20 height 16
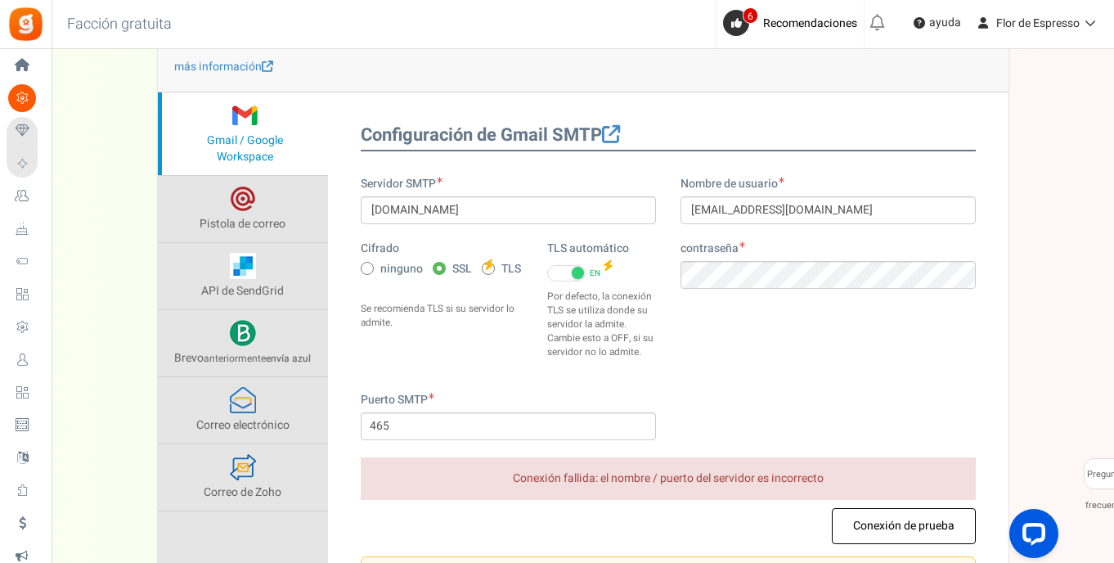
click at [493, 268] on input "TLS" at bounding box center [487, 269] width 11 height 11
radio input "true"
type input "587"
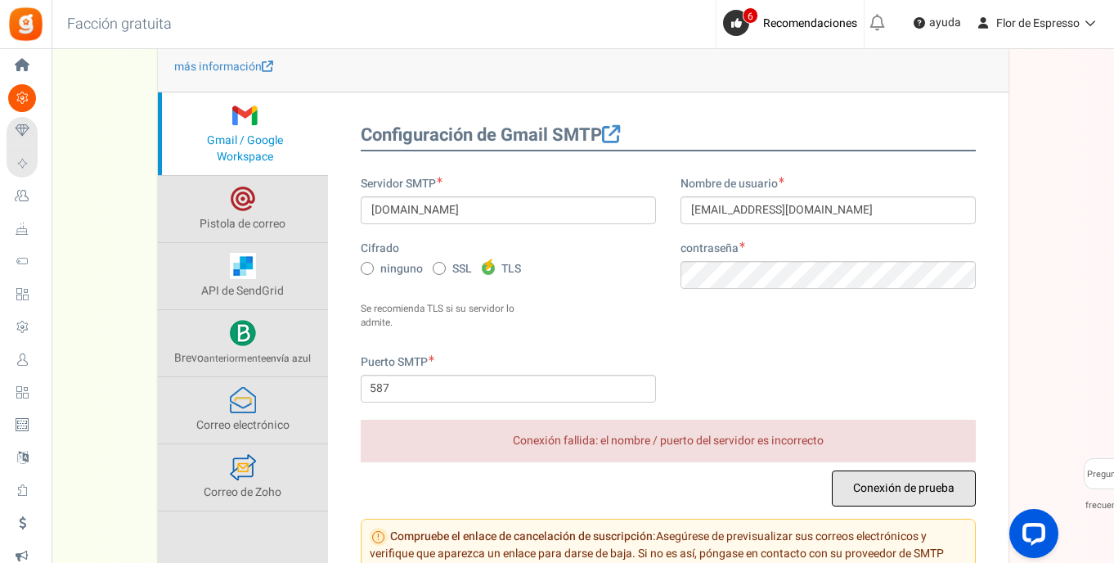
click at [910, 470] on button "Conexión de prueba" at bounding box center [904, 488] width 144 height 36
click at [863, 473] on button "Conexión de prueba" at bounding box center [904, 488] width 144 height 36
click at [454, 265] on span "SSL" at bounding box center [462, 269] width 20 height 16
click at [443, 265] on input "SSL" at bounding box center [438, 269] width 11 height 11
radio input "true"
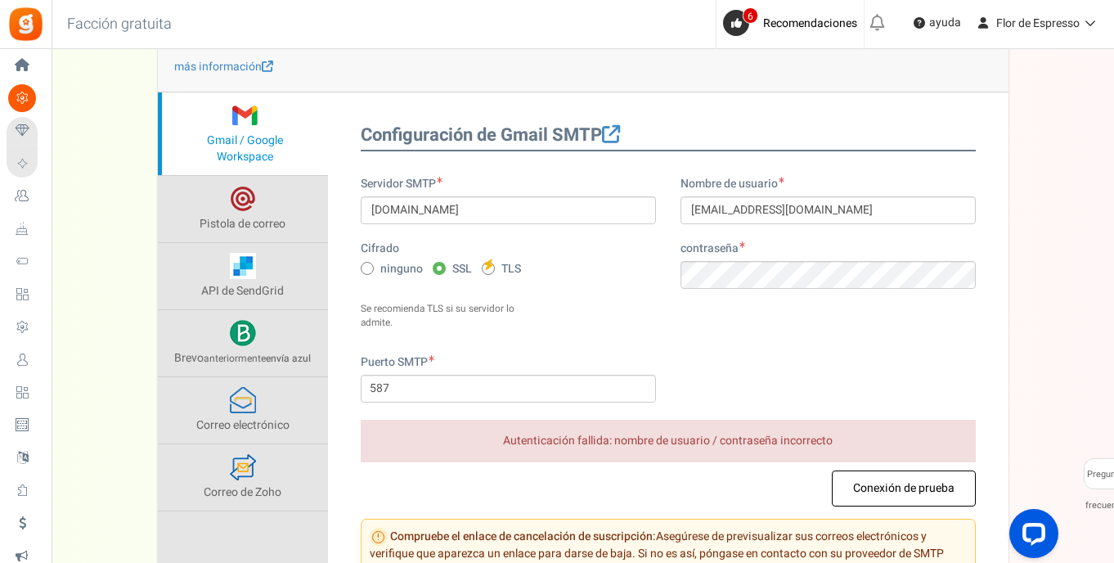
type input "465"
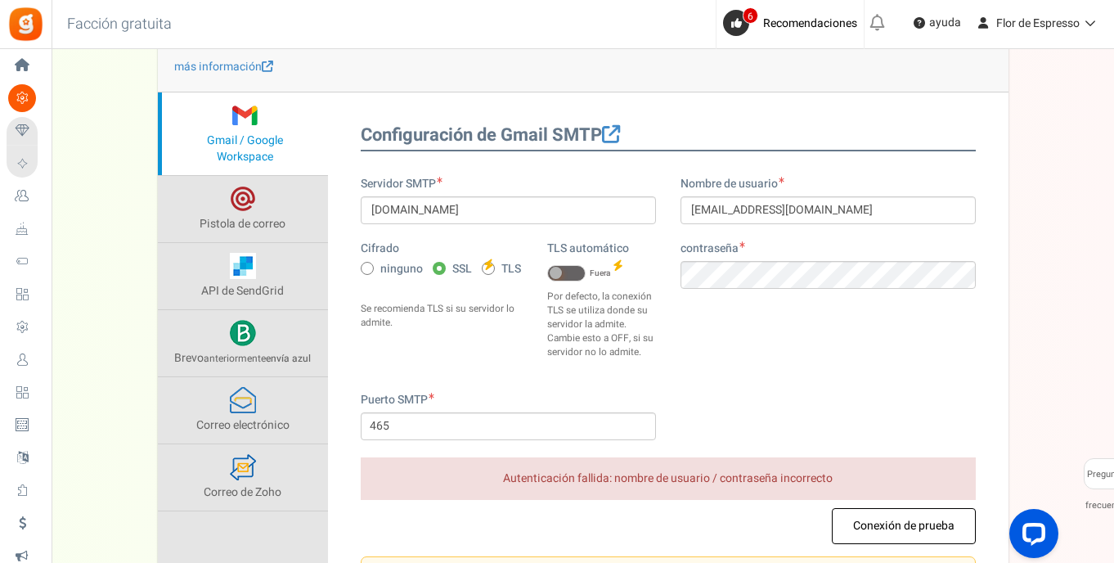
click at [499, 268] on label "TLS" at bounding box center [501, 268] width 39 height 17
click at [493, 268] on input "TLS" at bounding box center [487, 269] width 11 height 11
radio input "true"
type input "587"
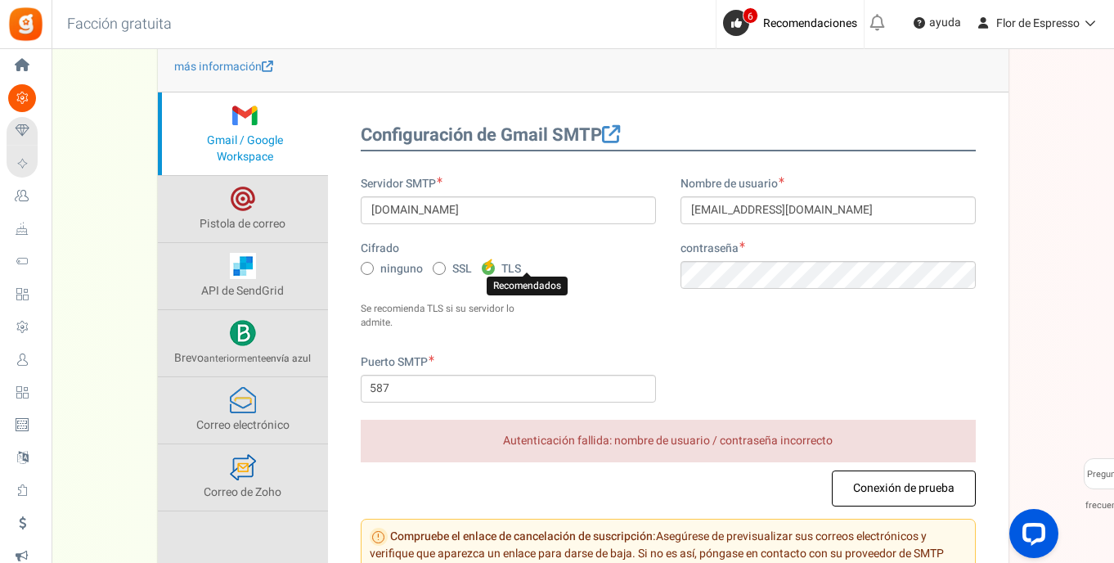
click at [493, 261] on icon at bounding box center [488, 265] width 11 height 12
click at [493, 264] on input "TLS Recomendados" at bounding box center [487, 269] width 11 height 11
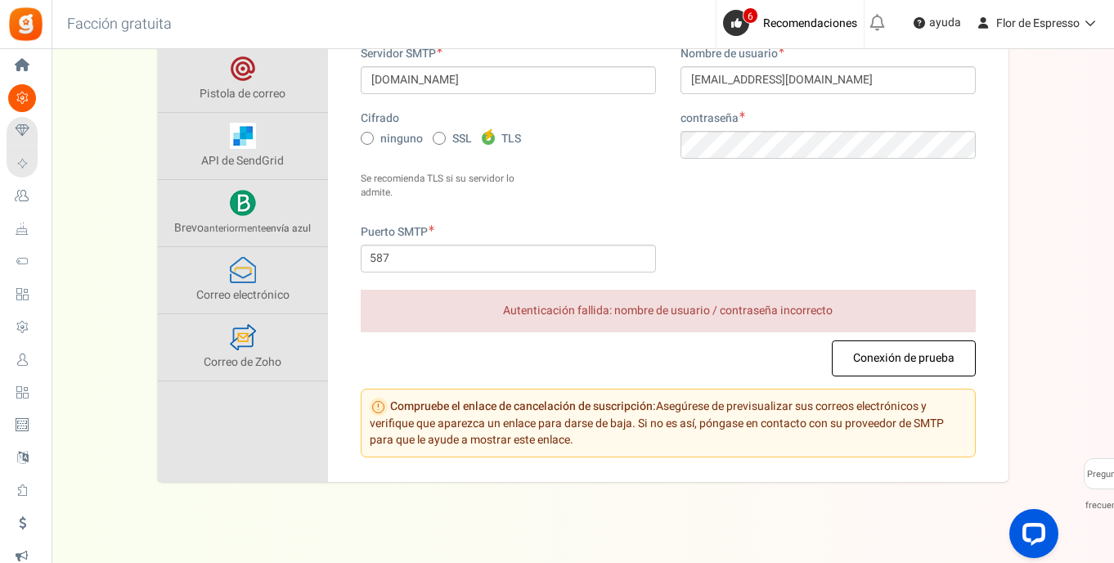
scroll to position [177, 0]
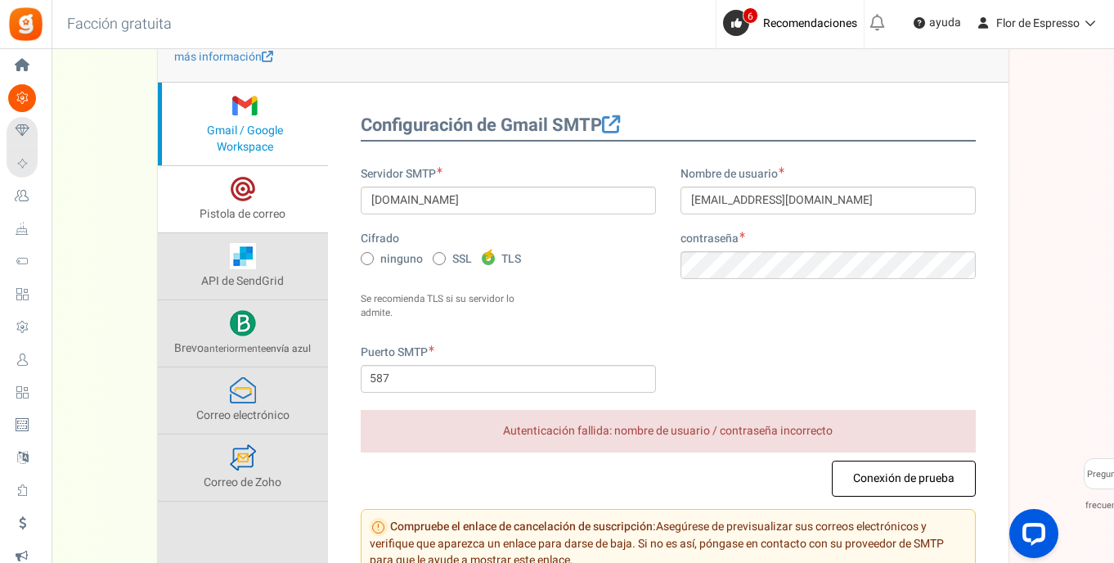
click at [251, 182] on span at bounding box center [243, 189] width 26 height 26
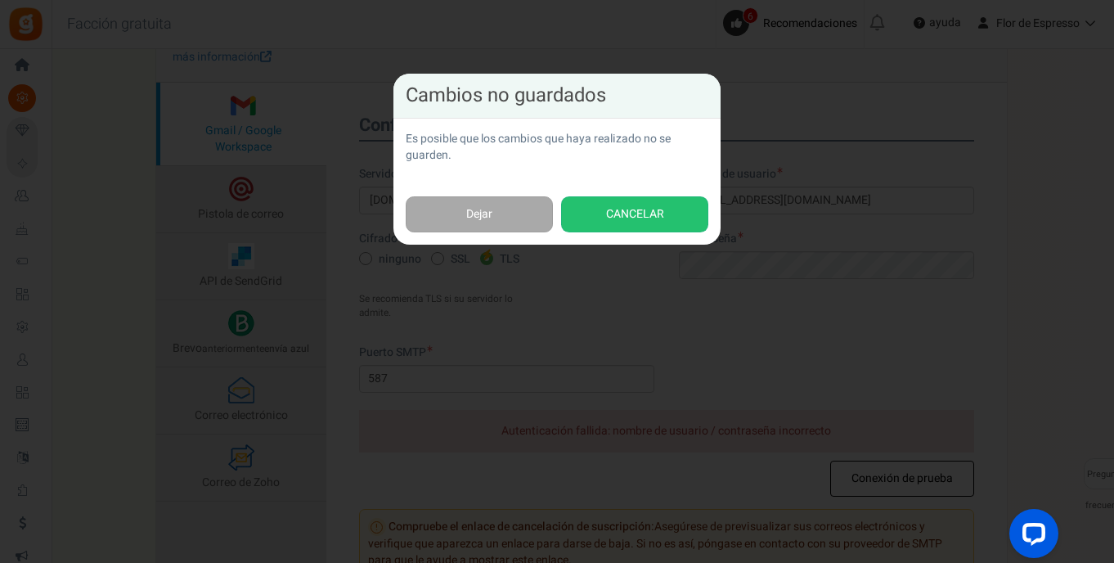
click at [540, 302] on div "Cambios no guardados Es posible que los cambios que haya realizado no se guarde…" at bounding box center [557, 281] width 1114 height 563
click at [512, 214] on link "Dejar" at bounding box center [479, 214] width 147 height 37
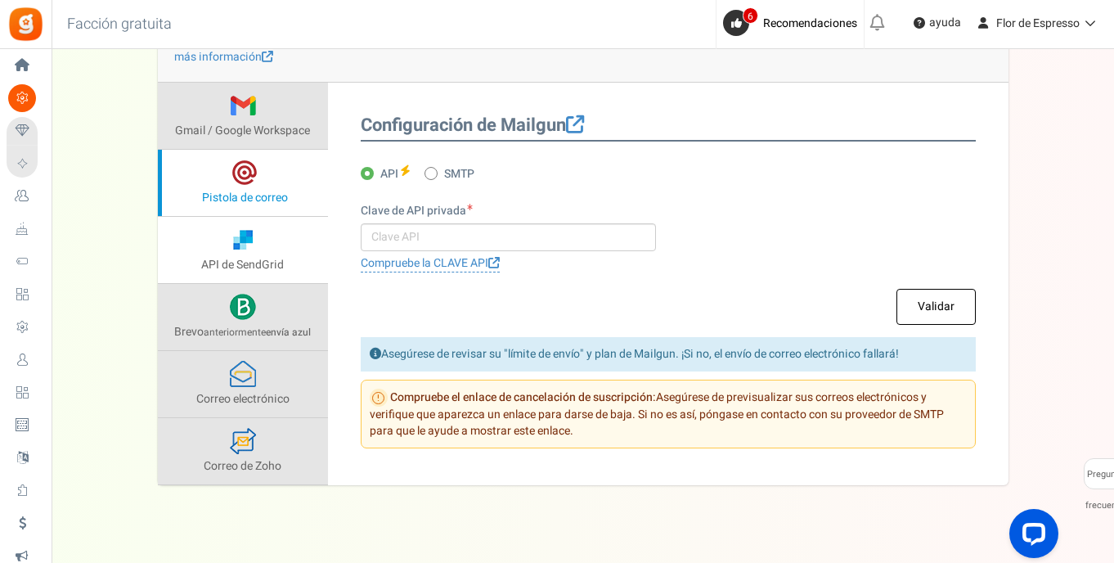
click at [248, 245] on span at bounding box center [243, 240] width 26 height 26
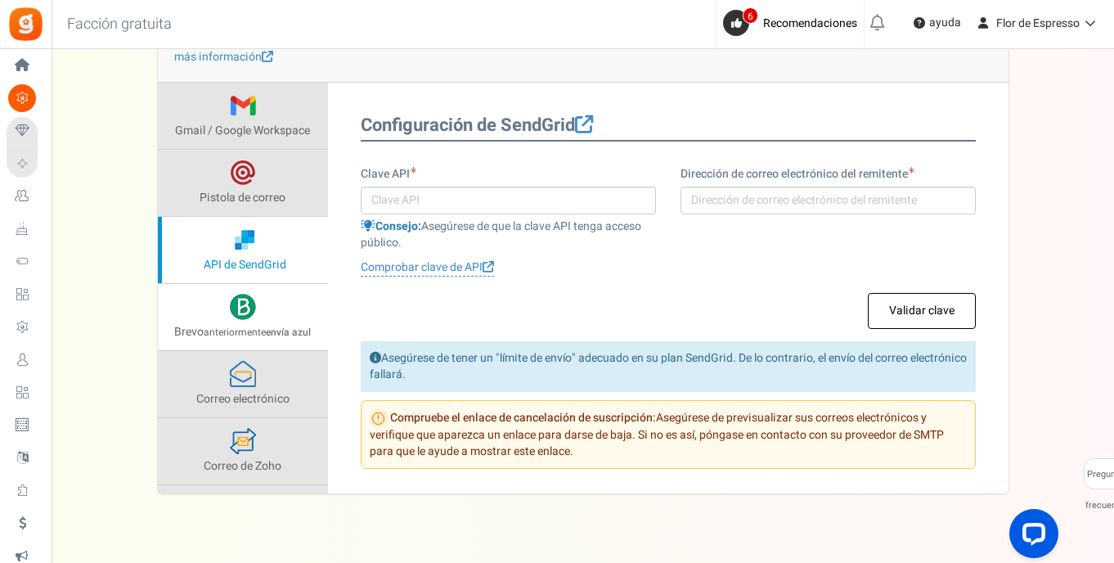
click at [277, 299] on link "Brevo anteriormente envía azul" at bounding box center [243, 317] width 170 height 66
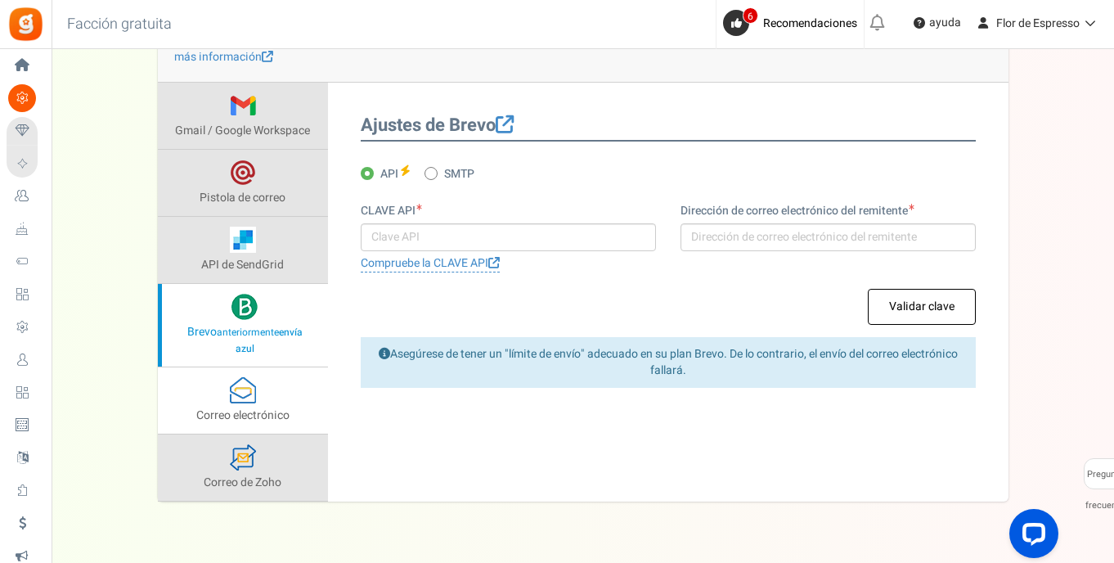
click at [272, 374] on link "Correo electrónico" at bounding box center [243, 400] width 170 height 66
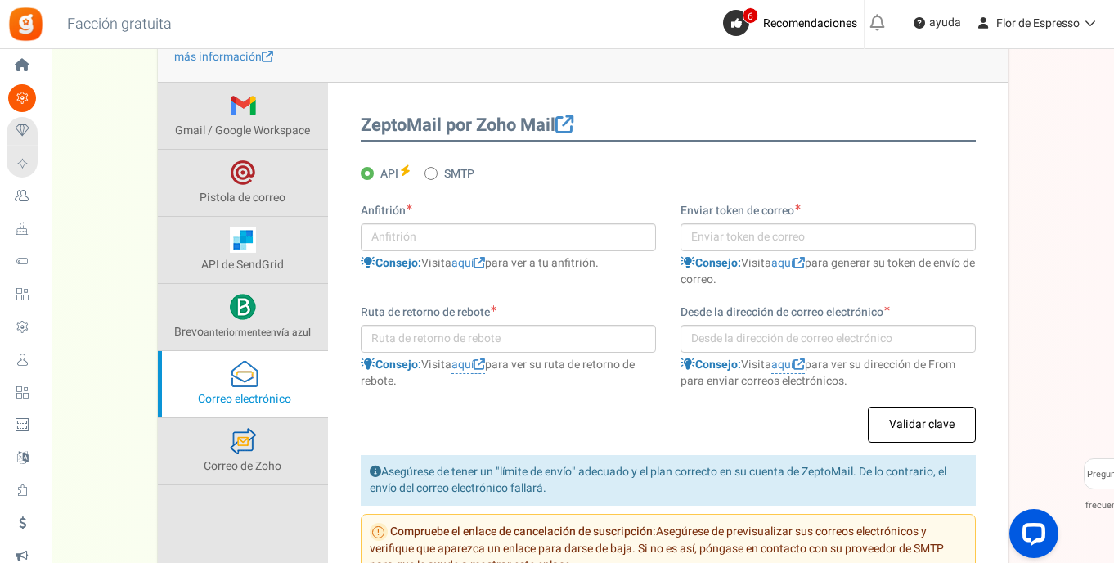
click at [443, 169] on label "SMTP" at bounding box center [450, 174] width 50 height 16
click at [435, 169] on input "SMTP" at bounding box center [430, 174] width 11 height 11
radio input "true"
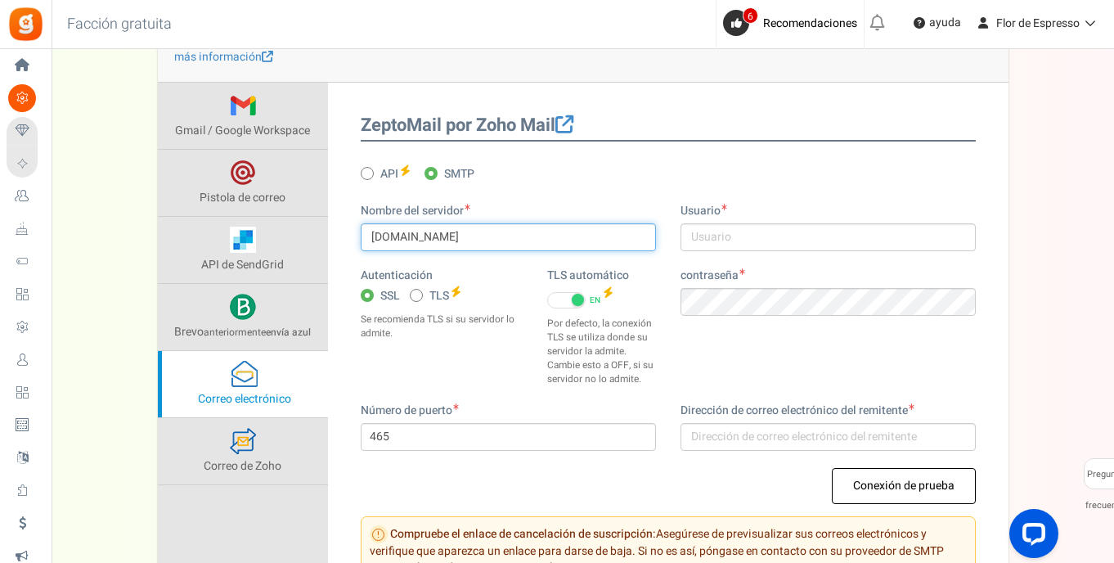
click at [430, 236] on input "smtp.zeptomail.com" at bounding box center [508, 237] width 295 height 28
drag, startPoint x: 436, startPoint y: 236, endPoint x: 403, endPoint y: 239, distance: 32.8
click at [403, 239] on input "smtp.zeptomail.com" at bounding box center [508, 237] width 295 height 28
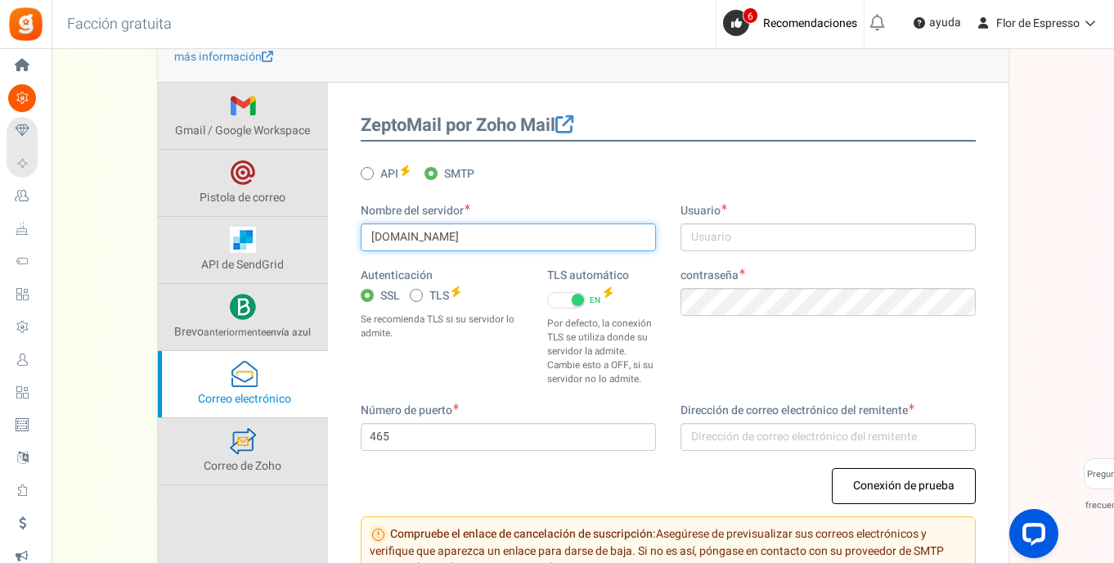
click at [439, 236] on input "Smtp.zeptomail.com" at bounding box center [508, 237] width 295 height 28
click at [426, 234] on input "Smtp.zeptomail.com" at bounding box center [508, 237] width 295 height 28
type input "Smtp.zeptomail.com"
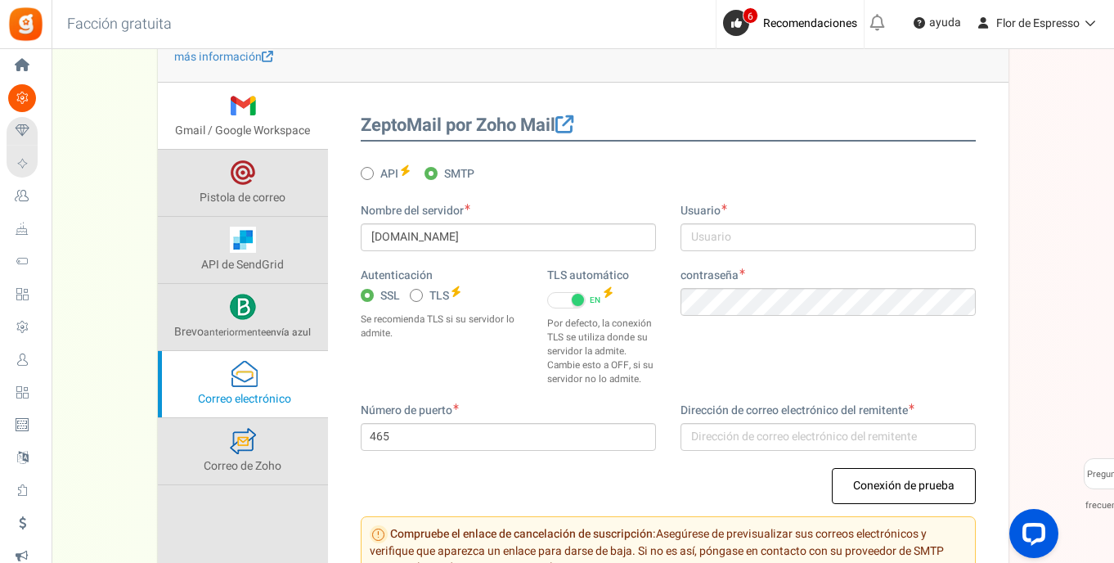
click at [249, 106] on span at bounding box center [243, 105] width 26 height 26
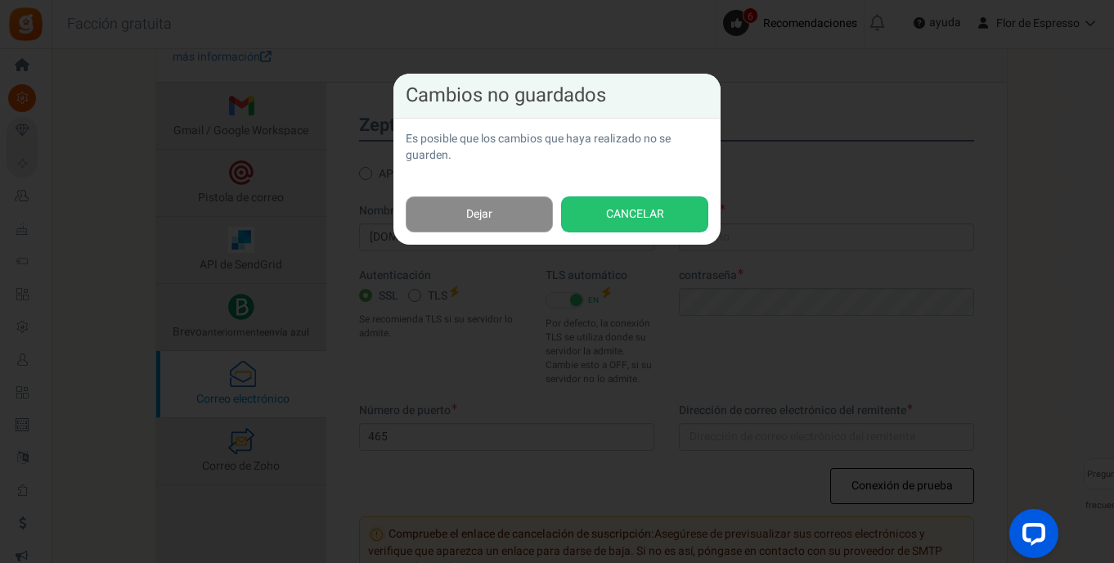
click at [520, 216] on link "Dejar" at bounding box center [479, 214] width 147 height 37
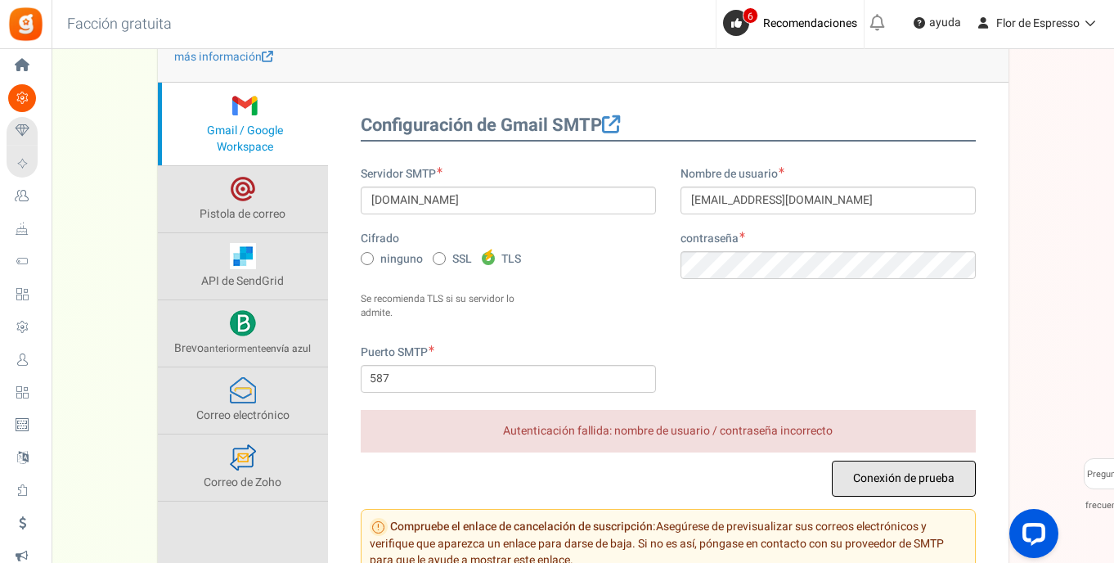
click at [872, 461] on button "Conexión de prueba" at bounding box center [904, 479] width 144 height 36
click at [461, 255] on span "SSL" at bounding box center [462, 259] width 20 height 16
click at [443, 255] on input "SSL" at bounding box center [438, 259] width 11 height 11
radio input "true"
type input "465"
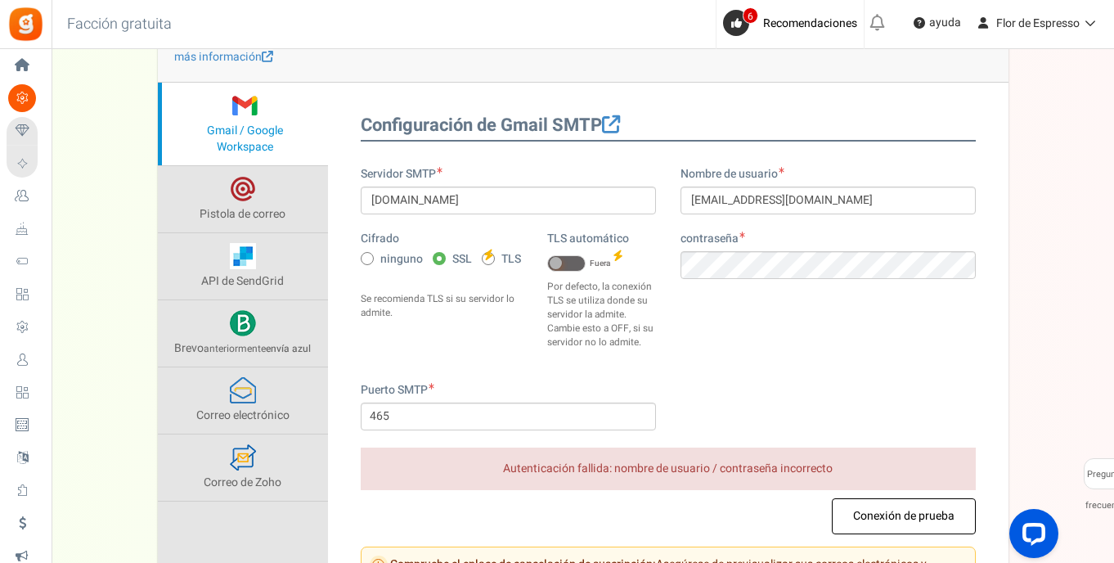
click at [578, 263] on span at bounding box center [566, 263] width 38 height 16
click at [547, 263] on input "EN Fuera" at bounding box center [547, 264] width 0 height 11
click at [889, 514] on button "Conexión de prueba" at bounding box center [904, 516] width 144 height 36
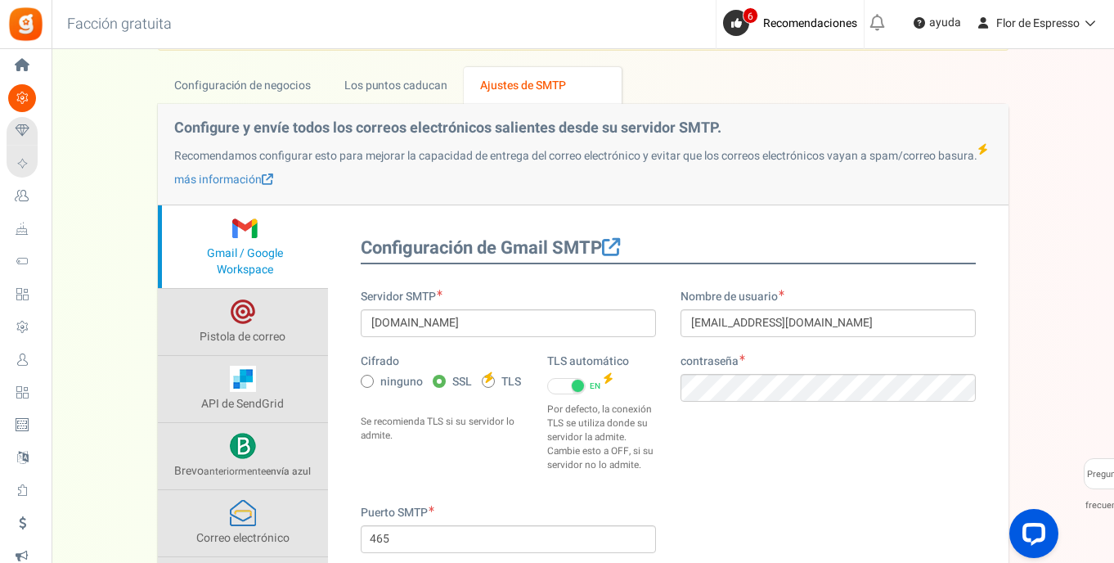
scroll to position [95, 0]
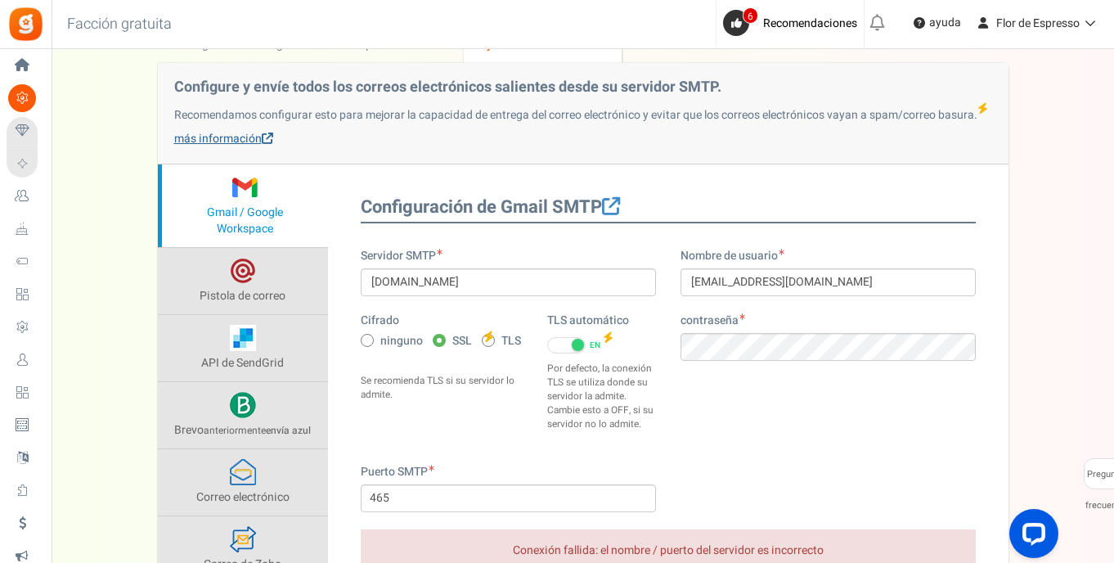
click at [262, 139] on span at bounding box center [267, 138] width 11 height 11
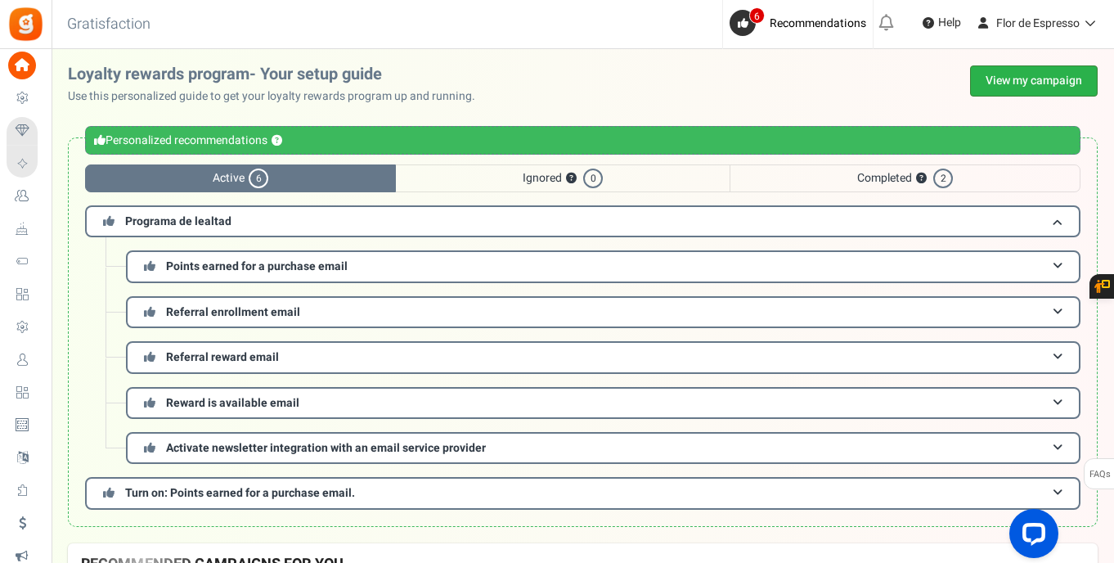
click at [1001, 78] on link "View my campaign" at bounding box center [1034, 80] width 128 height 31
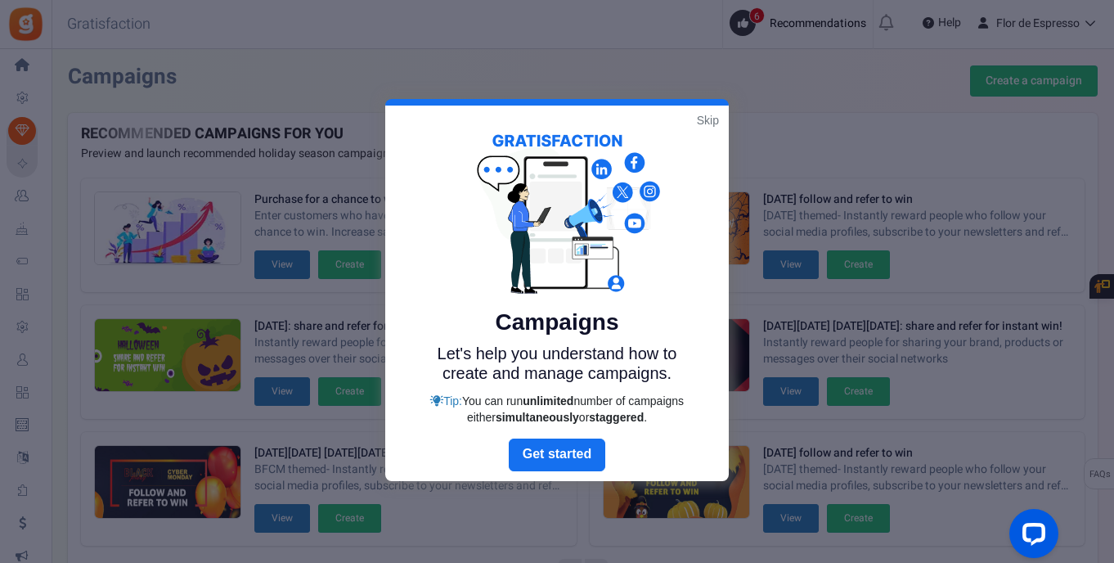
click at [558, 459] on link "Next" at bounding box center [557, 455] width 97 height 33
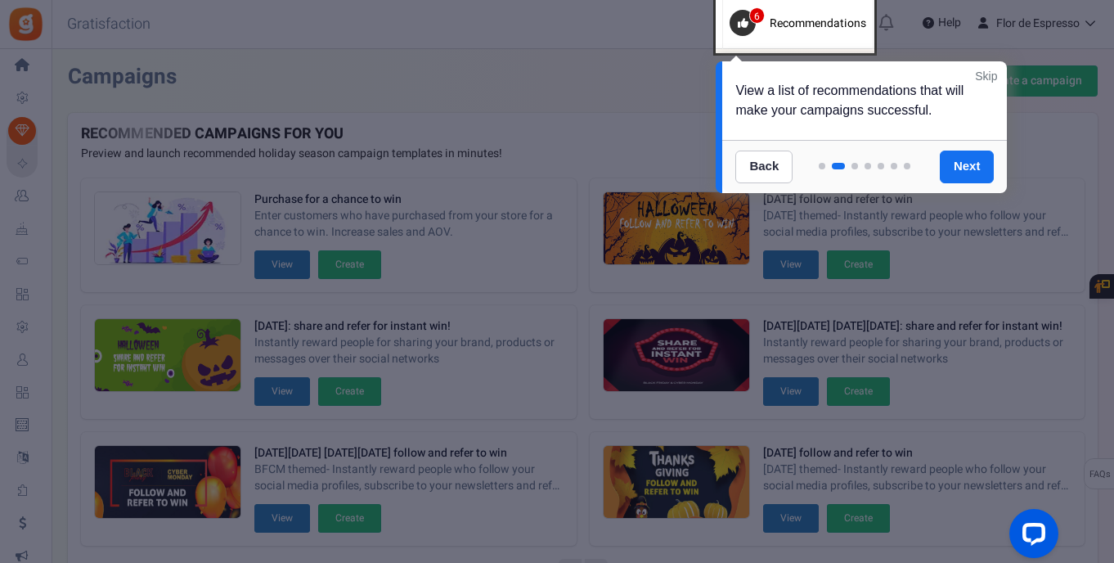
click at [983, 75] on link "Skip" at bounding box center [986, 76] width 22 height 16
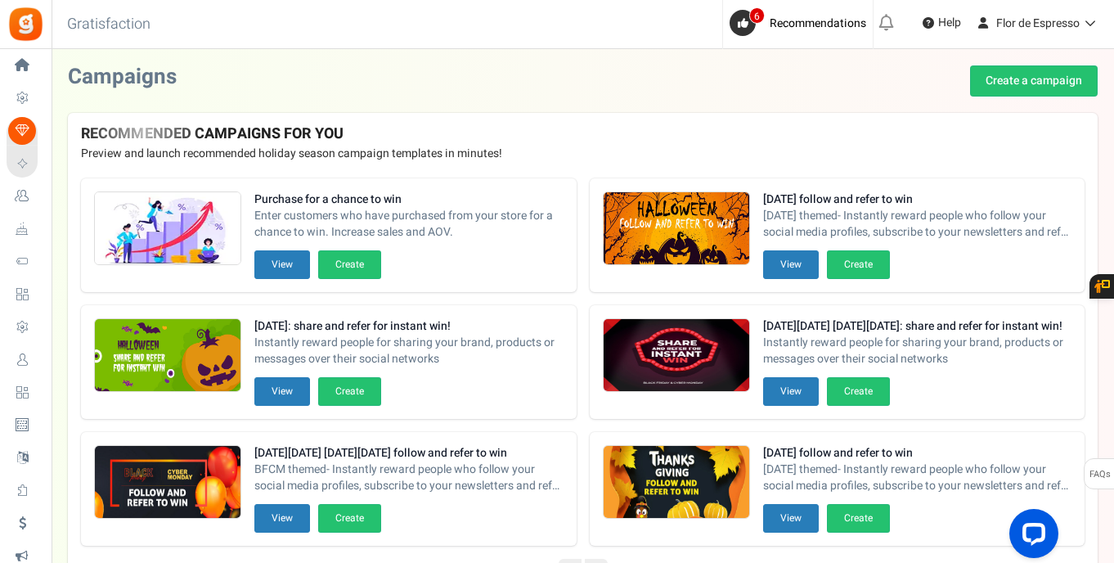
click at [367, 79] on div "Campaigns Create a campaign" at bounding box center [583, 80] width 1030 height 31
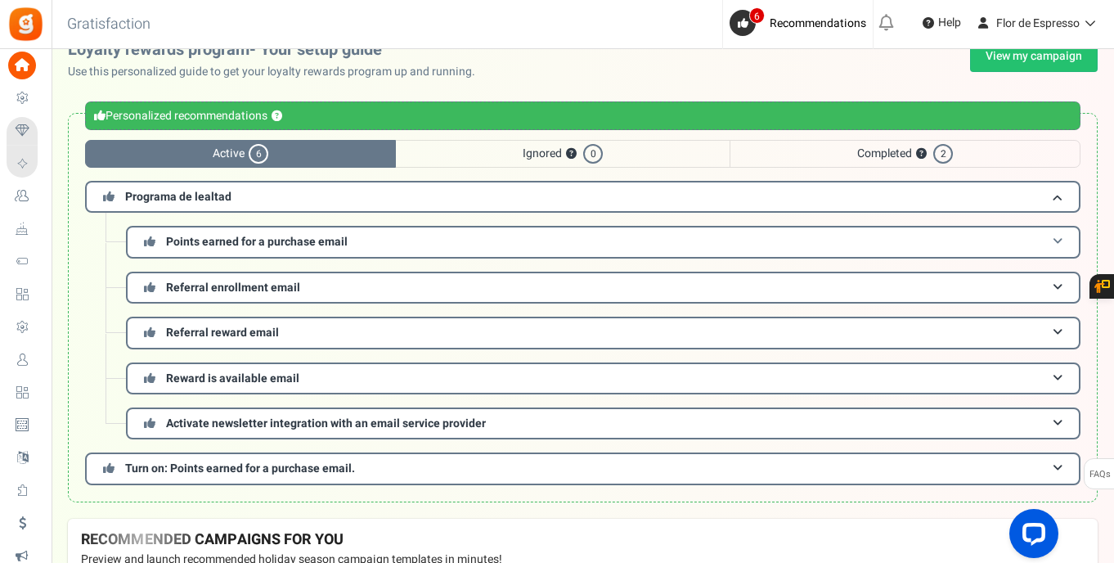
scroll to position [94, 0]
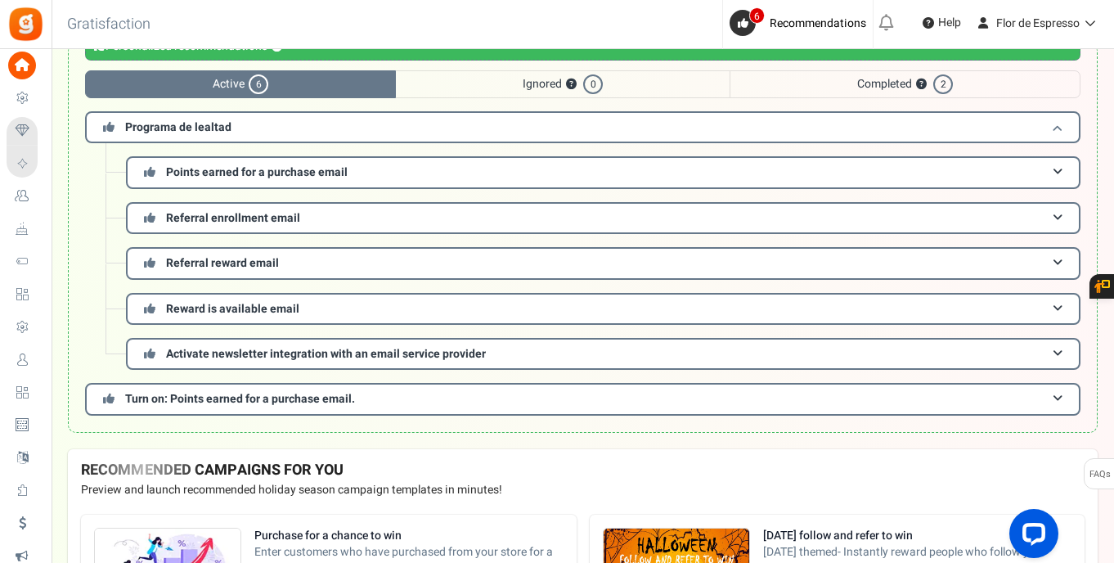
click at [205, 127] on span "Programa de lealtad" at bounding box center [178, 127] width 106 height 17
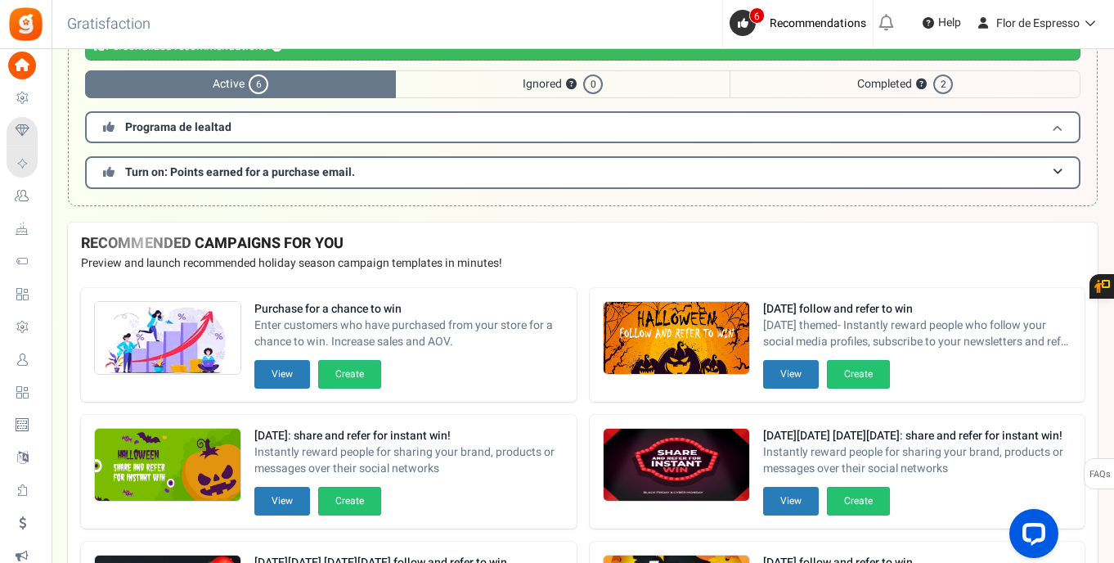
click at [202, 120] on span "Programa de lealtad" at bounding box center [178, 127] width 106 height 17
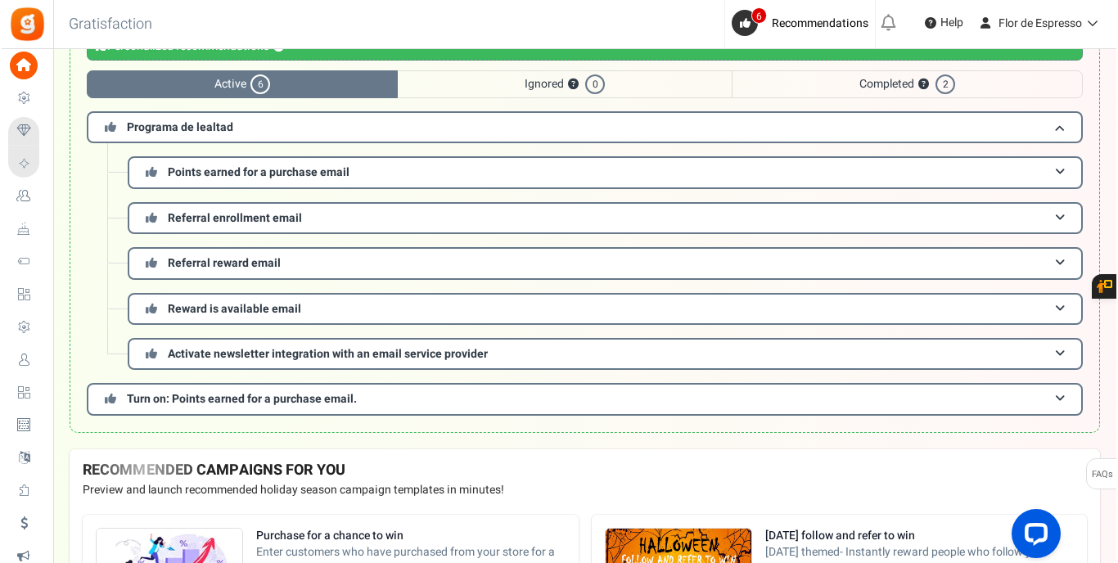
scroll to position [0, 0]
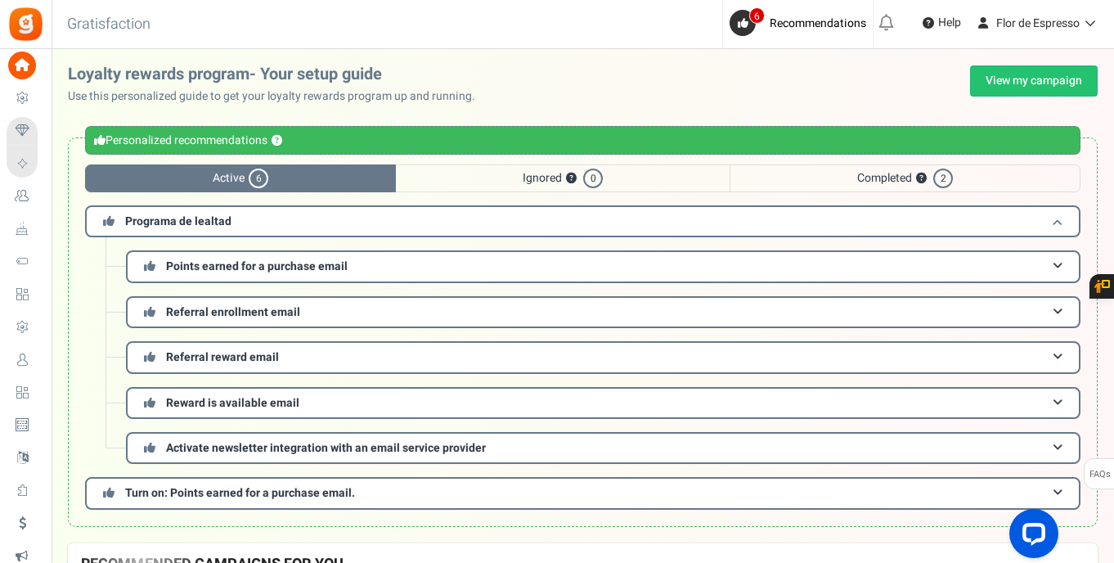
click at [218, 218] on span "Programa de lealtad" at bounding box center [178, 221] width 106 height 17
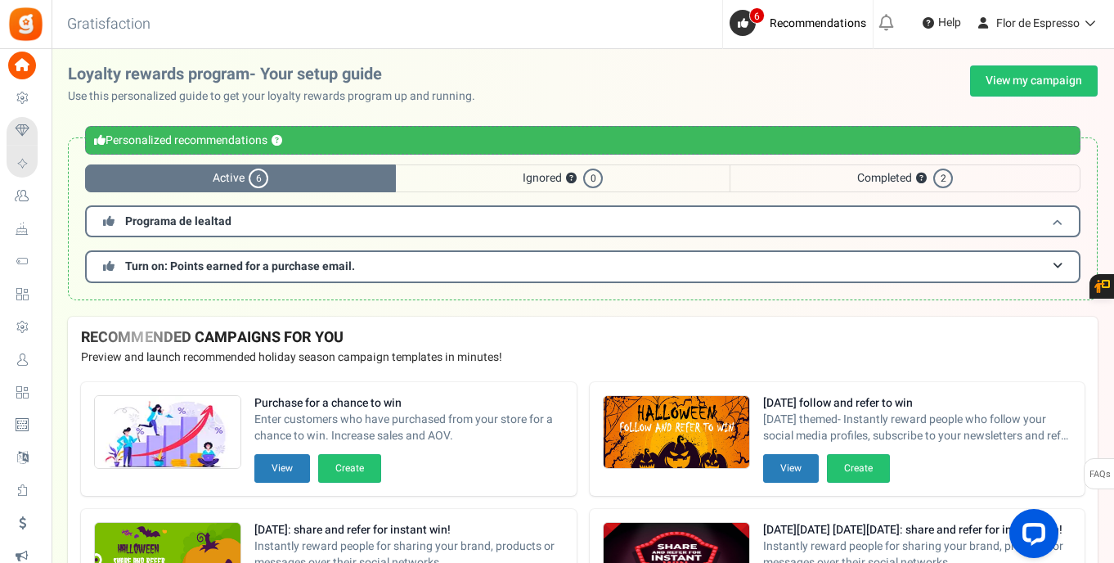
click at [218, 218] on span "Programa de lealtad" at bounding box center [178, 221] width 106 height 17
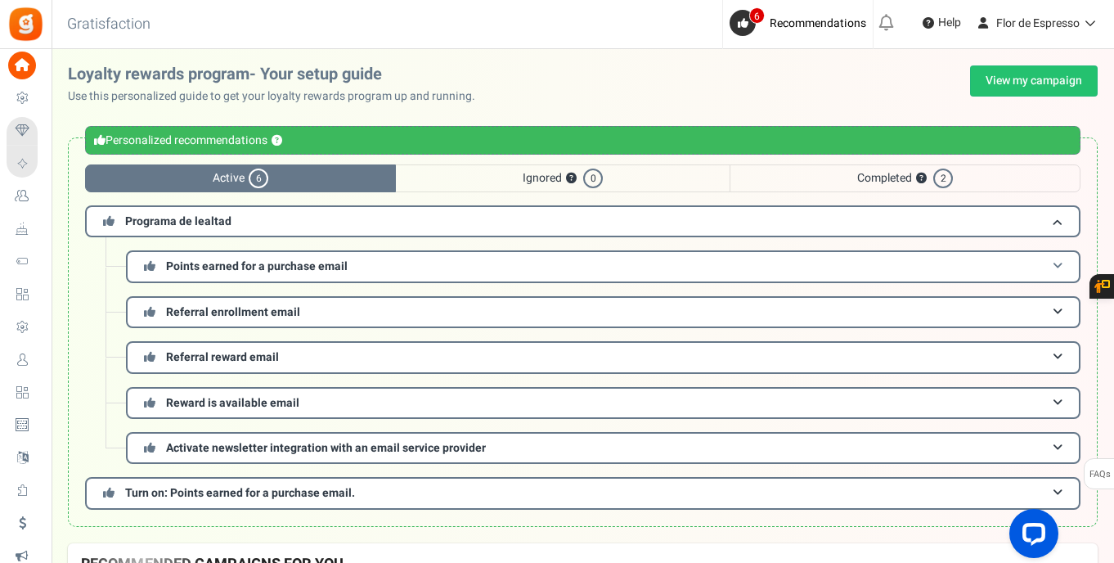
click at [232, 273] on span "Points earned for a purchase email" at bounding box center [257, 266] width 182 height 17
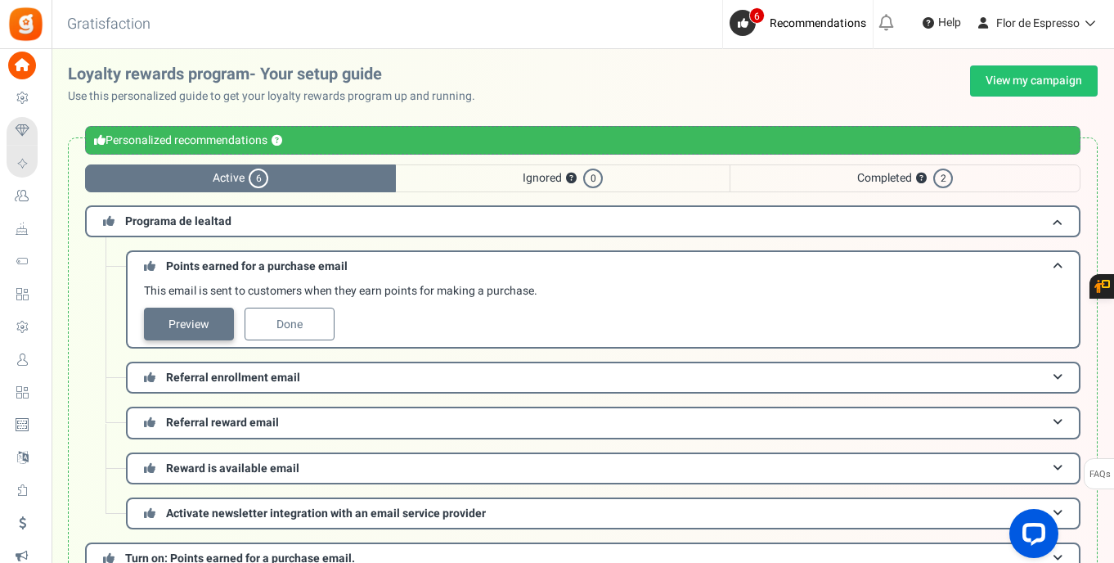
click at [223, 318] on link "Preview" at bounding box center [189, 324] width 90 height 33
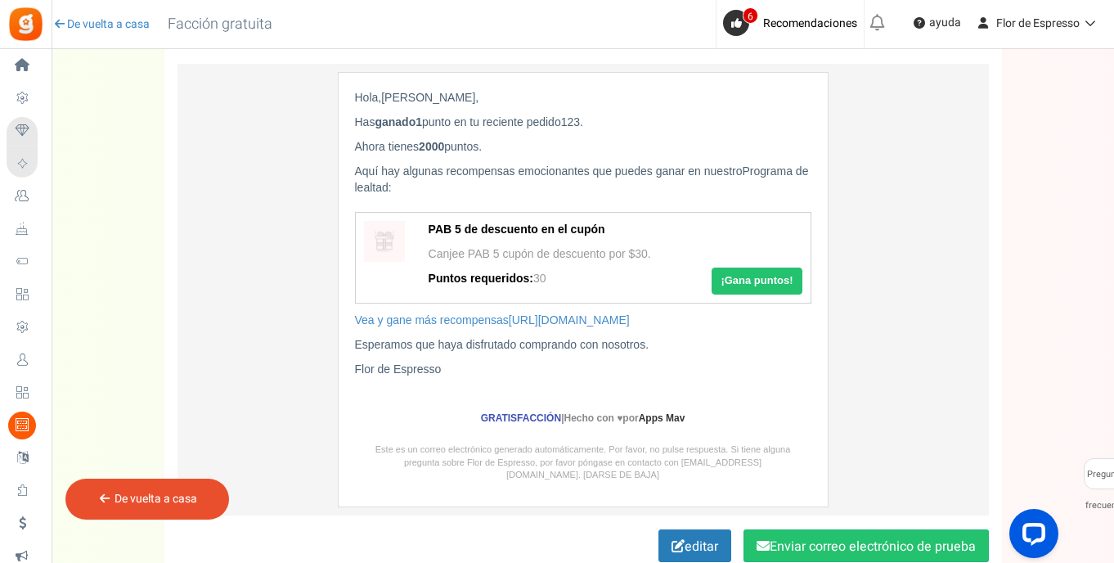
scroll to position [272, 0]
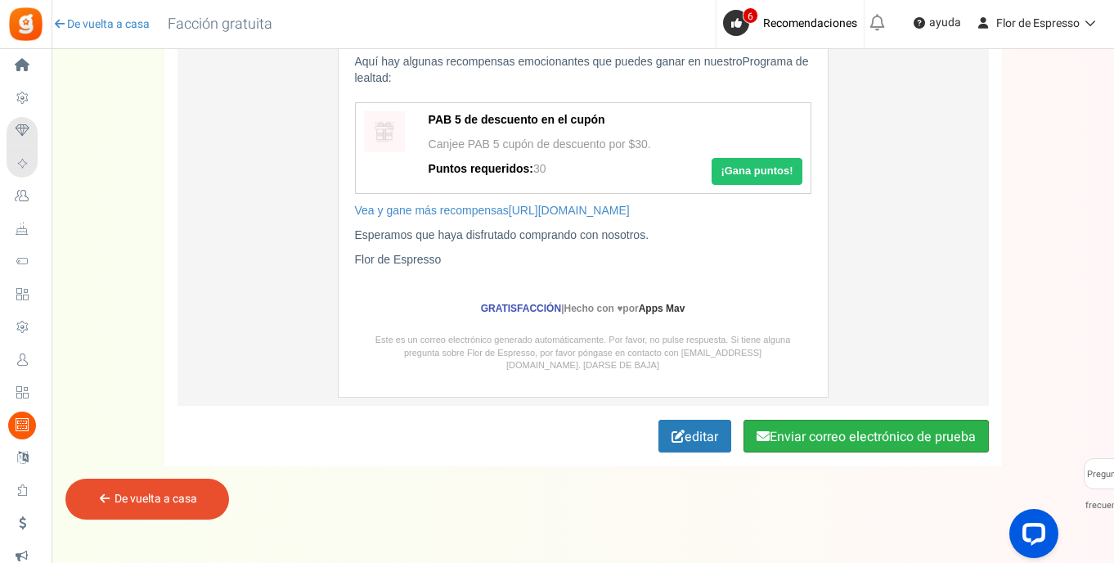
click at [792, 434] on button "Enviar correo electrónico de prueba" at bounding box center [866, 436] width 245 height 33
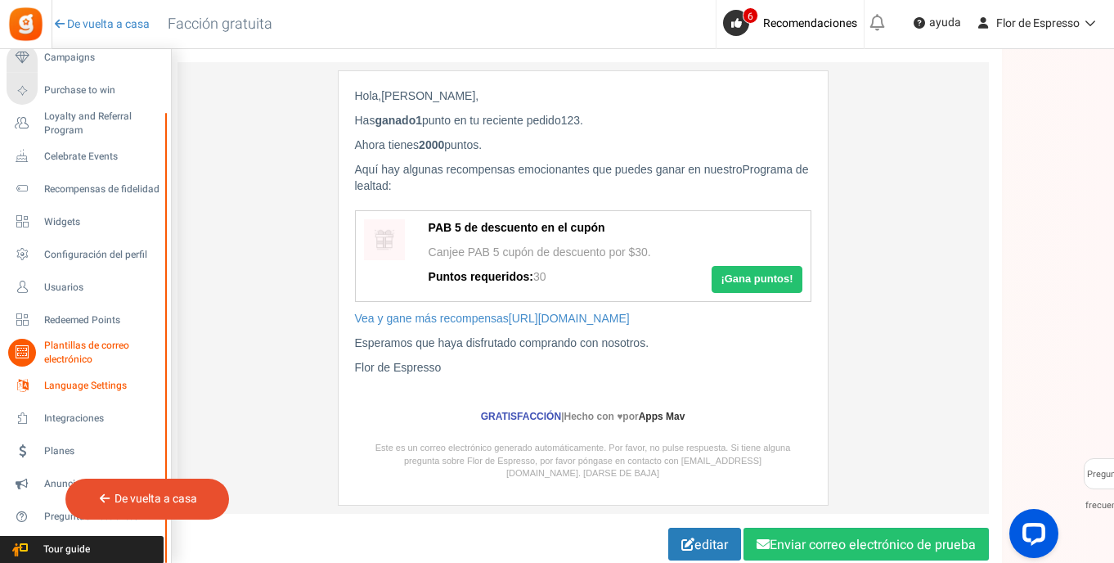
scroll to position [296, 0]
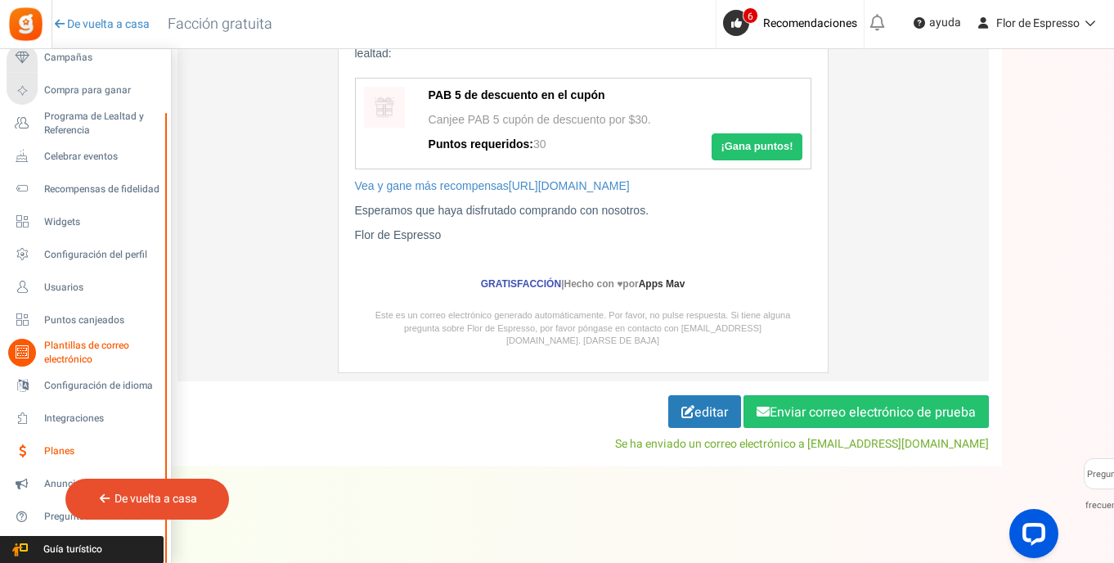
click at [53, 452] on span "Planes" at bounding box center [101, 451] width 115 height 14
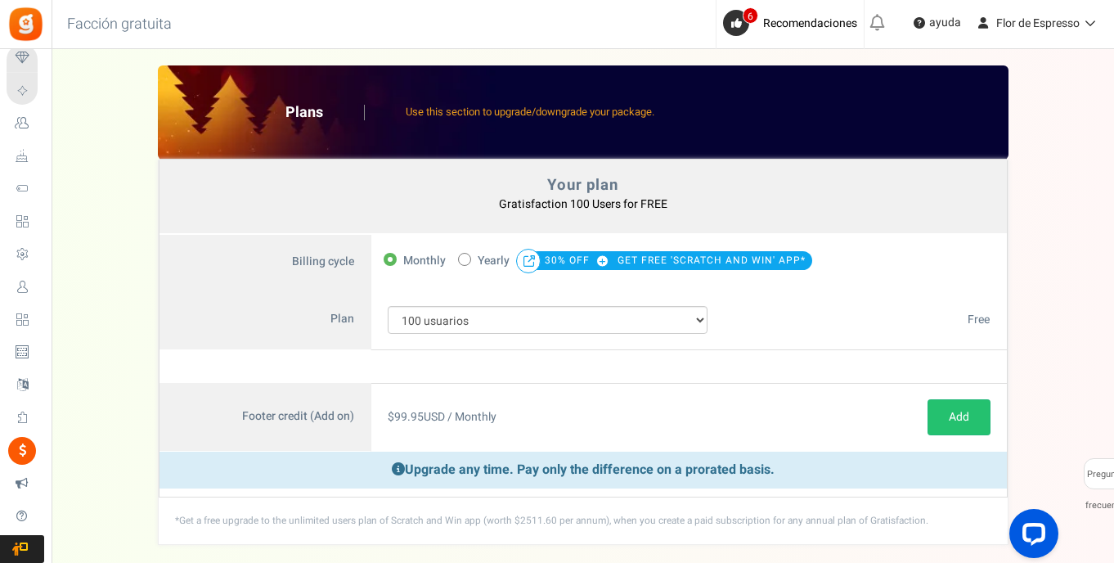
scroll to position [80, 0]
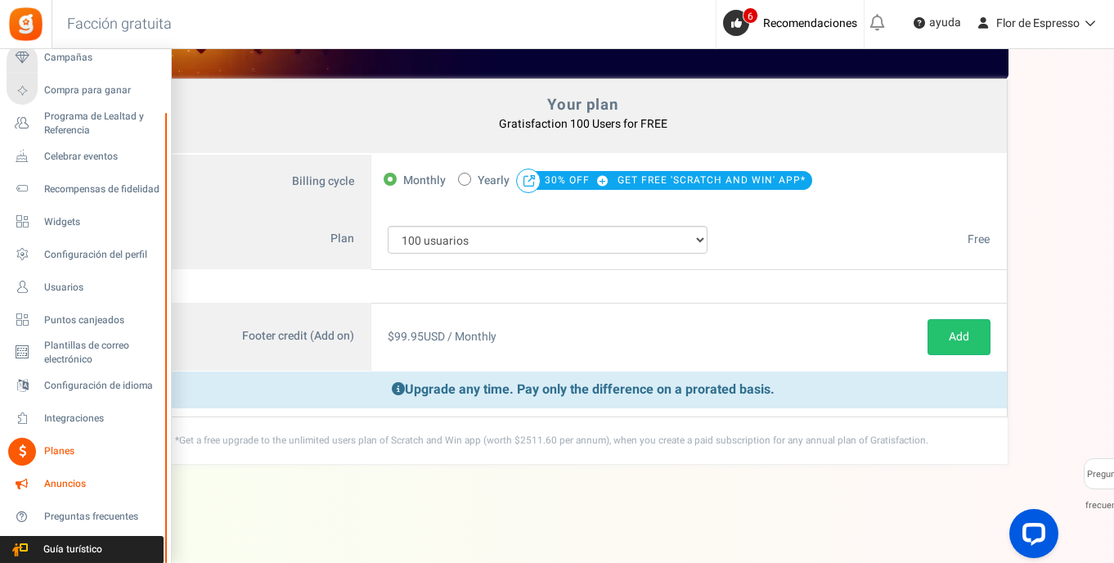
click at [55, 479] on span "Anuncios" at bounding box center [101, 484] width 115 height 14
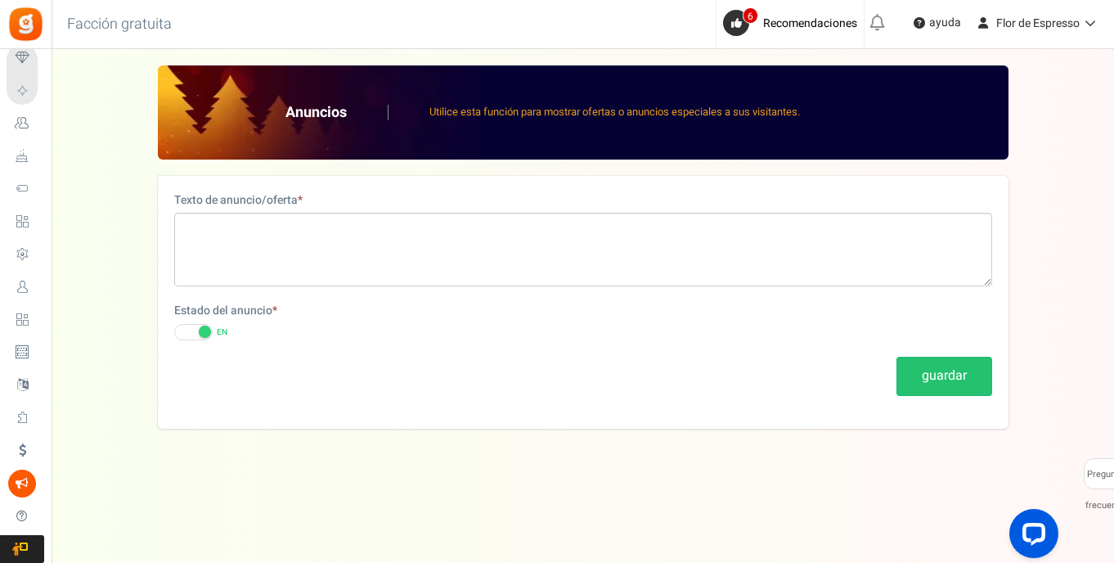
scroll to position [1, 0]
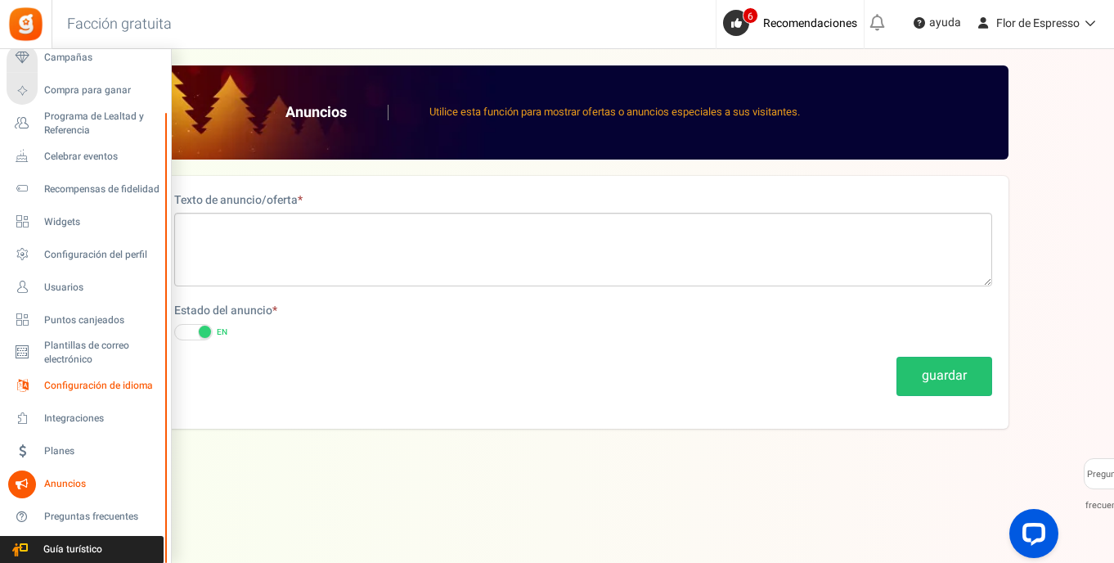
click at [66, 384] on span "Configuración de idioma" at bounding box center [101, 386] width 115 height 14
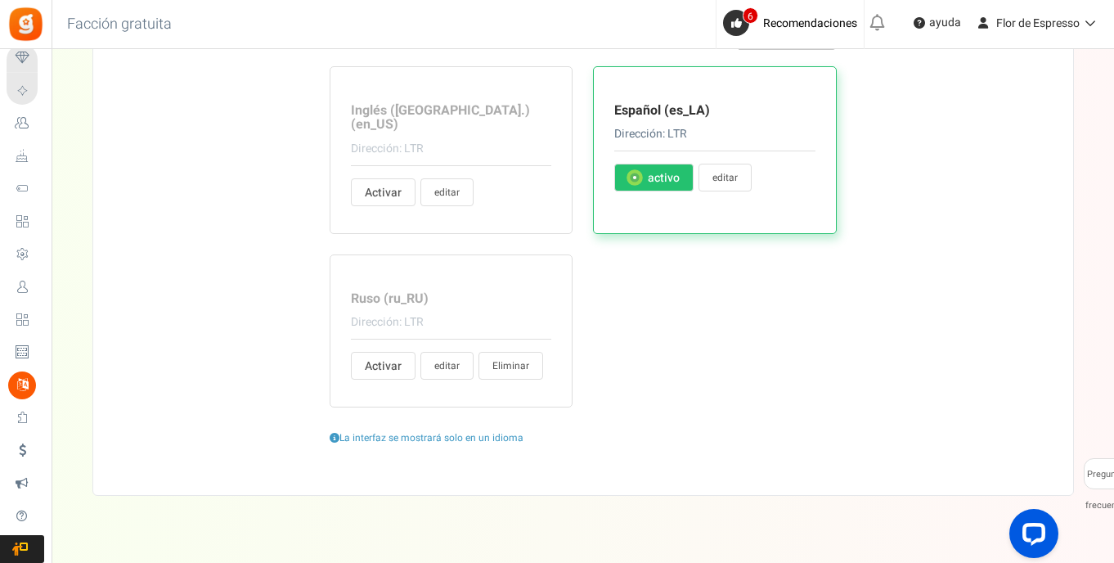
scroll to position [79, 0]
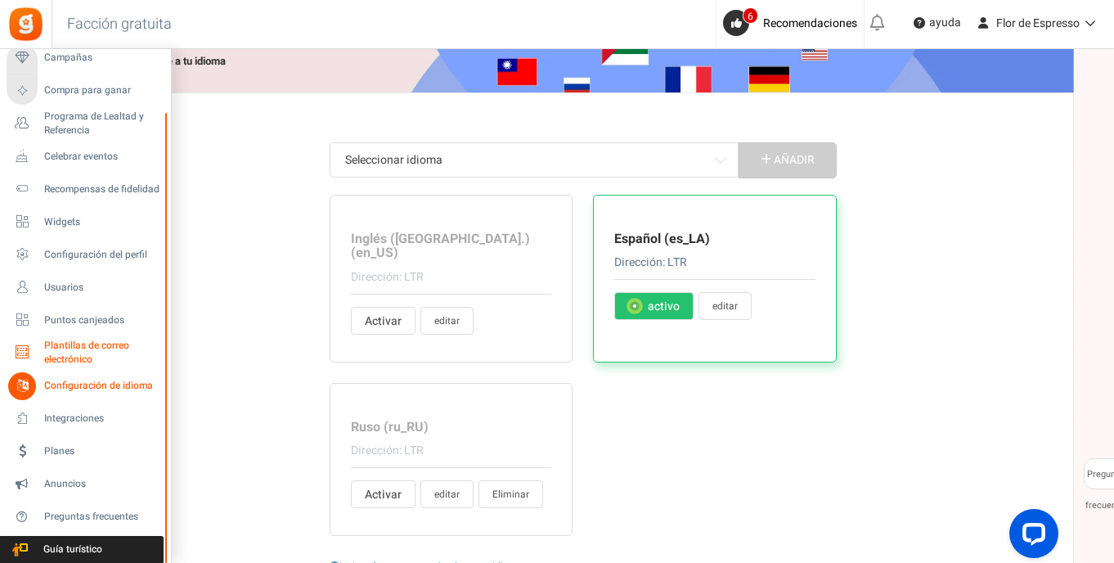
click at [79, 350] on span "Plantillas de correo electrónico" at bounding box center [103, 353] width 119 height 28
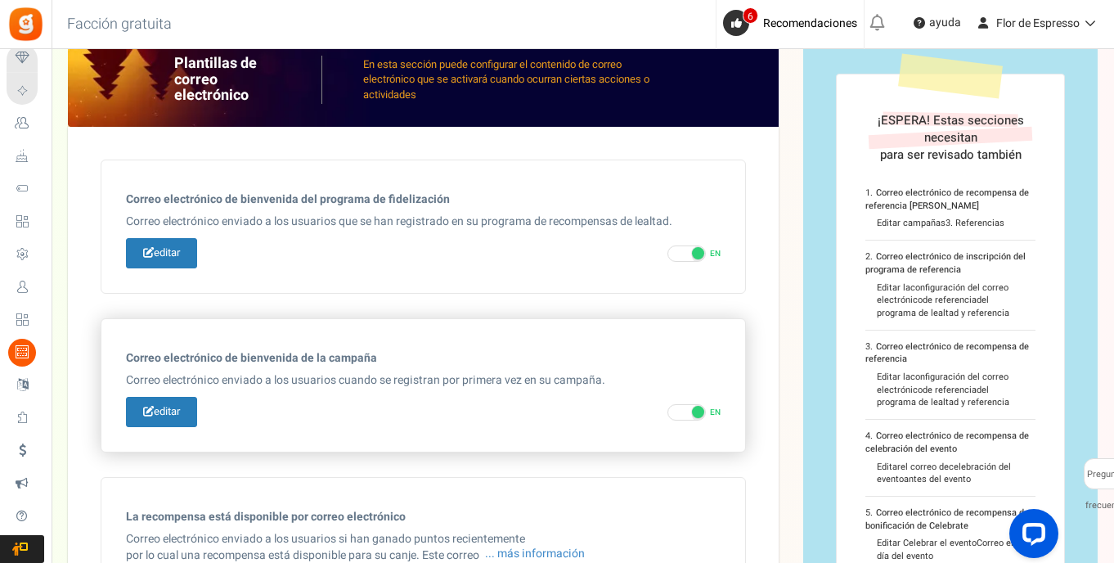
scroll to position [46, 0]
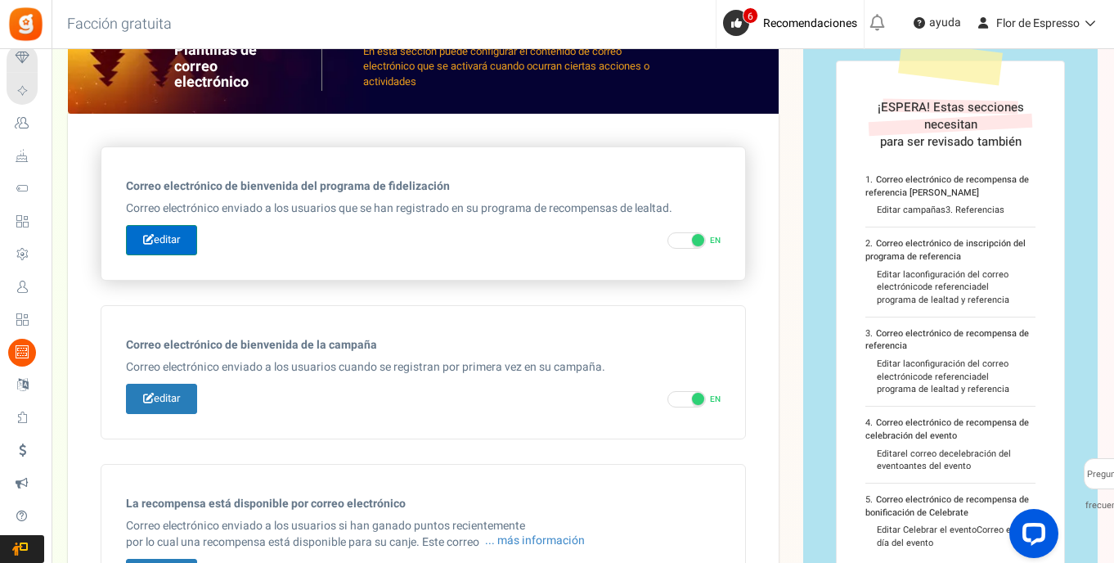
click at [173, 250] on link "editar" at bounding box center [161, 240] width 71 height 30
type input "Bienvenido a nuestra [[Loyalty Program Name]]"
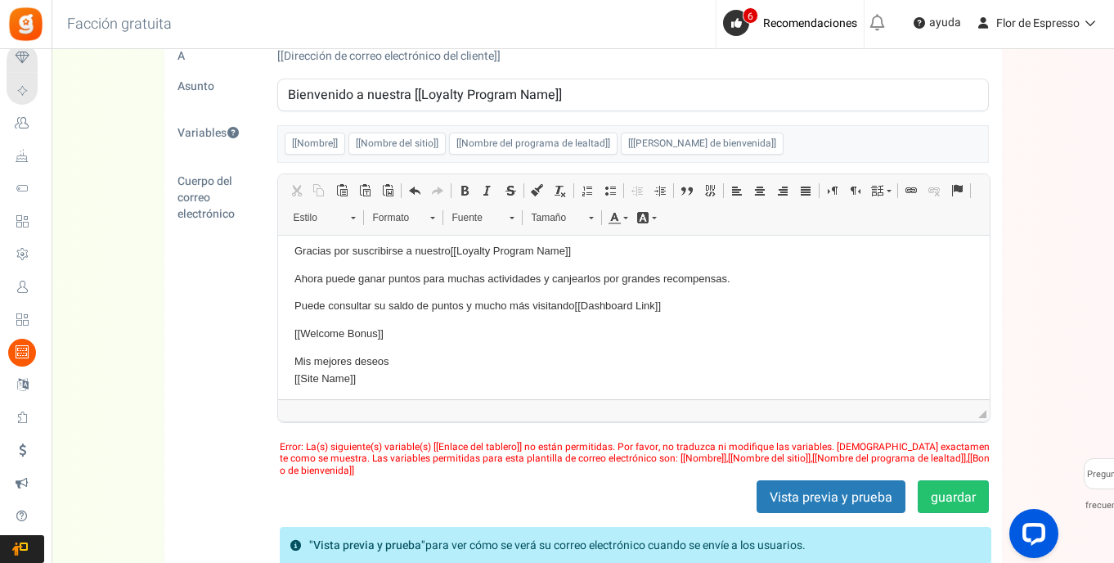
scroll to position [155, 0]
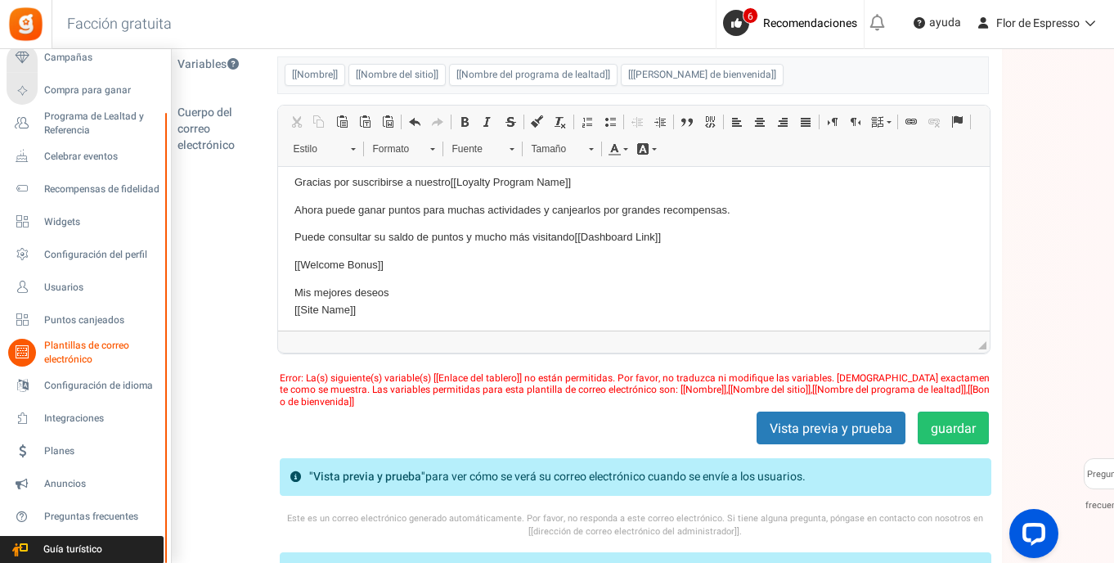
click at [79, 362] on span "Plantillas de correo electrónico" at bounding box center [103, 353] width 119 height 28
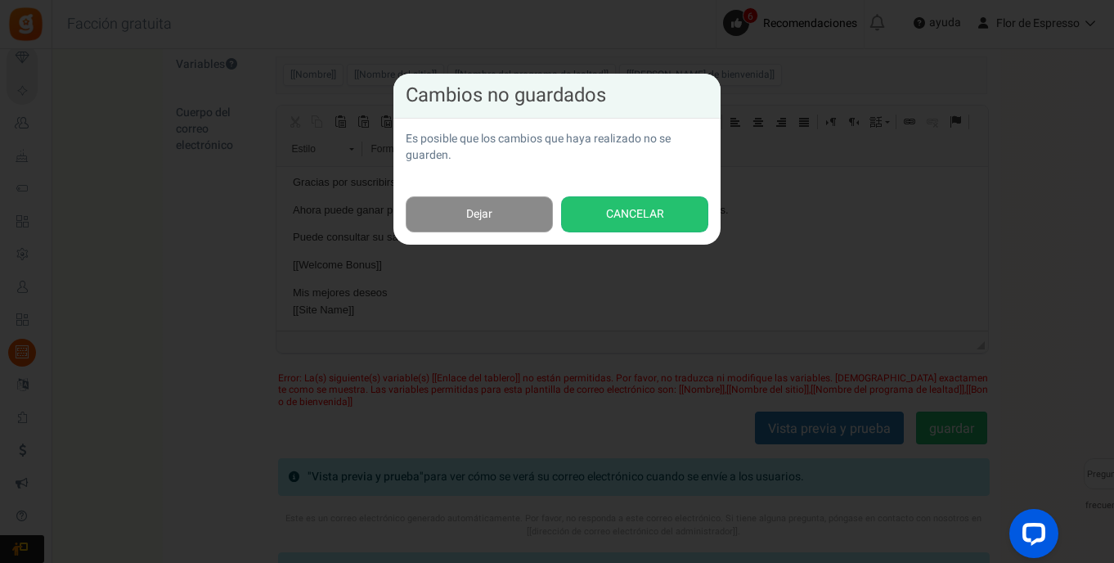
click at [506, 229] on link "Dejar" at bounding box center [479, 214] width 147 height 37
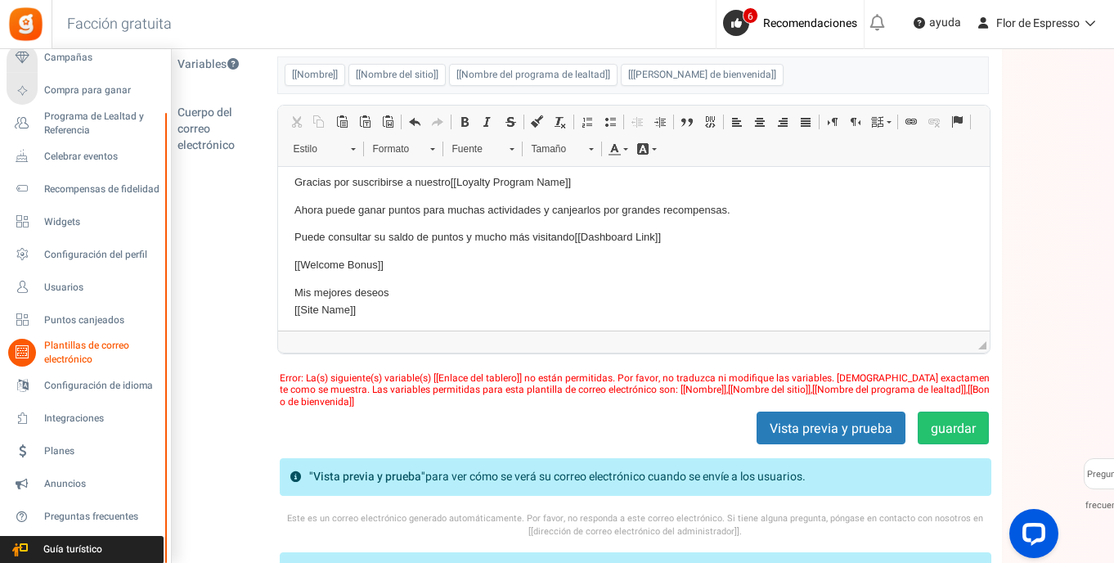
click at [68, 353] on span "Plantillas de correo electrónico" at bounding box center [103, 353] width 119 height 28
click at [54, 348] on span "Plantillas de correo electrónico" at bounding box center [103, 353] width 119 height 28
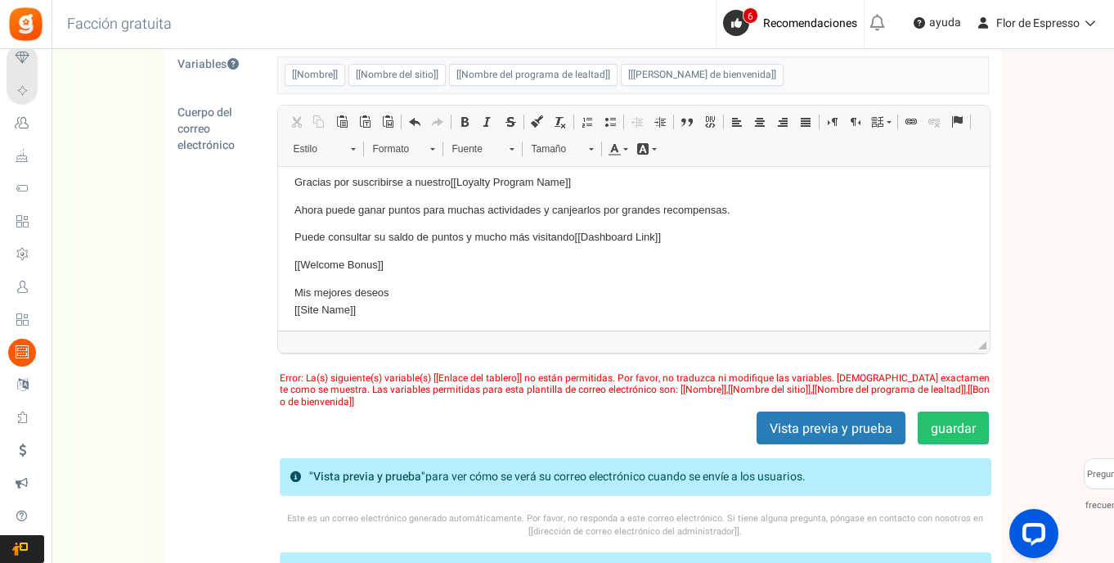
scroll to position [0, 0]
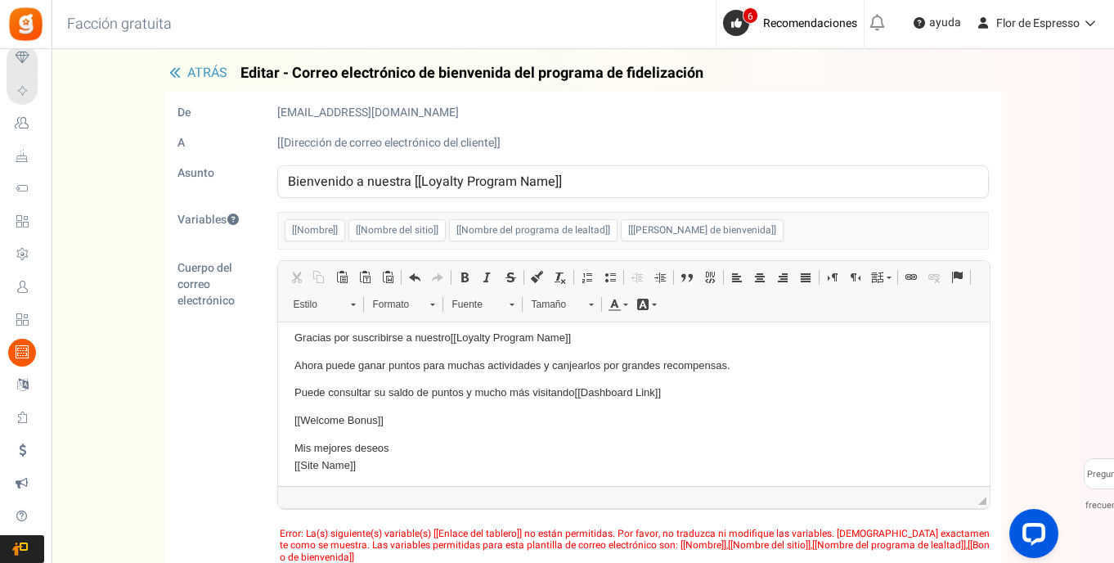
click at [205, 83] on div "ATRÁS Editar - Correo electrónico de bienvenida del programa de fidelización De…" at bounding box center [583, 430] width 1030 height 730
click at [203, 74] on span "ATRÁS" at bounding box center [207, 73] width 40 height 20
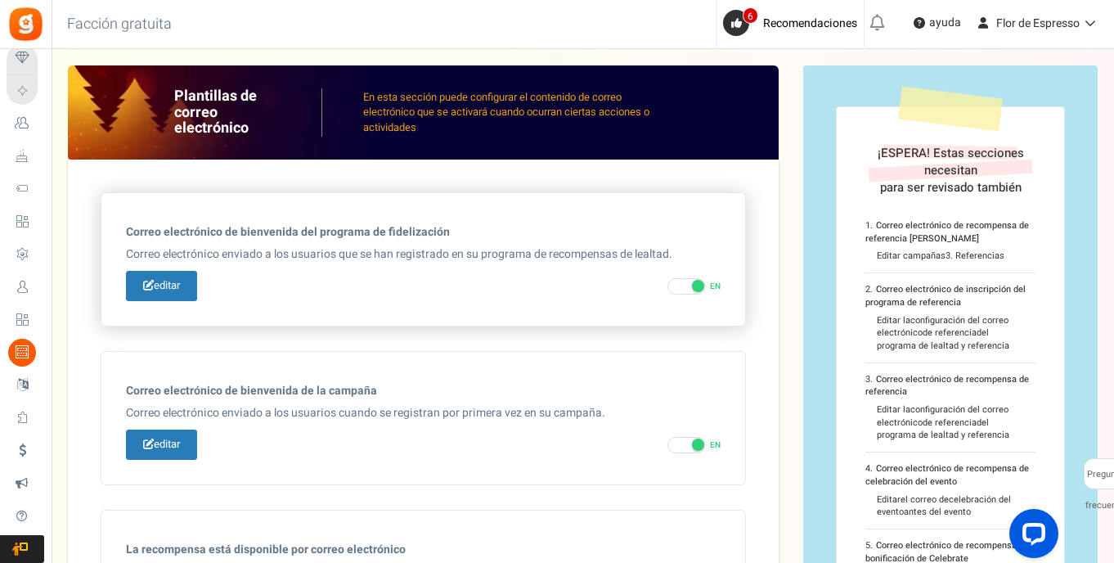
click at [682, 286] on span at bounding box center [687, 286] width 38 height 16
click at [678, 286] on input "EN OFF" at bounding box center [673, 286] width 11 height 11
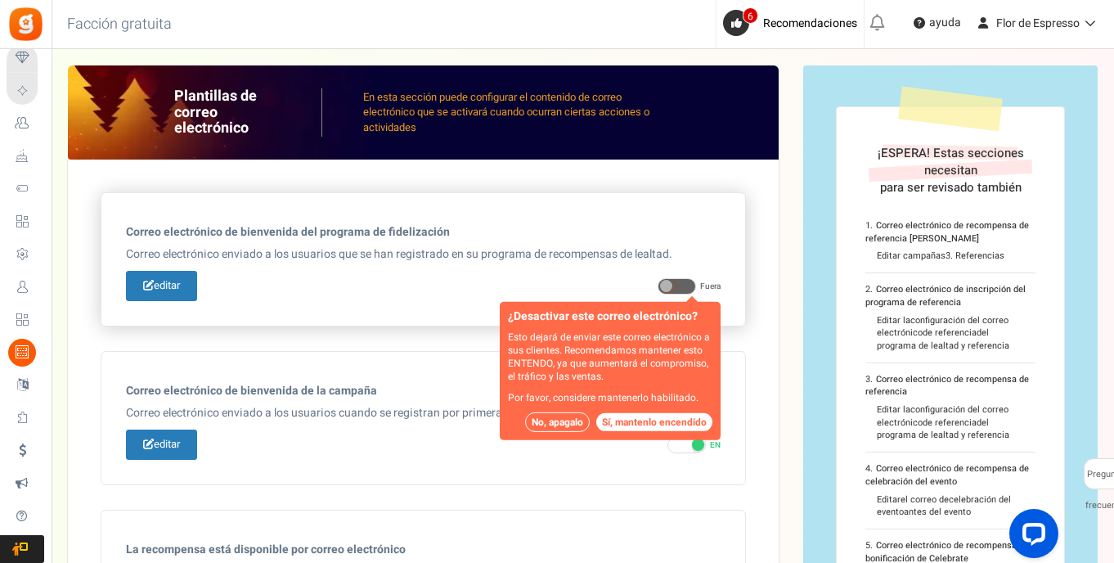
click at [687, 286] on span at bounding box center [677, 286] width 38 height 16
click at [668, 286] on input "EN Fuera" at bounding box center [663, 286] width 11 height 11
checkbox input "true"
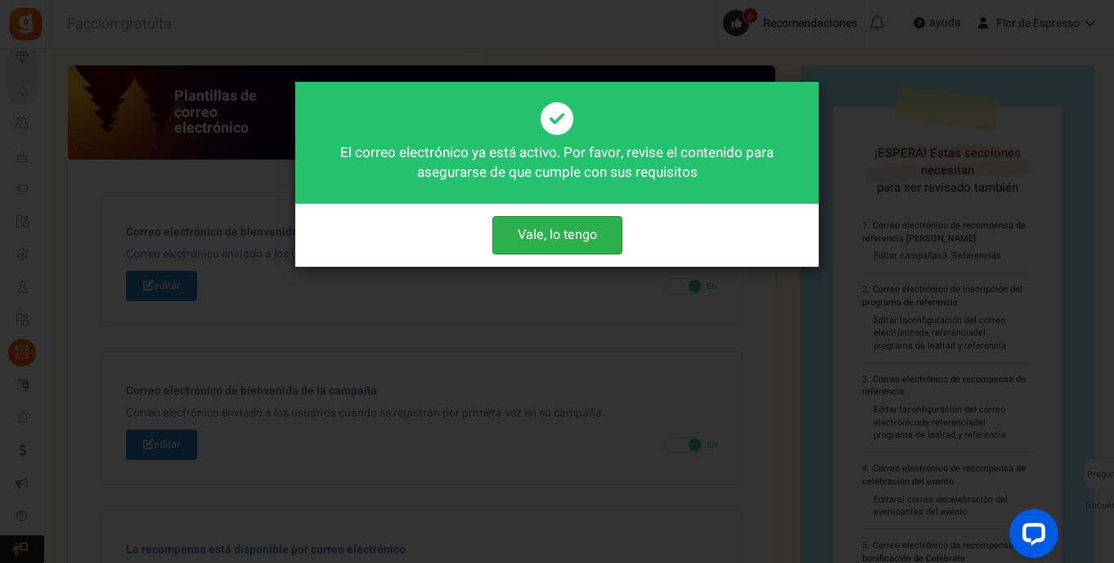
click at [574, 239] on button "Vale, lo tengo" at bounding box center [558, 235] width 130 height 38
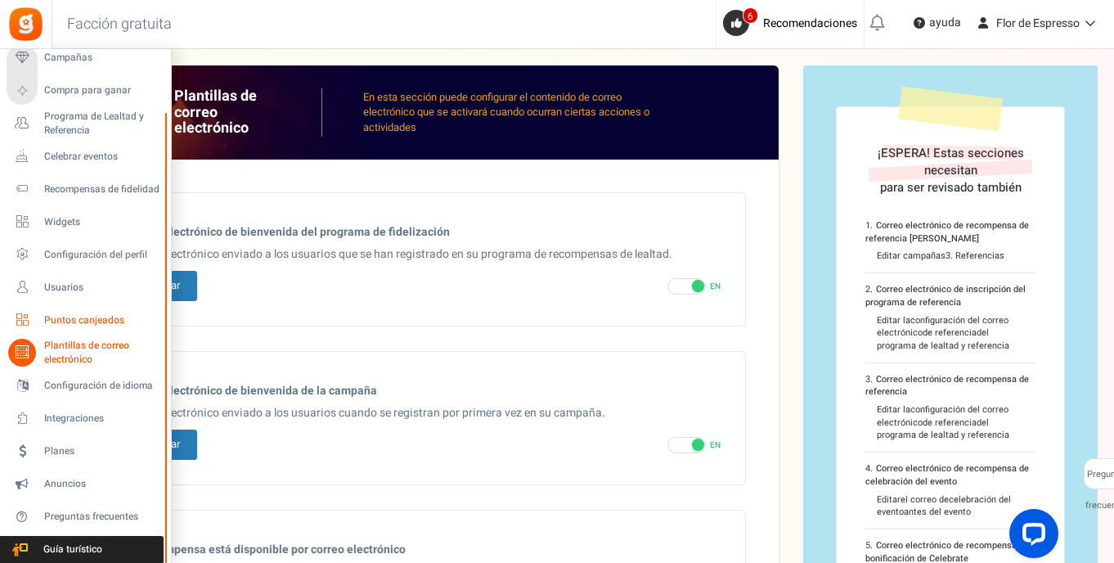
click at [69, 318] on span "Puntos canjeados" at bounding box center [101, 320] width 115 height 14
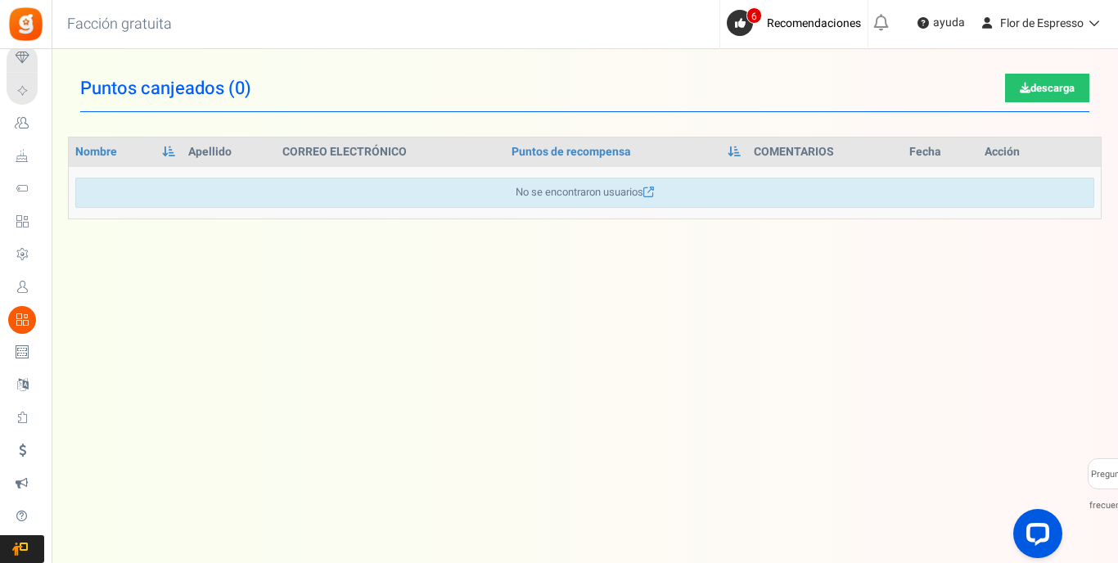
click at [27, 287] on icon at bounding box center [22, 287] width 28 height 28
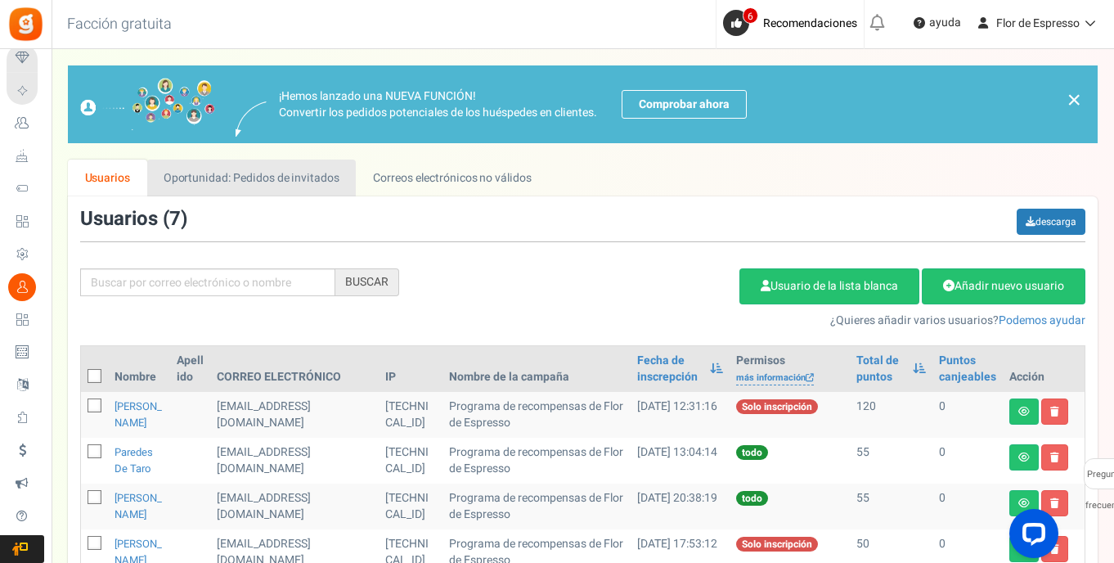
click at [267, 182] on link "Oportunidad: Pedidos de invitados" at bounding box center [251, 178] width 209 height 37
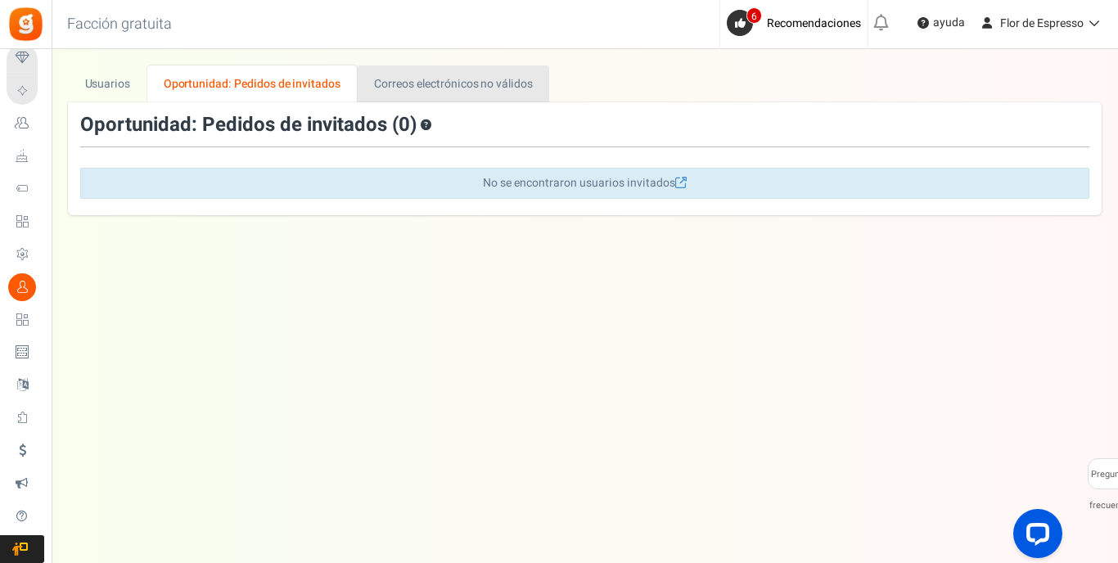
click at [426, 81] on link "Correos electrónicos no válidos" at bounding box center [453, 83] width 191 height 37
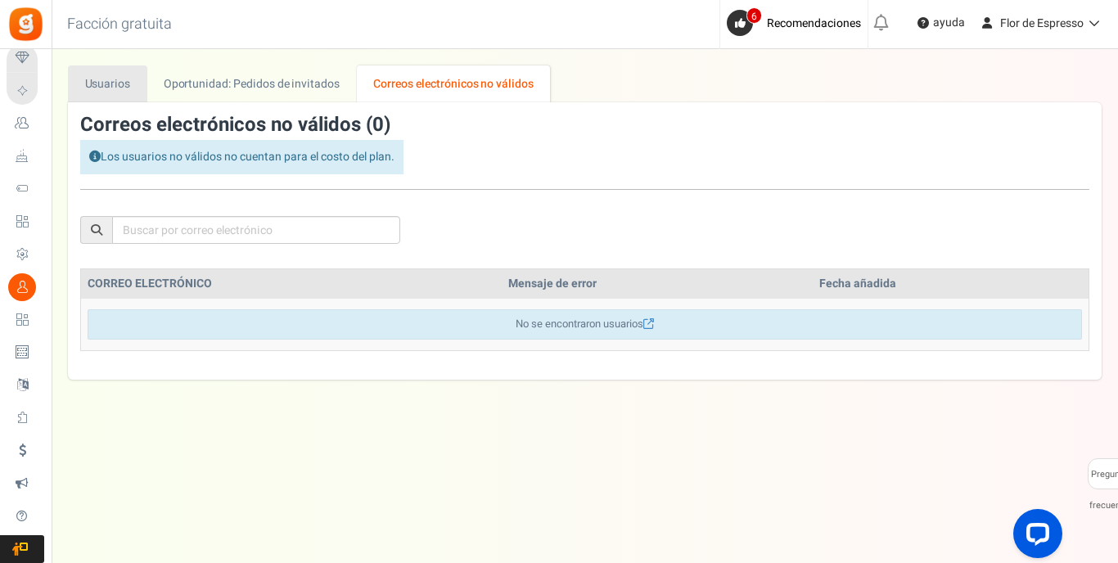
click at [94, 83] on link "Usuarios" at bounding box center [107, 83] width 79 height 37
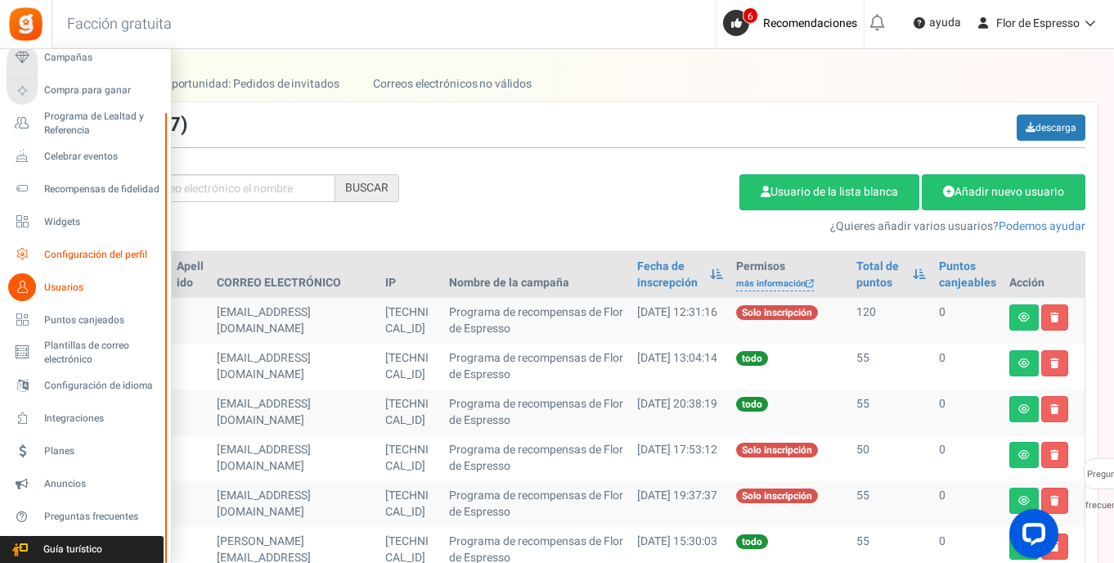
click at [26, 249] on icon at bounding box center [22, 255] width 28 height 28
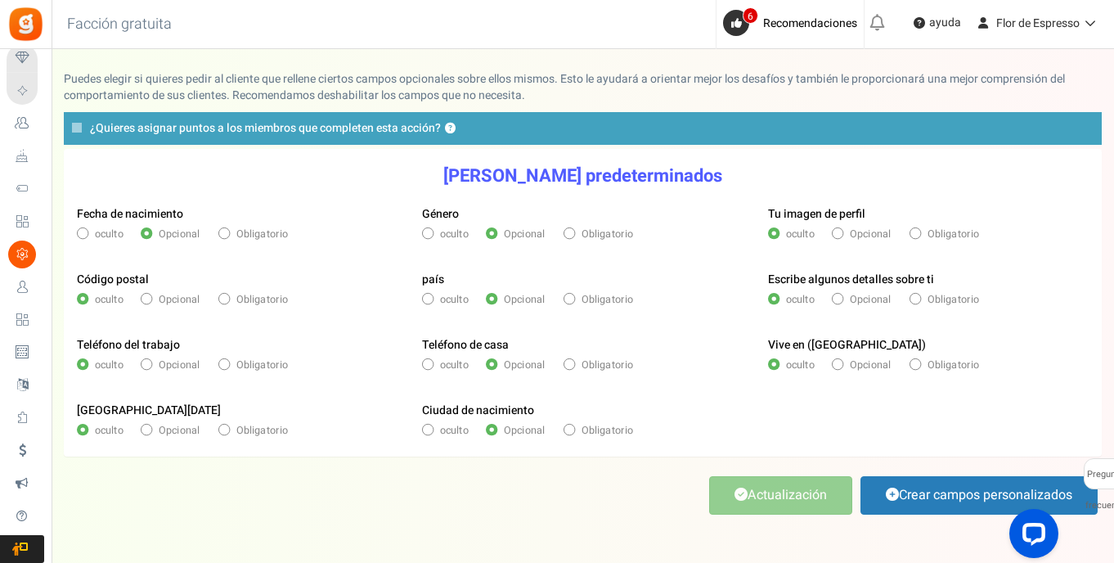
scroll to position [119, 0]
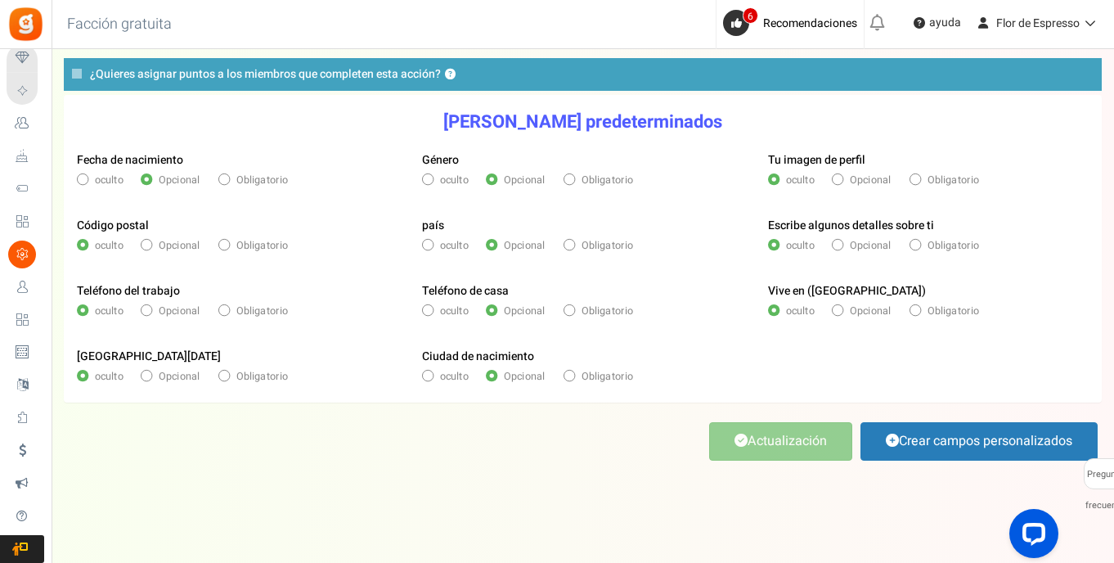
click at [237, 181] on span "Obligatorio" at bounding box center [262, 180] width 52 height 15
click at [228, 181] on input "Obligatorio" at bounding box center [223, 181] width 10 height 10
radio input "true"
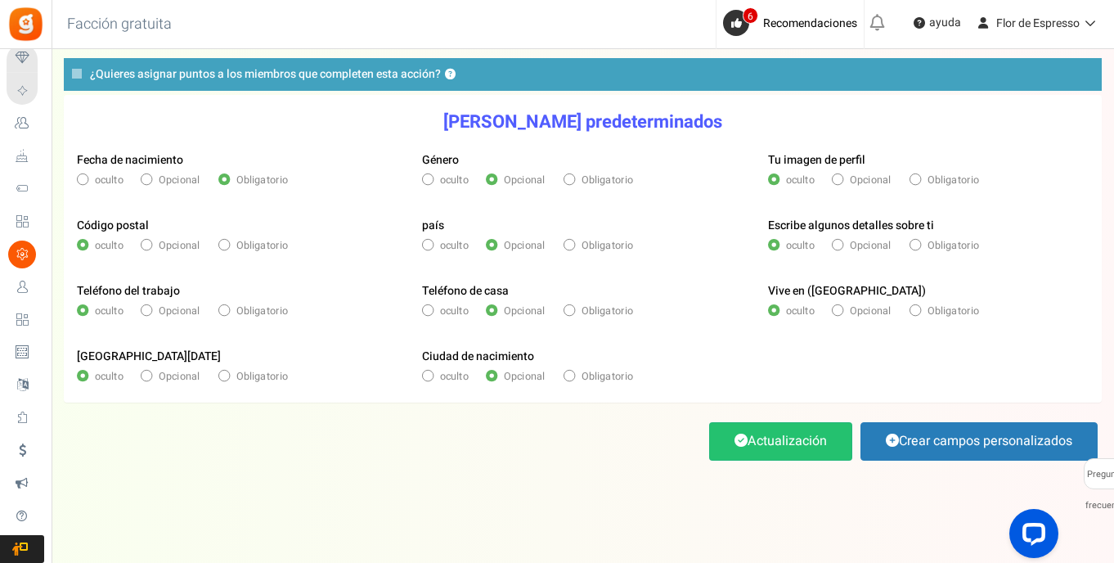
click at [230, 312] on span at bounding box center [223, 309] width 11 height 11
click at [228, 312] on input "Obligatorio" at bounding box center [223, 312] width 10 height 10
radio input "true"
click at [457, 310] on span "oculto" at bounding box center [454, 311] width 29 height 15
click at [432, 310] on input "oculto" at bounding box center [427, 312] width 10 height 10
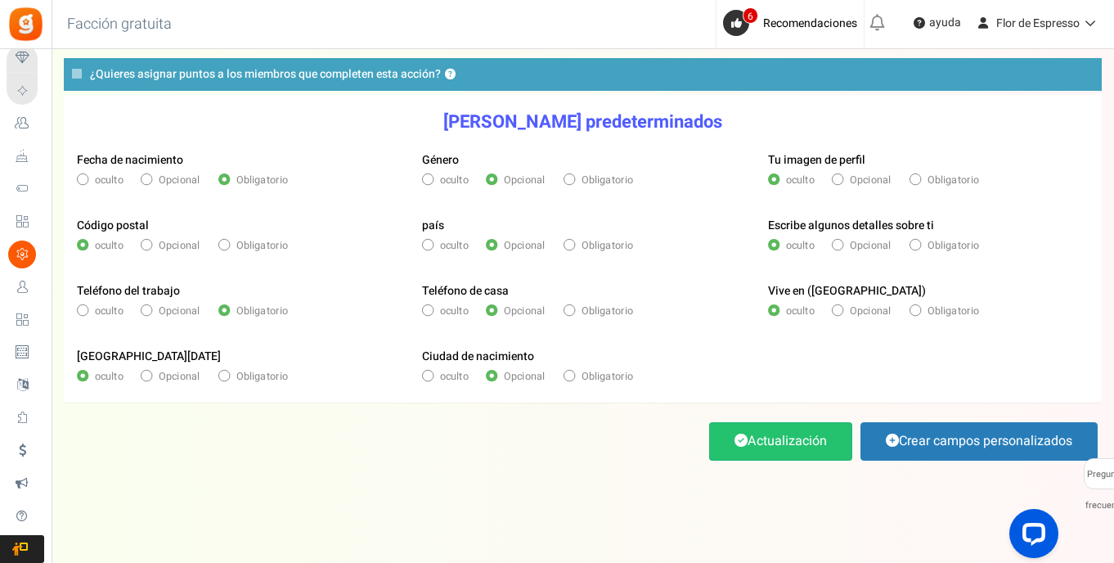
radio input "true"
click at [459, 376] on span "oculto" at bounding box center [454, 376] width 29 height 15
click at [432, 376] on input "oculto" at bounding box center [427, 377] width 10 height 10
radio input "true"
click at [795, 441] on link "Actualización" at bounding box center [780, 441] width 143 height 38
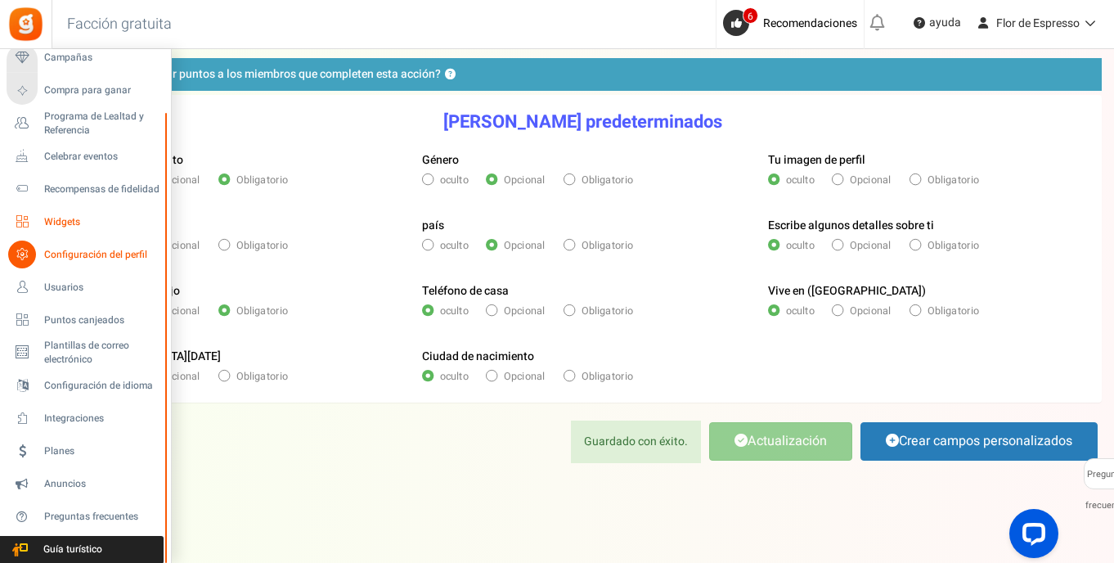
click at [28, 218] on icon at bounding box center [22, 222] width 28 height 28
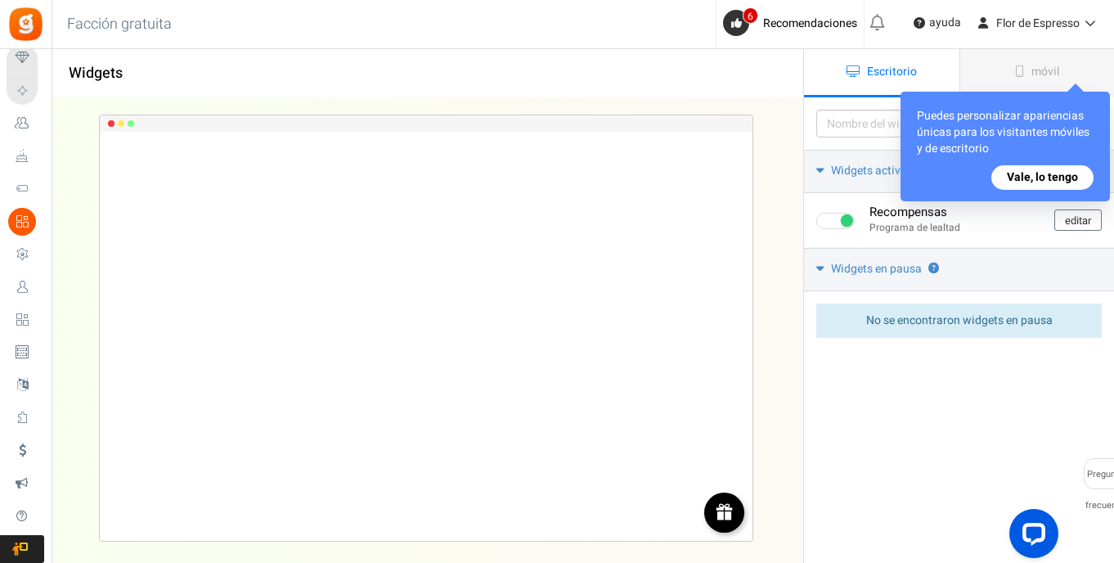
click at [1028, 180] on button "Vale, lo tengo" at bounding box center [1043, 177] width 102 height 25
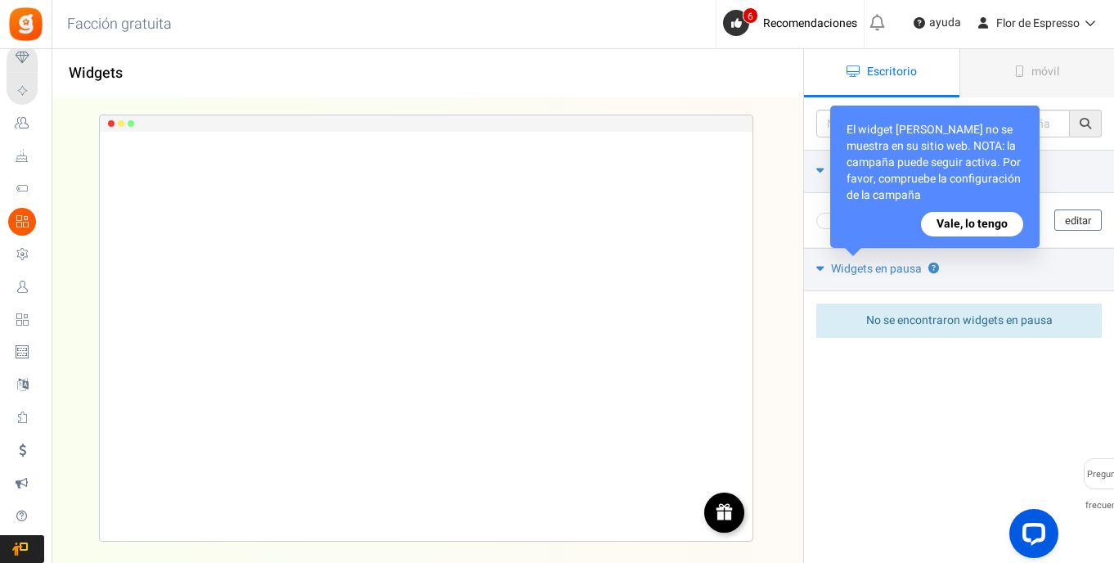
click at [965, 222] on button "Vale, lo tengo" at bounding box center [972, 224] width 102 height 25
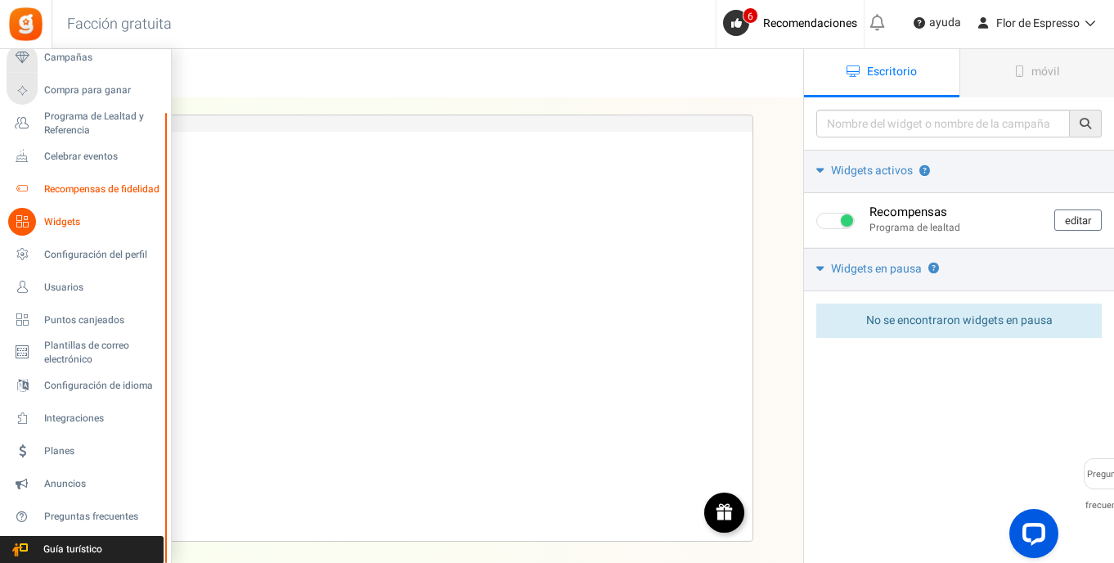
click at [62, 190] on span "Recompensas de fidelidad" at bounding box center [101, 189] width 115 height 14
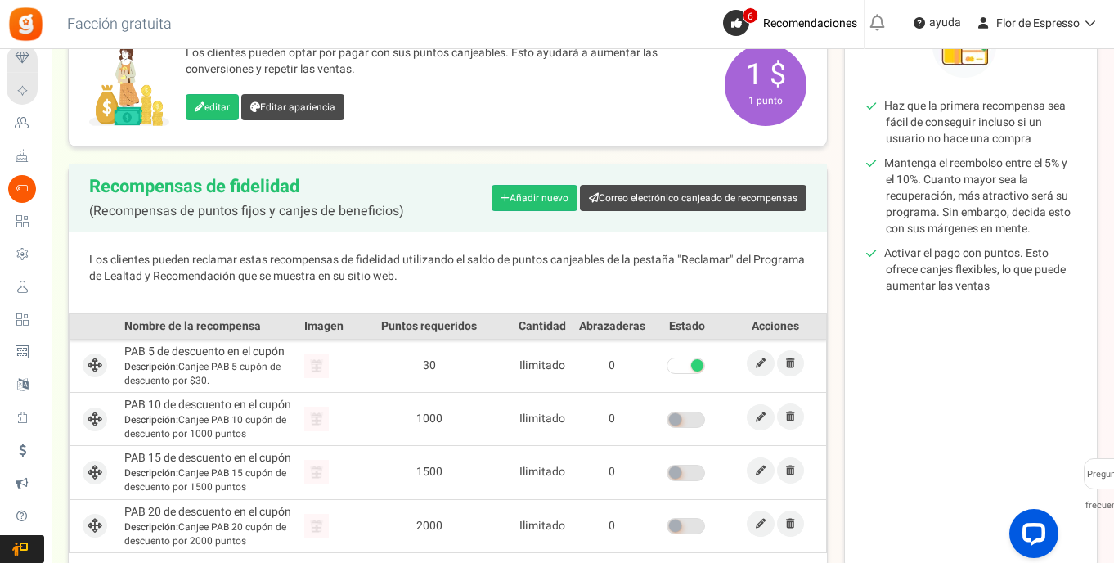
scroll to position [366, 0]
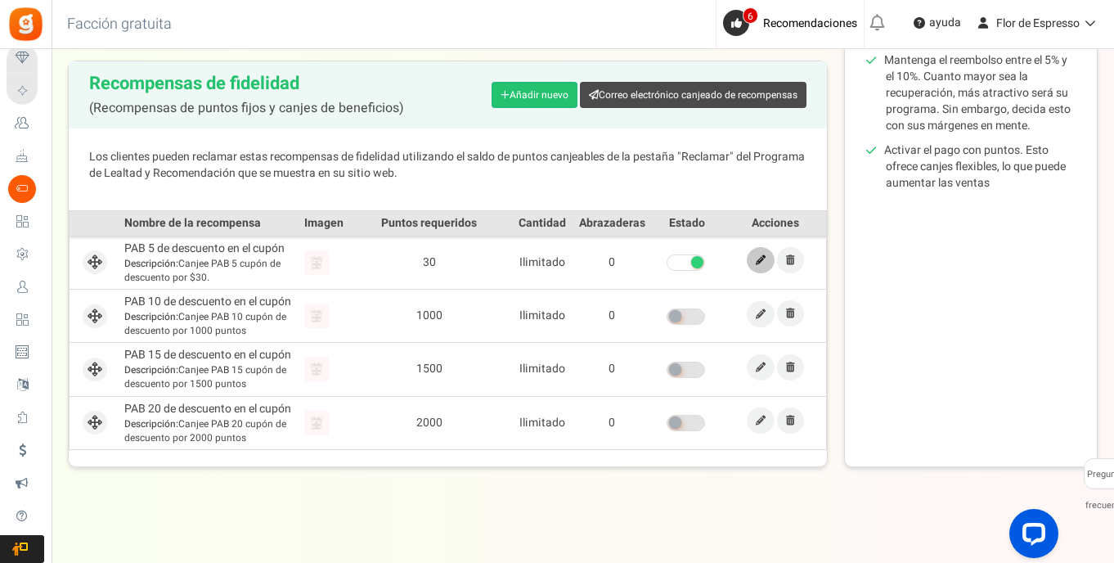
click at [759, 259] on icon at bounding box center [761, 260] width 10 height 10
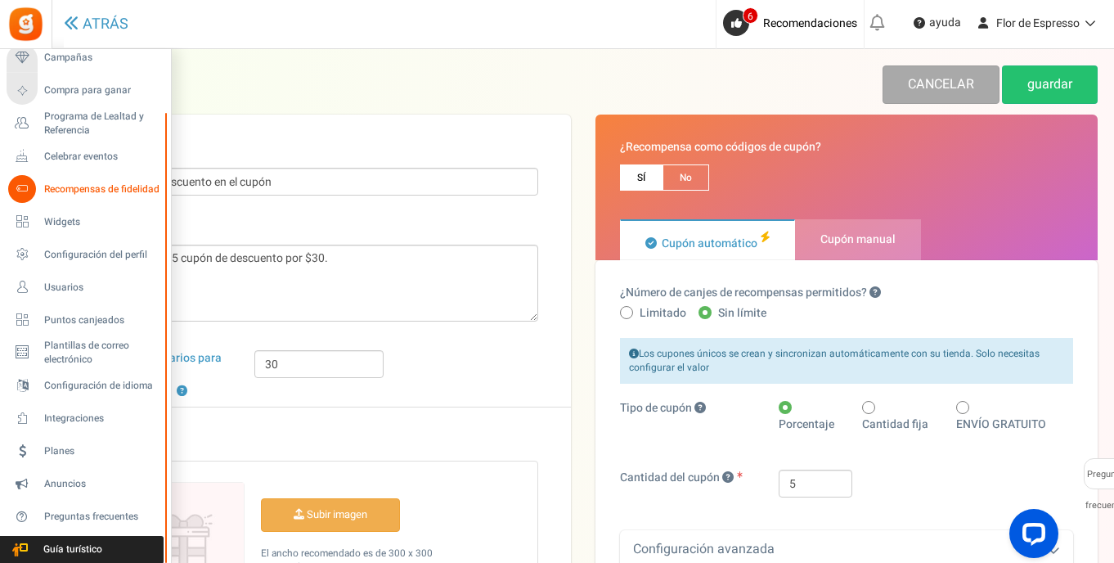
click at [26, 188] on icon at bounding box center [22, 189] width 28 height 28
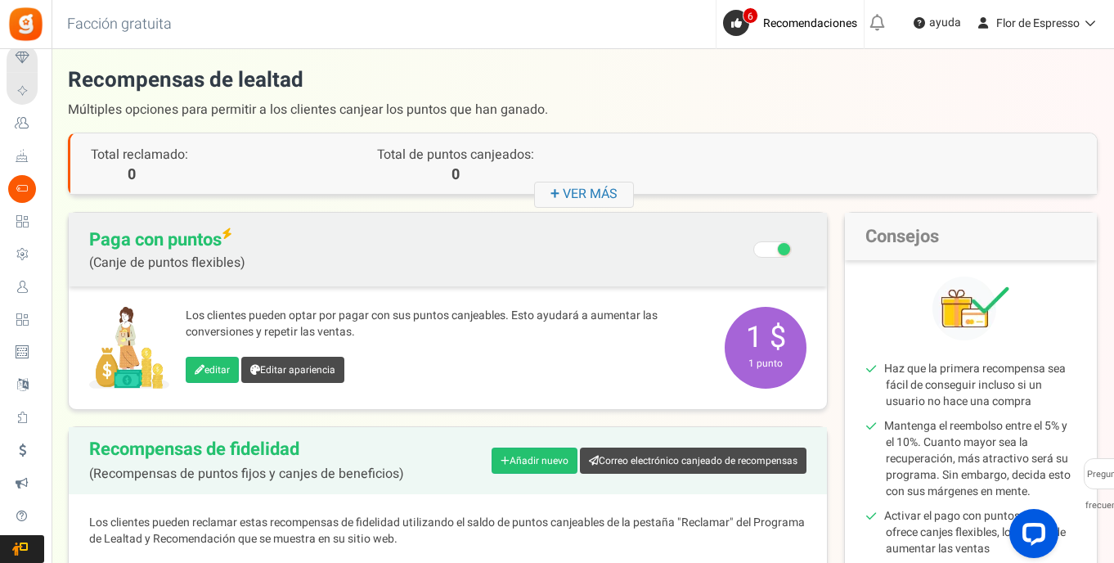
scroll to position [21, 0]
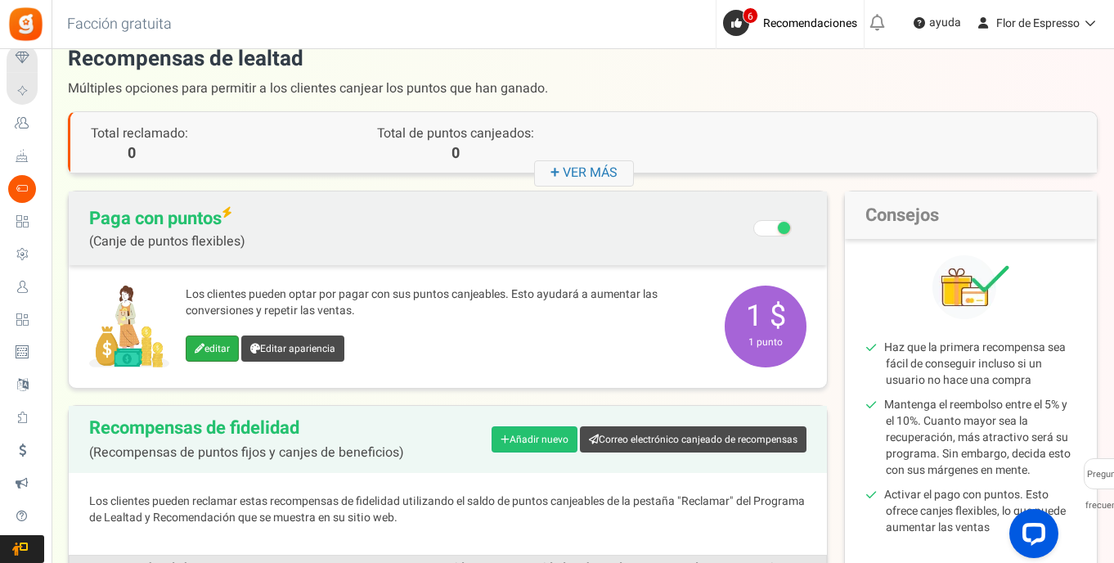
click at [215, 347] on link "editar" at bounding box center [212, 348] width 53 height 26
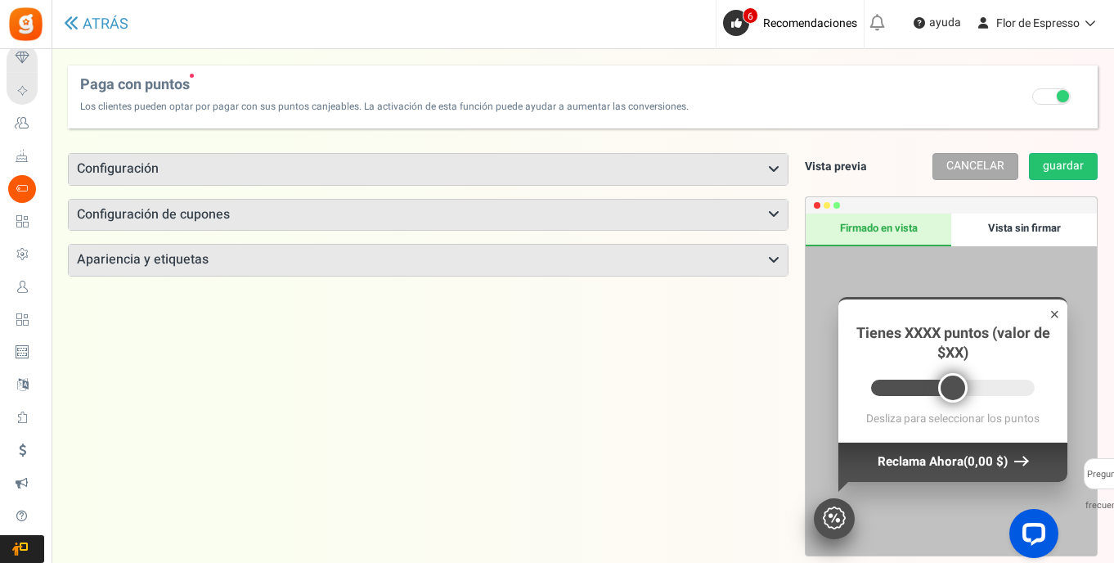
click at [412, 169] on h3 "Configuración" at bounding box center [428, 169] width 719 height 31
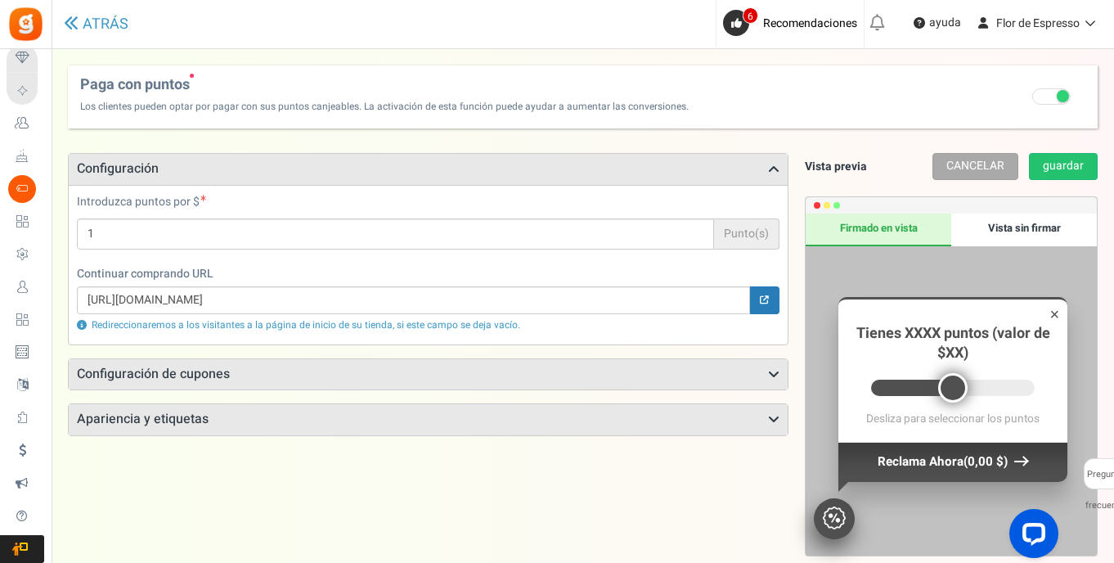
click at [343, 379] on h3 "Configuración de cupones" at bounding box center [428, 374] width 719 height 31
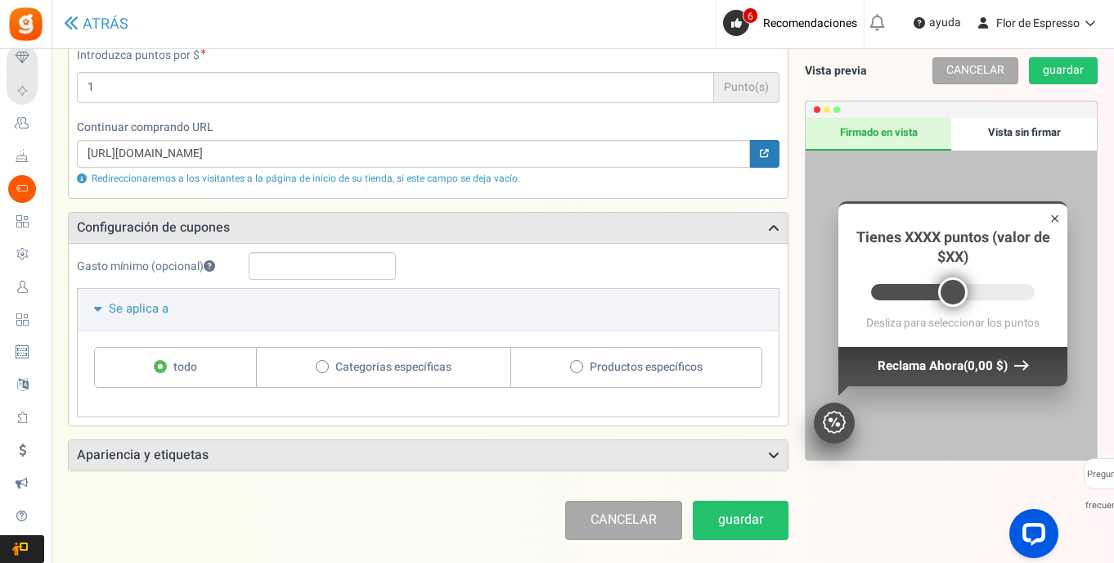
scroll to position [161, 0]
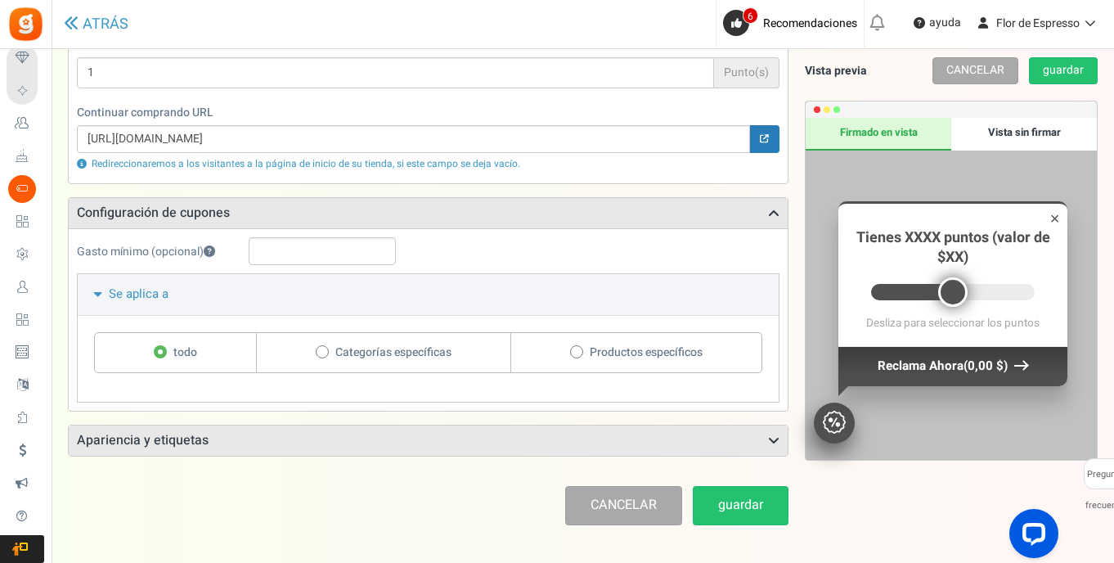
click at [205, 448] on h3 "Apariencia y etiquetas" at bounding box center [428, 440] width 719 height 31
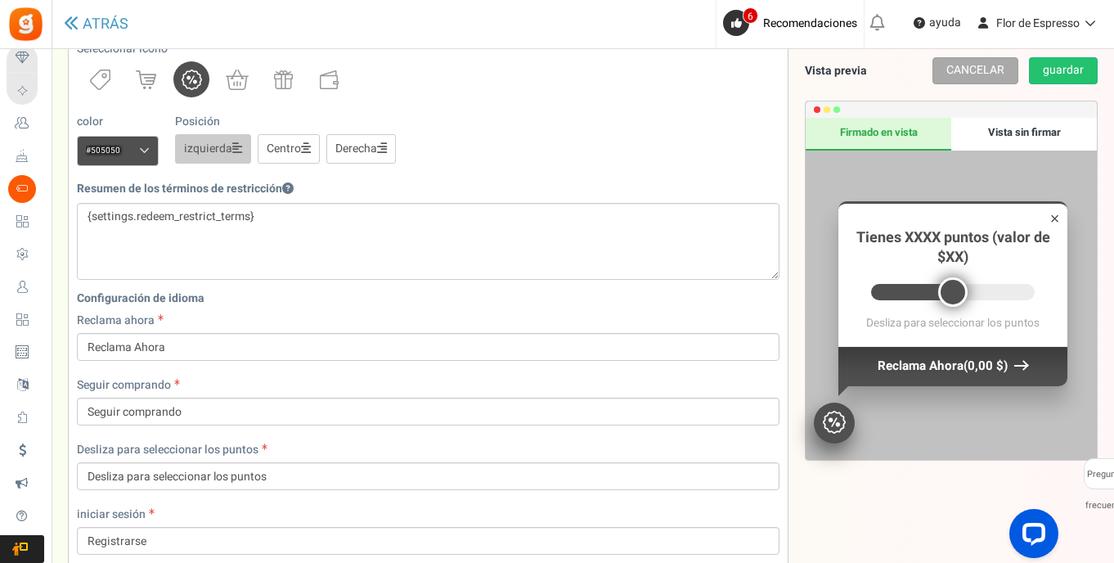
scroll to position [0, 0]
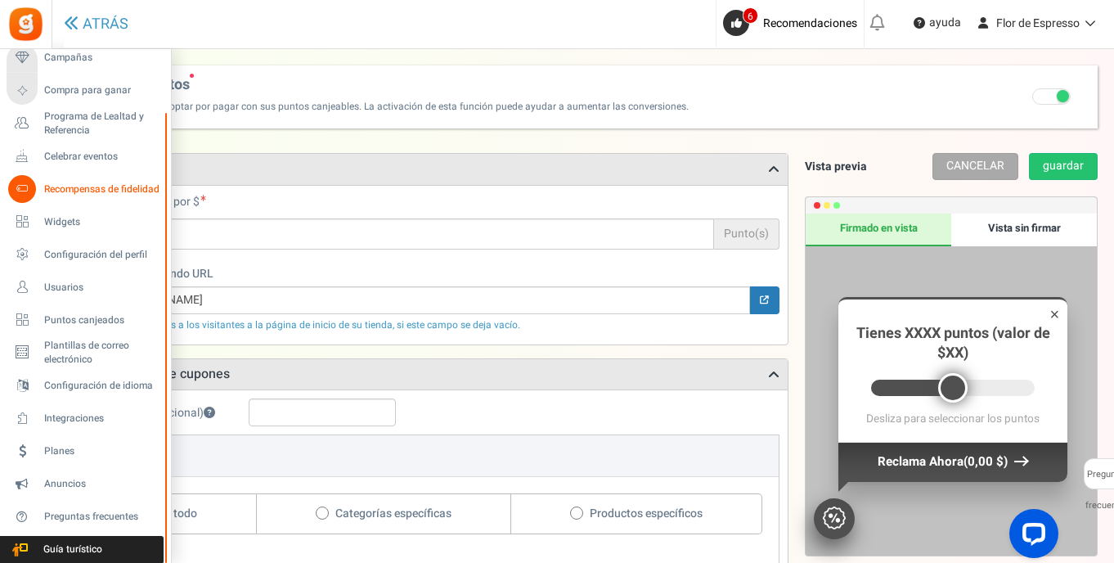
click at [52, 191] on span "Recompensas de fidelidad" at bounding box center [101, 189] width 115 height 14
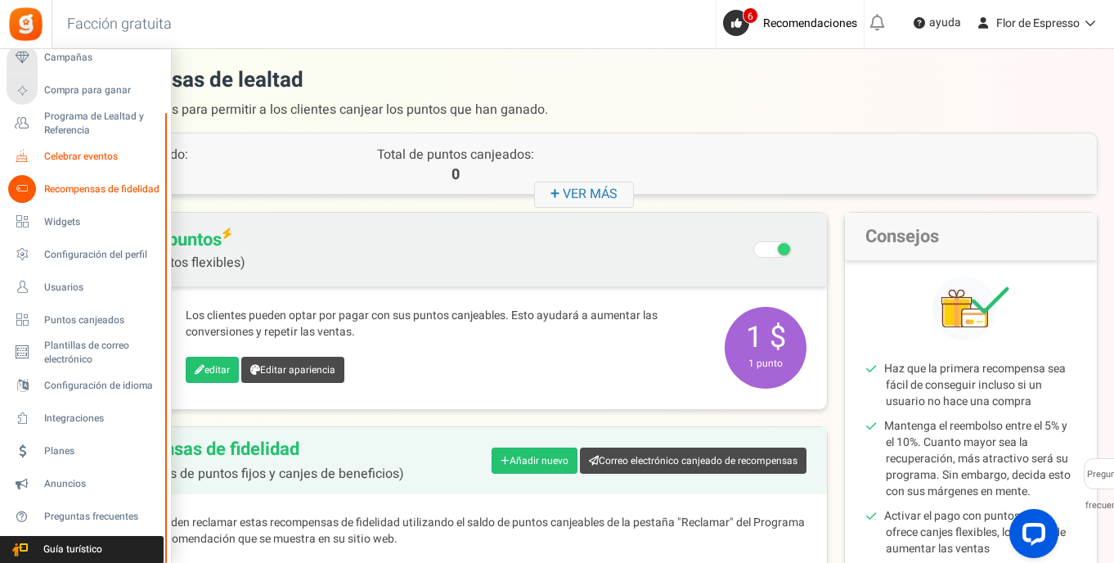
click at [83, 159] on span "Celebrar eventos" at bounding box center [101, 157] width 115 height 14
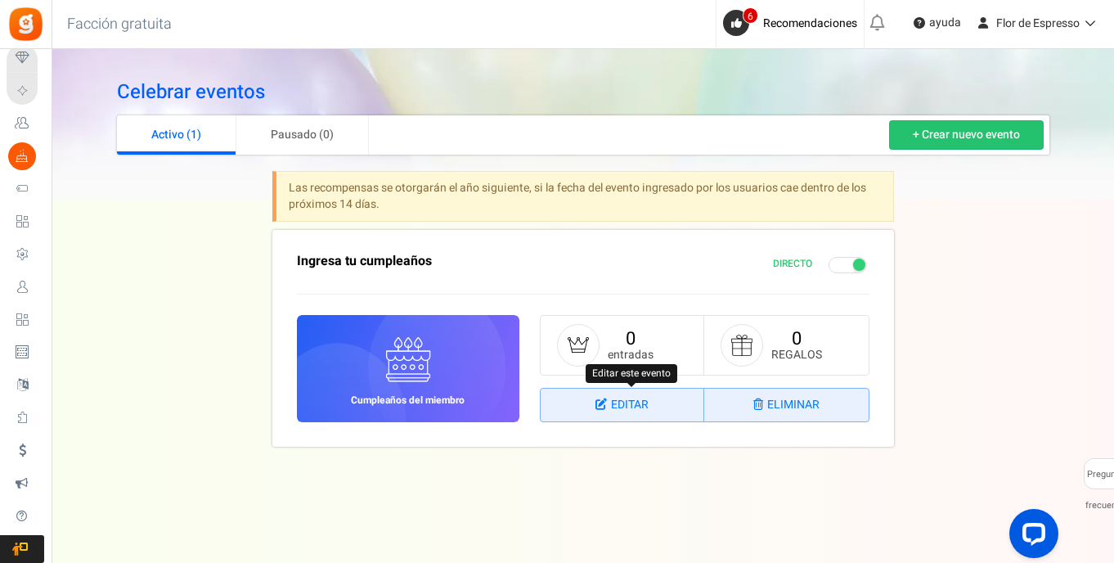
click at [624, 401] on link "editar" at bounding box center [623, 405] width 164 height 33
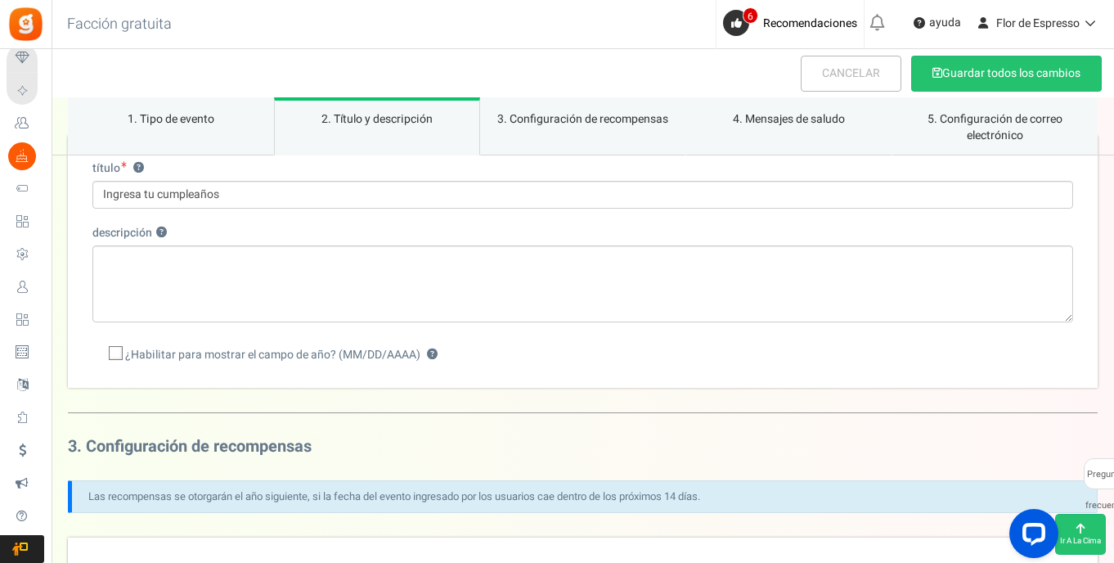
scroll to position [392, 0]
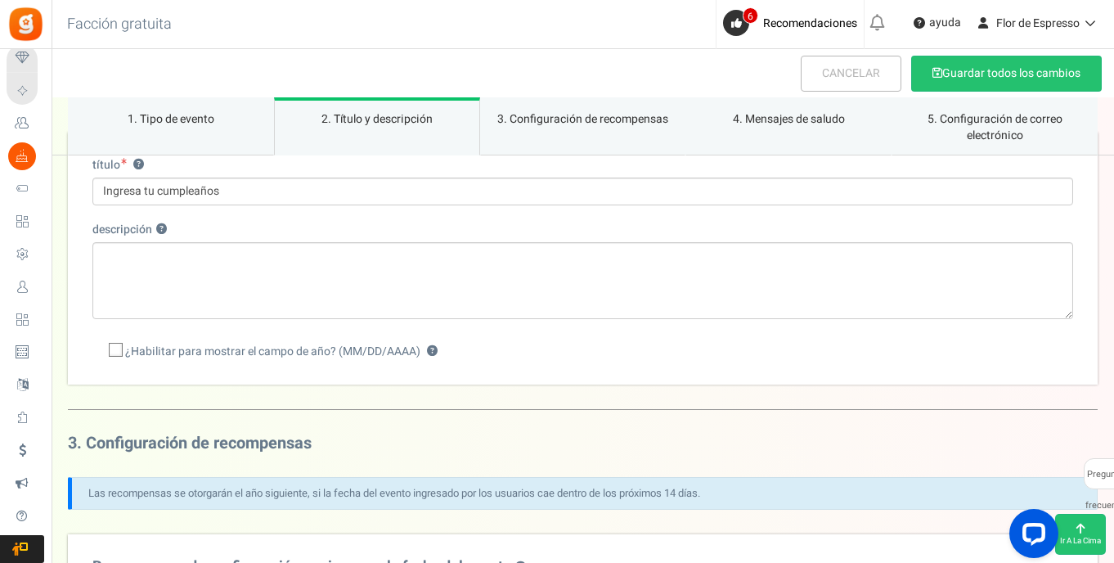
drag, startPoint x: 115, startPoint y: 350, endPoint x: 143, endPoint y: 358, distance: 29.6
click at [115, 350] on icon at bounding box center [116, 351] width 11 height 11
click at [103, 350] on input "¿Habilitar para mostrar el campo de año? (MM/DD/AAAA) ¿?" at bounding box center [97, 352] width 11 height 11
checkbox input "true"
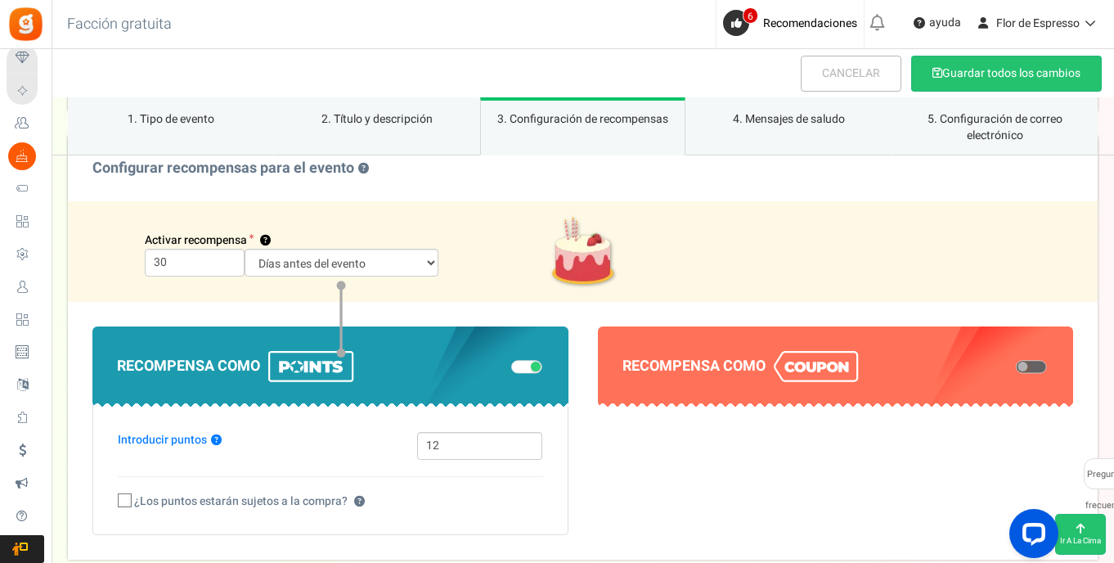
scroll to position [1227, 0]
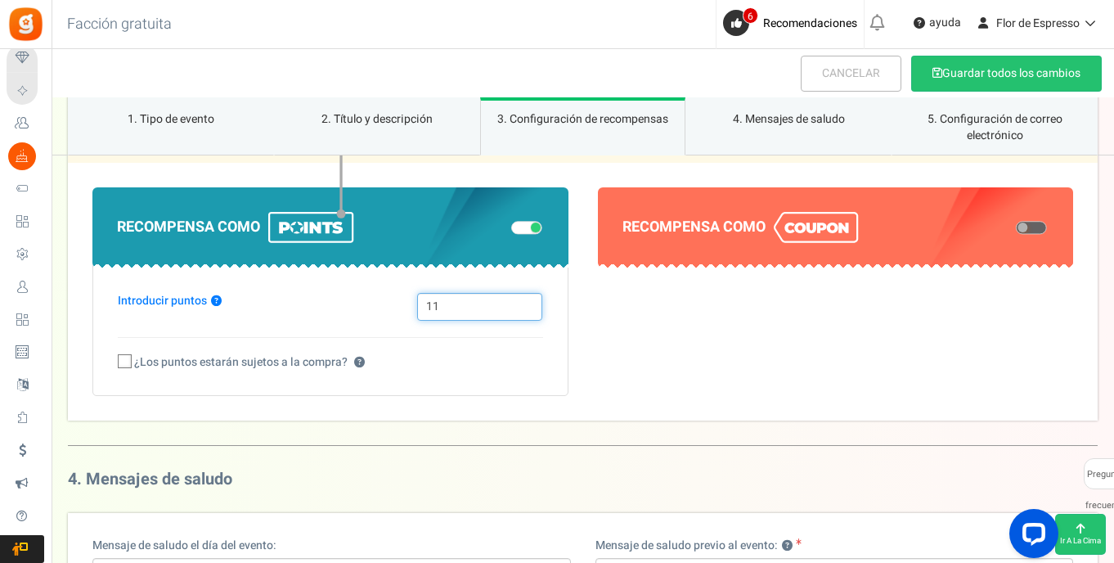
click at [531, 308] on input "11" at bounding box center [479, 307] width 125 height 28
click at [531, 308] on input "10" at bounding box center [479, 307] width 125 height 28
click at [531, 308] on input "9" at bounding box center [479, 307] width 125 height 28
click at [531, 308] on input "8" at bounding box center [479, 307] width 125 height 28
click at [531, 308] on input "7" at bounding box center [479, 307] width 125 height 28
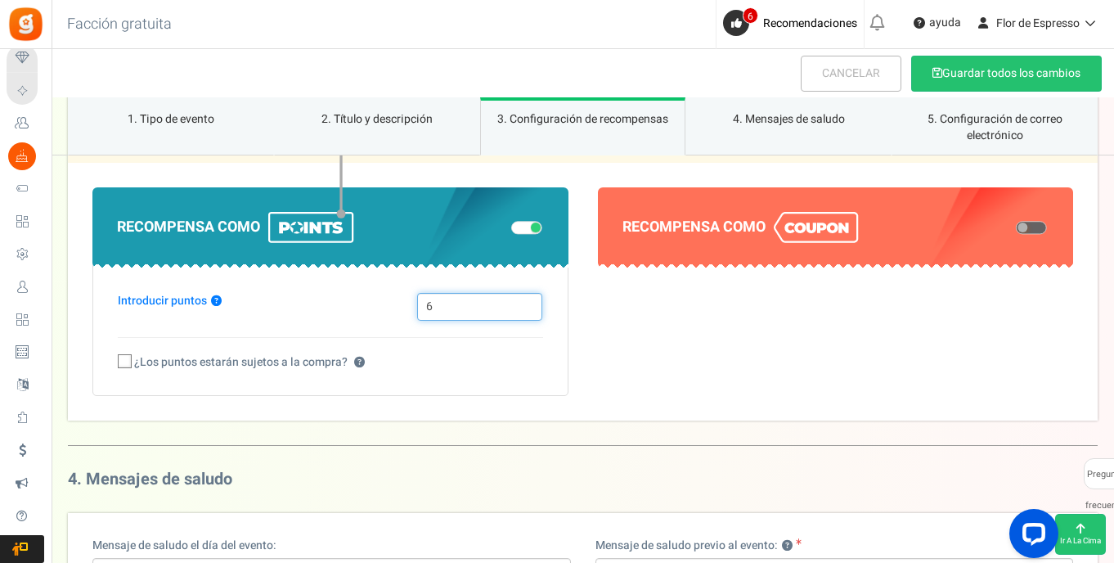
click at [531, 308] on input "6" at bounding box center [479, 307] width 125 height 28
click at [531, 308] on input "5" at bounding box center [479, 307] width 125 height 28
type input "4"
click at [531, 308] on input "4" at bounding box center [479, 307] width 125 height 28
click at [1043, 225] on span at bounding box center [1031, 227] width 31 height 13
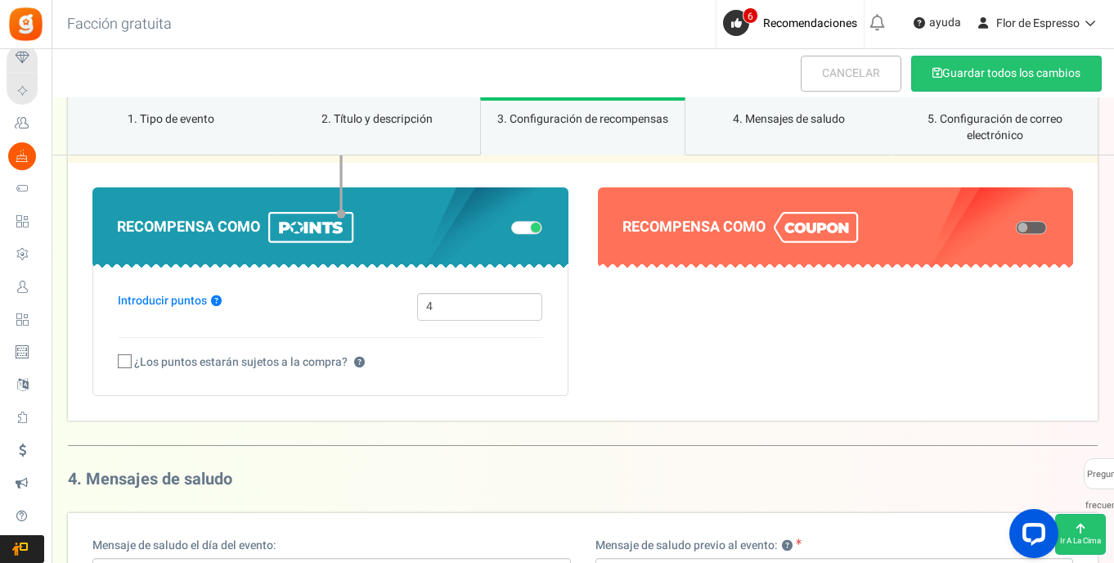
click at [1016, 225] on input "checkbox" at bounding box center [1016, 228] width 0 height 8
select select "1"
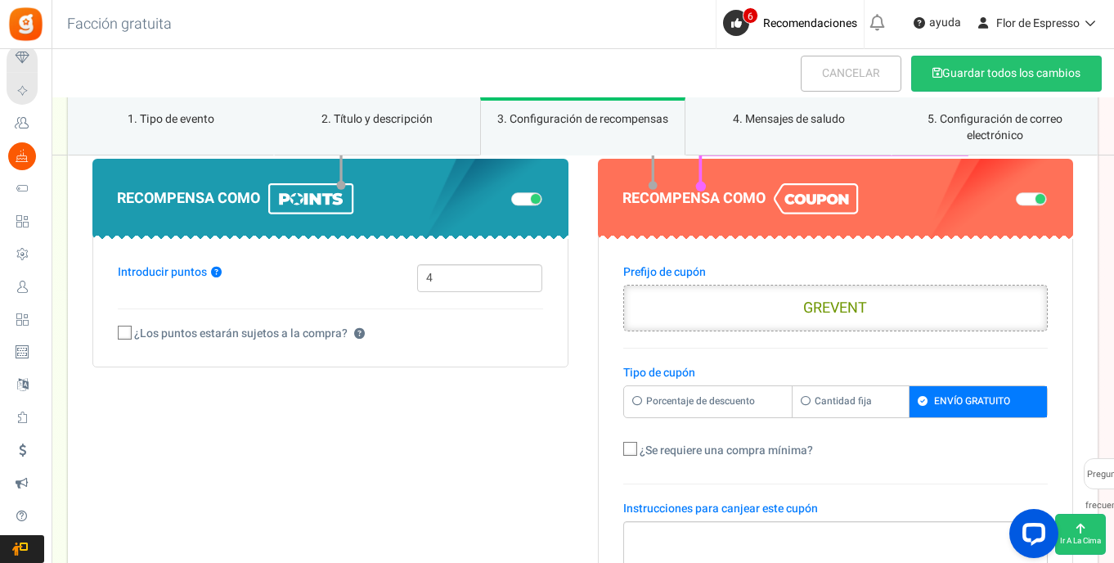
scroll to position [1302, 0]
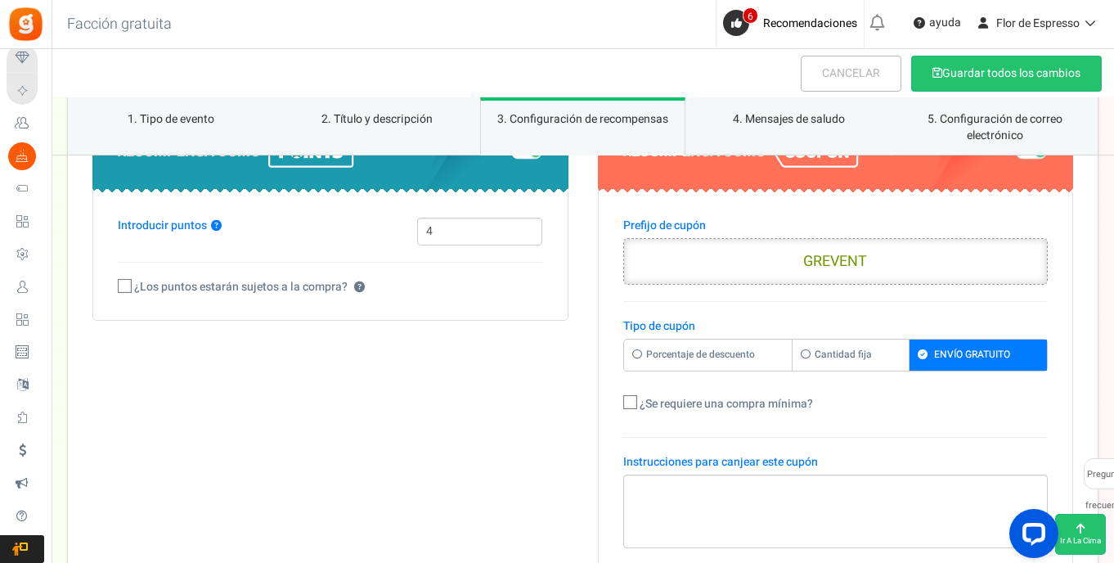
click at [819, 354] on label "Cantidad fija" at bounding box center [851, 355] width 117 height 30
click at [635, 353] on input "Cantidad fija" at bounding box center [629, 348] width 11 height 11
radio input "true"
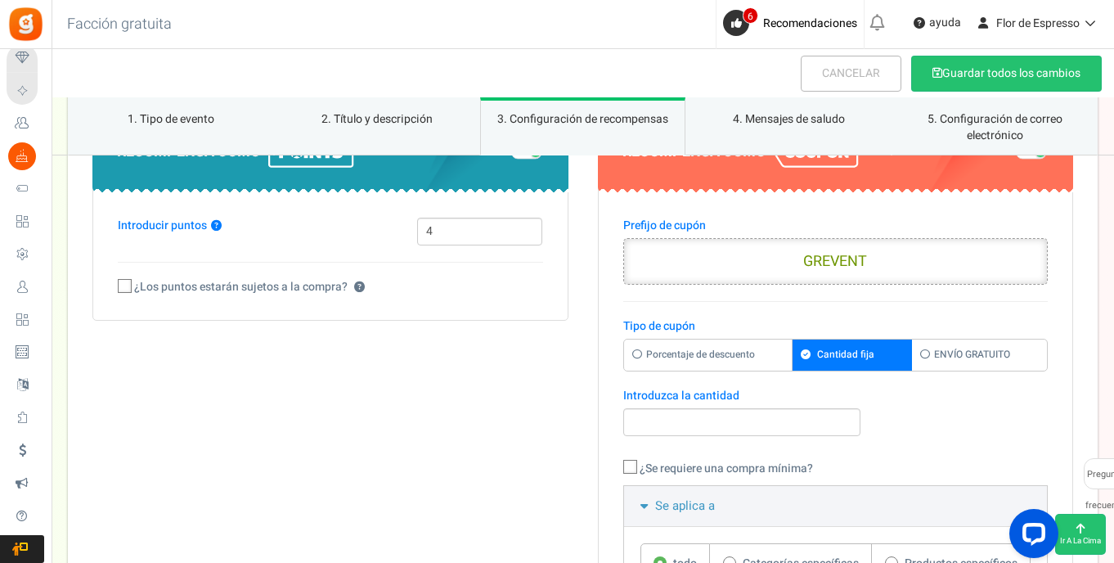
scroll to position [1326, 0]
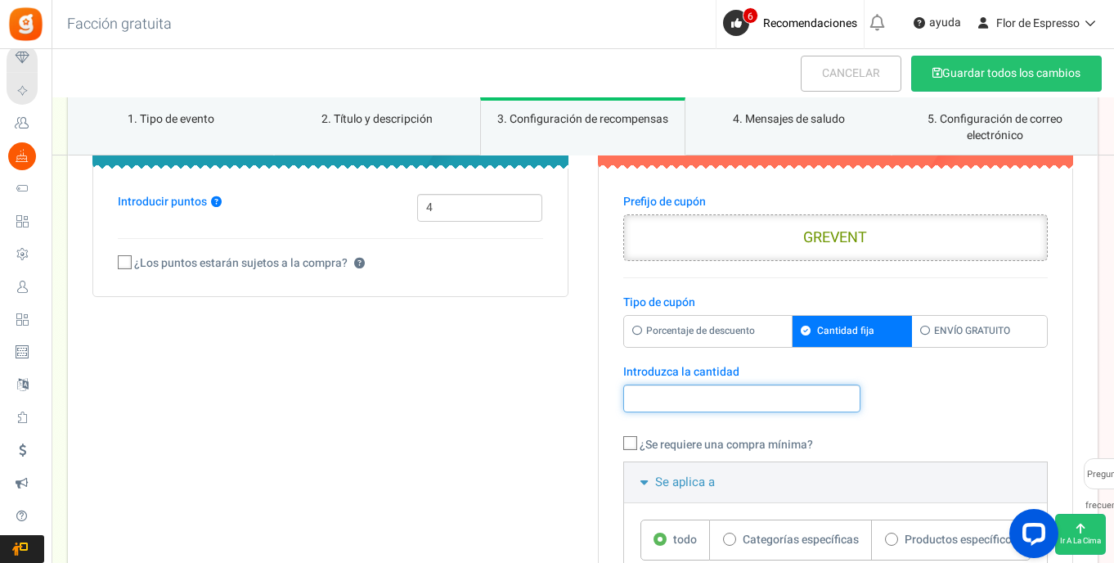
type input "1"
click at [855, 393] on input "1" at bounding box center [742, 399] width 238 height 28
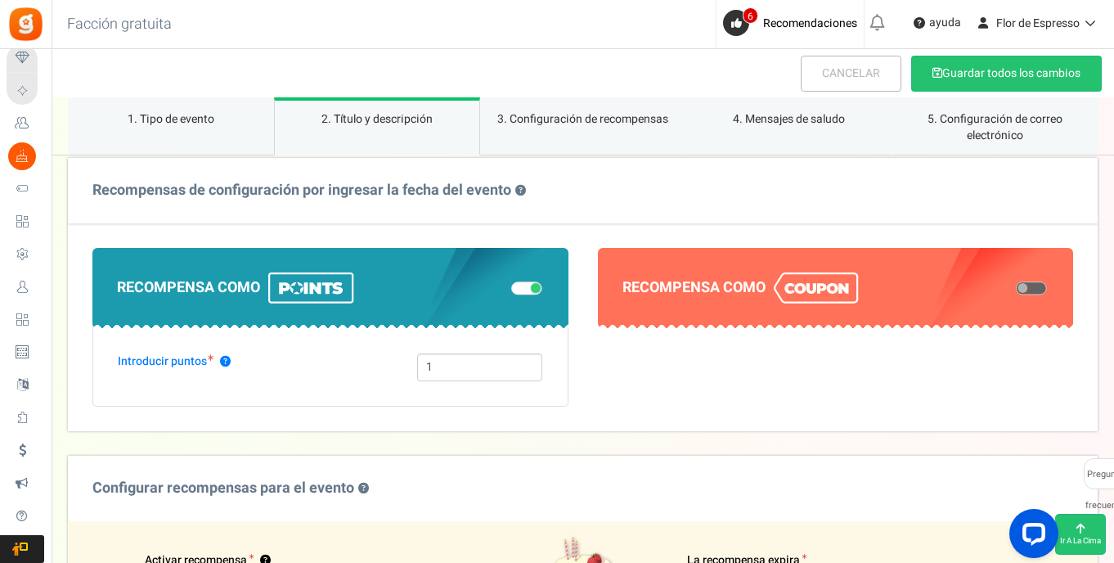
scroll to position [632, 0]
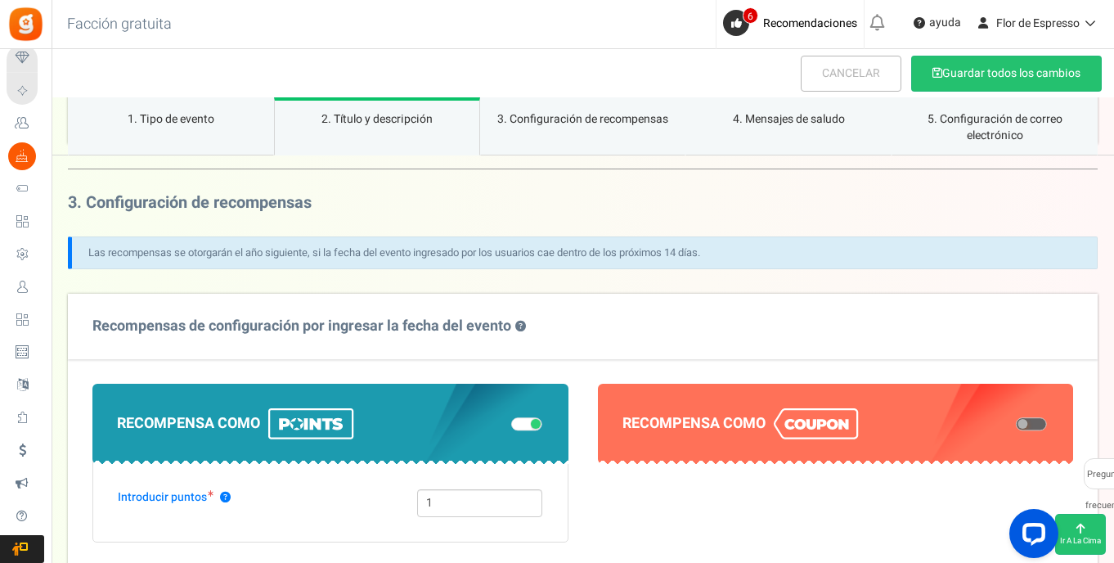
click at [1033, 421] on span at bounding box center [1031, 424] width 31 height 13
click at [1016, 421] on input "checkbox" at bounding box center [1016, 425] width 0 height 8
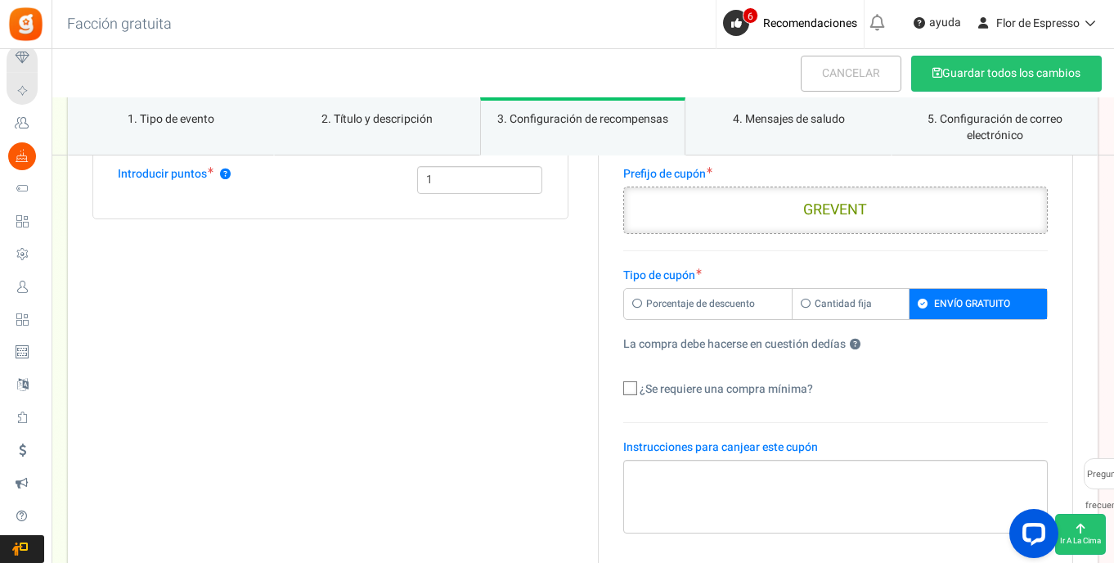
scroll to position [830, 0]
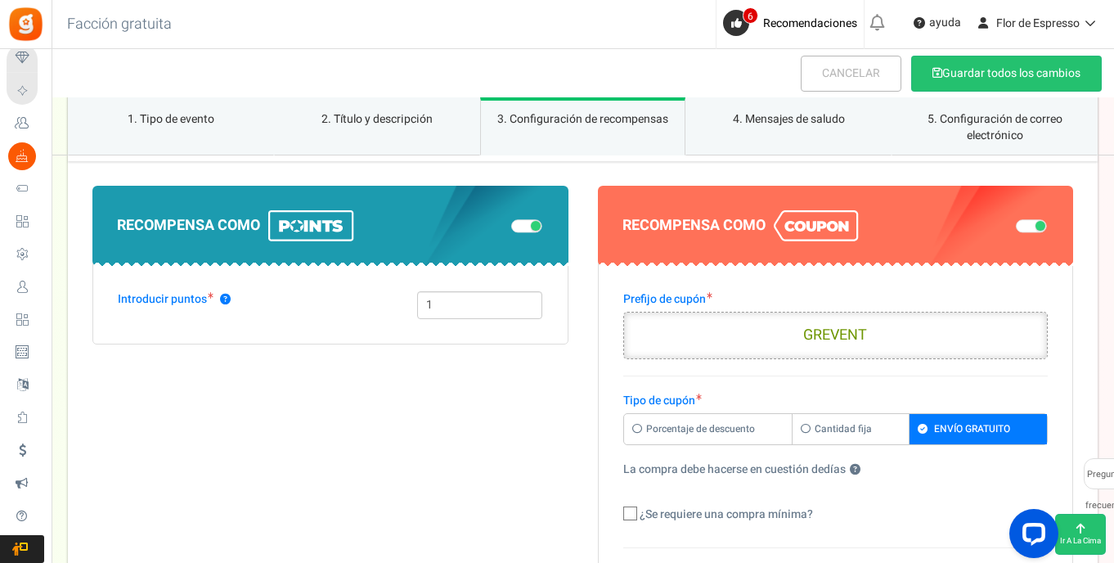
click at [1032, 223] on span at bounding box center [1031, 226] width 31 height 13
click at [1016, 223] on input "checkbox" at bounding box center [1016, 227] width 0 height 8
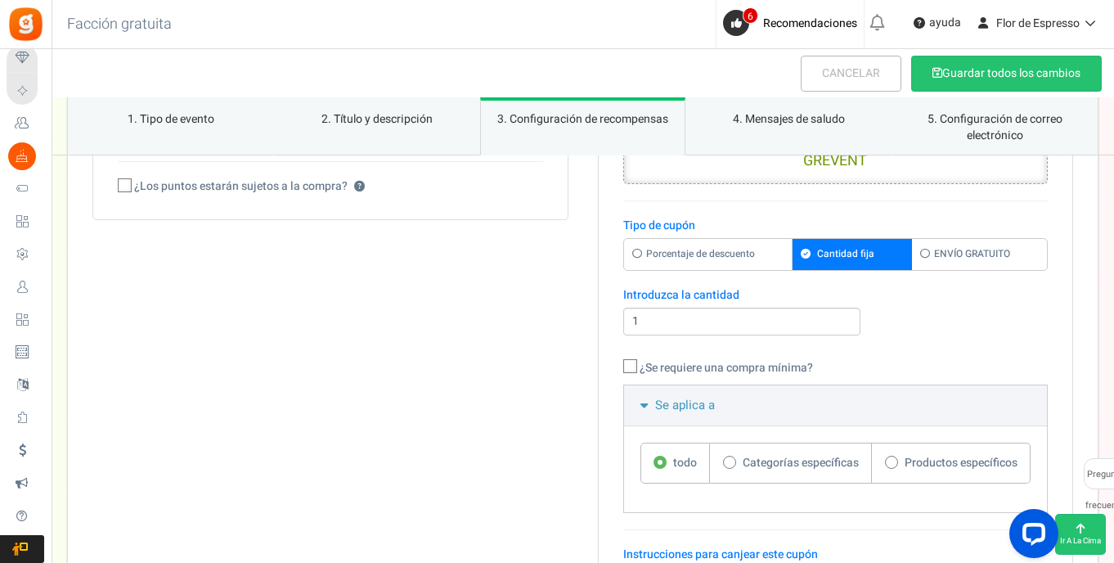
scroll to position [1260, 0]
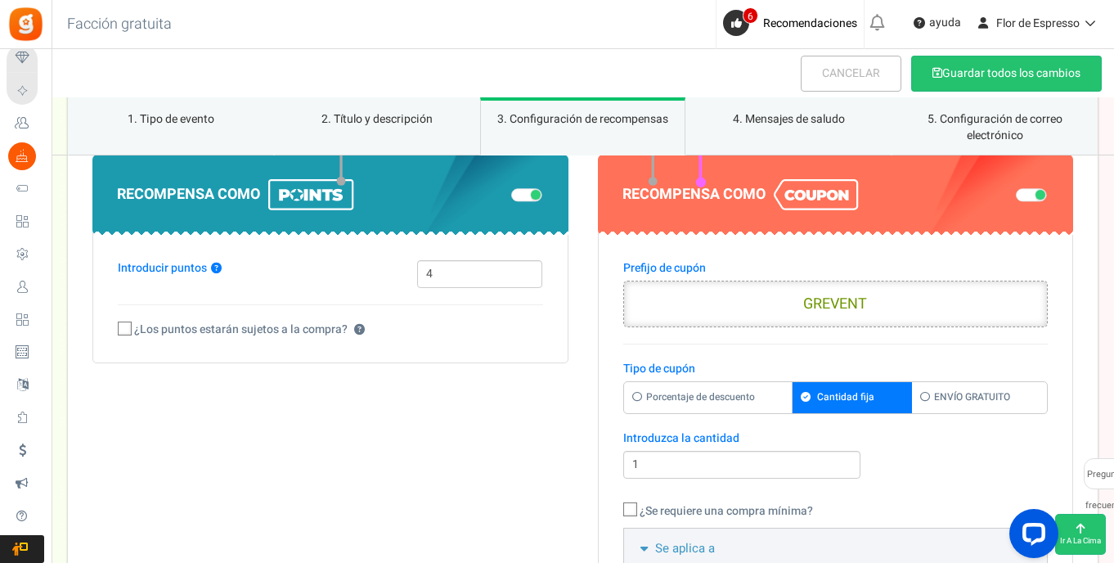
click at [1021, 193] on span at bounding box center [1031, 194] width 31 height 13
click at [1016, 193] on input "checkbox" at bounding box center [1016, 195] width 0 height 8
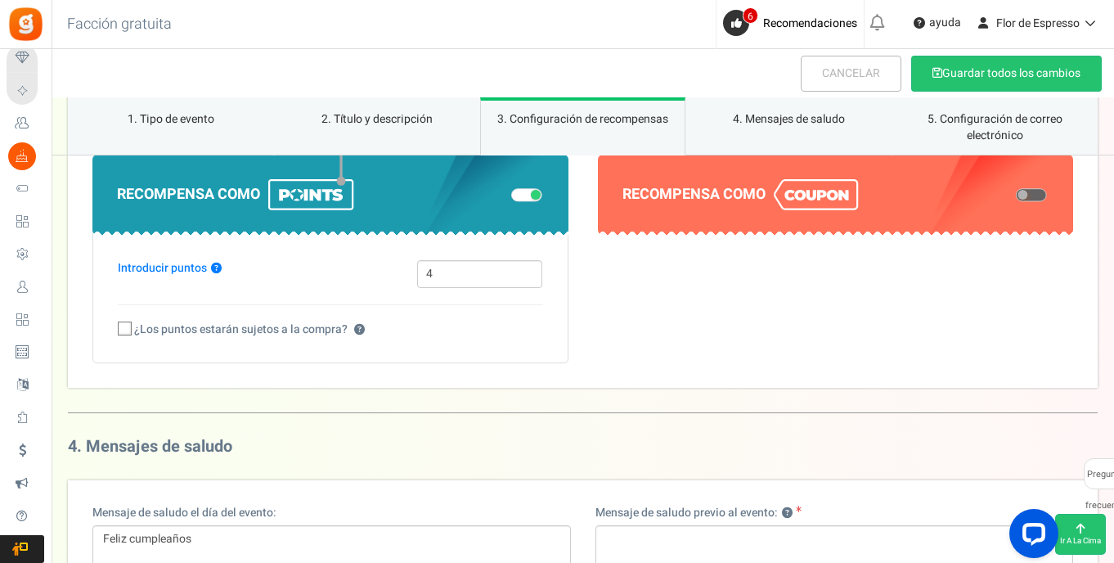
click at [524, 198] on span at bounding box center [526, 194] width 31 height 13
click at [511, 198] on input "checkbox" at bounding box center [511, 195] width 0 height 8
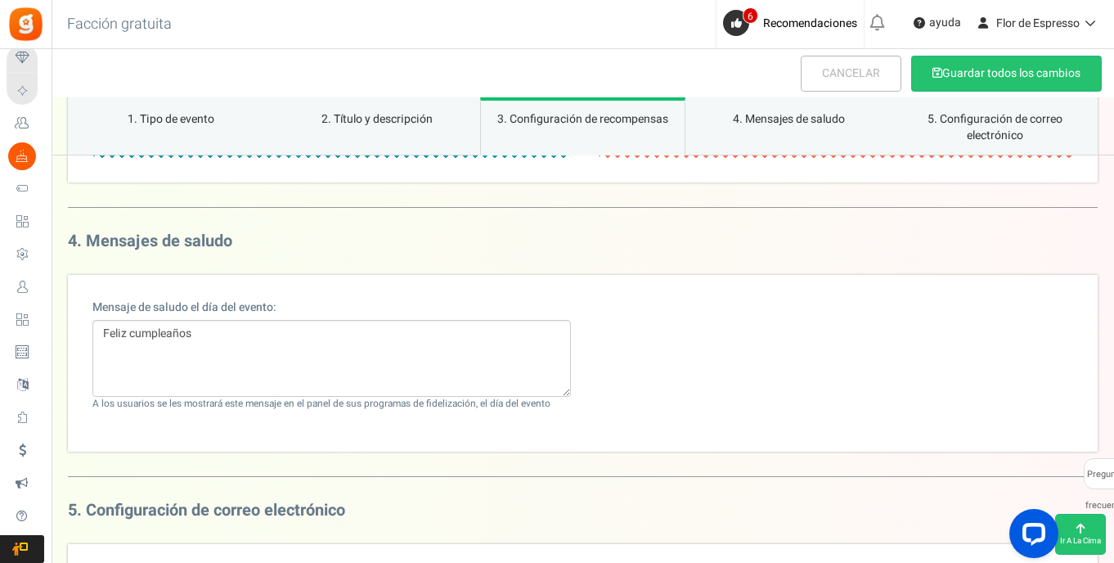
scroll to position [1330, 0]
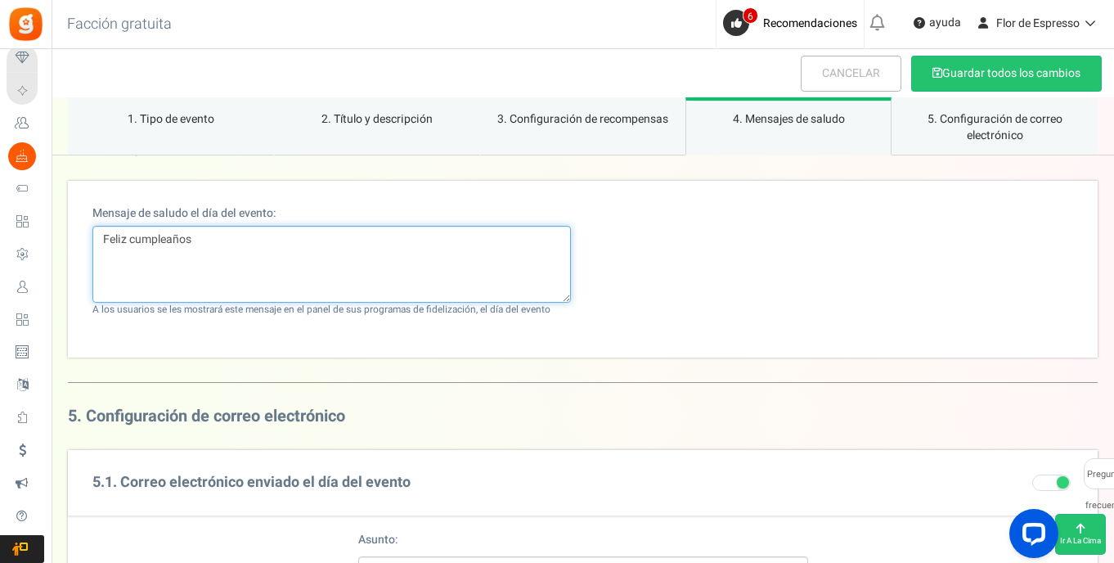
click at [237, 237] on textarea "Feliz cumpleaños" at bounding box center [331, 264] width 479 height 77
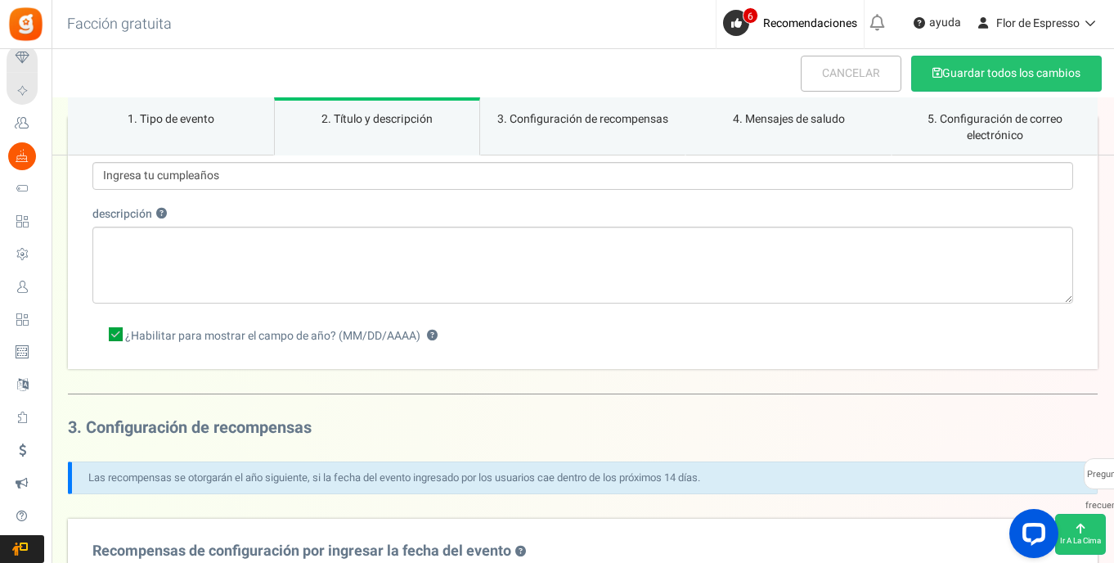
scroll to position [0, 0]
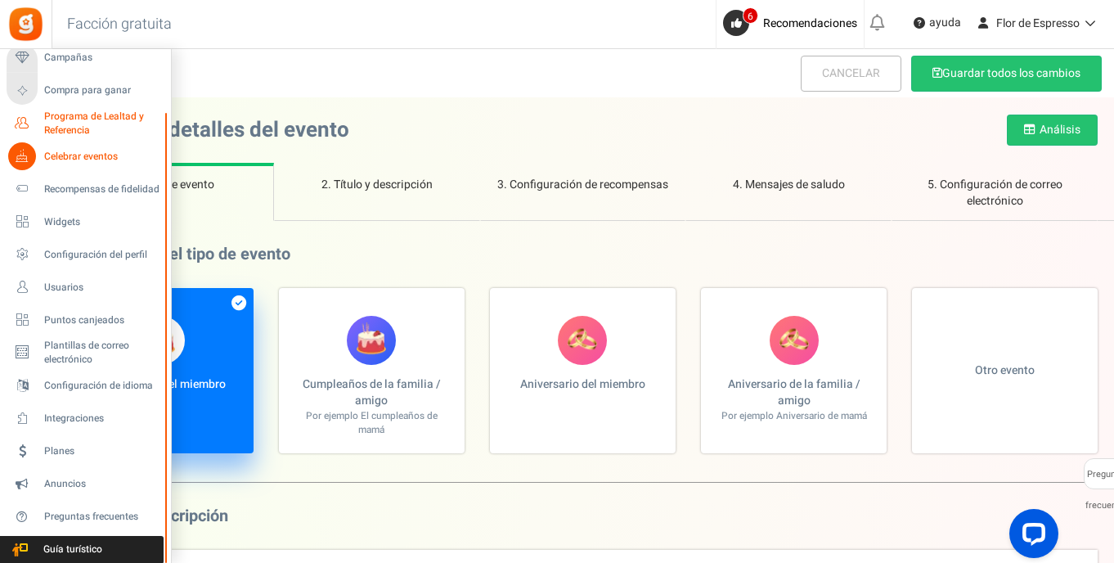
type textarea "Feliz cumpleaños!!"
click at [75, 122] on span "Programa de Lealtad y Referencia" at bounding box center [103, 124] width 119 height 28
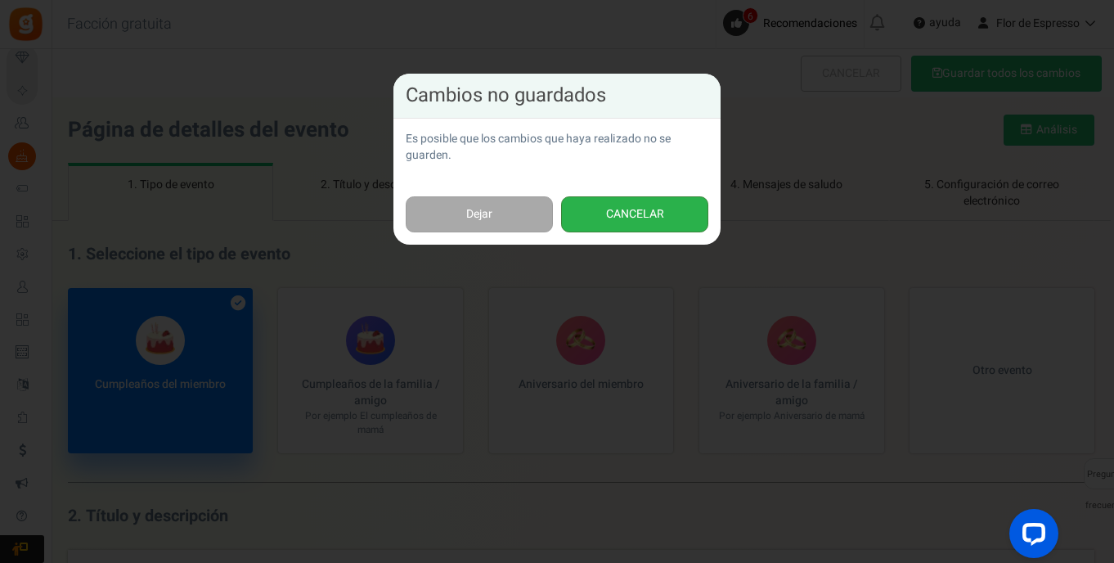
click at [608, 218] on button "CANCELAR" at bounding box center [634, 214] width 147 height 37
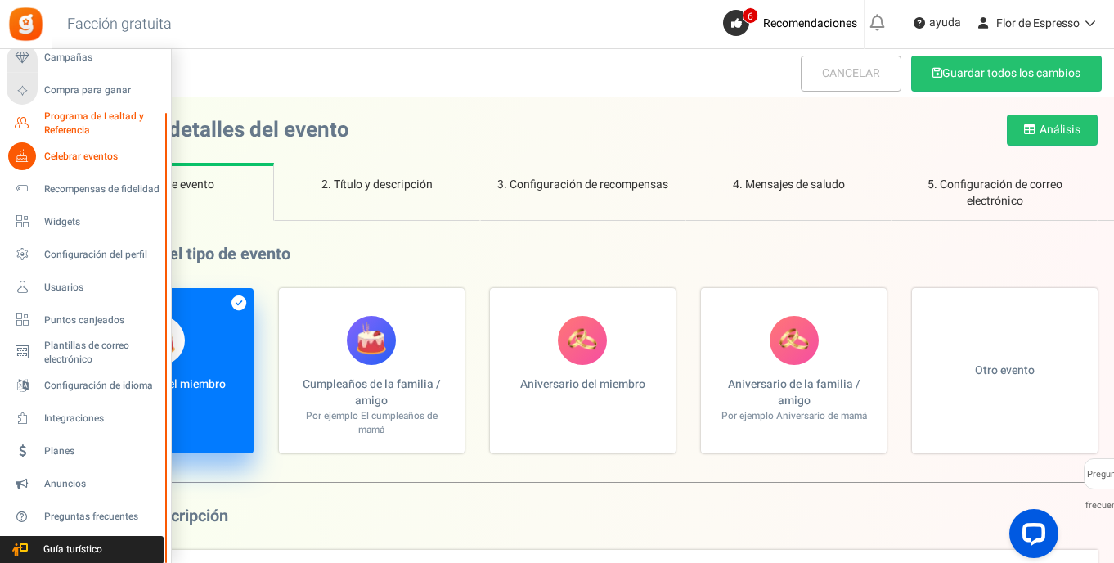
click at [19, 122] on icon at bounding box center [22, 124] width 28 height 28
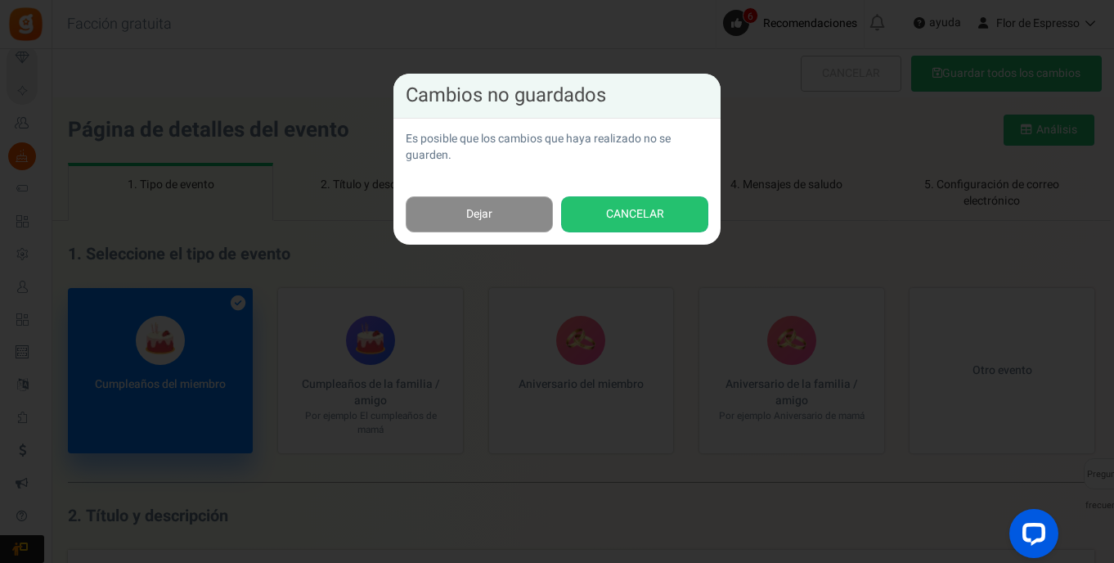
click at [452, 219] on link "Dejar" at bounding box center [479, 214] width 147 height 37
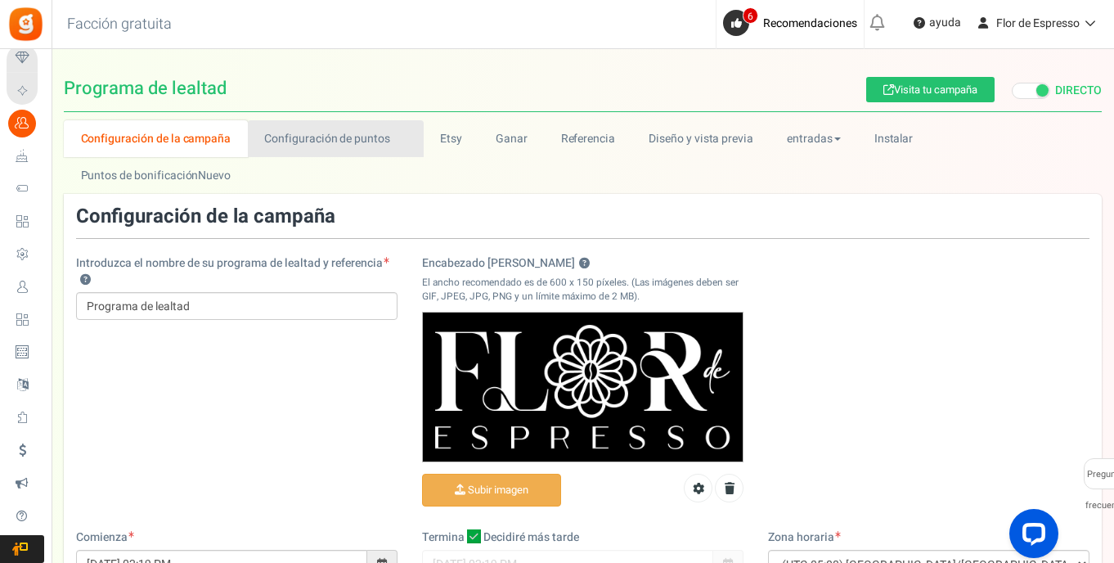
click at [302, 133] on link "Configuración de puntos New" at bounding box center [336, 138] width 176 height 37
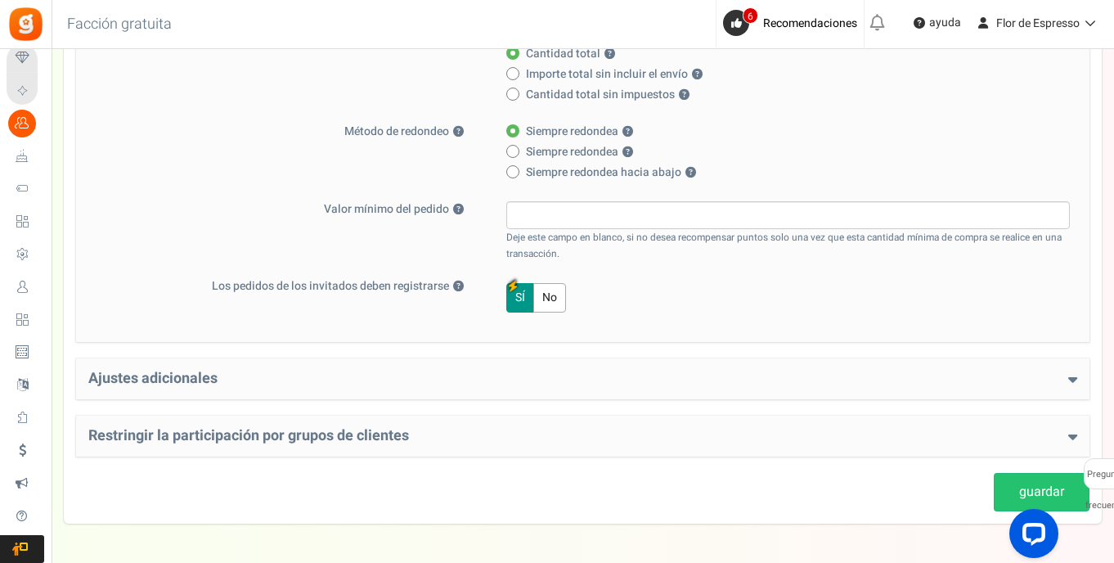
scroll to position [485, 0]
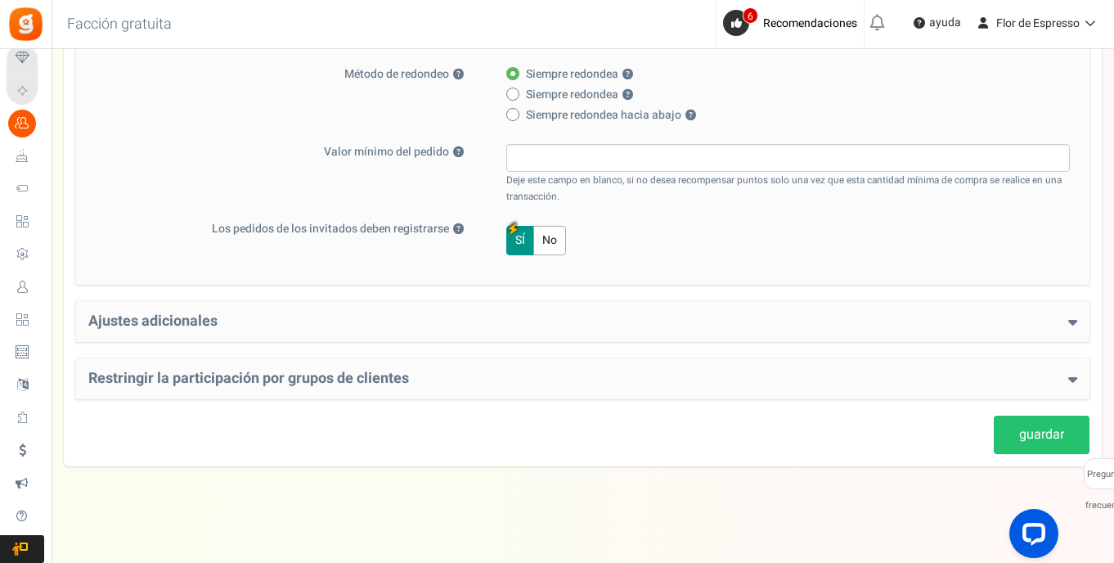
click at [487, 306] on div "Ajustes adicionales Welcome Bonus ? Yes No Enter Welcome Points 5 Welcome Note …" at bounding box center [583, 321] width 1014 height 41
click at [572, 321] on h4 "Ajustes adicionales" at bounding box center [582, 321] width 989 height 16
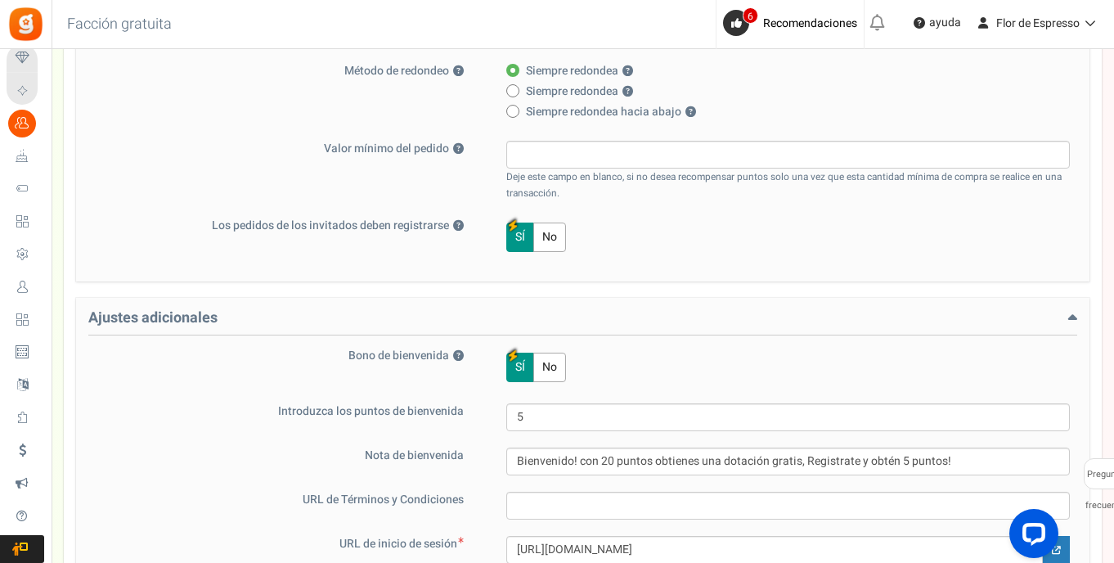
scroll to position [751, 0]
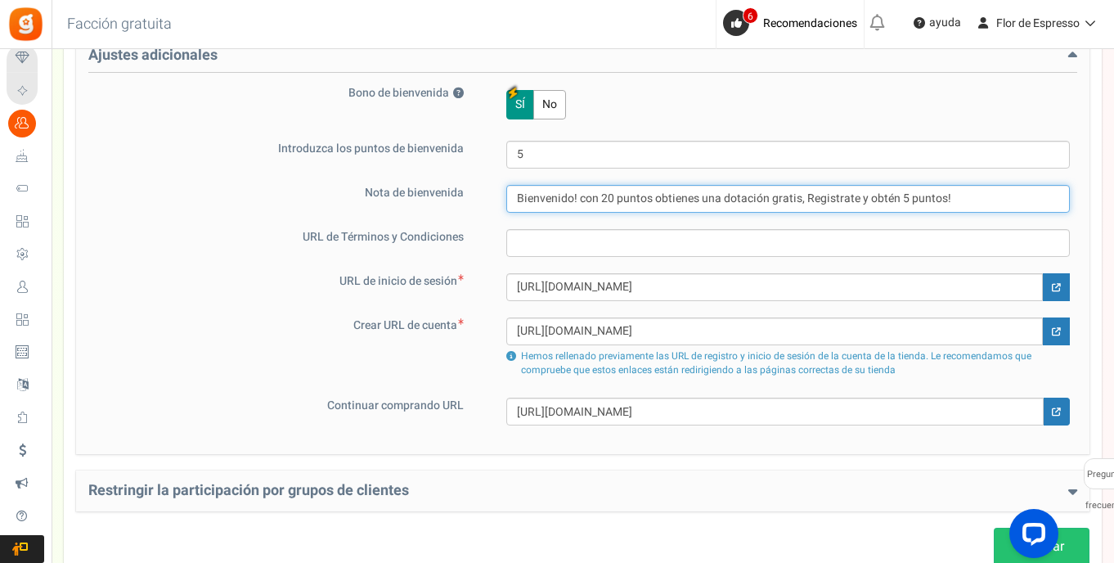
drag, startPoint x: 812, startPoint y: 198, endPoint x: 611, endPoint y: 223, distance: 202.9
click at [589, 199] on input "Bienvenido! con 20 puntos obtienes una dotación gratis, Registrate y obtén 5 pu…" at bounding box center [788, 199] width 564 height 28
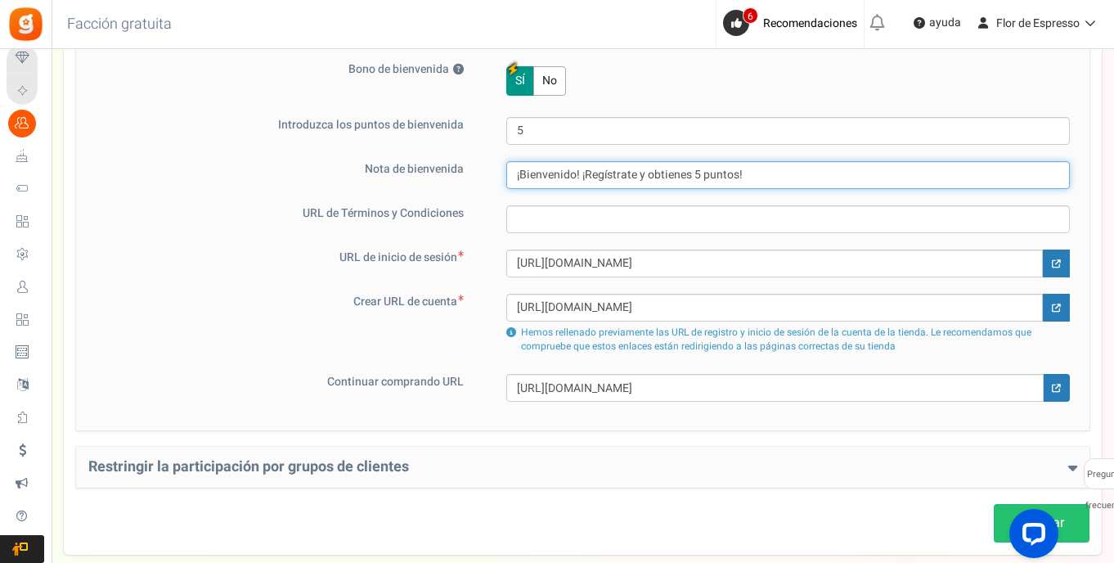
scroll to position [863, 0]
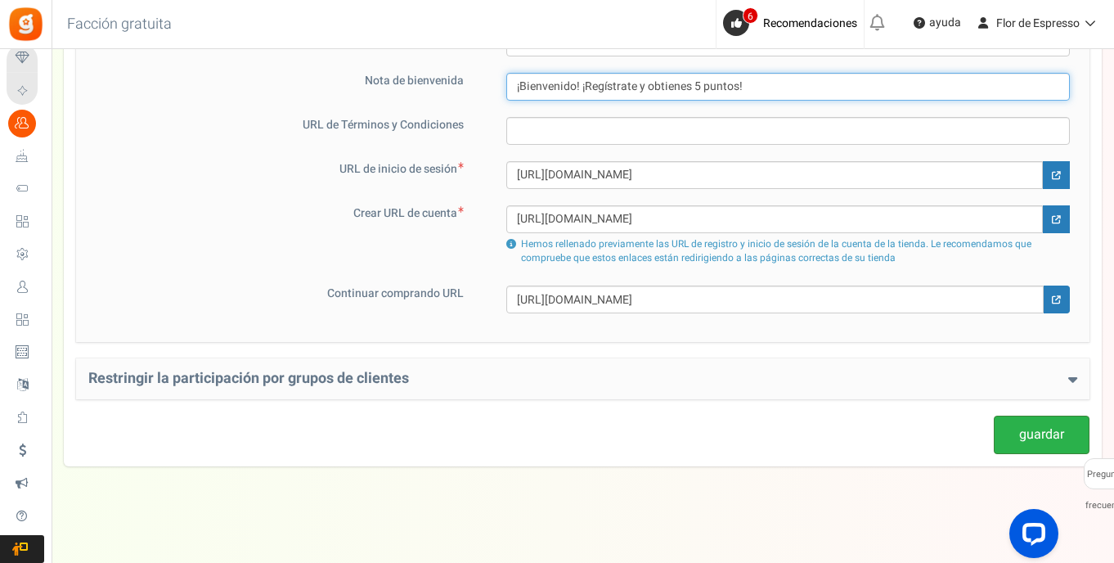
type input "¡Bienvenido! ¡Regístrate y obtienes 5 puntos!"
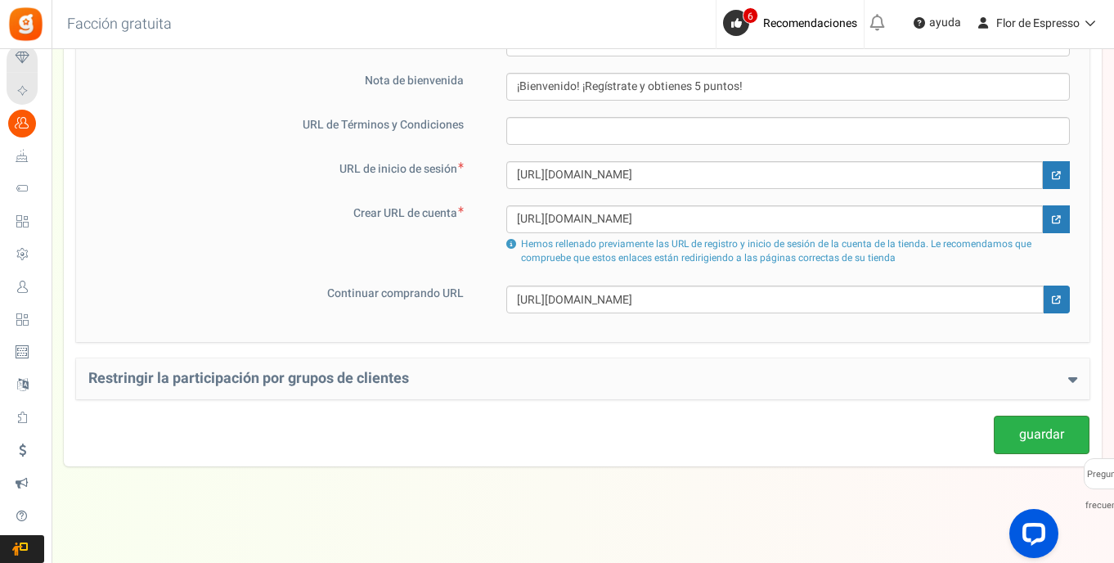
click at [1006, 434] on link "guardar" at bounding box center [1042, 435] width 96 height 38
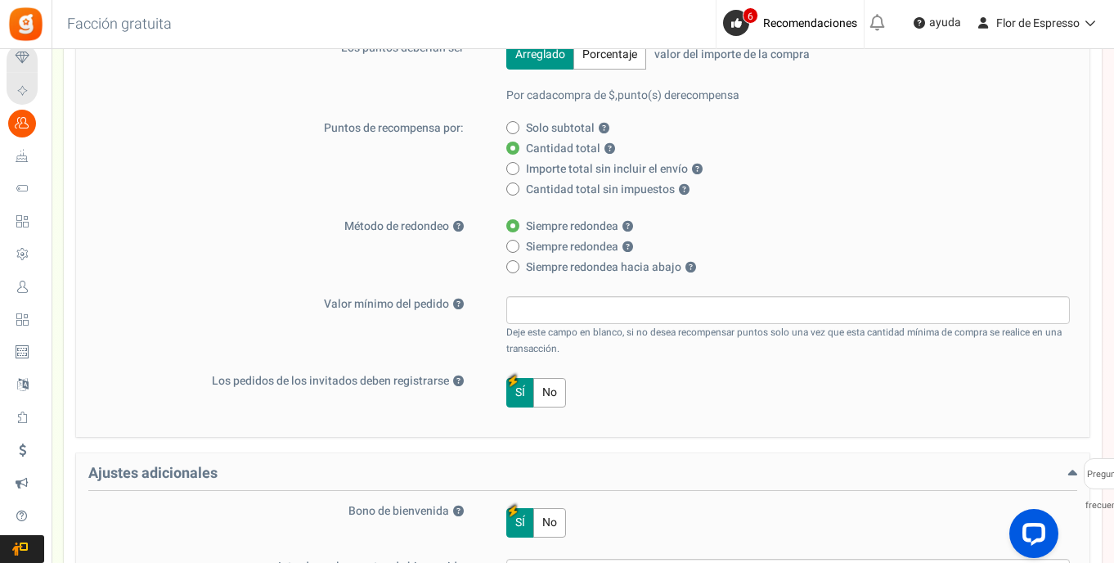
scroll to position [0, 0]
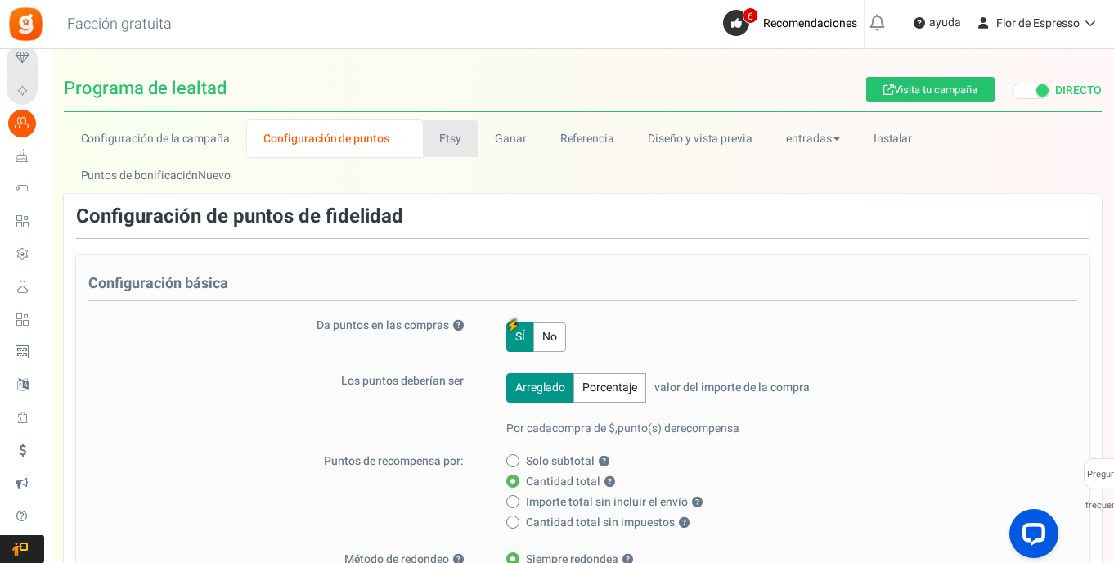
click at [448, 142] on link "Etsy" at bounding box center [451, 138] width 56 height 37
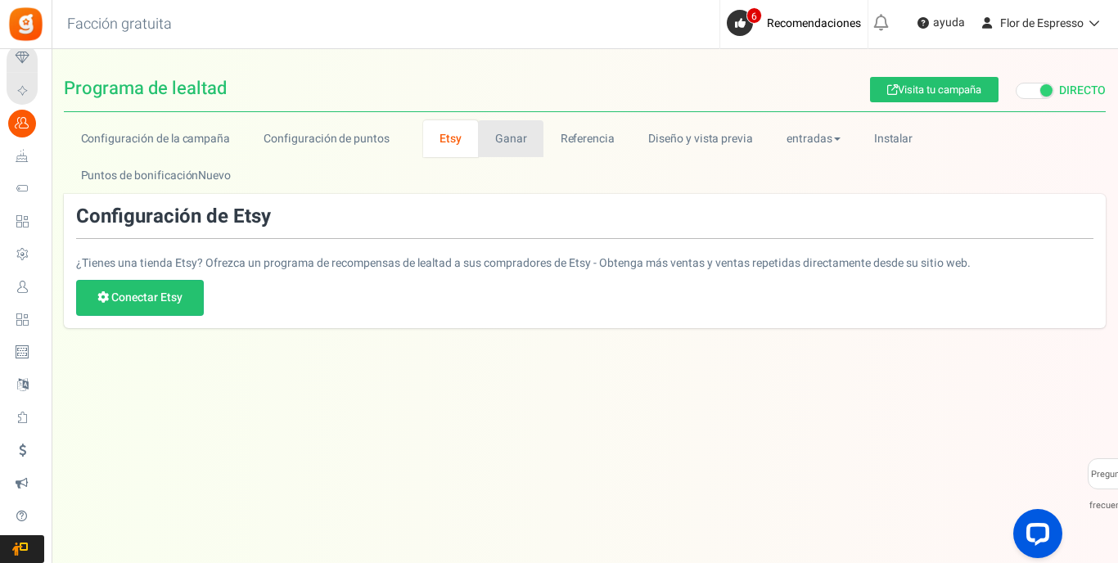
click at [507, 142] on link "Ganar" at bounding box center [510, 138] width 65 height 37
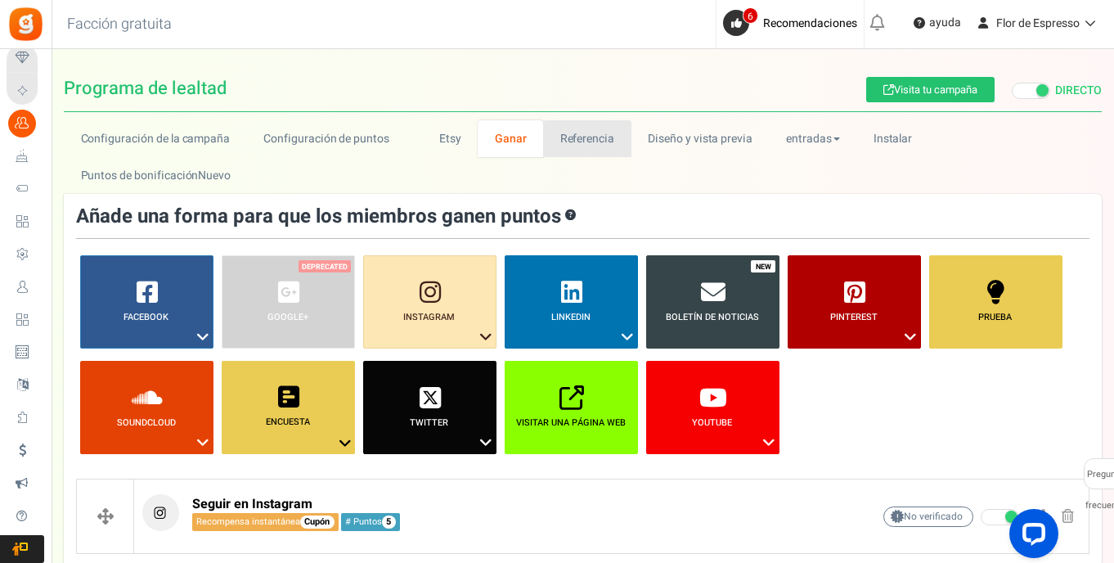
click at [589, 131] on link "Referencia" at bounding box center [587, 138] width 88 height 37
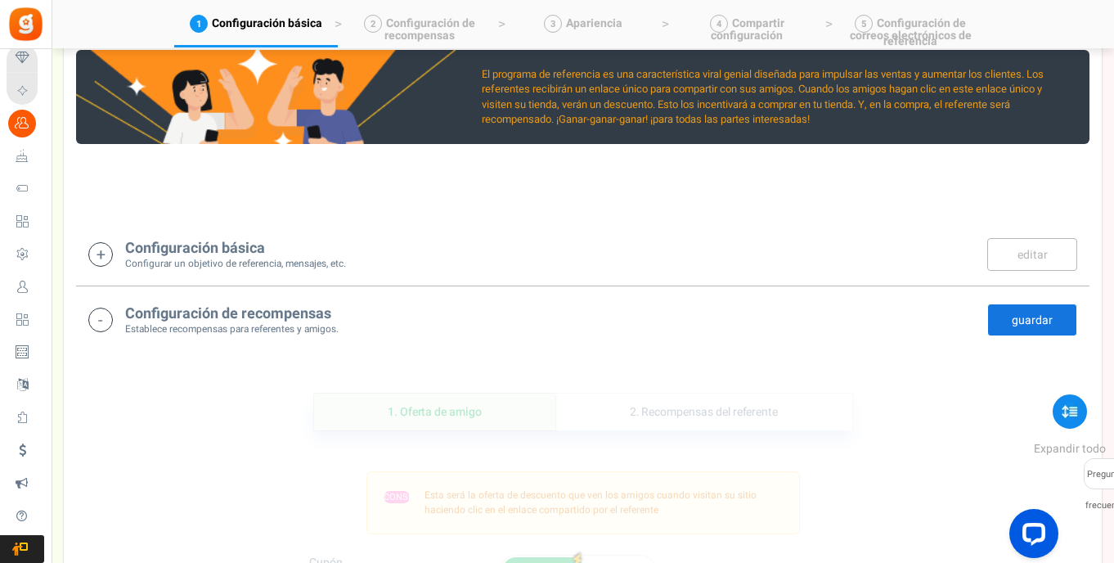
click at [245, 245] on h4 "Configuración básica" at bounding box center [235, 249] width 221 height 16
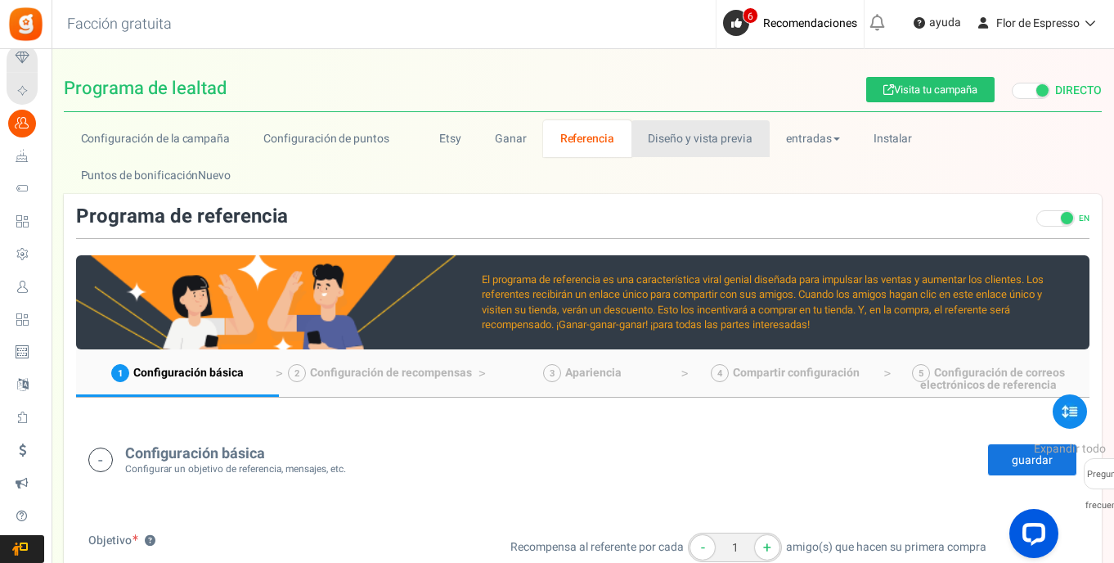
click at [682, 145] on link "Diseño y vista previa" at bounding box center [701, 138] width 138 height 37
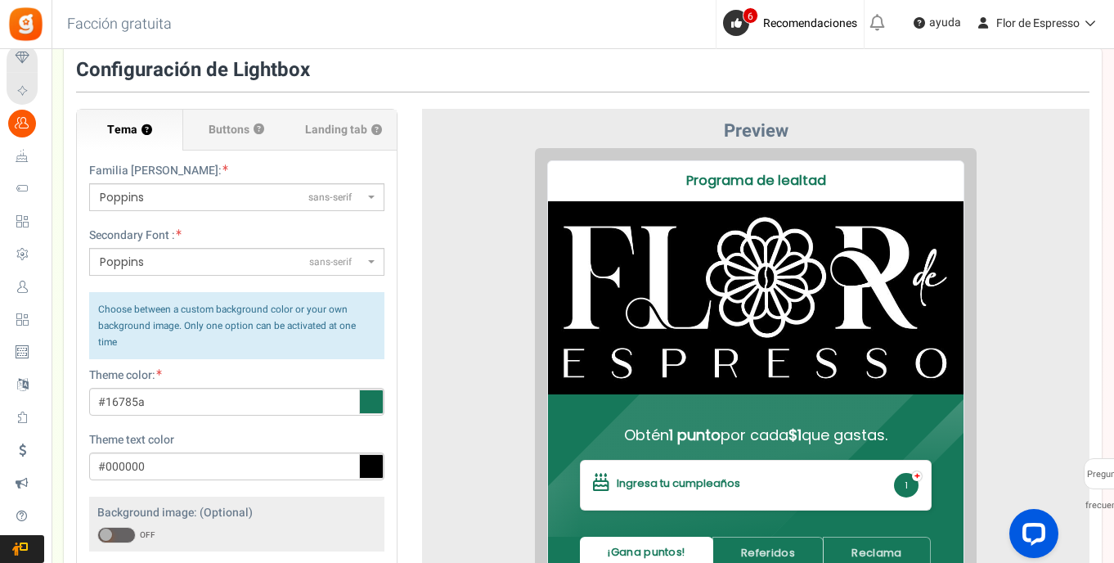
scroll to position [37, 0]
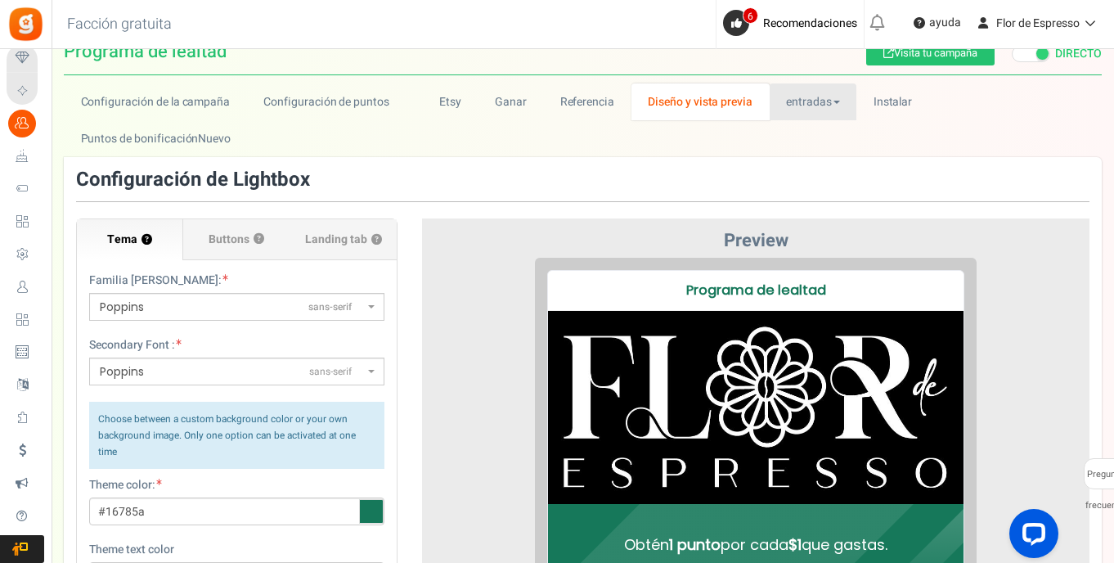
click at [779, 96] on link "entradas" at bounding box center [814, 101] width 88 height 37
click at [799, 109] on link "entradas" at bounding box center [814, 101] width 88 height 37
click at [821, 102] on link "entradas" at bounding box center [814, 101] width 88 height 37
click at [790, 134] on link "Entries" at bounding box center [835, 138] width 131 height 24
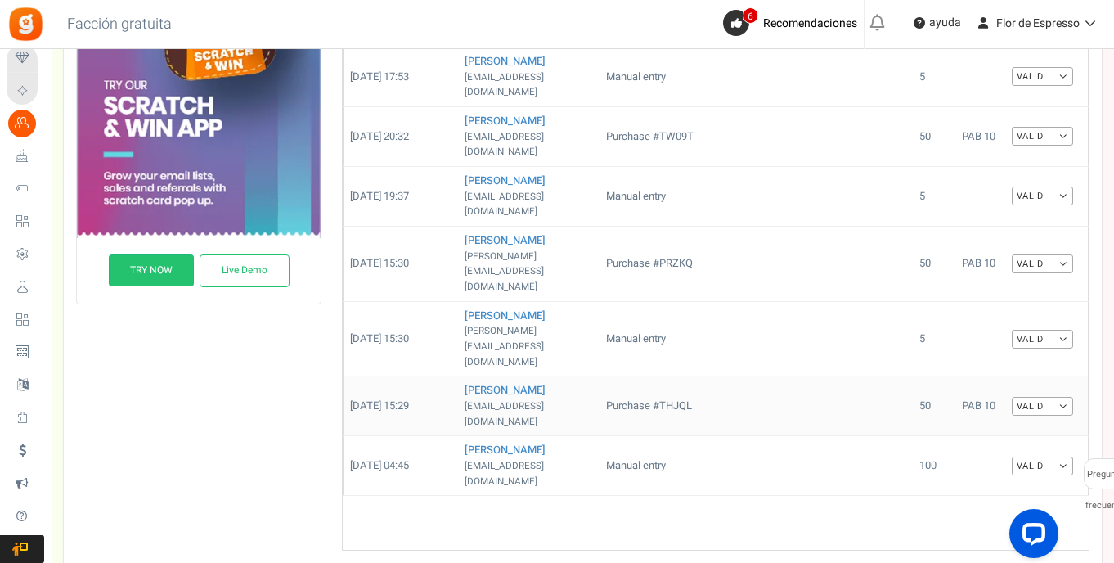
scroll to position [0, 0]
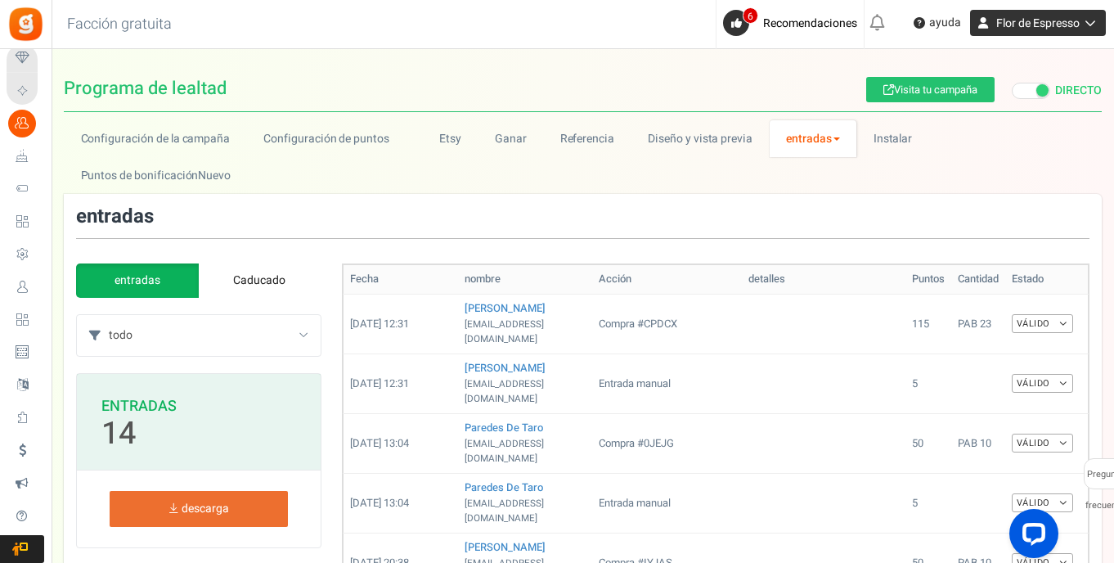
click at [1023, 27] on span "Flor de Espresso" at bounding box center [1037, 23] width 83 height 17
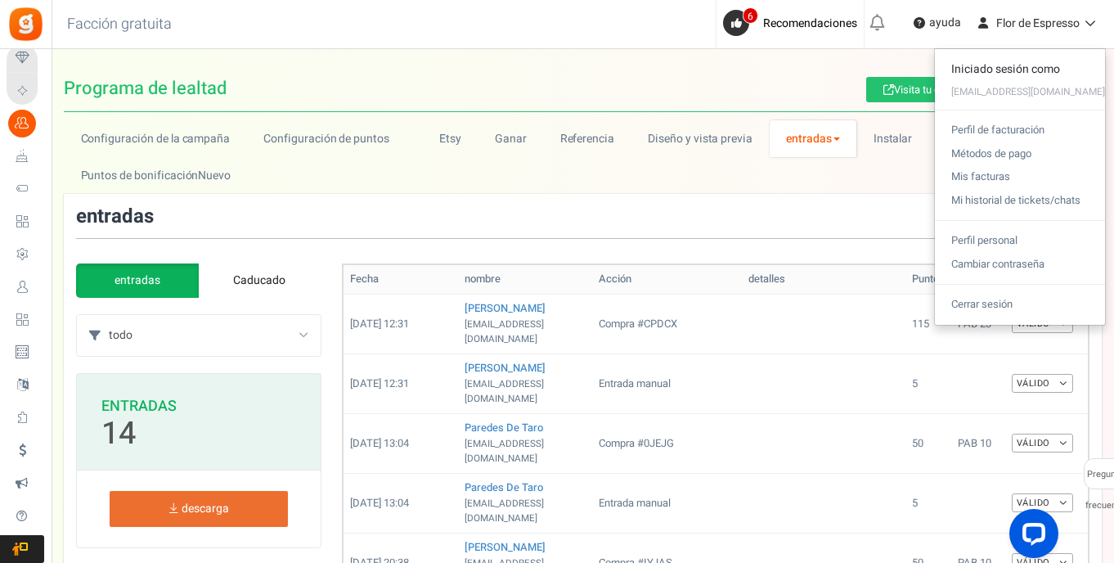
click at [507, 27] on div "De vuelta a casa Back to program setup Facción gratuita 0 WARNING 6 Recomendaci…" at bounding box center [581, 24] width 1065 height 49
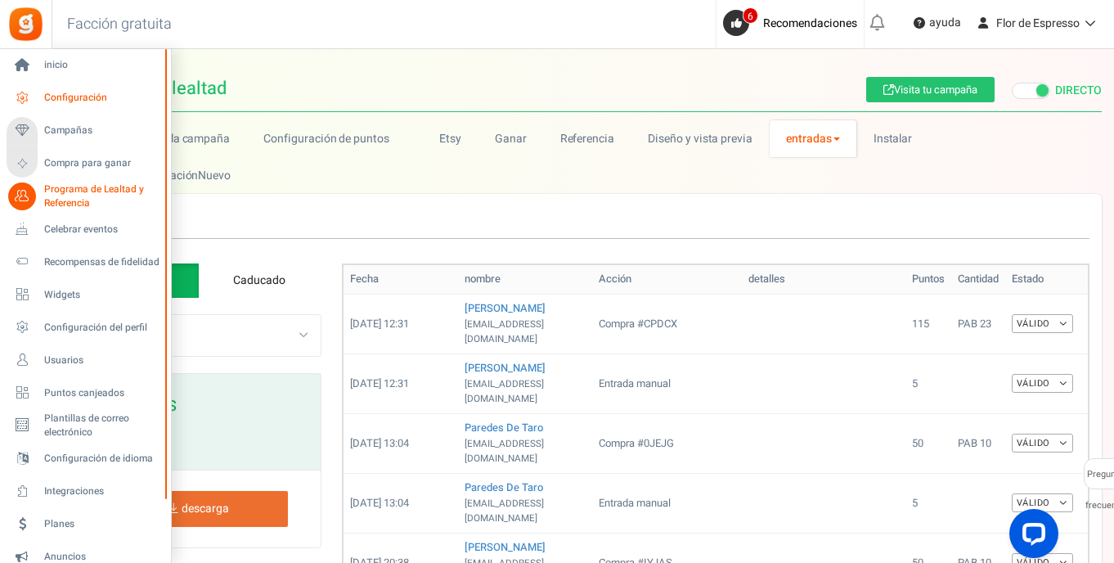
click at [59, 93] on span "Configuración" at bounding box center [101, 98] width 115 height 14
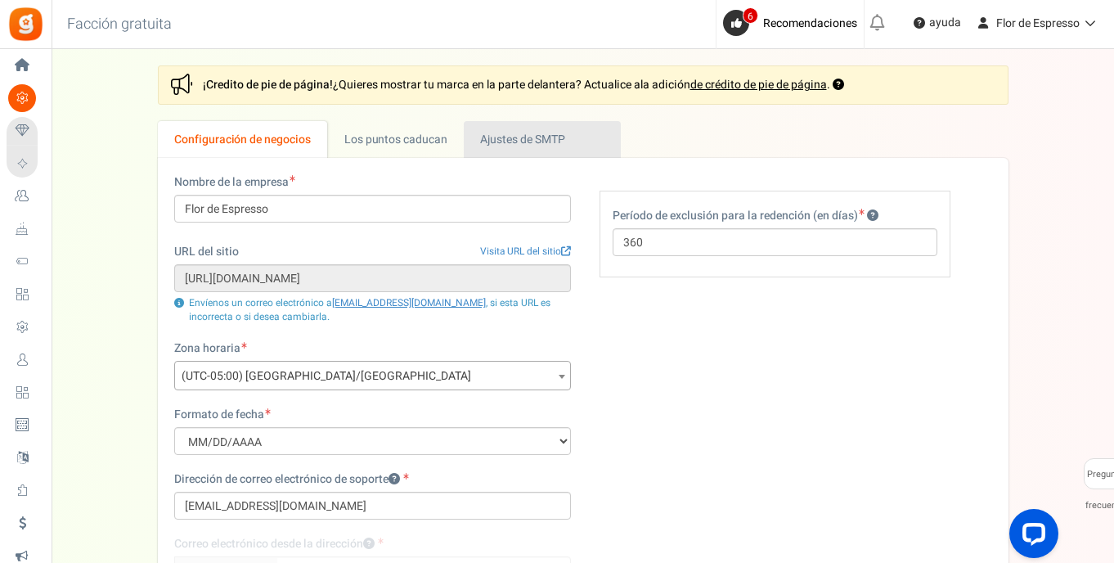
click at [500, 148] on link "Active Ajustes de SMTP" at bounding box center [542, 139] width 156 height 37
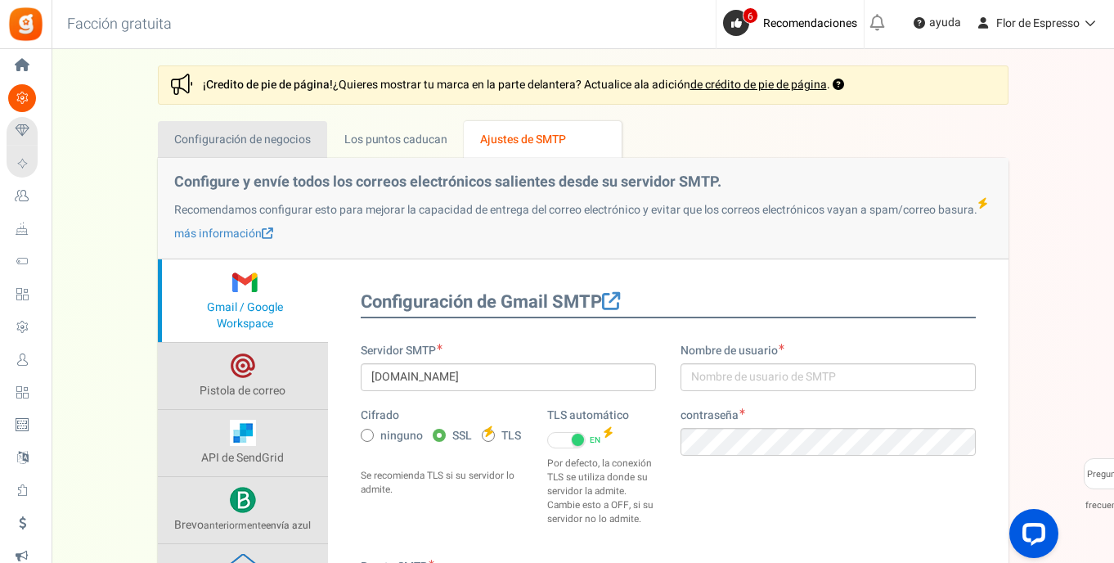
click at [255, 146] on link "Configuración de negocios" at bounding box center [243, 139] width 170 height 37
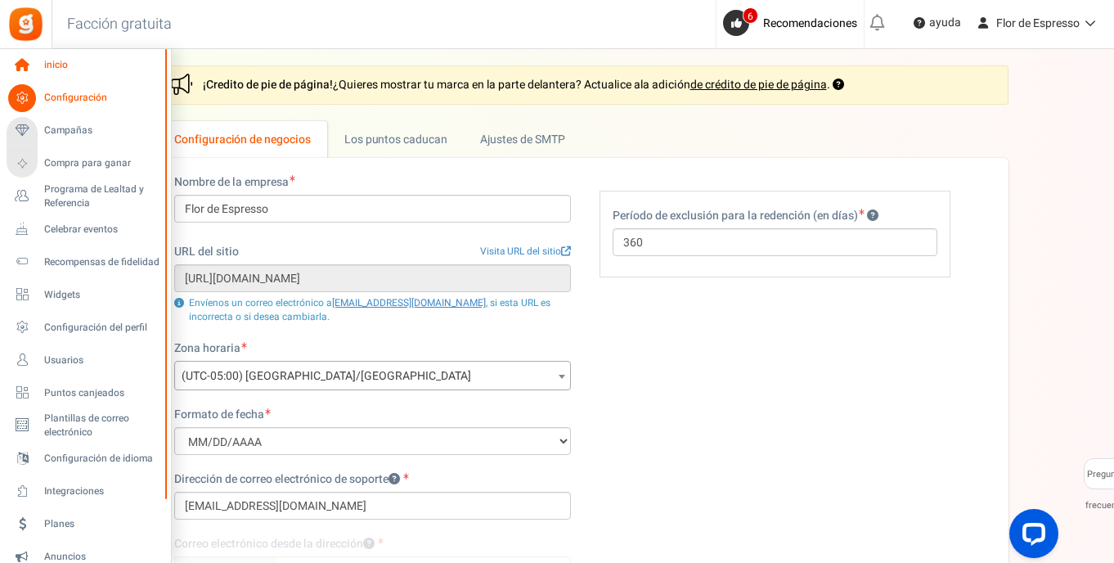
click at [23, 65] on icon at bounding box center [22, 66] width 28 height 28
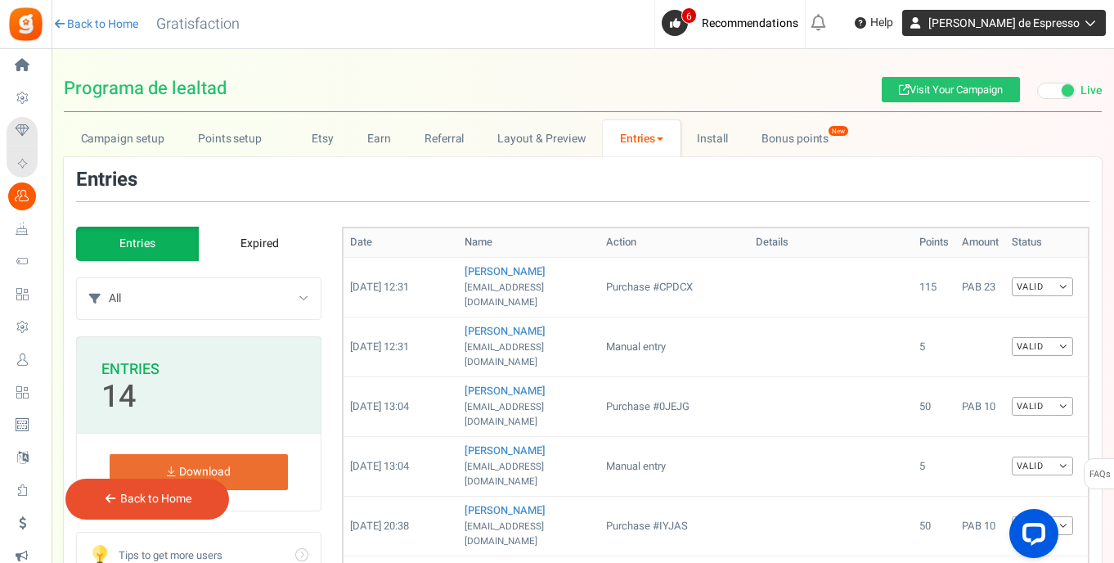
click at [1014, 28] on span "Flor de Espresso" at bounding box center [1004, 23] width 151 height 17
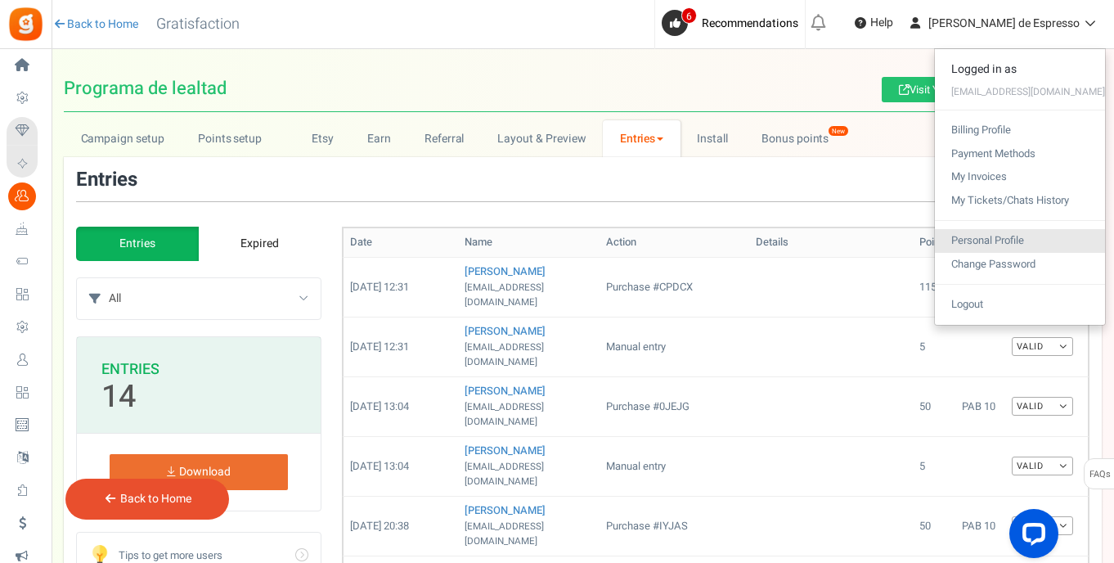
click at [1023, 241] on link "Personal Profile" at bounding box center [1020, 241] width 170 height 24
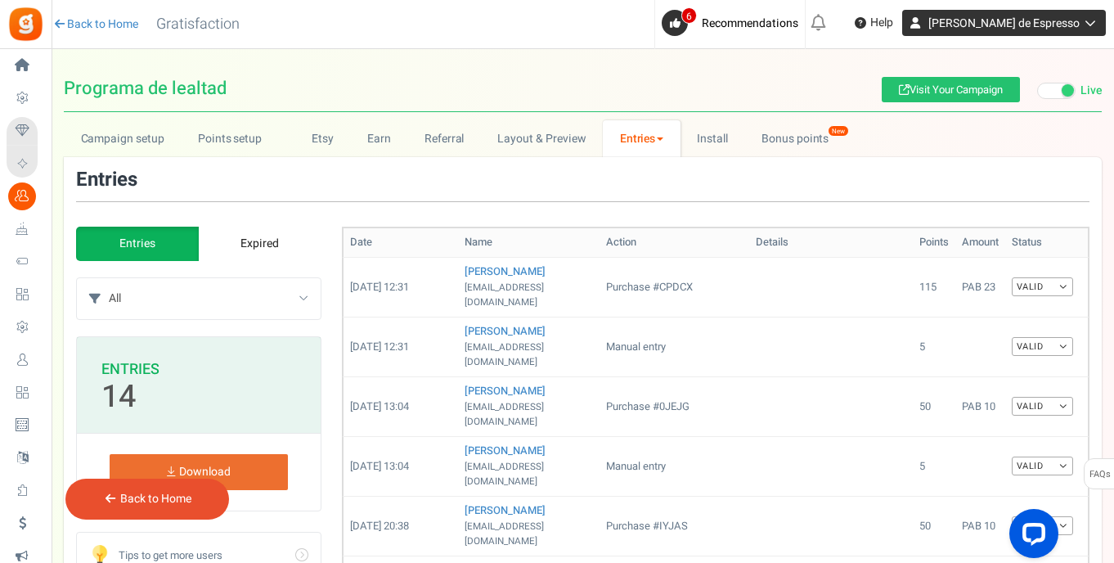
click at [1043, 29] on span "Flor de Espresso" at bounding box center [1004, 23] width 151 height 17
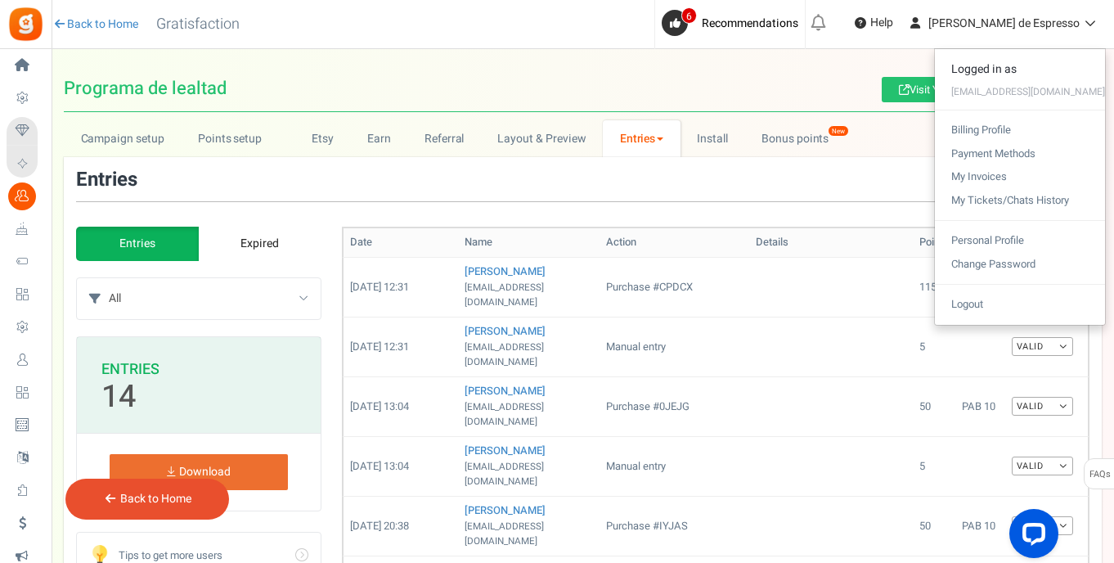
click at [354, 46] on div "Back to Home Back to program setup Gratisfaction 0 WARNING 6 Recommendations Bo…" at bounding box center [581, 24] width 1065 height 49
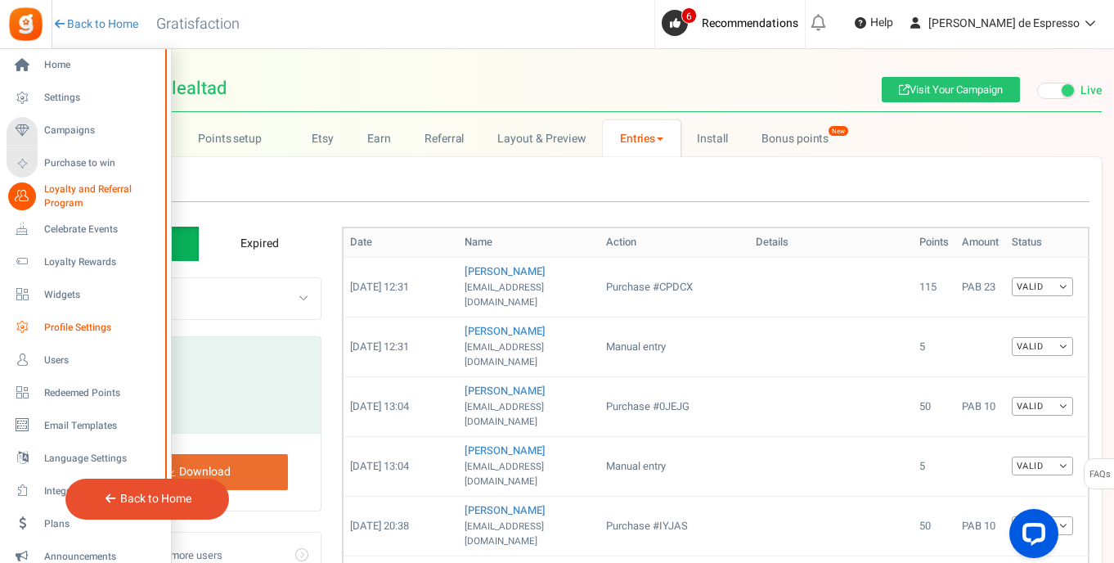
click at [89, 329] on span "Profile Settings" at bounding box center [101, 328] width 115 height 14
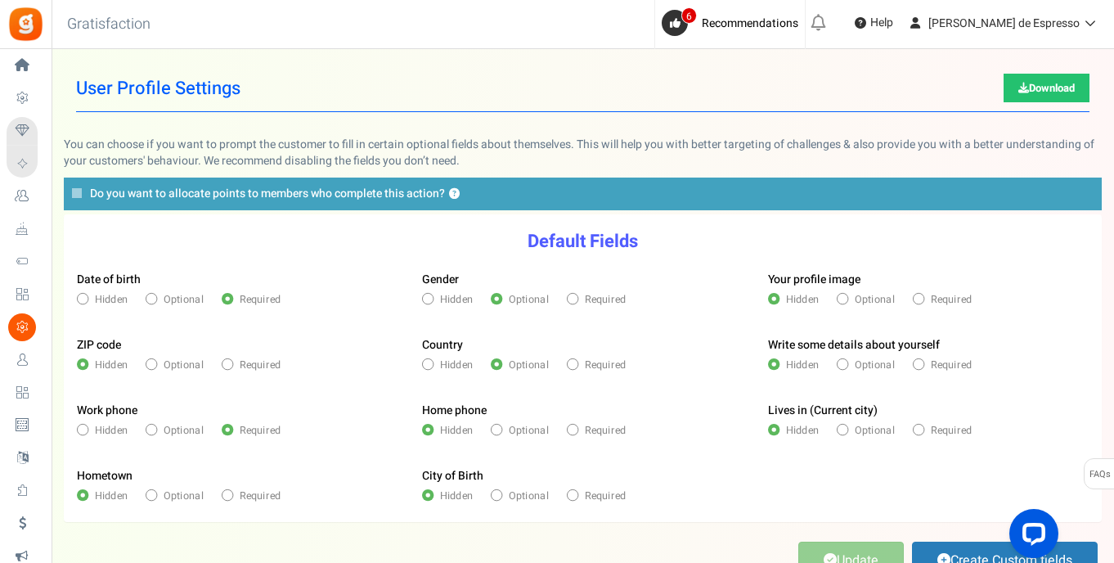
scroll to position [119, 0]
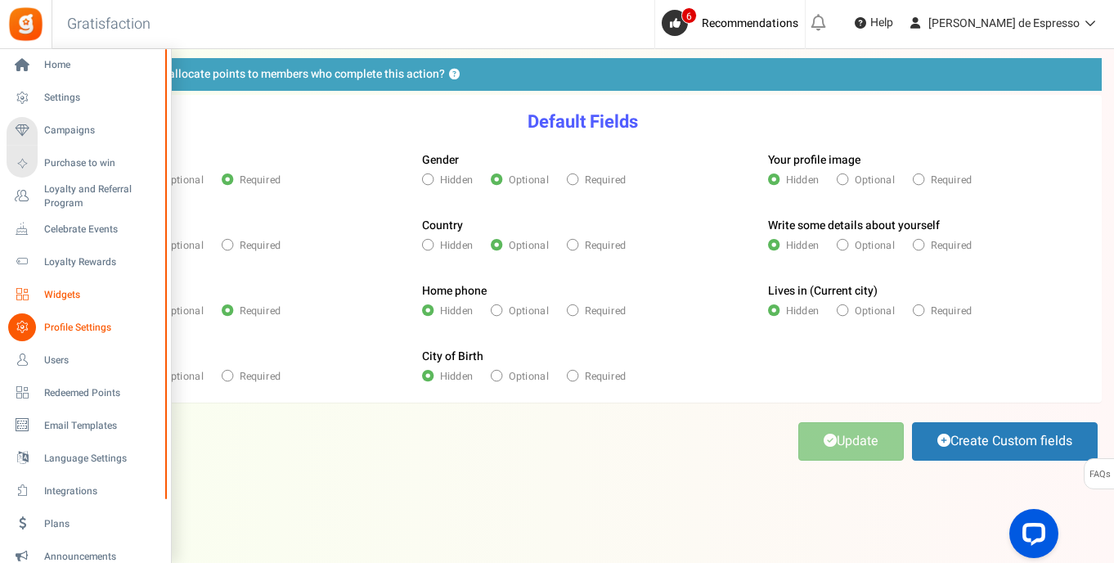
click at [26, 290] on icon at bounding box center [22, 295] width 28 height 28
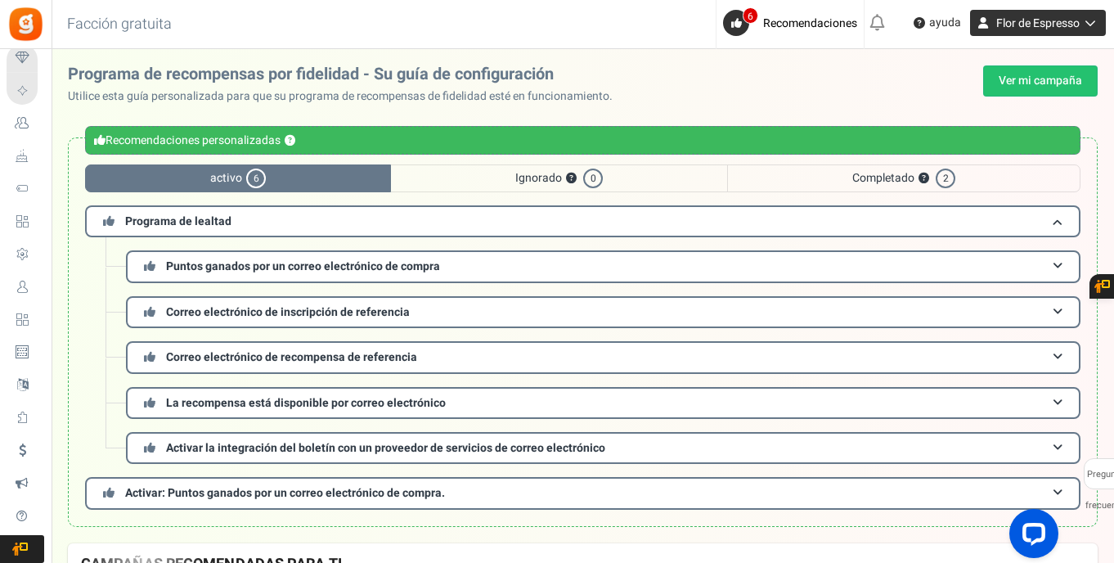
click at [1091, 22] on icon at bounding box center [1088, 22] width 16 height 11
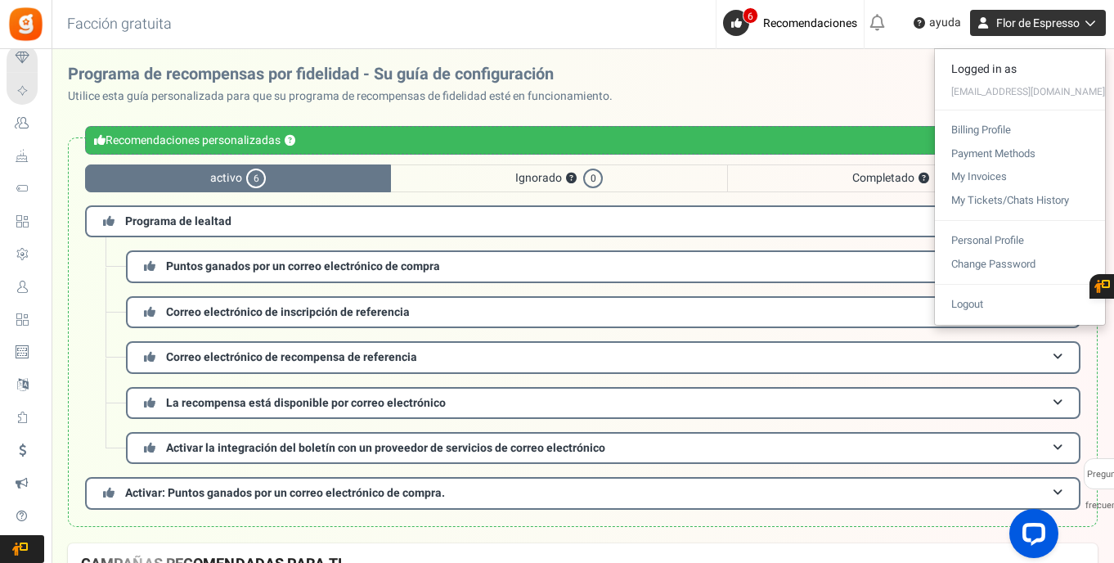
click at [1091, 22] on icon at bounding box center [1088, 22] width 16 height 11
